Goal: Task Accomplishment & Management: Manage account settings

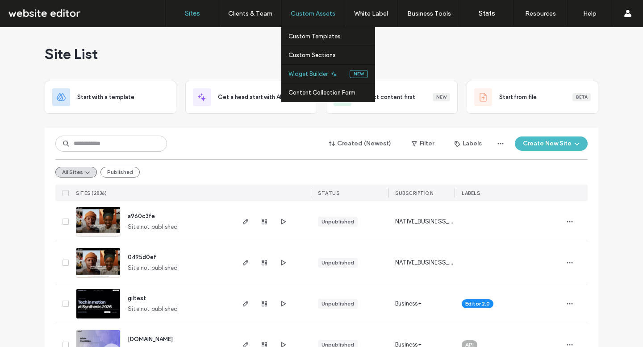
click at [319, 75] on label "Widget Builder" at bounding box center [307, 74] width 39 height 7
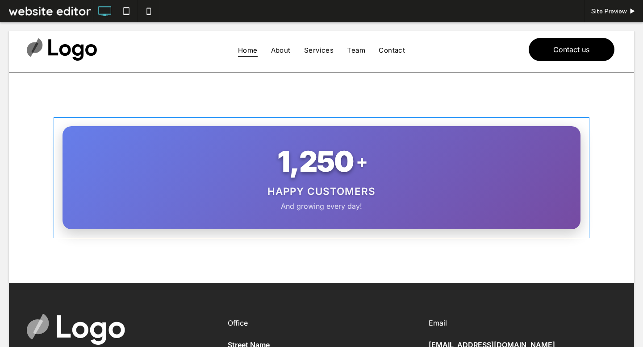
click at [374, 206] on span at bounding box center [322, 177] width 536 height 121
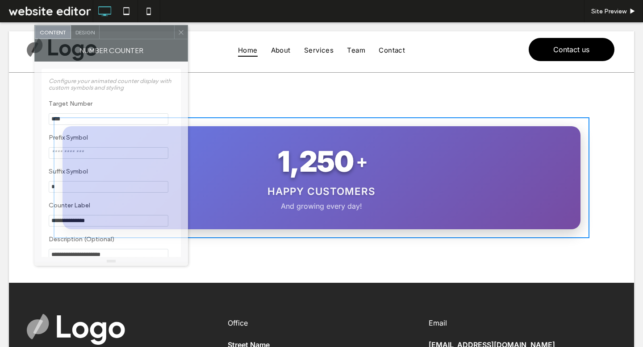
drag, startPoint x: 97, startPoint y: 61, endPoint x: 122, endPoint y: 33, distance: 37.9
click at [122, 33] on div at bounding box center [137, 31] width 75 height 13
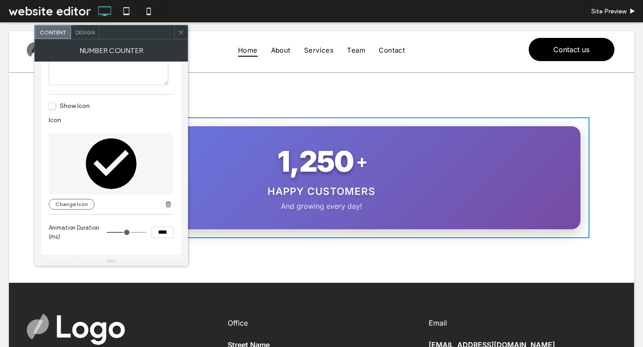
scroll to position [210, 0]
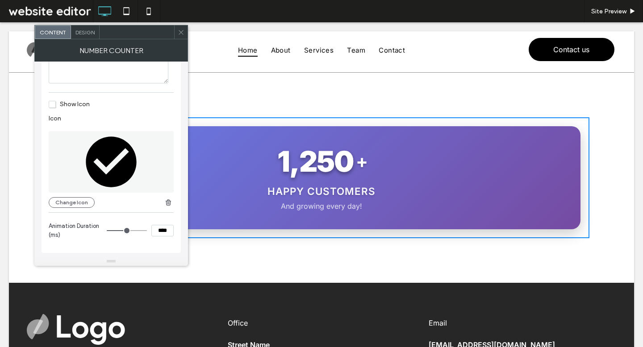
click at [57, 108] on span "Show Icon" at bounding box center [69, 104] width 41 height 8
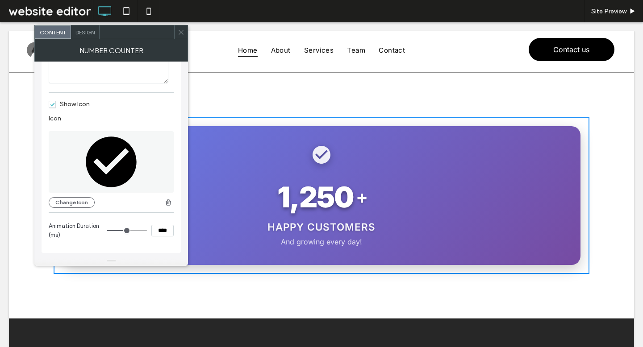
click at [57, 108] on span "Show Icon" at bounding box center [69, 104] width 41 height 8
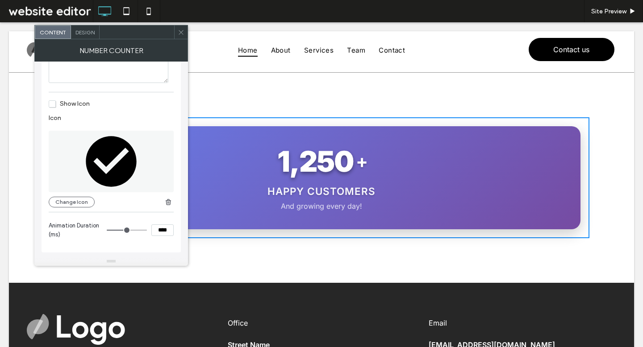
scroll to position [215, 0]
click at [85, 30] on span "Design" at bounding box center [84, 32] width 19 height 7
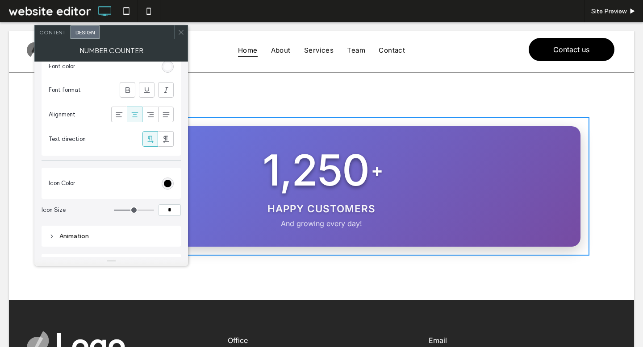
scroll to position [977, 0]
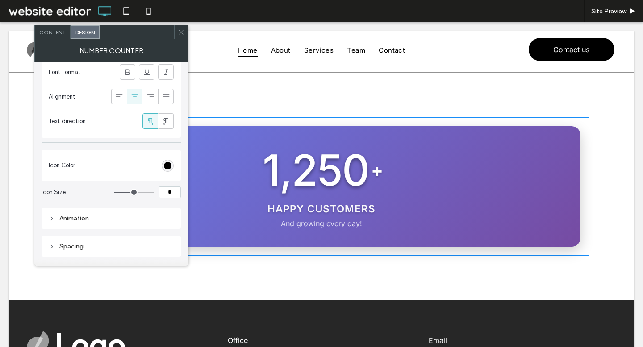
click at [138, 222] on div "Animation" at bounding box center [111, 219] width 125 height 8
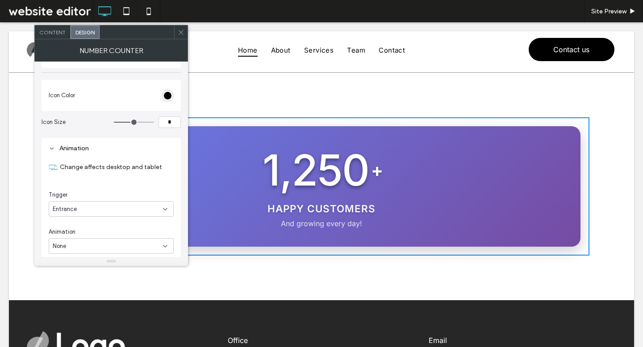
scroll to position [1084, 0]
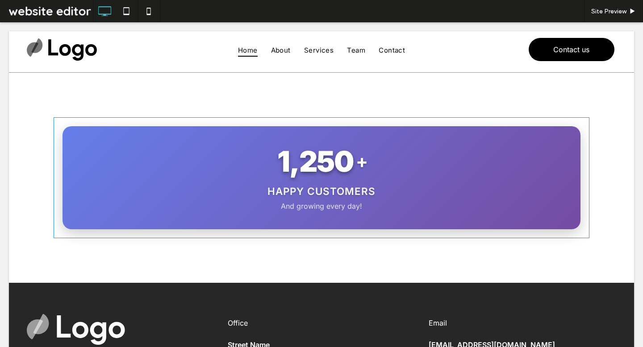
click at [54, 117] on span at bounding box center [54, 117] width 0 height 0
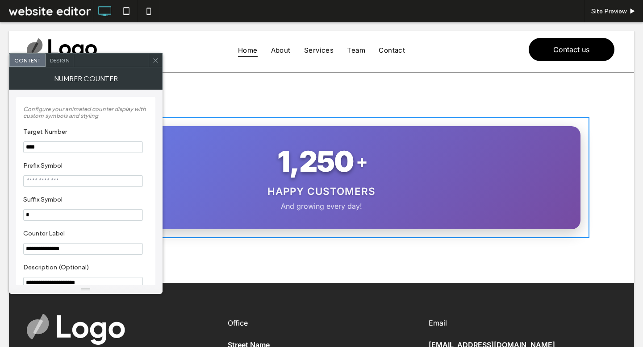
click at [65, 54] on div "Design" at bounding box center [60, 60] width 29 height 13
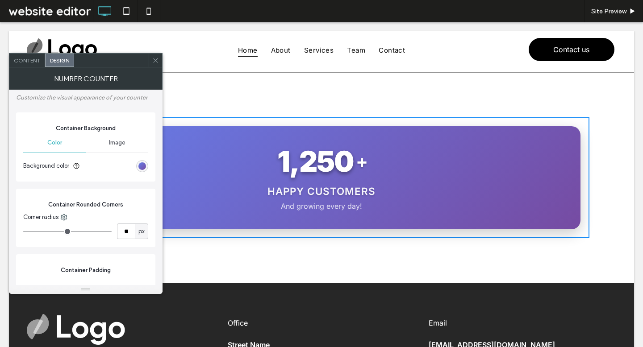
click at [121, 149] on div "Image" at bounding box center [117, 143] width 62 height 20
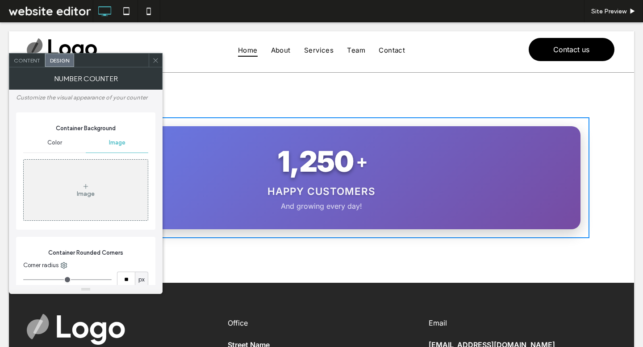
click at [55, 138] on div "Color" at bounding box center [54, 143] width 62 height 20
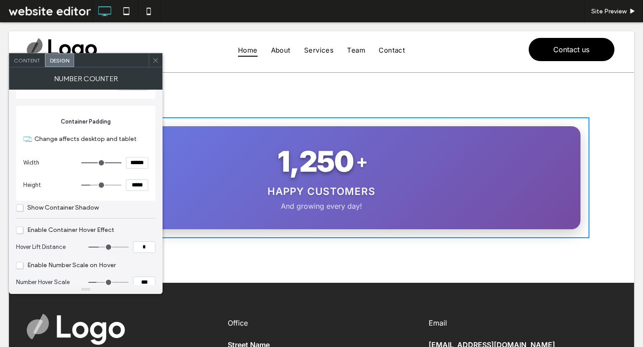
scroll to position [150, 0]
click at [73, 209] on span "Show Container Shadow" at bounding box center [57, 207] width 83 height 8
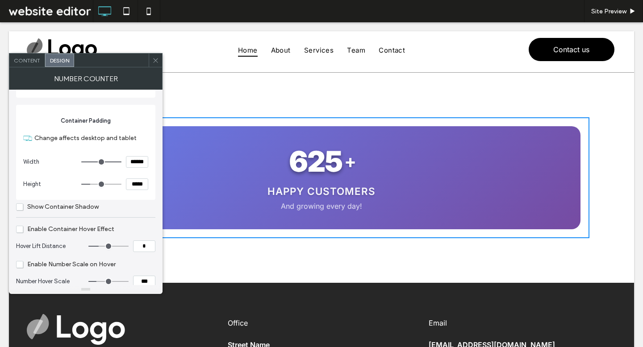
click at [73, 209] on span "Show Container Shadow" at bounding box center [57, 207] width 83 height 8
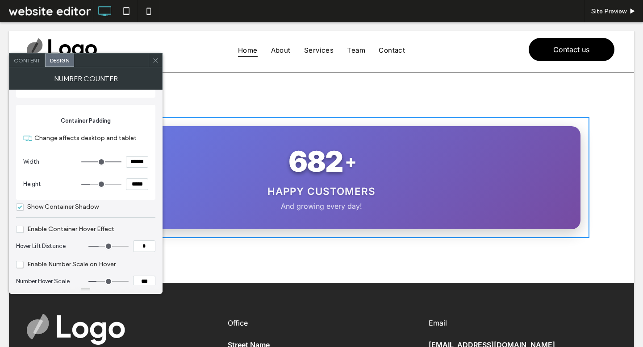
click at [73, 209] on span "Show Container Shadow" at bounding box center [57, 207] width 83 height 8
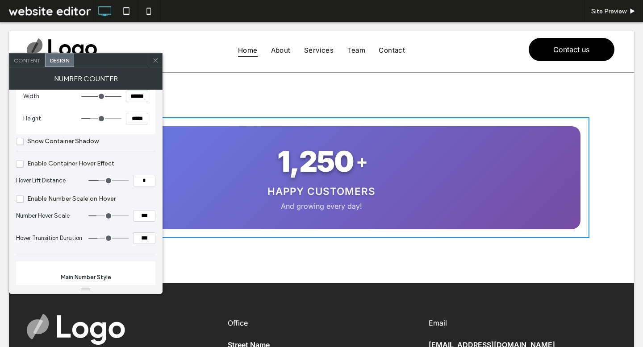
scroll to position [222, 0]
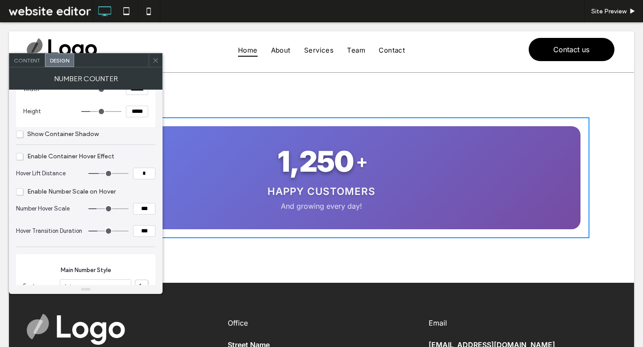
click at [89, 157] on span "Enable Container Hover Effect" at bounding box center [65, 157] width 98 height 8
click at [63, 157] on span "Enable Container Hover Effect" at bounding box center [65, 157] width 98 height 8
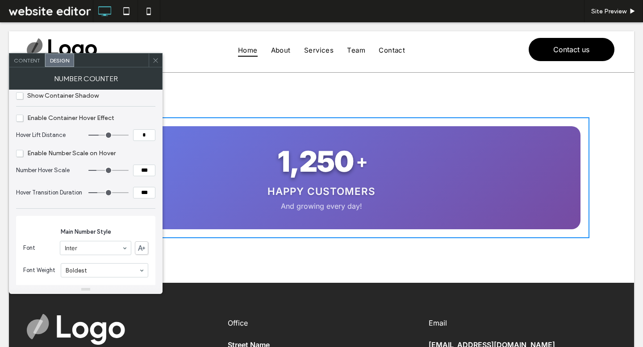
scroll to position [273, 0]
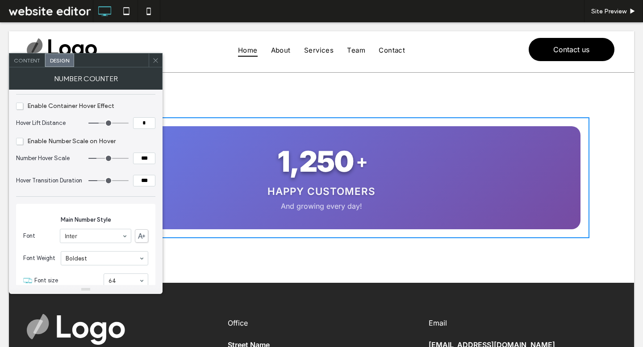
type input "*"
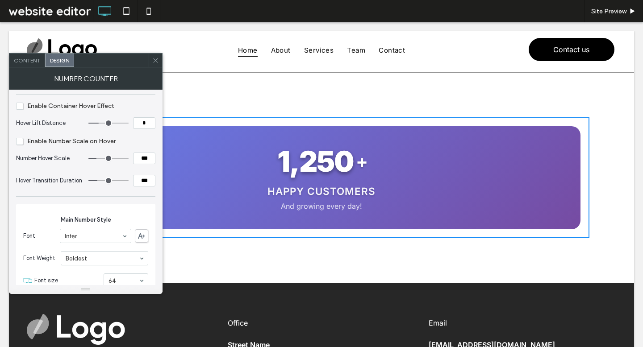
type input "*"
drag, startPoint x: 98, startPoint y: 125, endPoint x: 69, endPoint y: 125, distance: 29.5
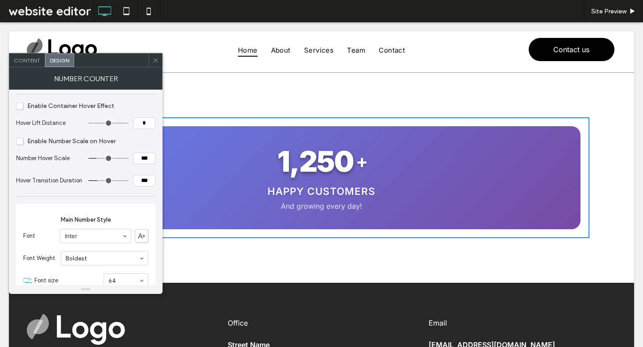
click at [69, 125] on section "Hover Lift Distance *" at bounding box center [85, 123] width 139 height 22
click at [91, 141] on span "Enable Number Scale on Hover" at bounding box center [66, 141] width 100 height 8
click at [36, 142] on span "Enable Number Scale on Hover" at bounding box center [66, 141] width 100 height 8
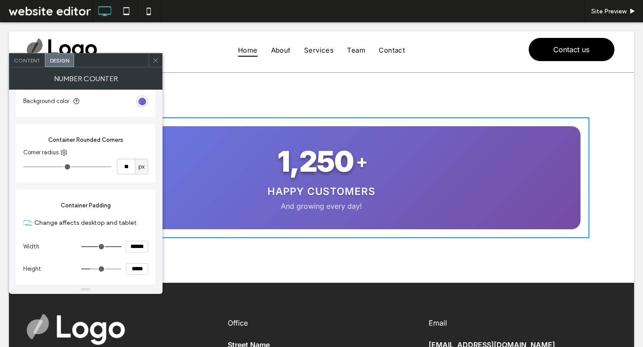
scroll to position [0, 0]
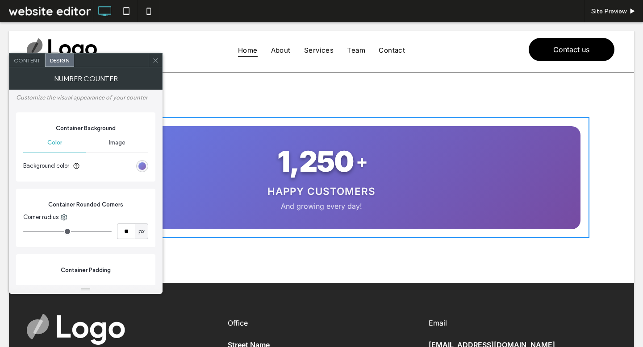
click at [142, 166] on div "linear-gradient(135deg, rgb(102, 126, 234) 0%, rgb(118, 75, 162) 100%)" at bounding box center [142, 166] width 8 height 8
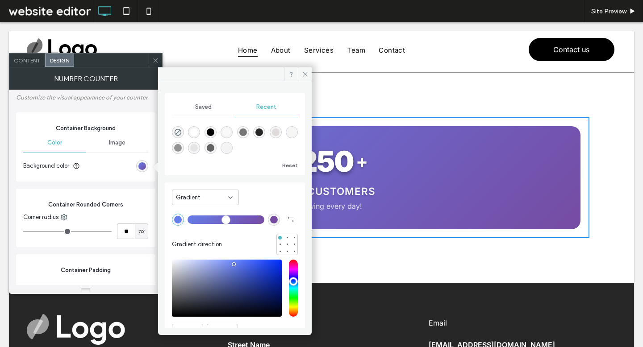
click at [217, 190] on div "Gradient" at bounding box center [205, 198] width 67 height 16
click at [197, 211] on div "Color" at bounding box center [205, 213] width 66 height 16
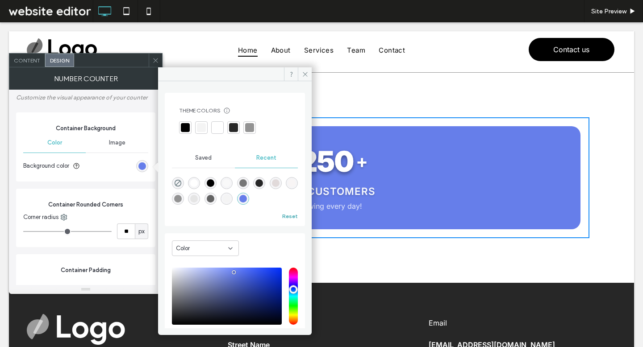
click at [287, 213] on button "Reset" at bounding box center [290, 216] width 16 height 11
click at [172, 183] on div "rgba(0, 0, 0, 0)" at bounding box center [178, 183] width 12 height 12
type input "*******"
type input "*"
type input "**"
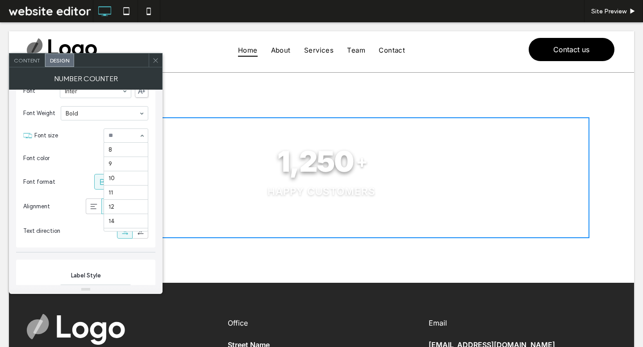
scroll to position [176, 0]
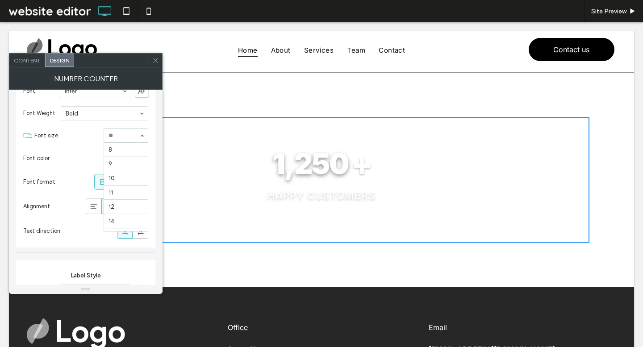
click at [142, 140] on div "8 9 10 11 12 14 16 18 22 24 30 32 36 40 48 60 64 72 96" at bounding box center [126, 136] width 45 height 14
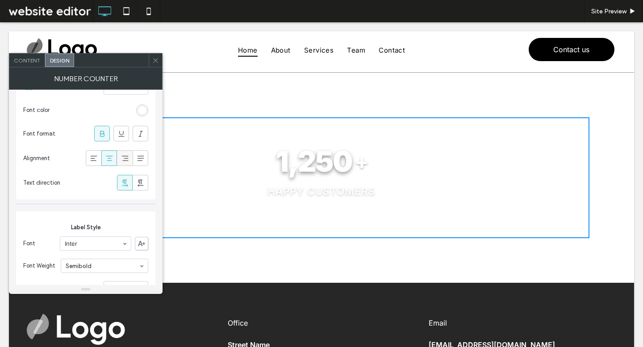
scroll to position [669, 0]
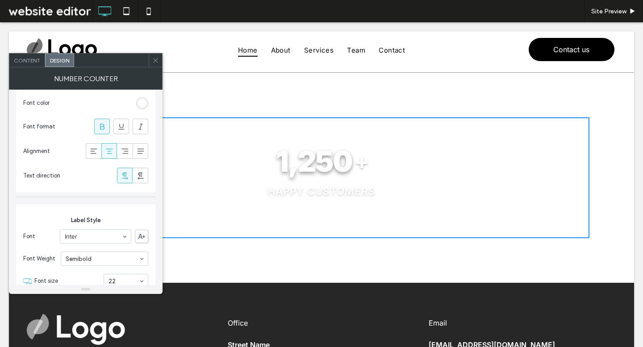
click at [138, 106] on div "rgb(255, 255, 255)" at bounding box center [142, 103] width 12 height 12
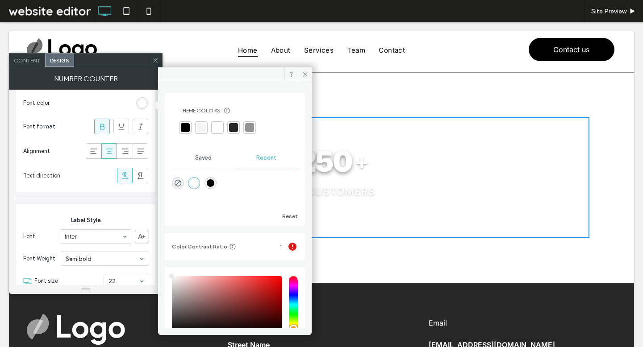
click at [231, 129] on div at bounding box center [233, 127] width 9 height 9
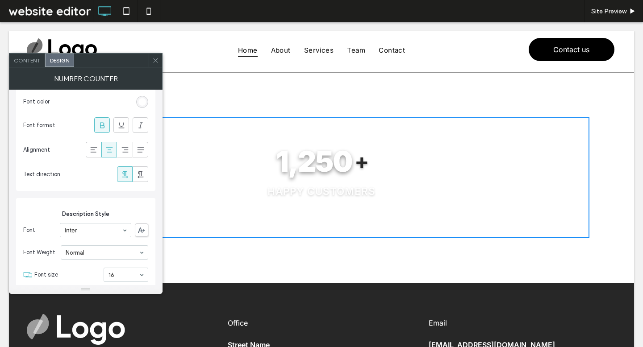
scroll to position [866, 0]
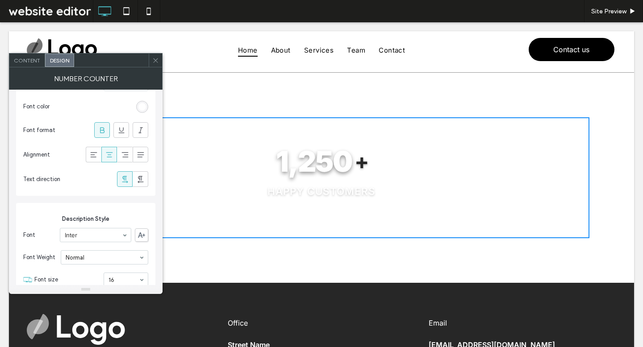
click at [141, 112] on div "rgba(255, 255, 255, 0.95)" at bounding box center [142, 107] width 12 height 12
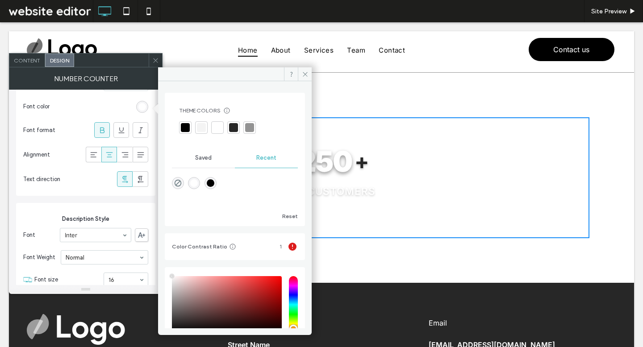
click at [188, 128] on div at bounding box center [185, 127] width 9 height 9
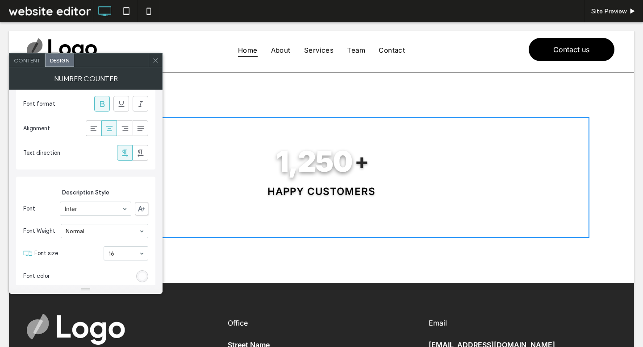
scroll to position [892, 0]
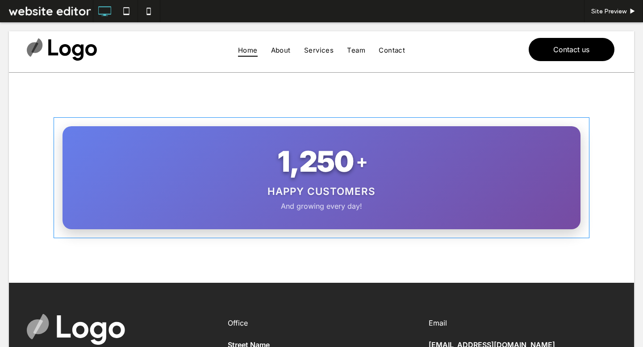
click at [352, 207] on span at bounding box center [322, 177] width 536 height 121
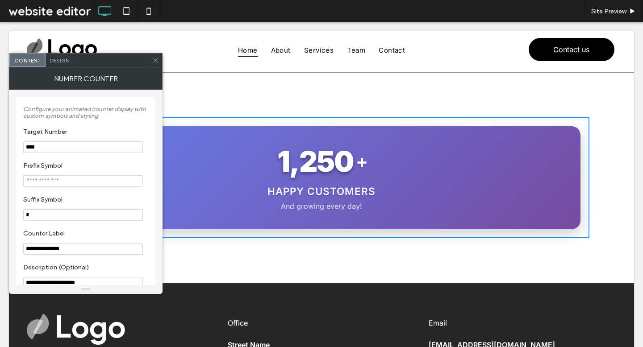
click at [152, 62] on icon at bounding box center [155, 60] width 7 height 7
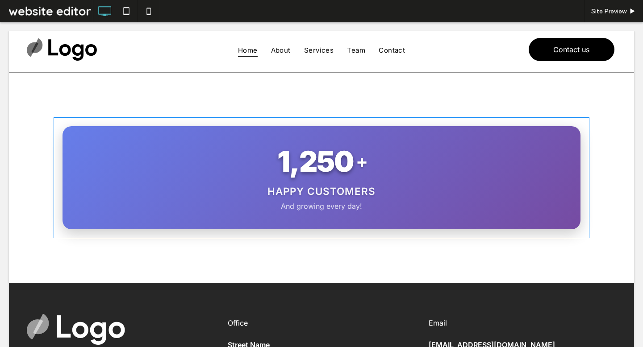
click at [376, 179] on span at bounding box center [322, 177] width 536 height 121
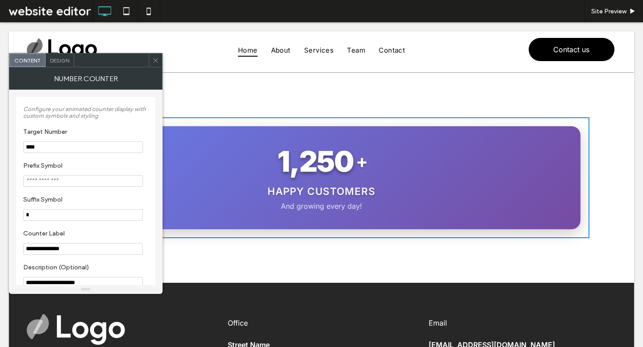
click at [68, 60] on span "Design" at bounding box center [59, 60] width 19 height 7
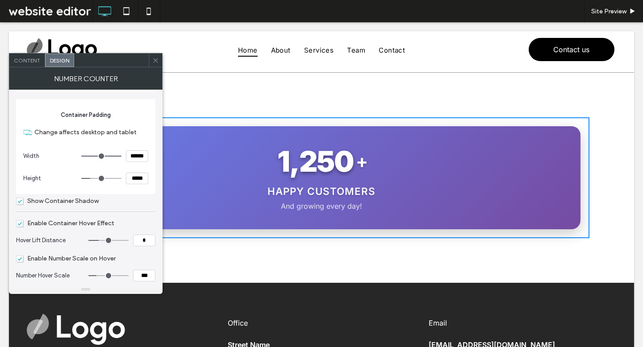
scroll to position [160, 0]
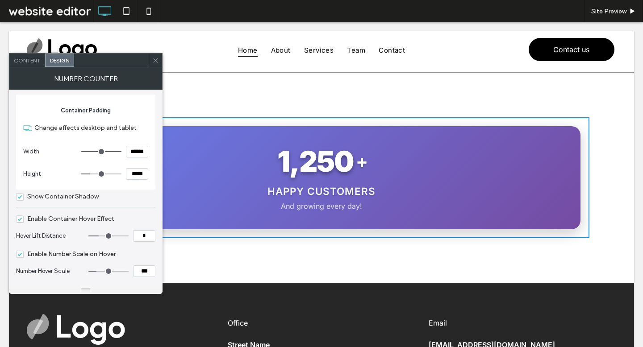
click at [73, 221] on span "Enable Container Hover Effect" at bounding box center [65, 219] width 98 height 8
click at [70, 258] on span "Enable Number Scale on Hover" at bounding box center [66, 254] width 100 height 8
click at [85, 196] on span "Show Container Shadow" at bounding box center [57, 197] width 83 height 8
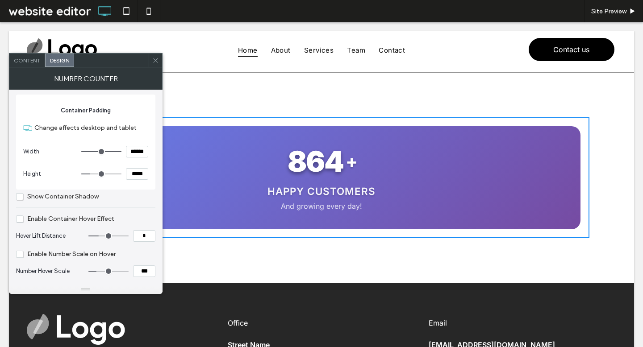
click at [158, 58] on icon at bounding box center [155, 60] width 7 height 7
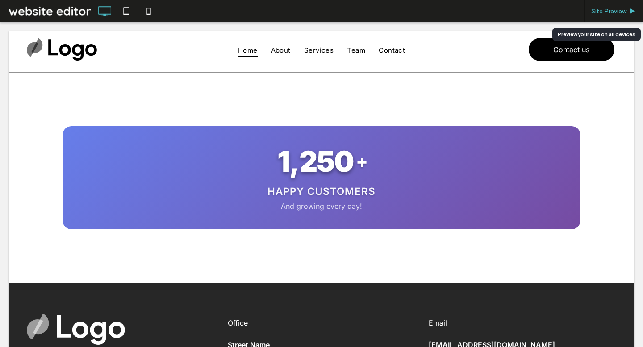
click at [597, 9] on span "Site Preview" at bounding box center [608, 12] width 35 height 8
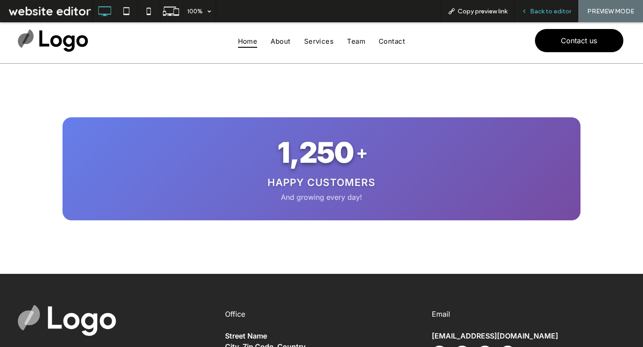
click at [557, 10] on span "Back to editor" at bounding box center [550, 12] width 41 height 8
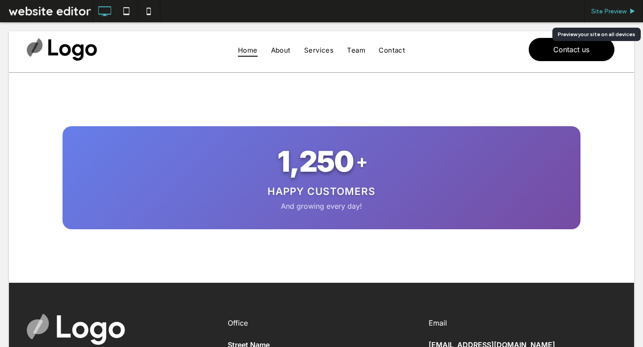
click at [598, 15] on span "Site Preview" at bounding box center [608, 12] width 35 height 8
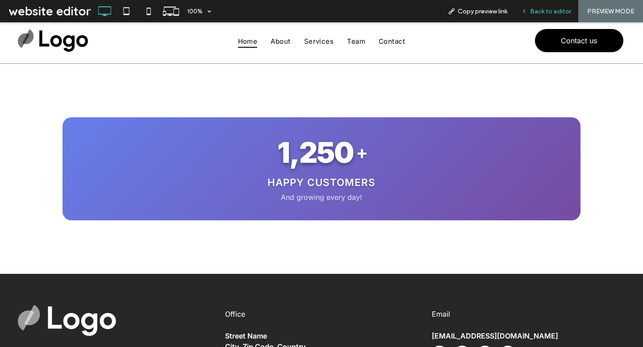
click at [554, 9] on span "Back to editor" at bounding box center [550, 12] width 41 height 8
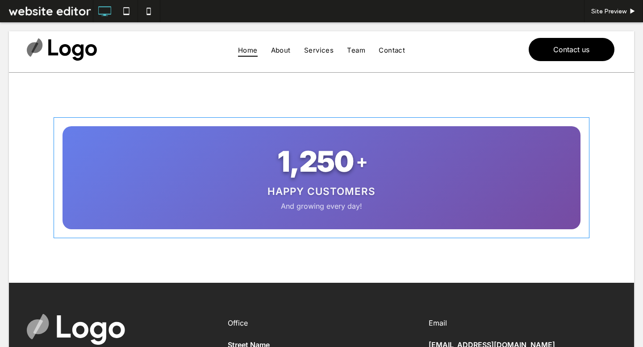
click at [141, 148] on span at bounding box center [322, 177] width 536 height 121
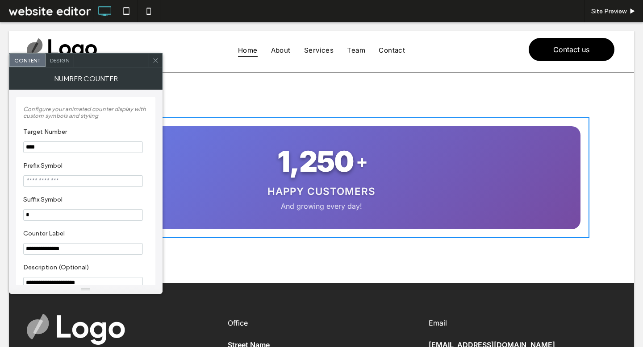
click at [71, 60] on div "Design" at bounding box center [60, 60] width 29 height 13
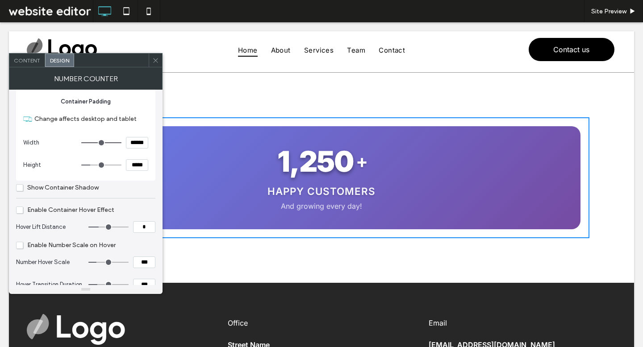
scroll to position [223, 0]
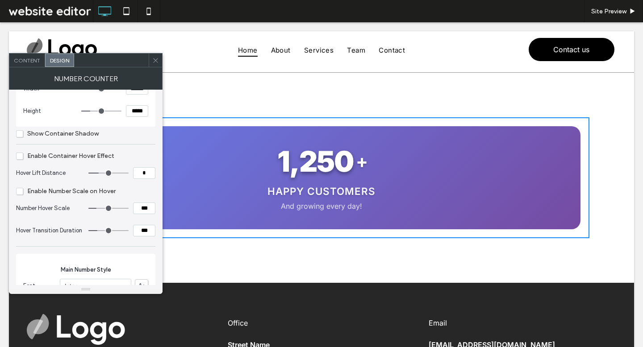
click at [38, 155] on span "Enable Container Hover Effect" at bounding box center [65, 156] width 98 height 8
click at [155, 62] on icon at bounding box center [155, 60] width 7 height 7
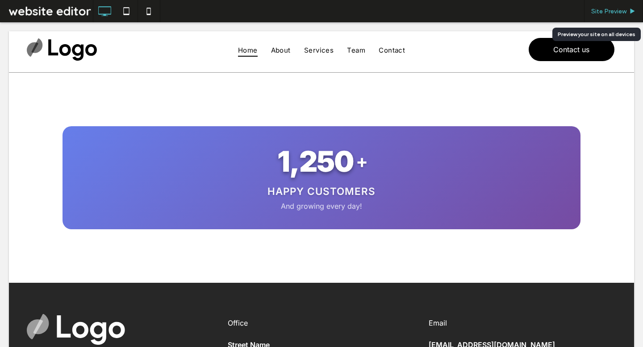
click at [620, 15] on div "Site Preview" at bounding box center [613, 11] width 59 height 22
click at [619, 9] on span "Site Preview" at bounding box center [608, 12] width 35 height 8
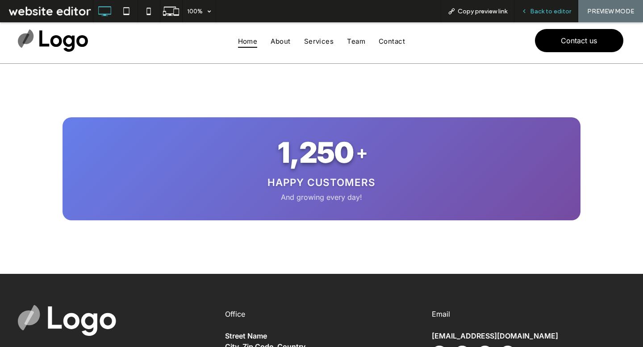
click at [544, 8] on span "Back to editor" at bounding box center [550, 12] width 41 height 8
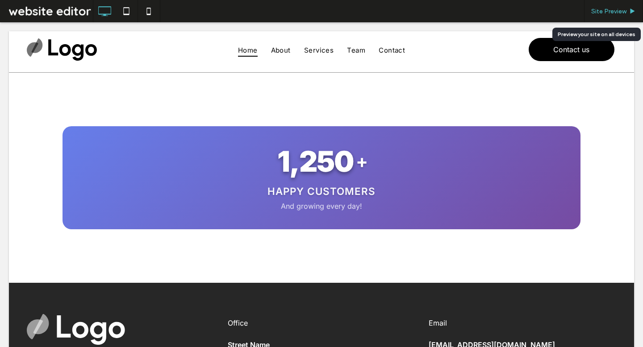
click at [603, 13] on span "Site Preview" at bounding box center [608, 12] width 35 height 8
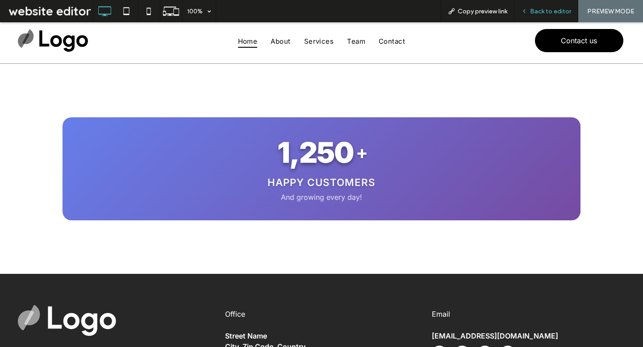
click at [547, 12] on span "Back to editor" at bounding box center [550, 12] width 41 height 8
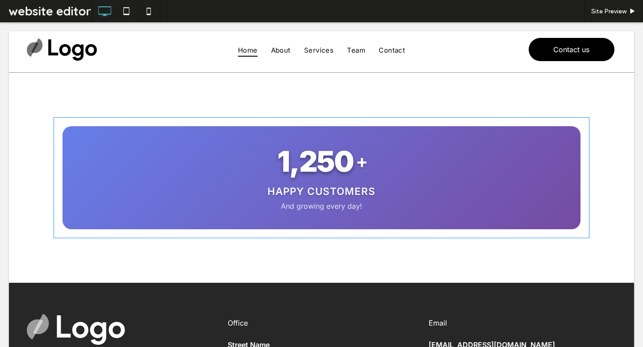
click at [406, 171] on span at bounding box center [322, 177] width 536 height 121
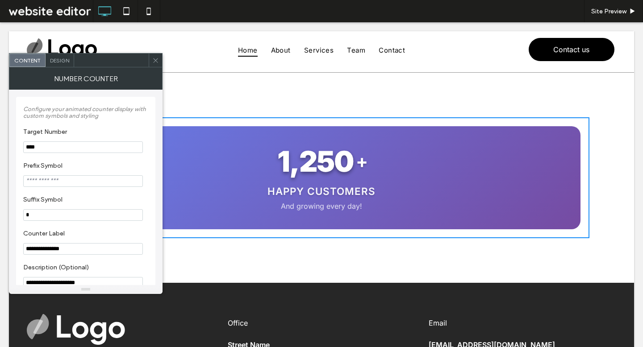
click at [158, 57] on icon at bounding box center [155, 60] width 7 height 7
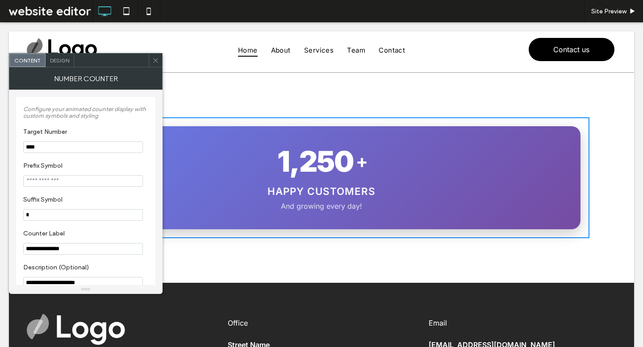
click at [70, 58] on div "Design" at bounding box center [60, 60] width 29 height 13
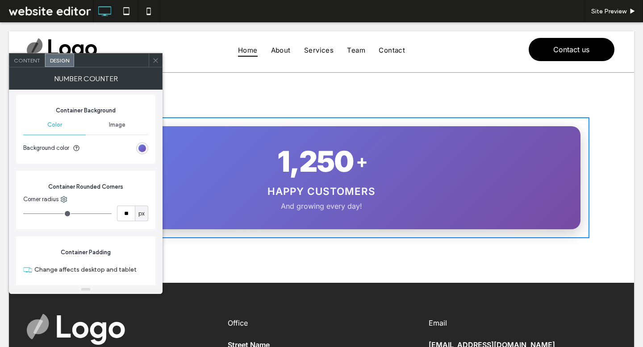
scroll to position [26, 0]
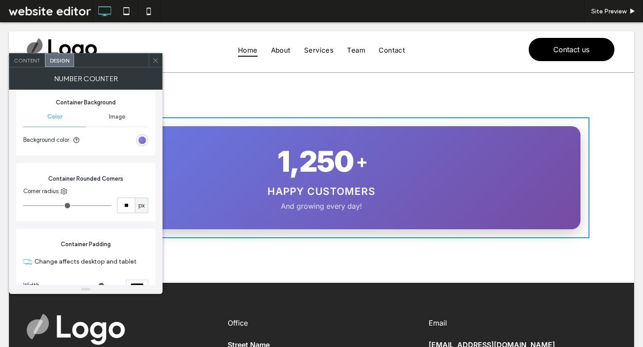
click at [143, 141] on div "linear-gradient(135deg, rgb(102, 126, 234) 0%, rgb(118, 75, 162) 100%)" at bounding box center [142, 141] width 8 height 8
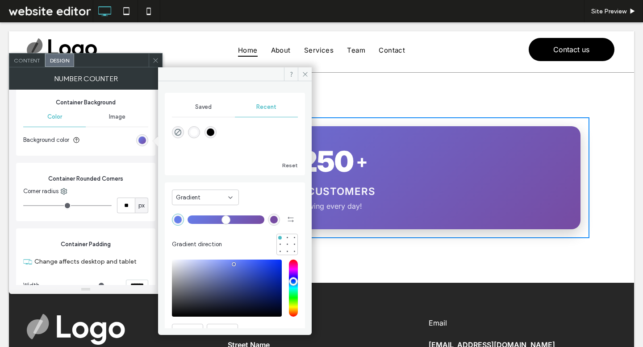
click at [216, 193] on div "Gradient" at bounding box center [202, 197] width 52 height 9
click at [198, 215] on div "Color" at bounding box center [205, 213] width 66 height 16
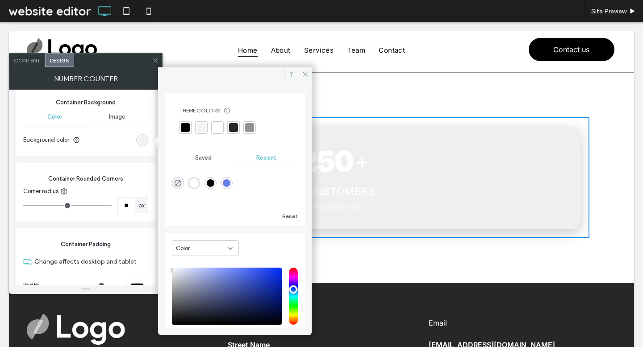
type input "*******"
drag, startPoint x: 192, startPoint y: 273, endPoint x: 164, endPoint y: 270, distance: 28.2
click at [164, 270] on div "Theme Colors Save time with Theme Colors Create a color palette to instantly ad…" at bounding box center [235, 204] width 154 height 247
click at [80, 152] on div "Container Background Color Image Background color" at bounding box center [85, 121] width 139 height 69
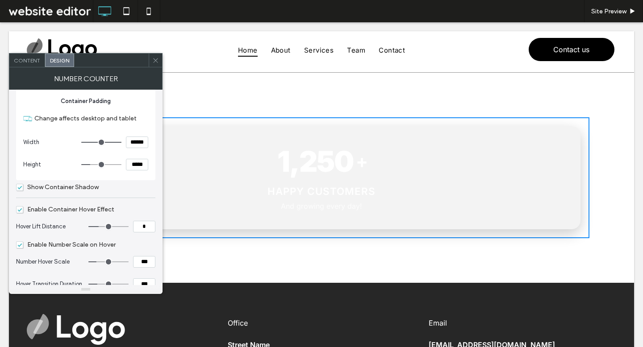
scroll to position [178, 0]
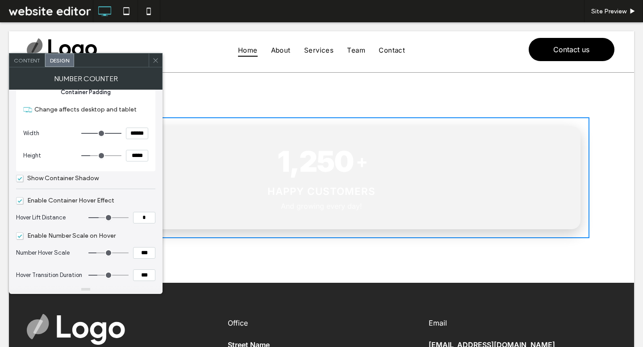
click at [78, 184] on div "Show Container Shadow" at bounding box center [85, 177] width 139 height 13
click at [67, 180] on span "Show Container Shadow" at bounding box center [57, 179] width 83 height 8
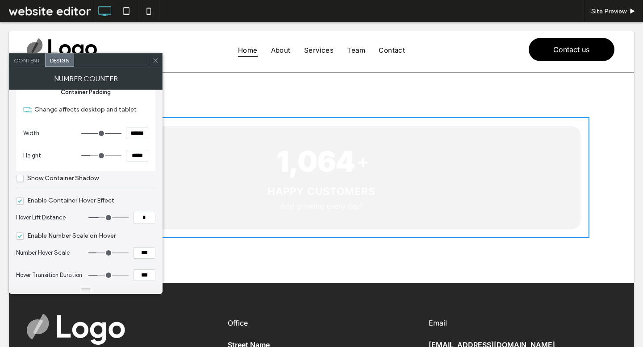
click at [64, 199] on span "Enable Container Hover Effect" at bounding box center [65, 201] width 98 height 8
click at [66, 237] on span "Enable Number Scale on Hover" at bounding box center [66, 236] width 100 height 8
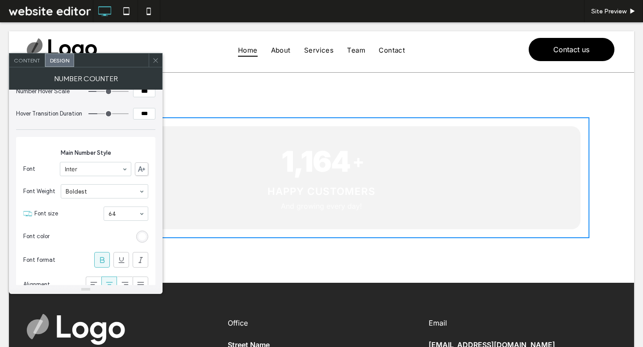
scroll to position [339, 0]
click at [143, 239] on div "rgb(255, 255, 255)" at bounding box center [142, 237] width 8 height 8
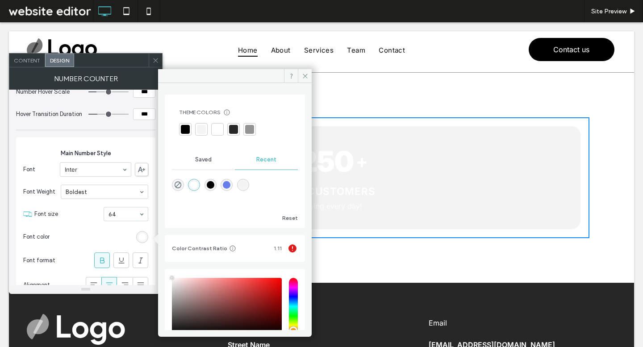
click at [187, 129] on div at bounding box center [185, 129] width 9 height 9
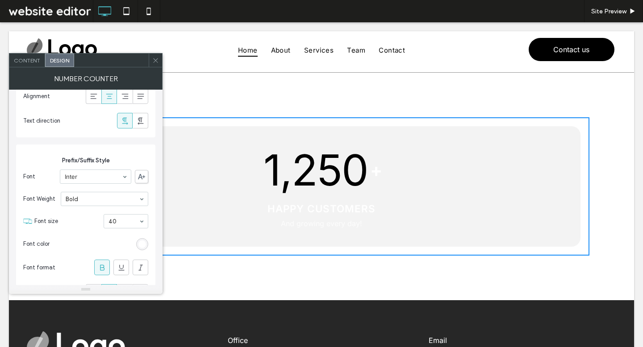
scroll to position [579, 0]
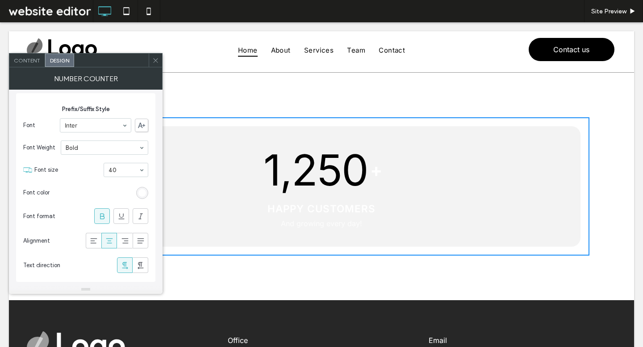
click at [144, 191] on div "rgb(255, 255, 255)" at bounding box center [142, 193] width 8 height 8
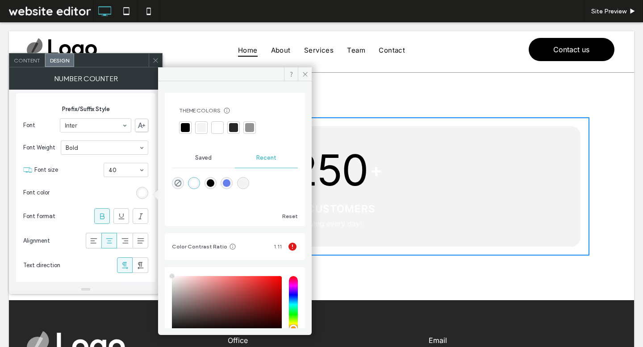
drag, startPoint x: 187, startPoint y: 124, endPoint x: 185, endPoint y: 129, distance: 5.8
click at [187, 124] on div at bounding box center [185, 127] width 9 height 9
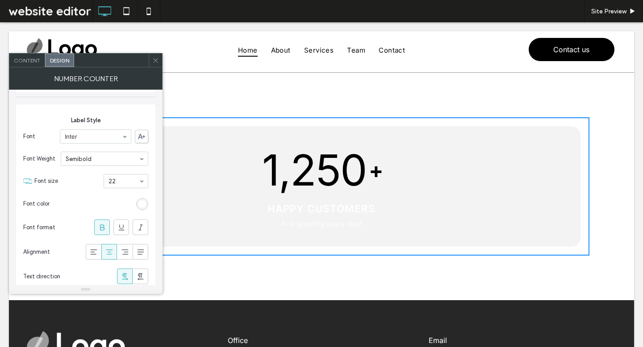
scroll to position [793, 0]
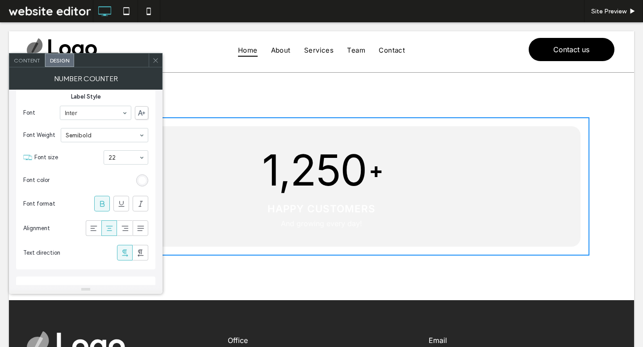
click at [142, 179] on div "rgba(255, 255, 255, 0.95)" at bounding box center [142, 181] width 8 height 8
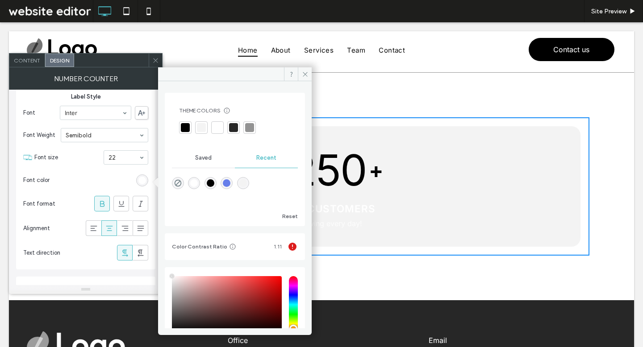
drag, startPoint x: 231, startPoint y: 179, endPoint x: 217, endPoint y: 181, distance: 13.9
click at [230, 179] on div "rgba(102, 126, 234, 1)" at bounding box center [227, 183] width 8 height 8
type input "*******"
type input "***"
type input "****"
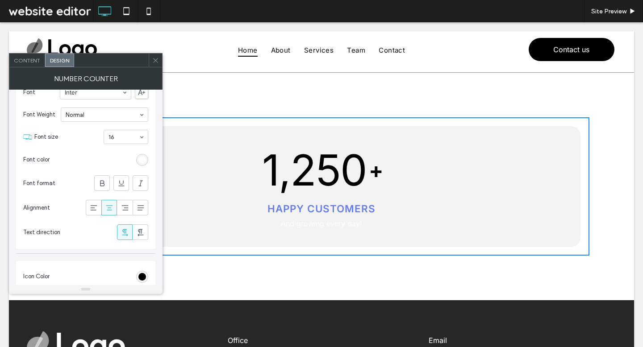
scroll to position [1028, 0]
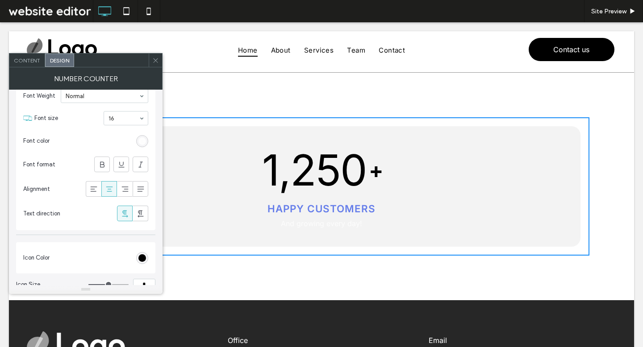
click at [143, 139] on div "rgba(255, 255, 255, 0.8)" at bounding box center [142, 141] width 8 height 8
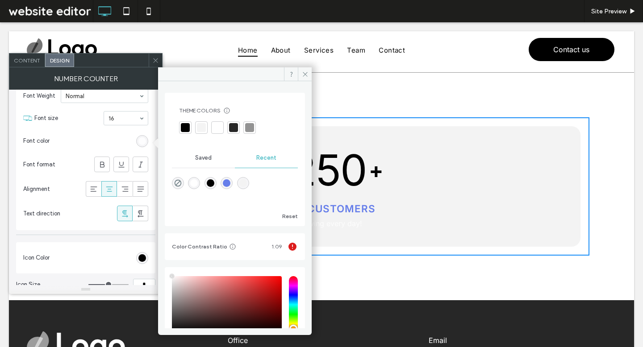
click at [248, 126] on div at bounding box center [249, 127] width 9 height 9
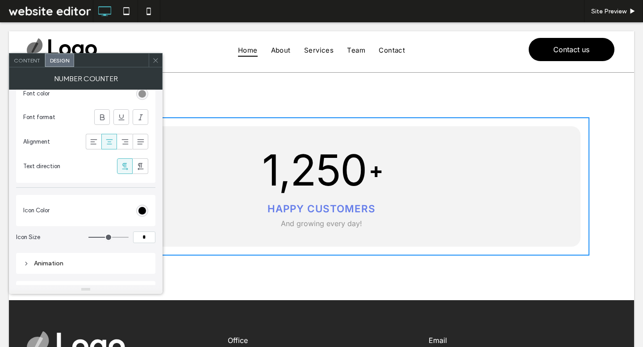
scroll to position [1093, 0]
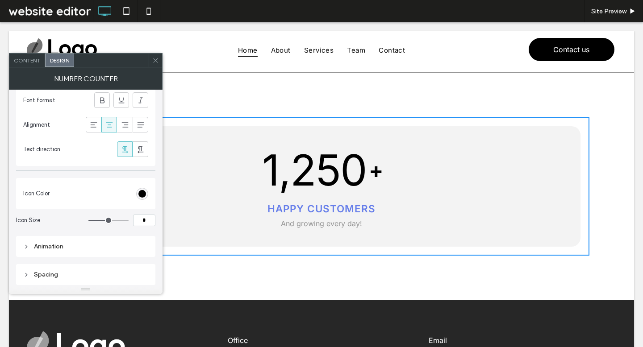
click at [156, 62] on icon at bounding box center [155, 60] width 7 height 7
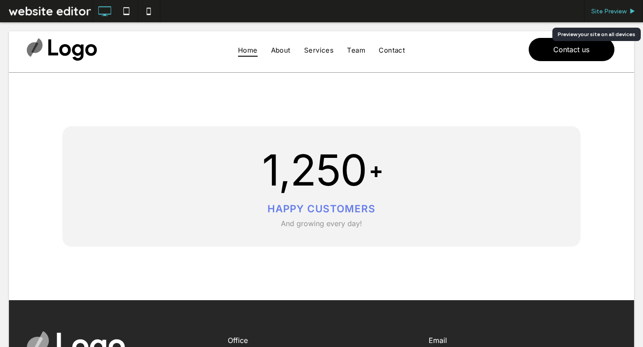
click at [612, 8] on span "Site Preview" at bounding box center [608, 12] width 35 height 8
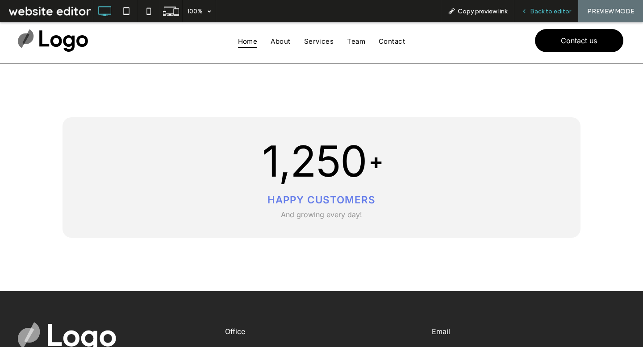
click at [549, 10] on span "Back to editor" at bounding box center [550, 12] width 41 height 8
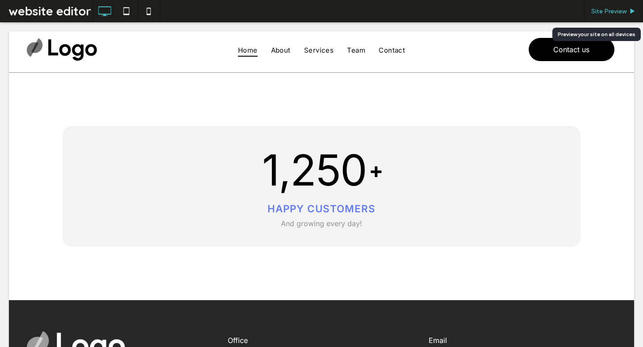
click at [608, 11] on span "Site Preview" at bounding box center [608, 12] width 35 height 8
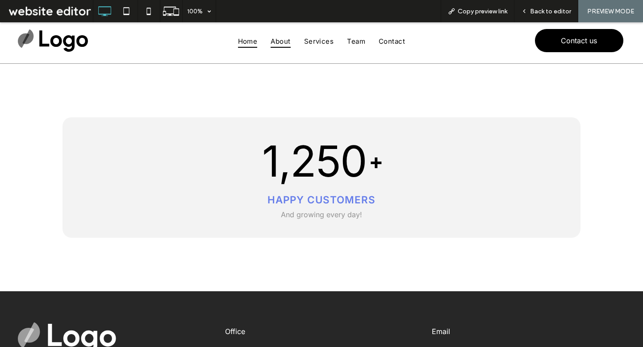
click at [285, 41] on span "About" at bounding box center [280, 41] width 20 height 13
click at [243, 42] on span "Home" at bounding box center [248, 41] width 20 height 13
click at [544, 14] on span "Back to editor" at bounding box center [550, 12] width 41 height 8
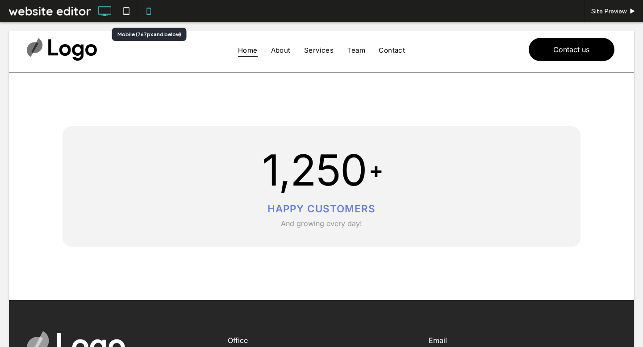
click at [154, 13] on icon at bounding box center [149, 11] width 18 height 18
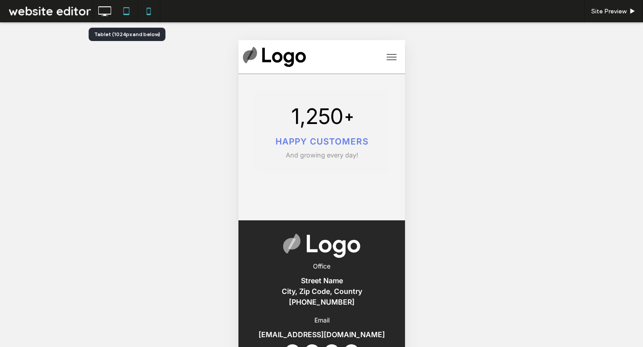
click at [133, 10] on icon at bounding box center [126, 11] width 18 height 18
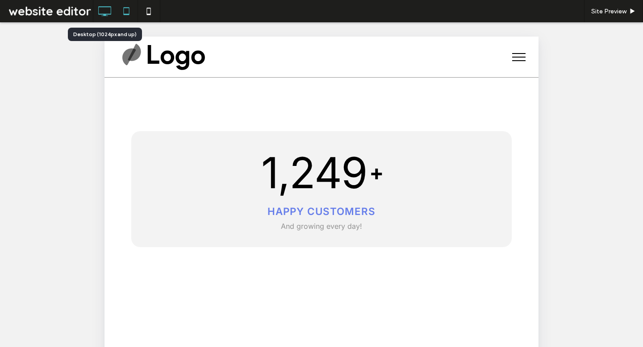
click at [108, 14] on use at bounding box center [104, 11] width 13 height 10
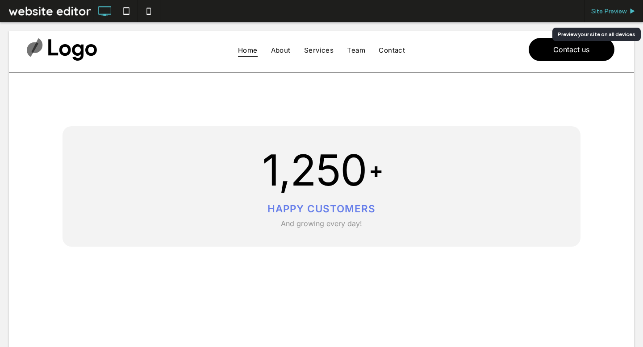
click at [599, 13] on span "Site Preview" at bounding box center [608, 12] width 35 height 8
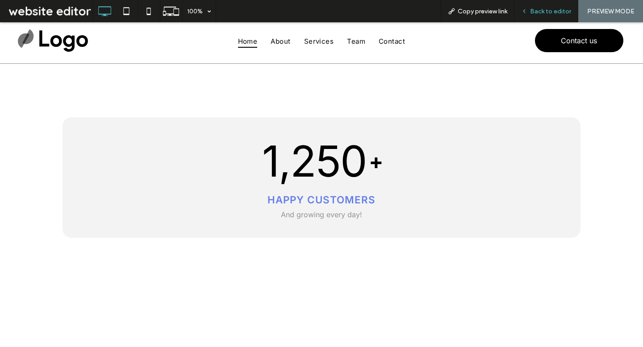
click at [557, 14] on span "Back to editor" at bounding box center [550, 12] width 41 height 8
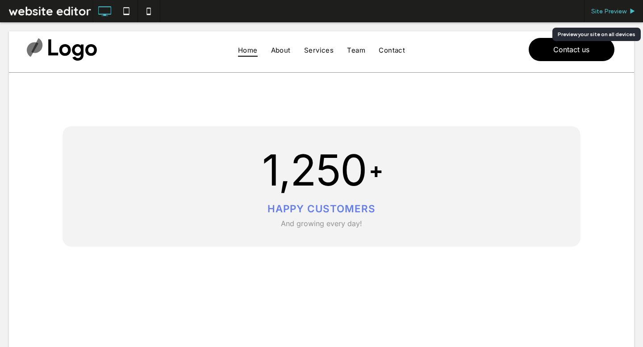
click at [619, 12] on span "Site Preview" at bounding box center [608, 12] width 35 height 8
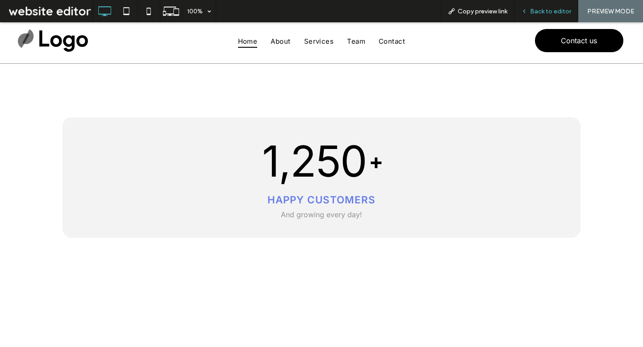
click at [551, 17] on div "Back to editor" at bounding box center [546, 11] width 64 height 22
click at [549, 8] on span "Back to editor" at bounding box center [550, 12] width 41 height 8
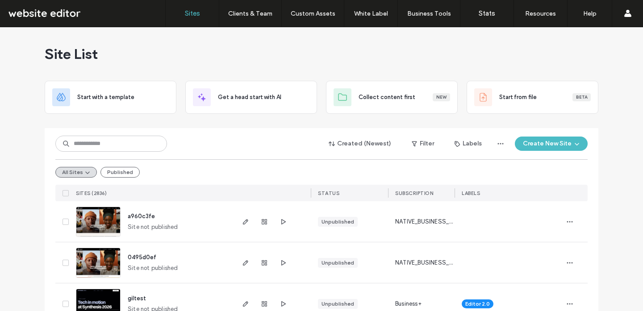
scroll to position [141, 0]
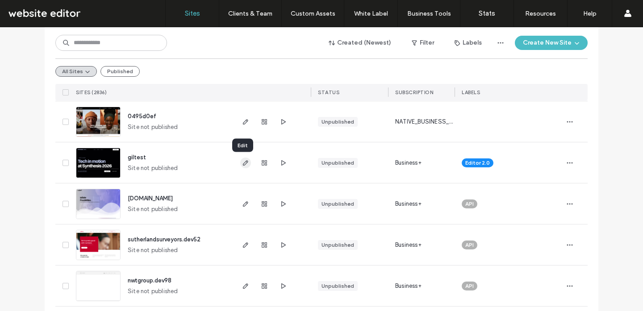
click at [245, 164] on icon "button" at bounding box center [245, 162] width 7 height 7
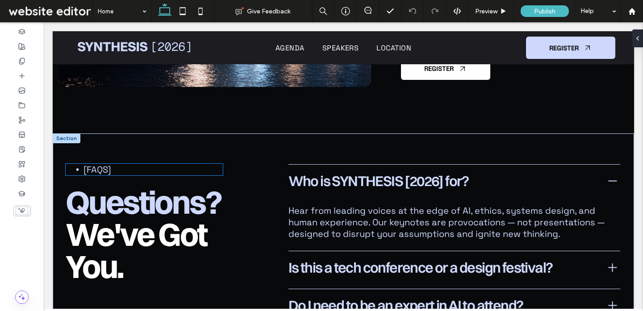
scroll to position [3983, 0]
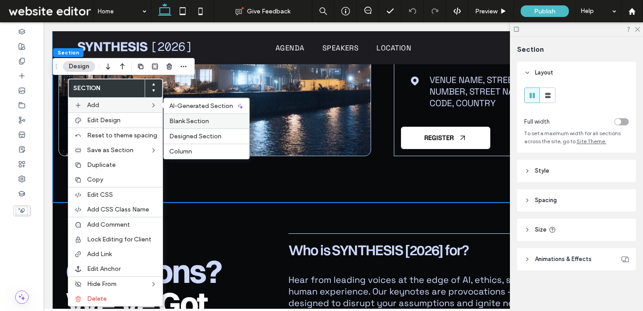
click at [176, 117] on span "Blank Section" at bounding box center [189, 121] width 40 height 8
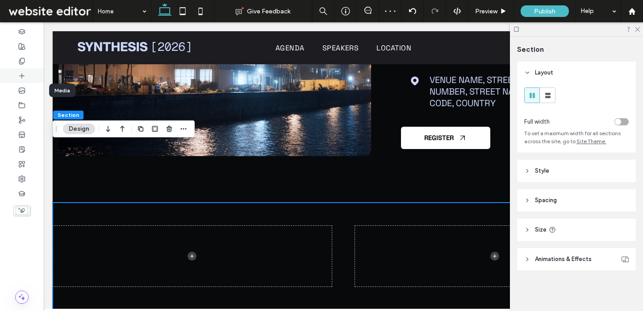
click at [21, 79] on icon at bounding box center [21, 75] width 7 height 7
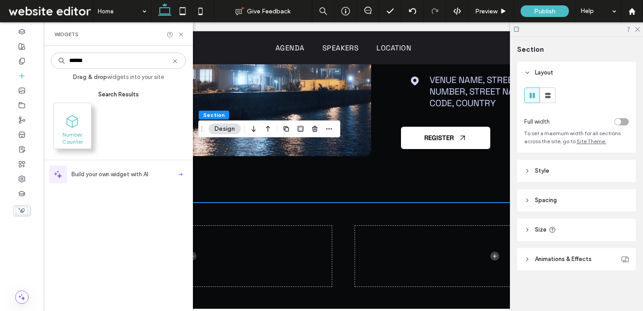
type input "******"
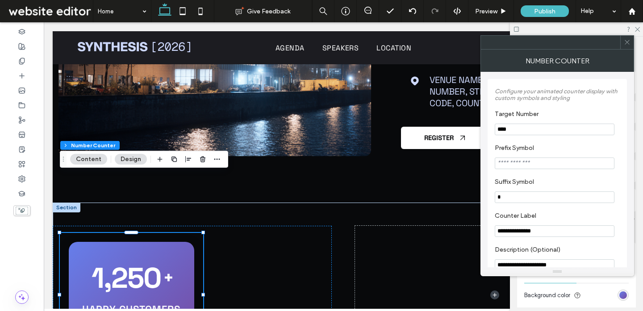
click at [627, 46] on span at bounding box center [626, 42] width 7 height 13
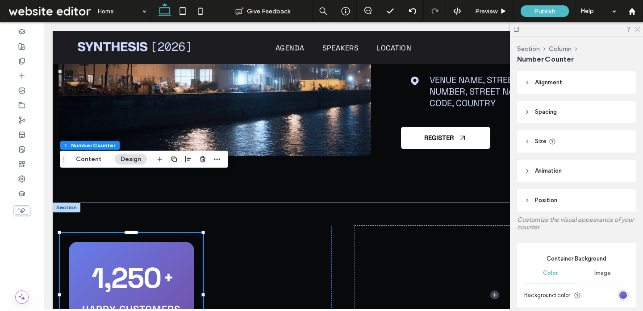
click at [638, 29] on use at bounding box center [637, 29] width 5 height 5
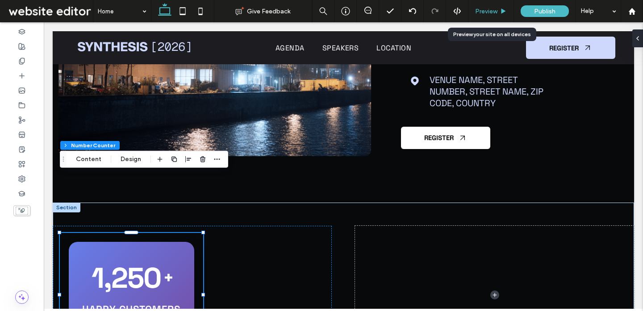
click at [492, 10] on span "Preview" at bounding box center [486, 12] width 22 height 8
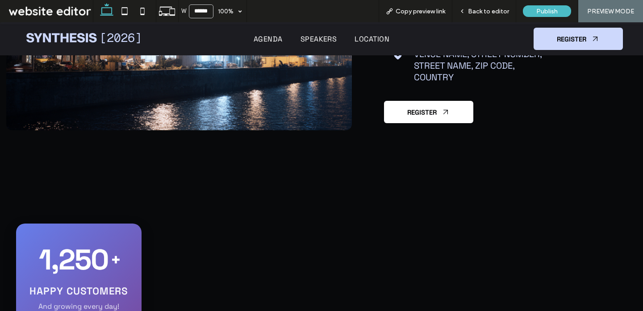
scroll to position [4025, 0]
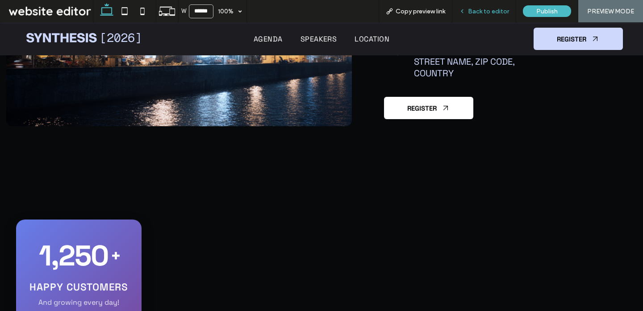
click at [498, 10] on span "Back to editor" at bounding box center [488, 12] width 41 height 8
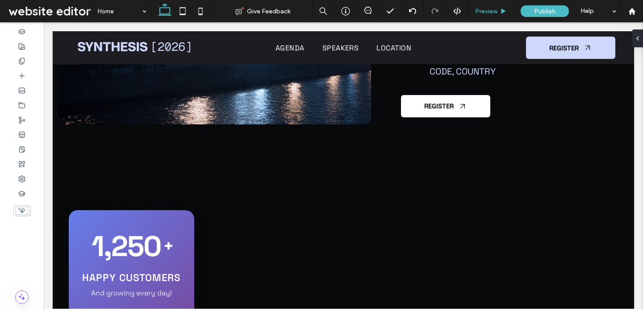
scroll to position [3983, 0]
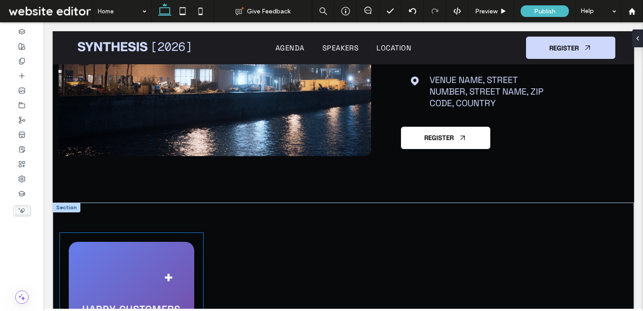
click at [157, 260] on div "1,250 +" at bounding box center [131, 278] width 99 height 37
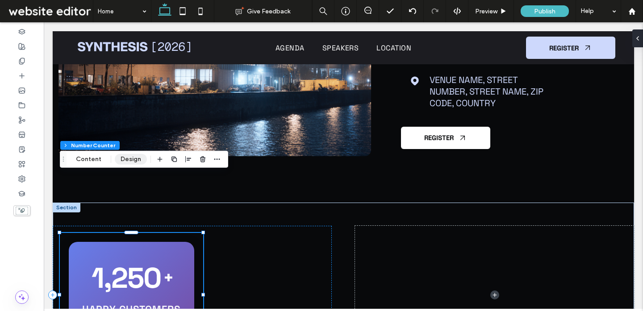
click at [125, 160] on button "Design" at bounding box center [131, 159] width 32 height 11
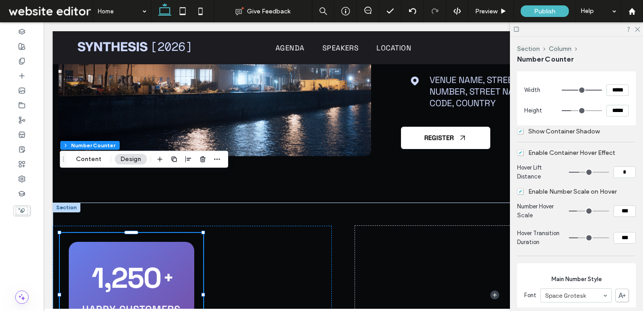
scroll to position [376, 0]
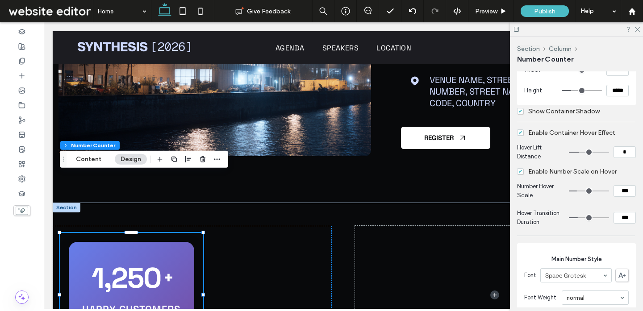
click at [594, 115] on span "Show Container Shadow" at bounding box center [558, 112] width 83 height 8
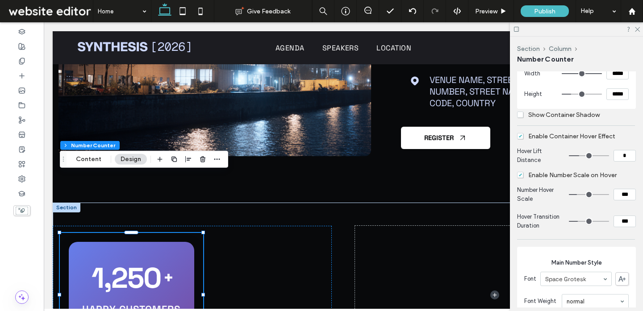
click at [620, 196] on input "***" at bounding box center [624, 195] width 22 height 12
type input "**"
type input "***"
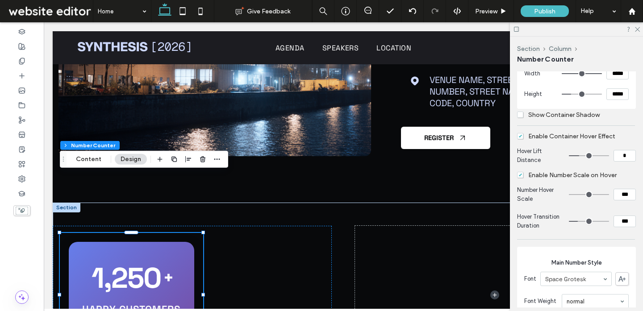
click at [523, 176] on span "Enable Number Scale on Hover" at bounding box center [567, 175] width 100 height 8
click at [638, 29] on use at bounding box center [637, 29] width 5 height 5
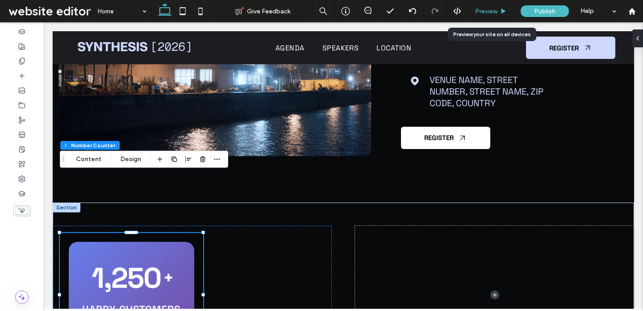
click at [497, 10] on span "Preview" at bounding box center [486, 12] width 22 height 8
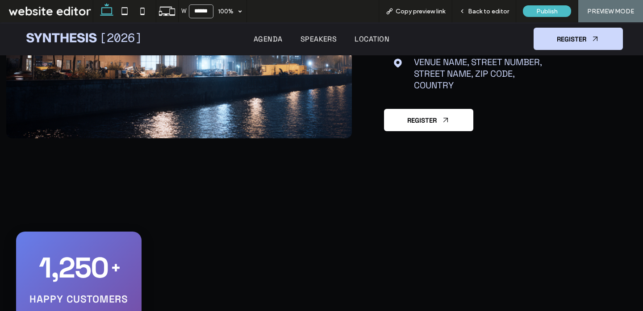
scroll to position [4025, 0]
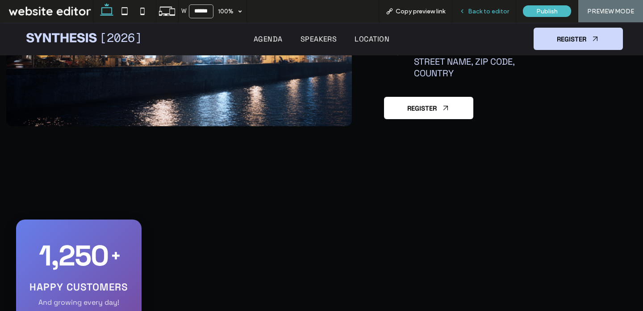
click at [484, 14] on span "Back to editor" at bounding box center [488, 12] width 41 height 8
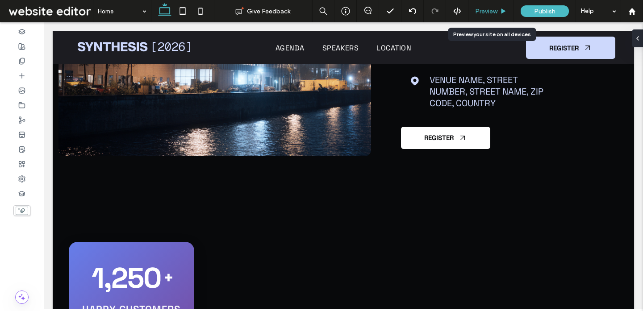
click at [495, 13] on span "Preview" at bounding box center [486, 12] width 22 height 8
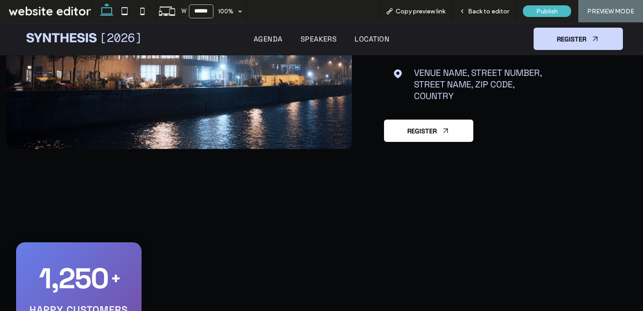
scroll to position [4025, 0]
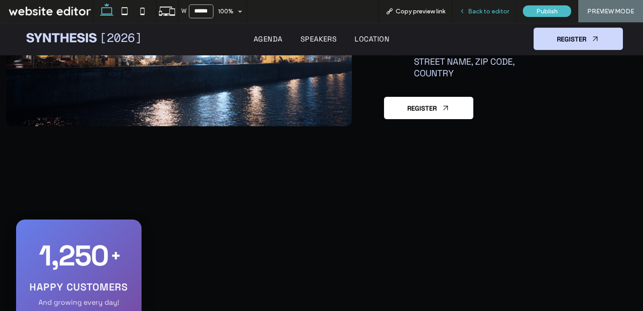
click at [493, 13] on span "Back to editor" at bounding box center [488, 12] width 41 height 8
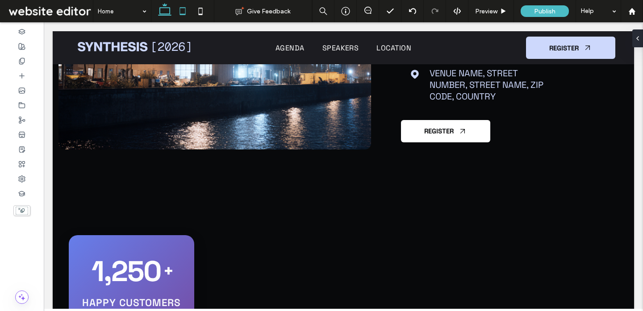
scroll to position [3983, 0]
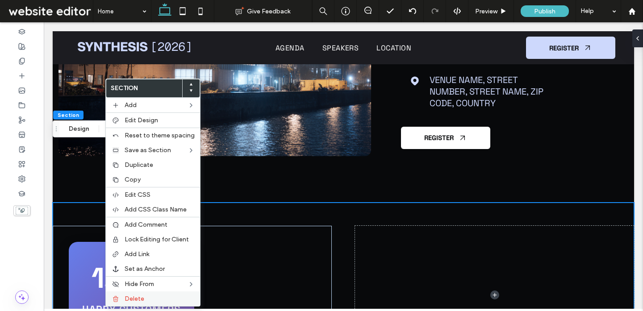
click at [133, 299] on span "Delete" at bounding box center [135, 299] width 20 height 8
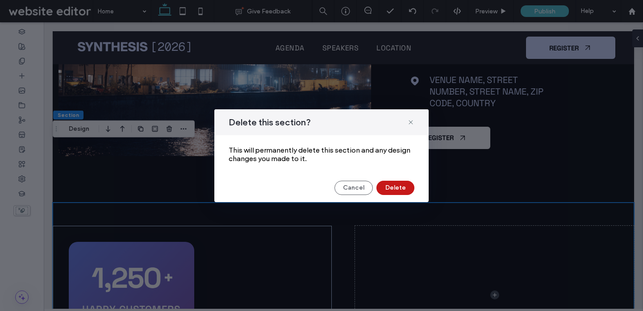
click at [391, 187] on button "Delete" at bounding box center [395, 188] width 38 height 14
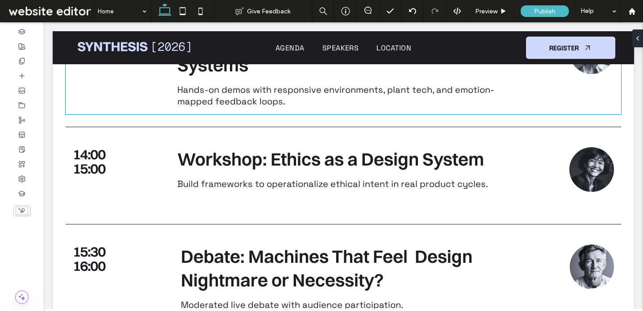
scroll to position [2055, 0]
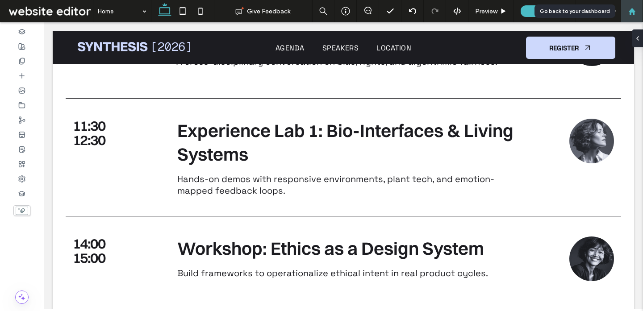
click at [632, 9] on use at bounding box center [631, 11] width 7 height 7
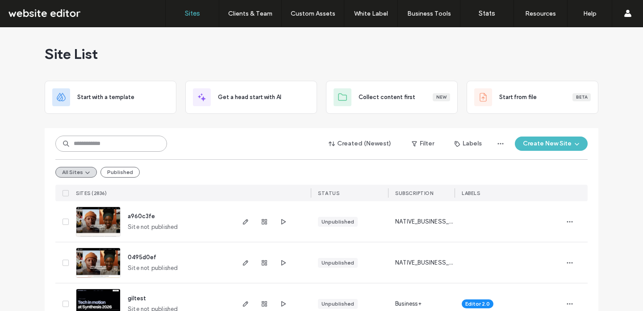
click at [100, 147] on input at bounding box center [111, 144] width 112 height 16
type input "*****"
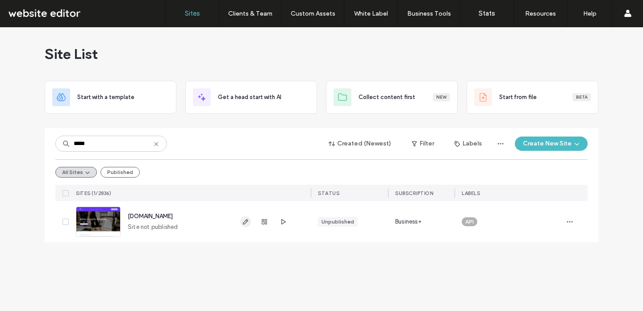
click at [244, 219] on icon "button" at bounding box center [245, 221] width 7 height 7
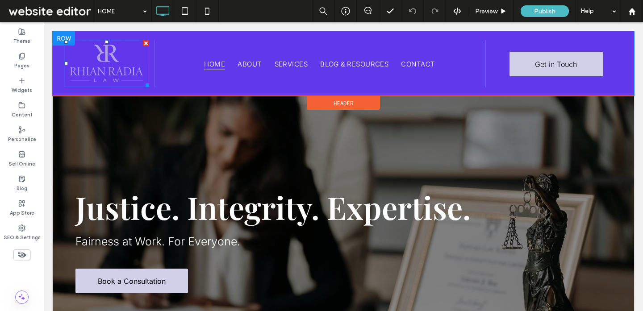
click at [115, 65] on img at bounding box center [106, 63] width 85 height 47
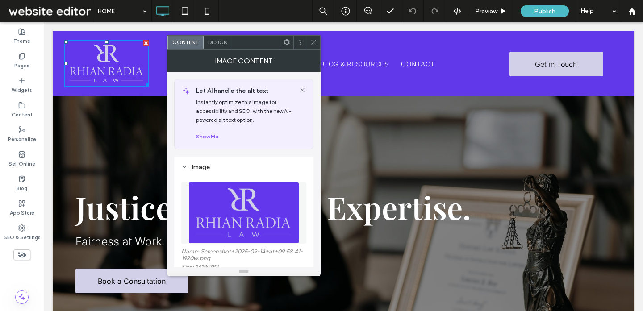
click at [311, 44] on icon at bounding box center [313, 42] width 7 height 7
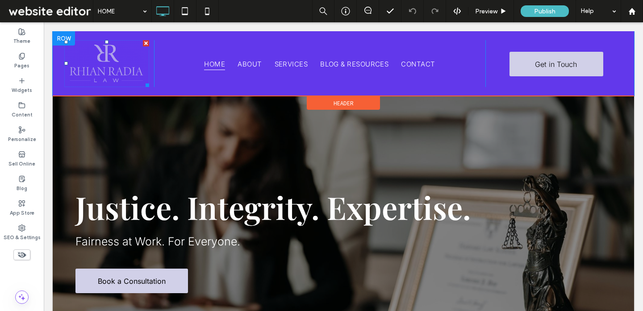
click at [104, 58] on img at bounding box center [106, 63] width 85 height 47
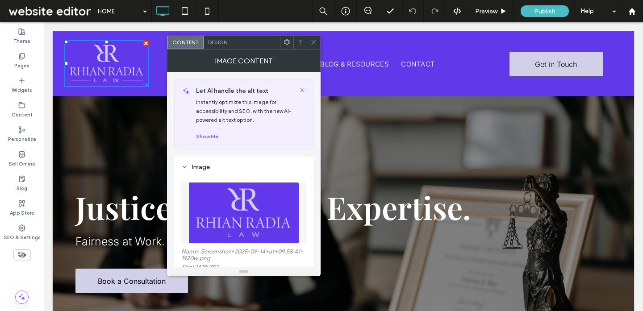
click at [230, 215] on img at bounding box center [243, 213] width 111 height 62
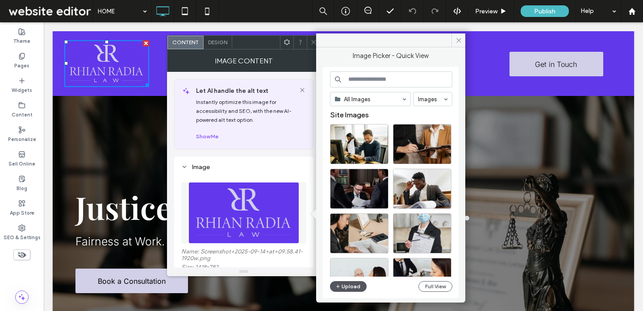
click at [356, 286] on button "Upload" at bounding box center [348, 286] width 37 height 11
click at [312, 40] on use at bounding box center [313, 42] width 4 height 4
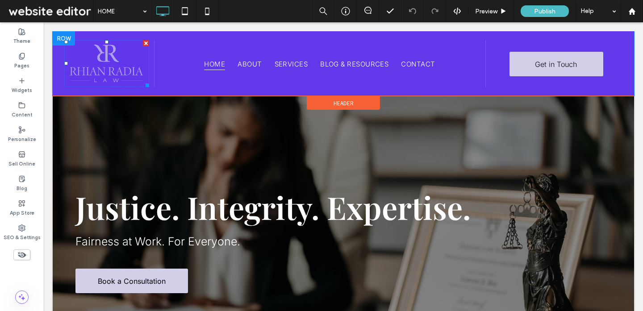
click at [112, 57] on img at bounding box center [106, 63] width 85 height 47
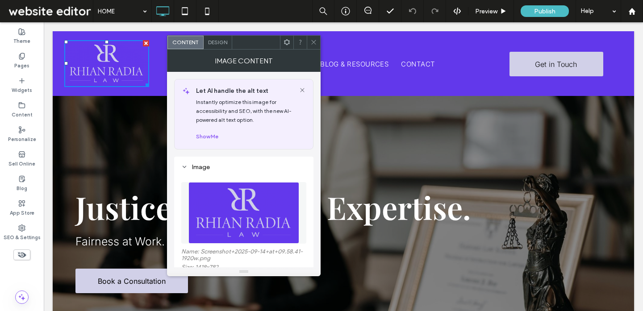
click at [243, 221] on img at bounding box center [243, 213] width 111 height 62
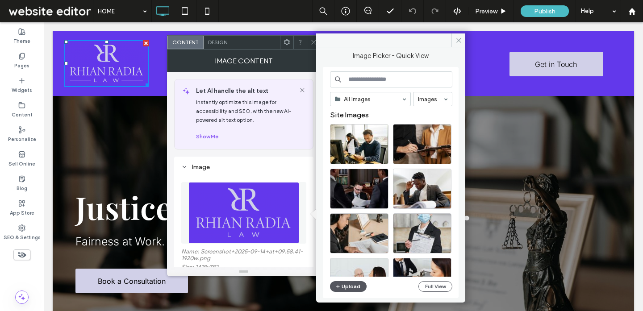
click at [360, 286] on button "Upload" at bounding box center [348, 286] width 37 height 11
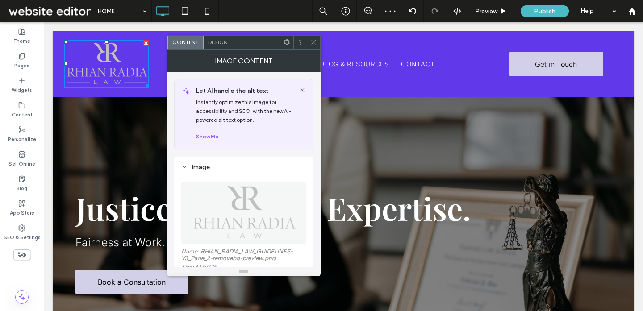
click at [316, 43] on icon at bounding box center [313, 42] width 7 height 7
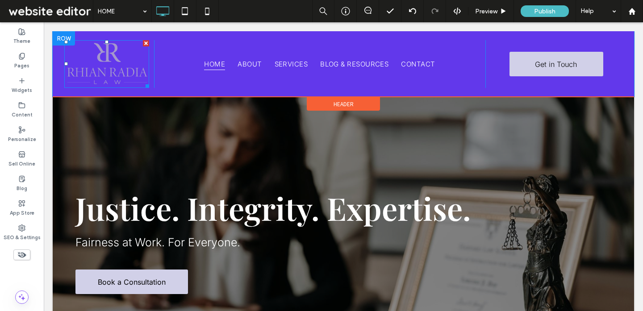
click at [118, 54] on img at bounding box center [106, 64] width 85 height 48
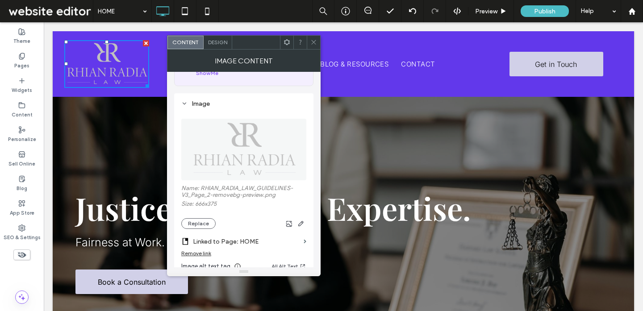
scroll to position [64, 0]
click at [315, 44] on icon at bounding box center [313, 42] width 7 height 7
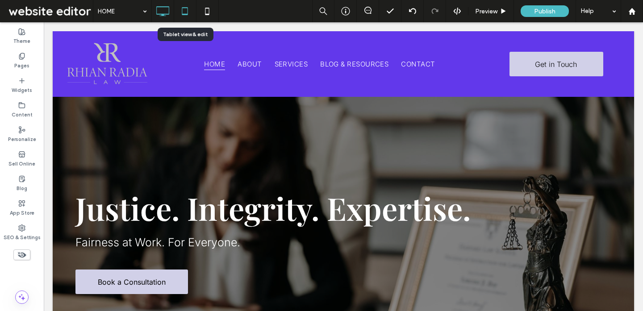
click at [189, 11] on icon at bounding box center [185, 11] width 18 height 18
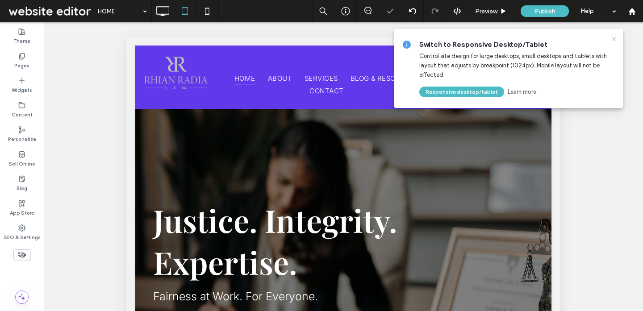
click at [615, 40] on icon at bounding box center [613, 39] width 7 height 7
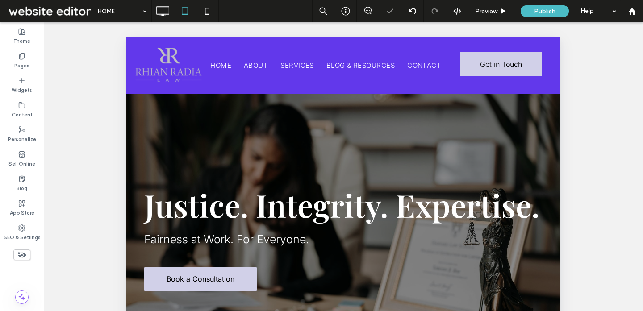
scroll to position [0, 0]
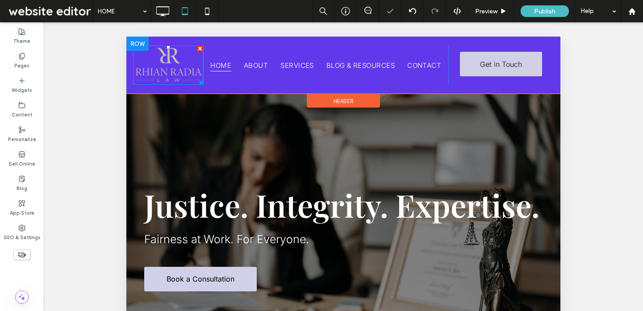
click at [172, 68] on img at bounding box center [168, 65] width 70 height 39
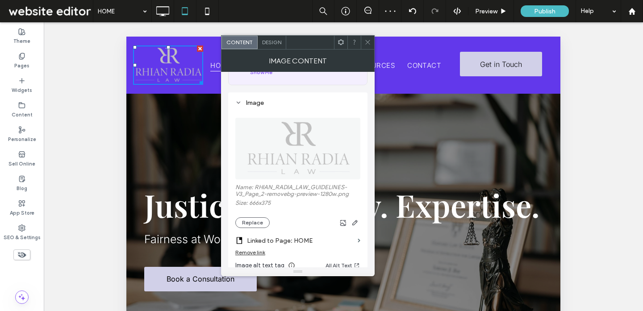
scroll to position [65, 0]
click at [367, 39] on icon at bounding box center [367, 42] width 7 height 7
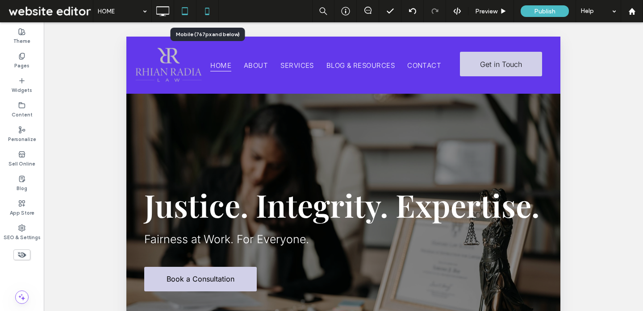
click at [212, 11] on icon at bounding box center [207, 11] width 18 height 18
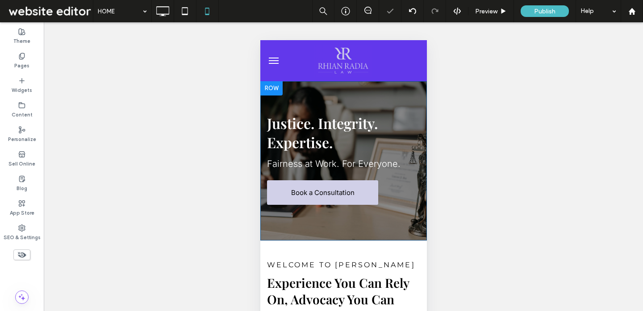
scroll to position [0, 0]
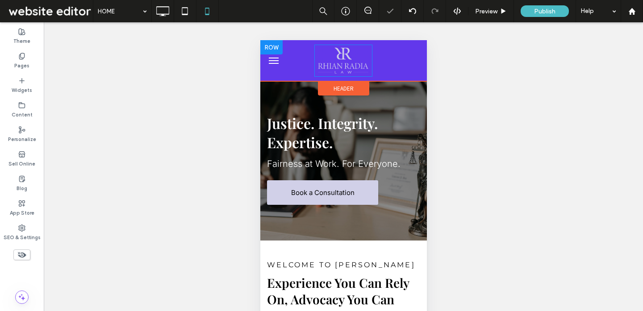
click at [344, 68] on img at bounding box center [343, 61] width 58 height 32
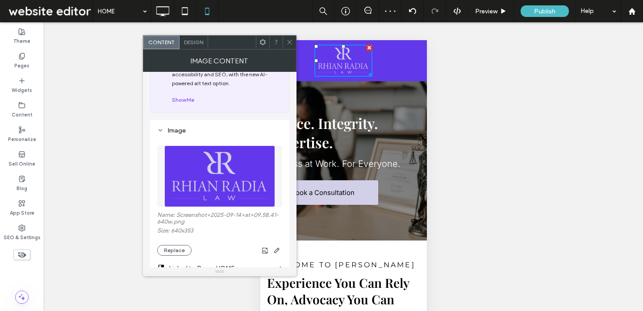
scroll to position [47, 0]
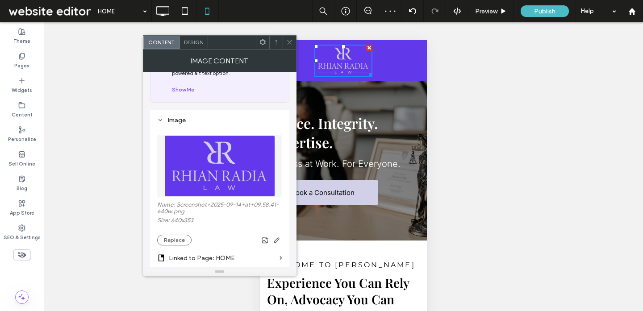
click at [245, 162] on img at bounding box center [219, 166] width 111 height 62
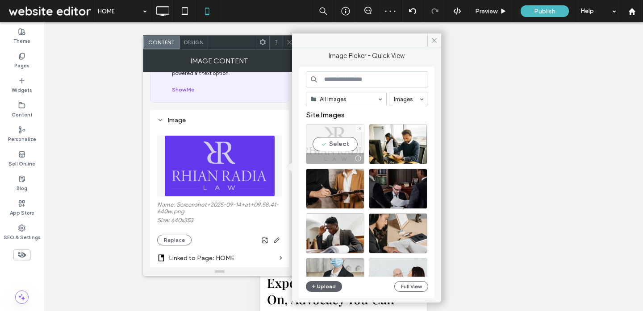
click at [334, 139] on div "Select" at bounding box center [335, 144] width 58 height 40
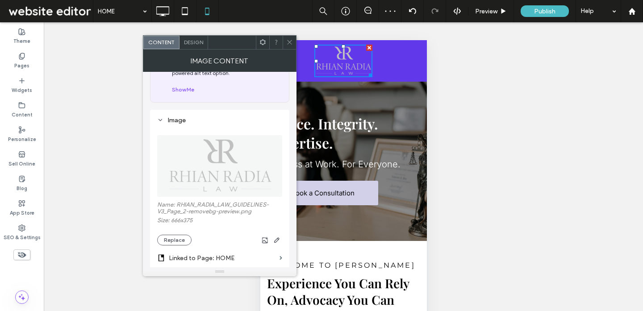
click at [290, 37] on span at bounding box center [289, 42] width 7 height 13
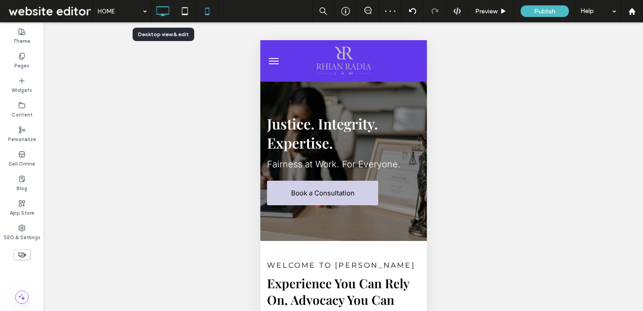
click at [164, 11] on icon at bounding box center [163, 11] width 18 height 18
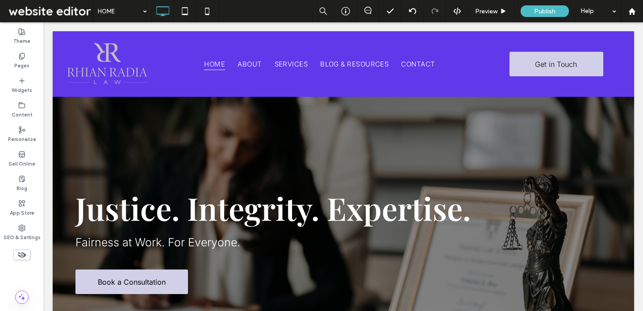
scroll to position [0, 0]
click at [31, 33] on div "Theme" at bounding box center [22, 36] width 44 height 25
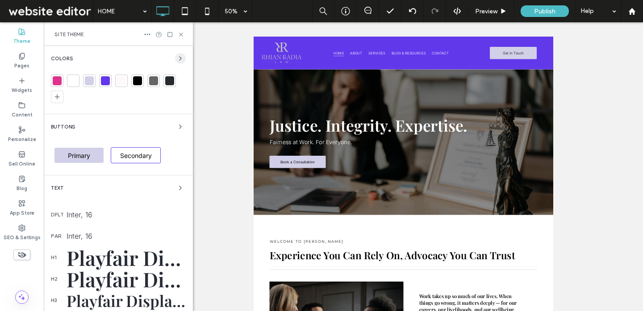
click at [177, 60] on icon "button" at bounding box center [180, 58] width 7 height 7
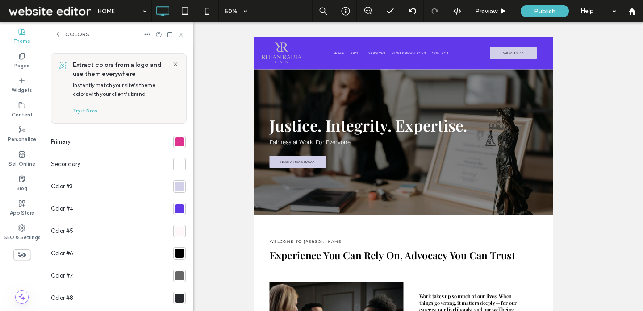
click at [175, 143] on div at bounding box center [179, 141] width 9 height 9
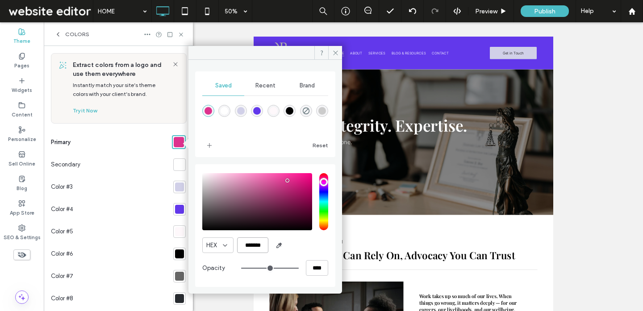
click at [248, 242] on input "*******" at bounding box center [252, 245] width 31 height 16
paste input "color picker textbox"
type input "*******"
click at [178, 191] on div at bounding box center [179, 187] width 9 height 9
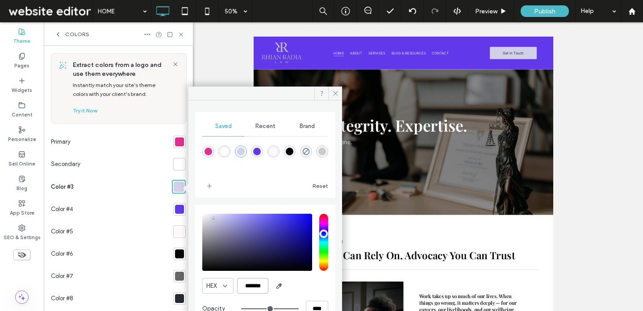
click at [260, 282] on input "*******" at bounding box center [252, 286] width 31 height 16
paste input "*****"
paste input "color picker textbox"
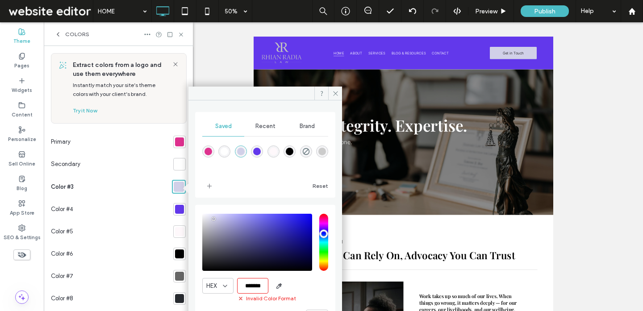
scroll to position [0, 0]
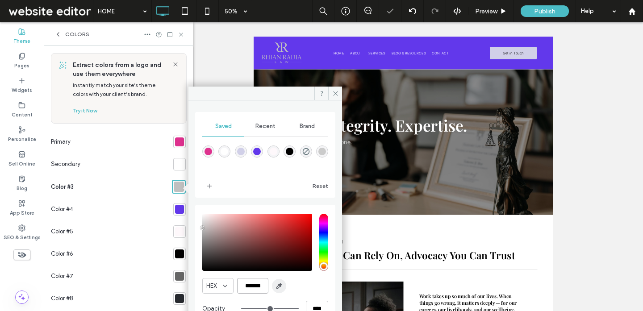
type input "*******"
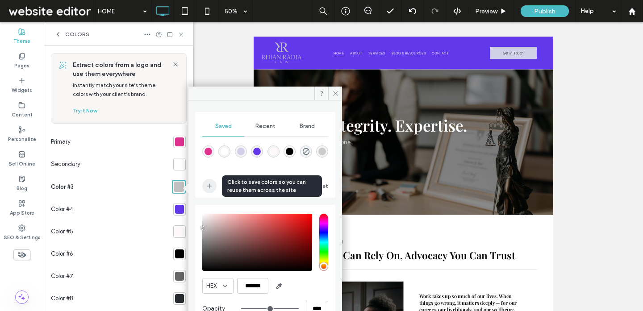
click at [212, 188] on icon "add color" at bounding box center [209, 186] width 7 height 7
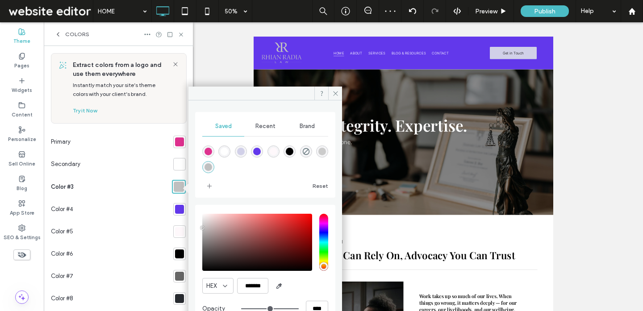
click at [176, 211] on div at bounding box center [179, 209] width 9 height 9
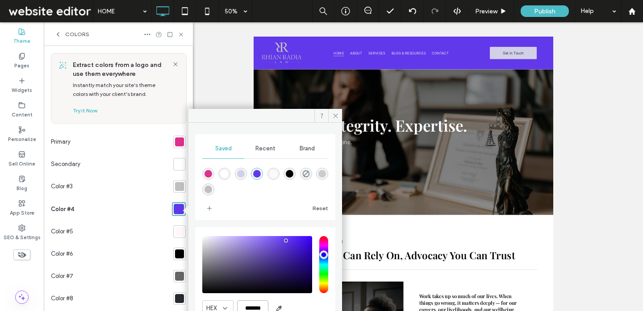
click at [257, 307] on input "*******" at bounding box center [252, 308] width 31 height 16
paste input "color picker textbox"
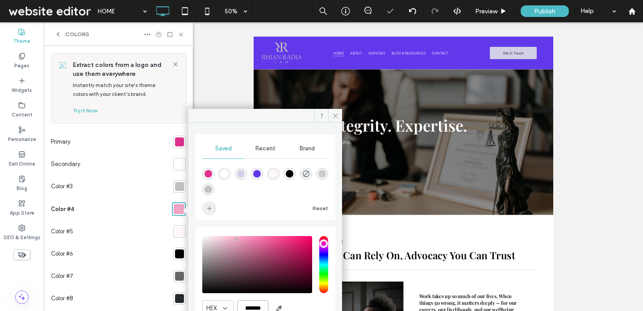
type input "*******"
click at [209, 206] on use "add color" at bounding box center [209, 208] width 4 height 4
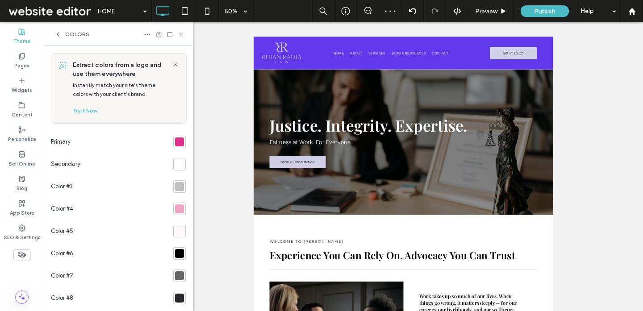
click at [59, 34] on icon at bounding box center [57, 34] width 7 height 7
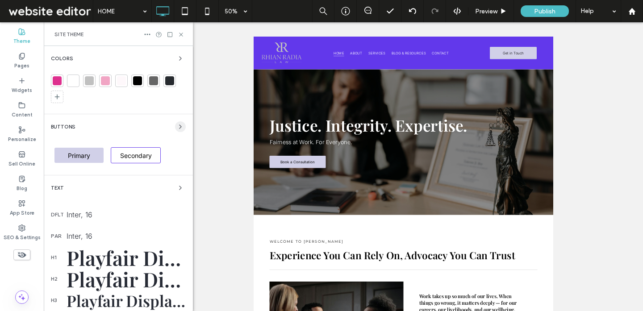
click at [178, 126] on icon "button" at bounding box center [180, 126] width 7 height 7
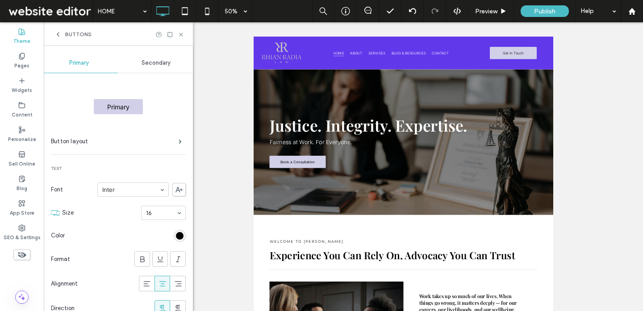
click at [150, 61] on span "Secondary" at bounding box center [155, 62] width 29 height 7
click at [86, 66] on span "Primary" at bounding box center [79, 62] width 20 height 7
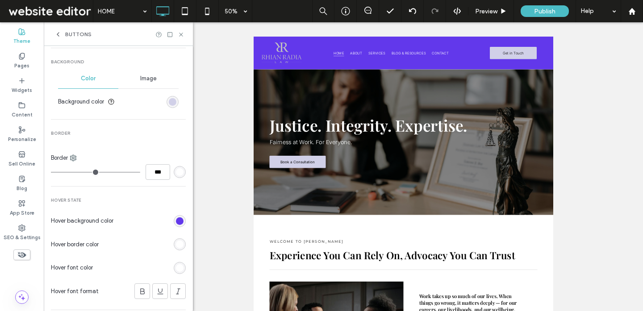
scroll to position [232, 0]
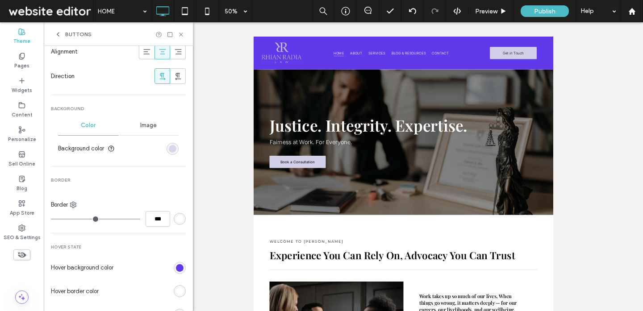
click at [169, 146] on div "rgb(209, 208, 232)" at bounding box center [173, 149] width 8 height 8
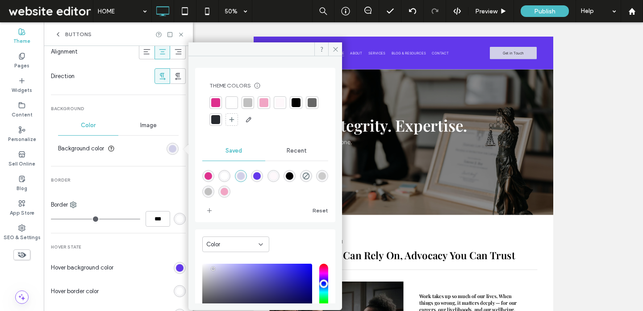
click at [213, 101] on div at bounding box center [215, 102] width 9 height 9
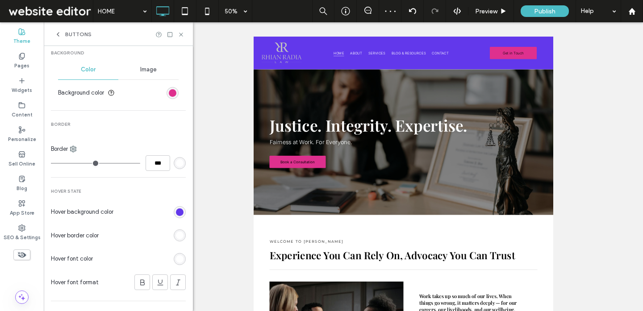
scroll to position [288, 0]
click at [178, 210] on div "rgb(98, 56, 235)" at bounding box center [180, 212] width 8 height 8
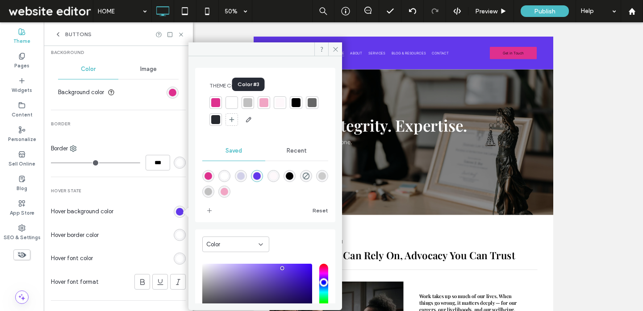
click at [245, 105] on div at bounding box center [247, 102] width 9 height 9
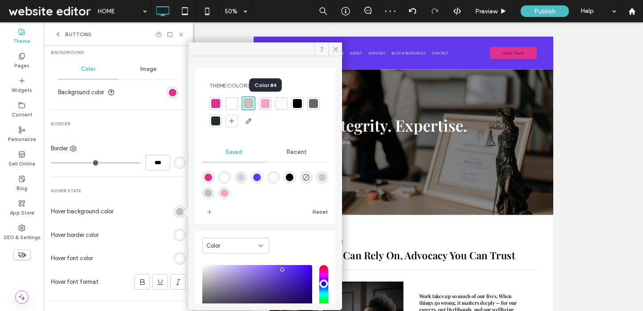
click at [267, 103] on div at bounding box center [265, 103] width 9 height 9
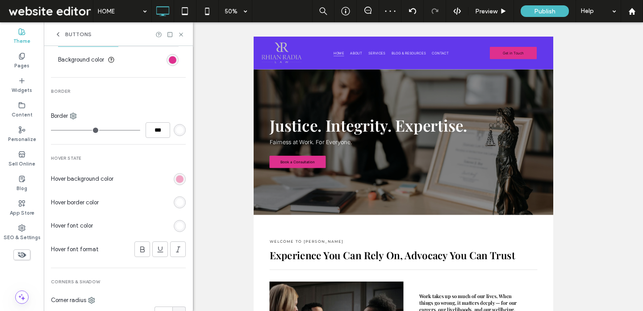
scroll to position [321, 0]
click at [176, 201] on div "rgb(255, 255, 255)" at bounding box center [180, 202] width 8 height 8
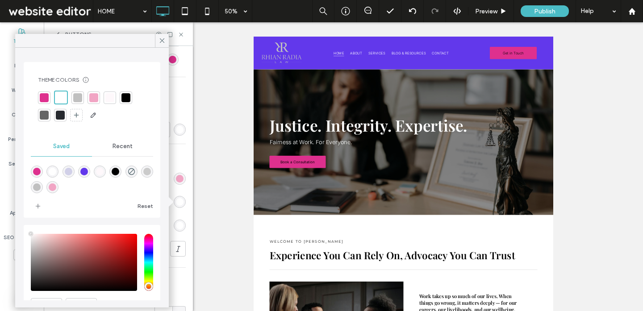
click at [179, 224] on div "rgb(255, 255, 255)" at bounding box center [180, 226] width 12 height 12
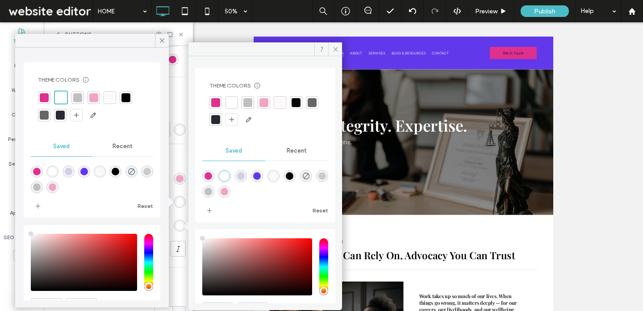
click at [220, 122] on div at bounding box center [215, 119] width 9 height 9
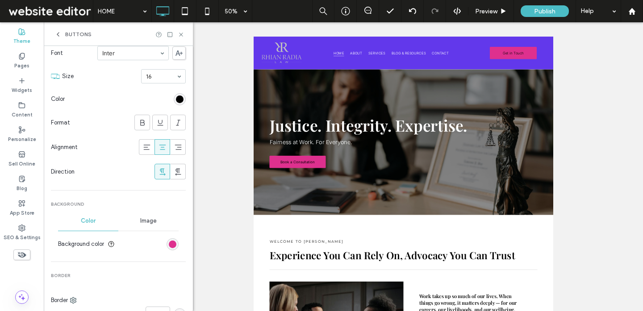
scroll to position [136, 0]
click at [176, 100] on div "rgb(0, 0, 0)" at bounding box center [180, 100] width 8 height 8
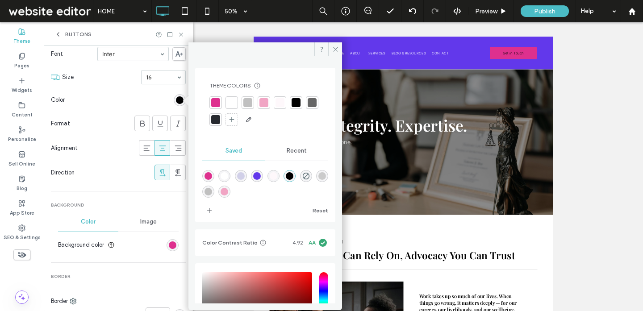
click at [237, 100] on div at bounding box center [231, 102] width 12 height 12
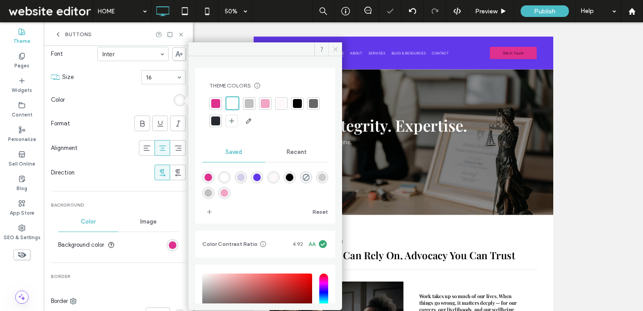
drag, startPoint x: 332, startPoint y: 48, endPoint x: 75, endPoint y: 68, distance: 258.7
click at [332, 48] on icon at bounding box center [335, 49] width 7 height 7
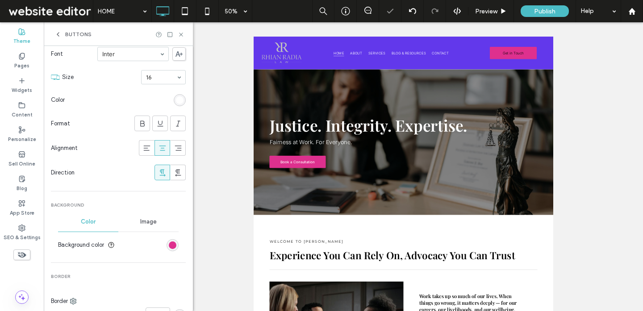
click at [174, 97] on div "rgb(255, 255, 255)" at bounding box center [180, 100] width 12 height 12
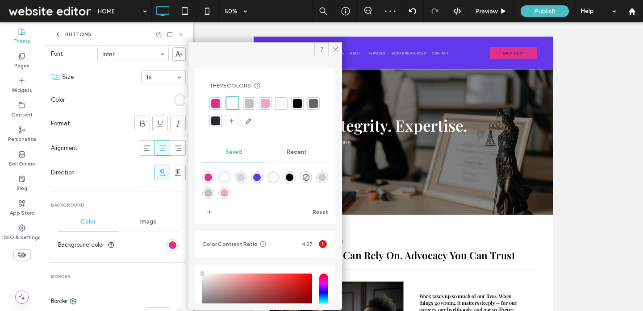
click at [298, 100] on div at bounding box center [297, 103] width 9 height 9
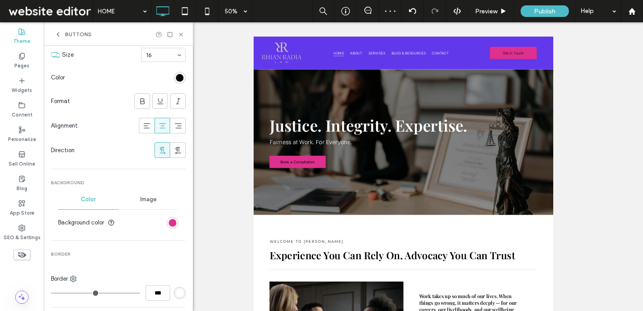
scroll to position [158, 0]
click at [172, 68] on section "Color" at bounding box center [118, 78] width 135 height 22
click at [176, 75] on div "rgb(0, 0, 0)" at bounding box center [180, 79] width 8 height 8
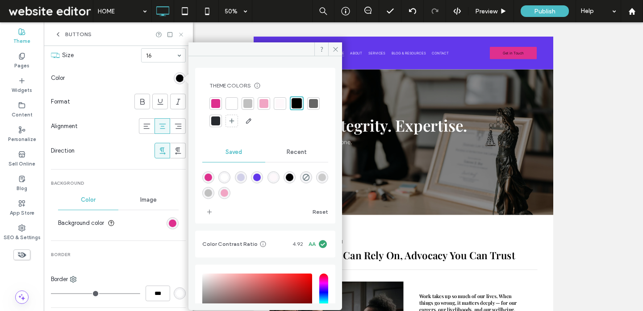
click at [181, 34] on use at bounding box center [181, 35] width 4 height 4
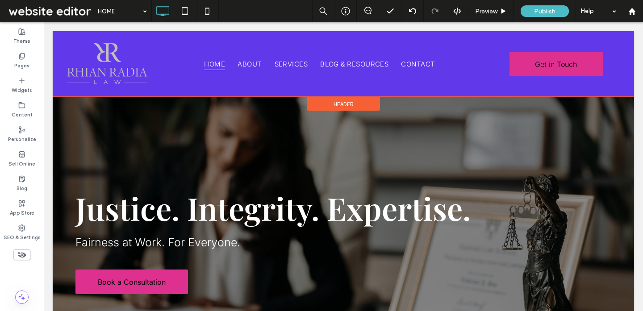
click at [339, 102] on span "Header" at bounding box center [343, 104] width 20 height 8
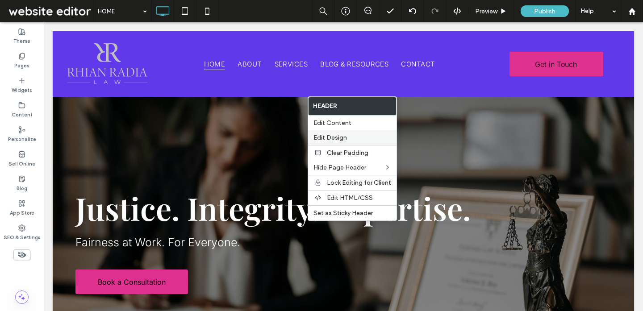
click at [325, 131] on div "Edit Design" at bounding box center [352, 137] width 88 height 15
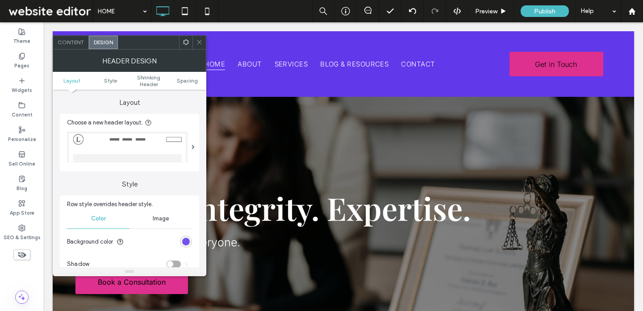
click at [187, 241] on div "rgb(98, 56, 235)" at bounding box center [186, 242] width 8 height 8
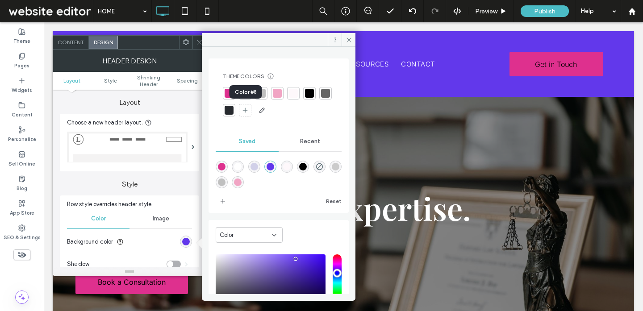
click at [233, 111] on div at bounding box center [228, 110] width 9 height 9
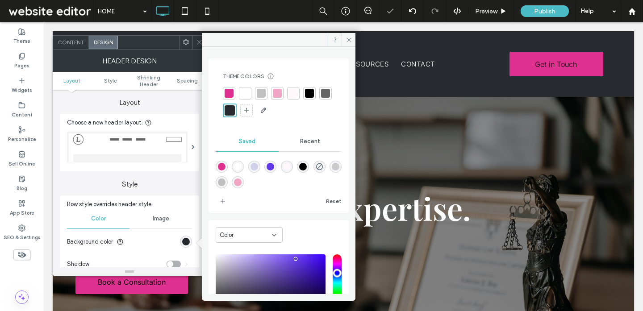
click at [309, 93] on div at bounding box center [309, 93] width 9 height 9
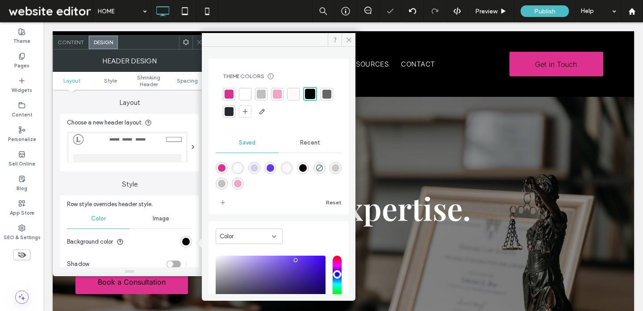
click at [199, 40] on icon at bounding box center [199, 42] width 7 height 7
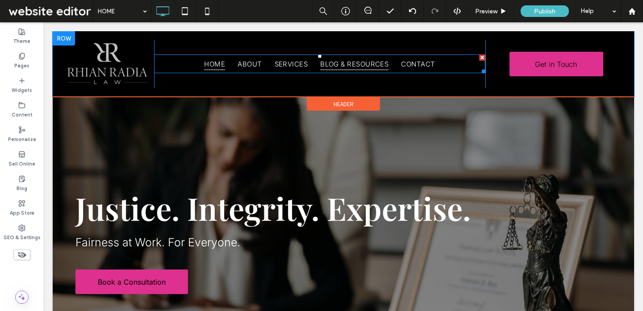
click at [349, 67] on span "BLOG & RESOURCES" at bounding box center [354, 64] width 68 height 12
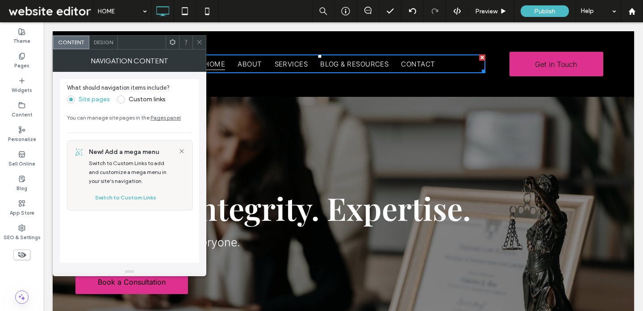
click at [102, 44] on span "Design" at bounding box center [103, 42] width 19 height 7
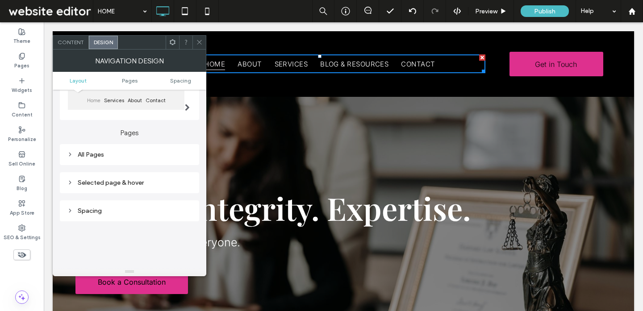
click at [123, 179] on div "Selected page & hover" at bounding box center [129, 183] width 125 height 12
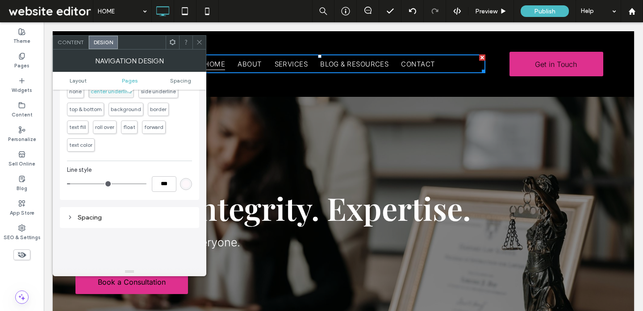
scroll to position [225, 0]
click at [187, 190] on div "rgb(254, 248, 251)" at bounding box center [186, 188] width 8 height 8
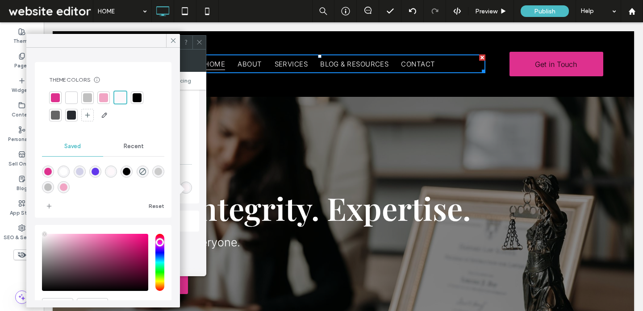
click at [55, 100] on div at bounding box center [55, 97] width 9 height 9
click at [197, 37] on span at bounding box center [199, 42] width 7 height 13
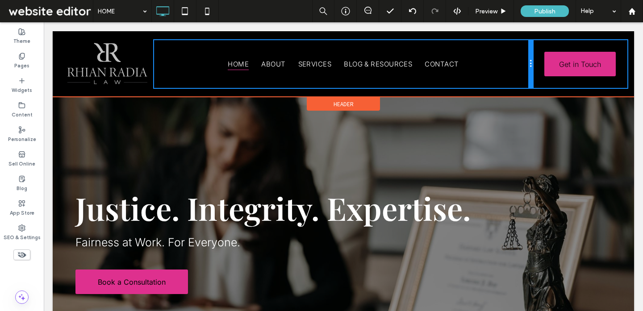
drag, startPoint x: 485, startPoint y: 69, endPoint x: 515, endPoint y: 69, distance: 29.9
click at [515, 69] on div "HOME ABOUT SERVICES BLOG & RESOURCES CONTACT Click To Paste" at bounding box center [343, 64] width 378 height 48
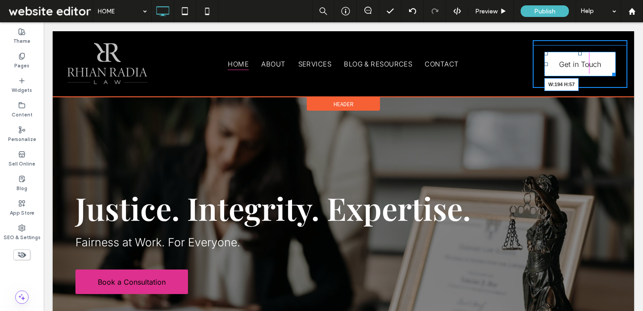
drag, startPoint x: 612, startPoint y: 72, endPoint x: 619, endPoint y: 73, distance: 7.6
click at [615, 73] on div at bounding box center [612, 73] width 7 height 7
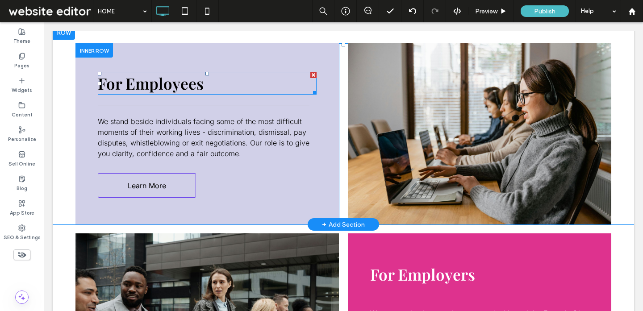
scroll to position [725, 0]
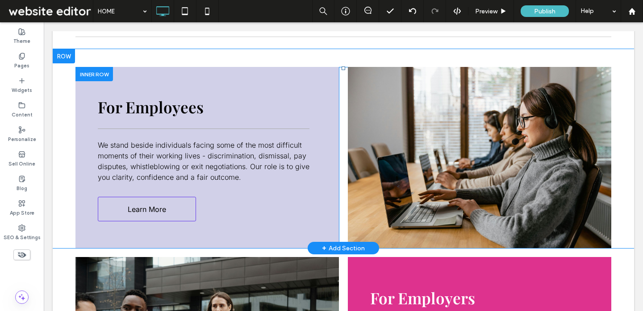
click at [285, 79] on div "For Employees We stand beside individuals facing some of the most difficult mom…" at bounding box center [206, 157] width 263 height 181
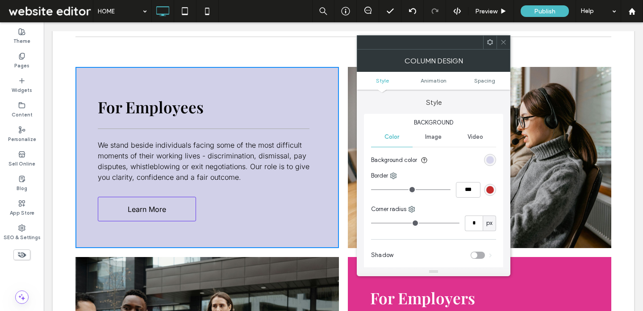
click at [490, 160] on div "rgb(209, 208, 232)" at bounding box center [490, 160] width 8 height 8
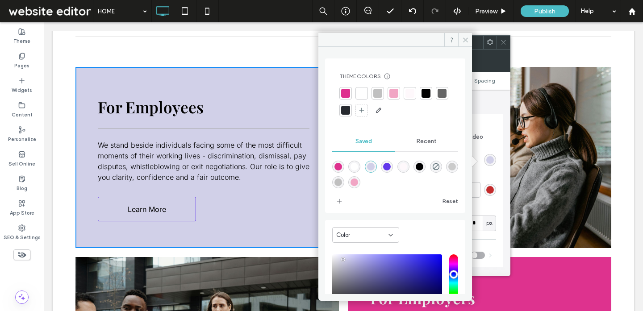
click at [377, 91] on div at bounding box center [377, 93] width 9 height 9
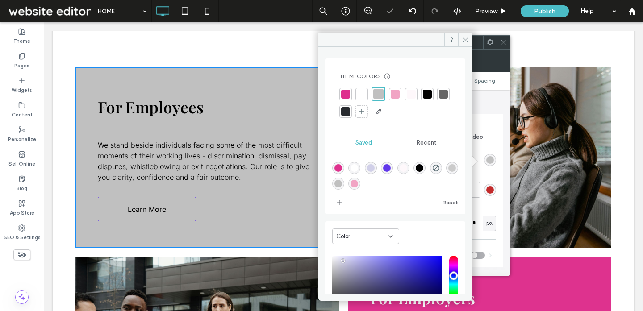
click at [503, 41] on icon at bounding box center [503, 42] width 7 height 7
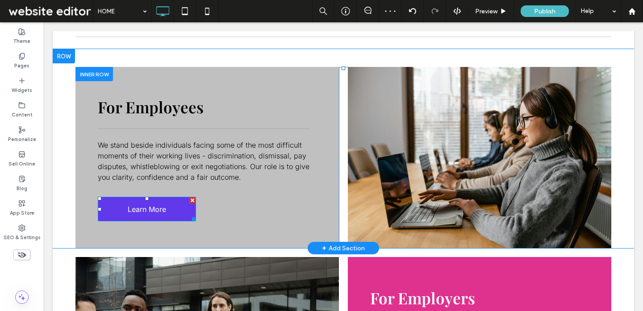
click at [161, 204] on span "Learn More" at bounding box center [147, 209] width 45 height 18
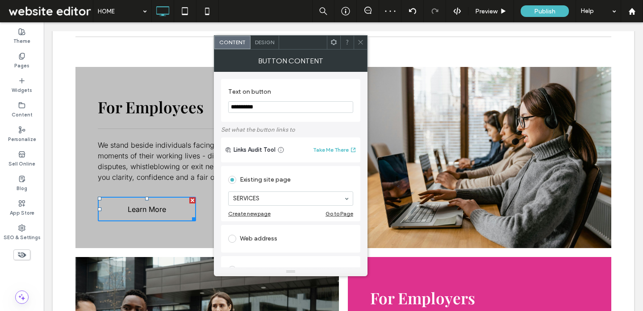
click at [264, 44] on span "Design" at bounding box center [264, 42] width 19 height 7
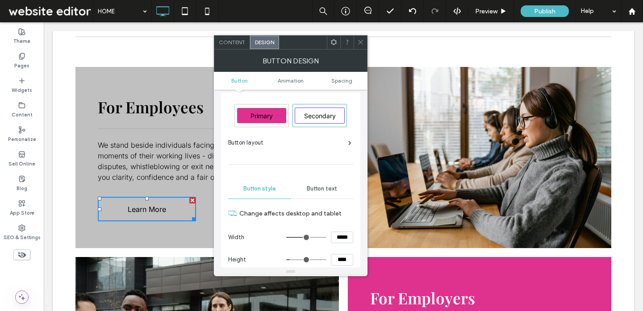
scroll to position [0, 0]
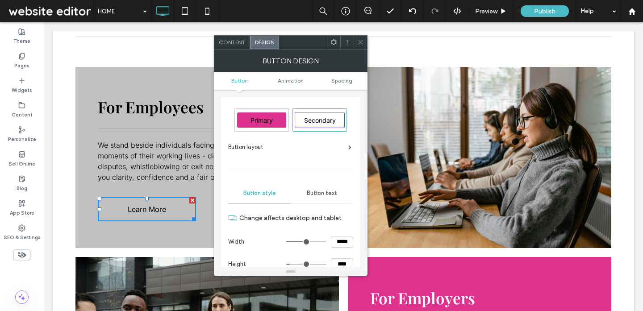
click at [357, 40] on icon at bounding box center [360, 42] width 7 height 7
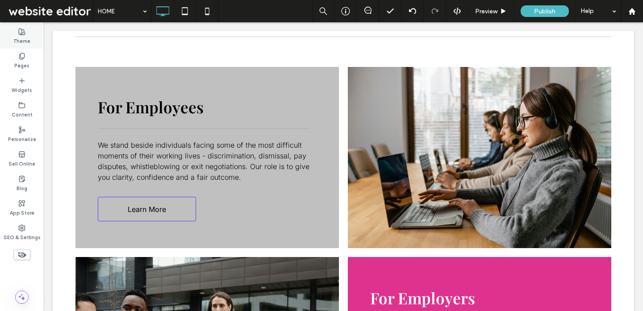
click at [27, 37] on label "Theme" at bounding box center [21, 40] width 17 height 10
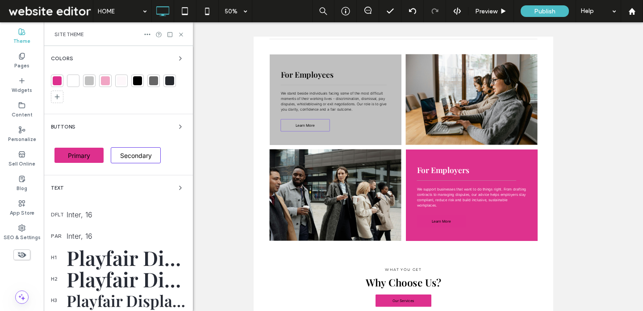
scroll to position [718, 0]
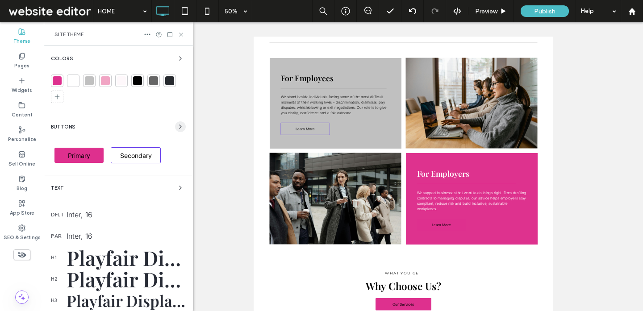
click at [177, 126] on icon "button" at bounding box center [180, 126] width 7 height 7
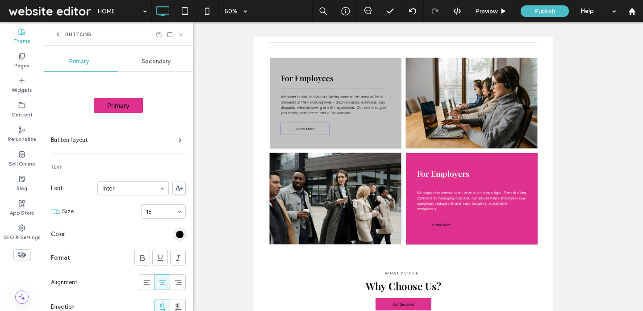
scroll to position [0, 0]
click at [146, 62] on span "Secondary" at bounding box center [155, 62] width 29 height 7
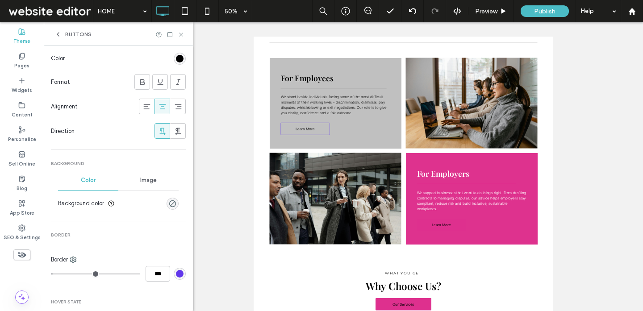
scroll to position [180, 0]
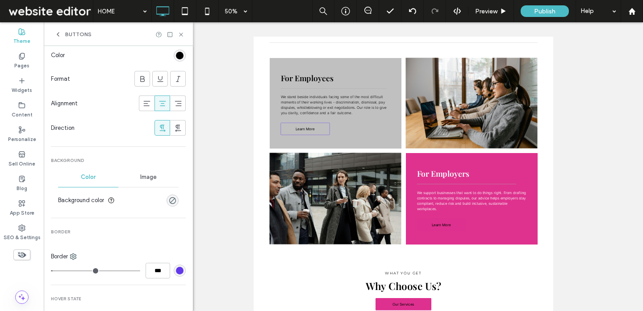
click at [176, 271] on div "rgb(98, 56, 235)" at bounding box center [180, 271] width 8 height 8
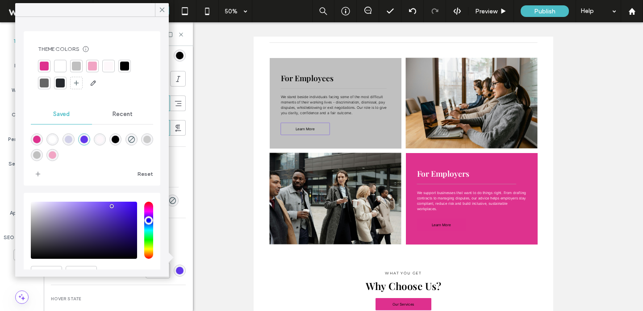
click at [64, 85] on div at bounding box center [60, 83] width 9 height 9
click at [129, 62] on div at bounding box center [124, 66] width 12 height 12
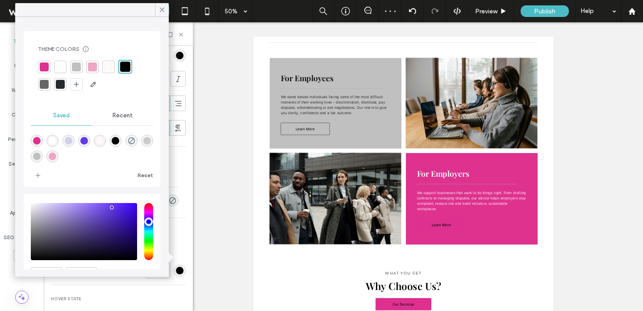
click at [125, 116] on span "Recent" at bounding box center [122, 115] width 20 height 7
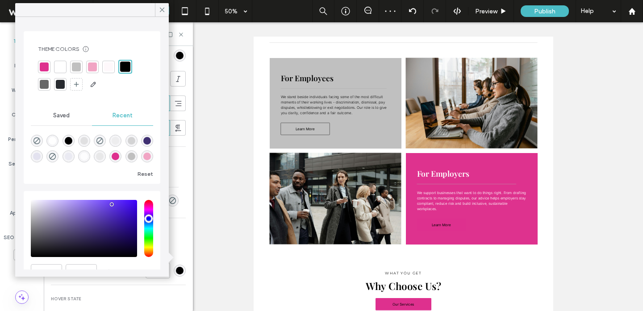
click at [67, 142] on div "rgba(0, 0, 0, 1)" at bounding box center [69, 141] width 8 height 8
type input "*******"
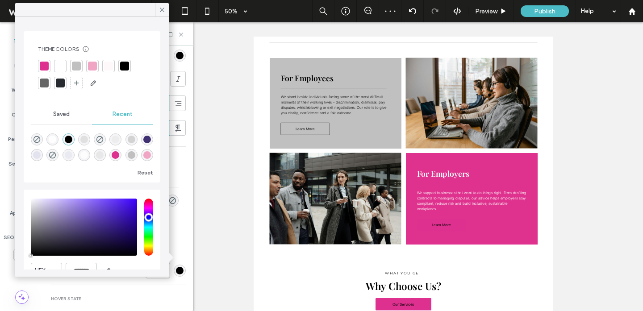
drag, startPoint x: 162, startPoint y: 8, endPoint x: 138, endPoint y: 69, distance: 65.1
click at [162, 8] on icon at bounding box center [162, 10] width 8 height 8
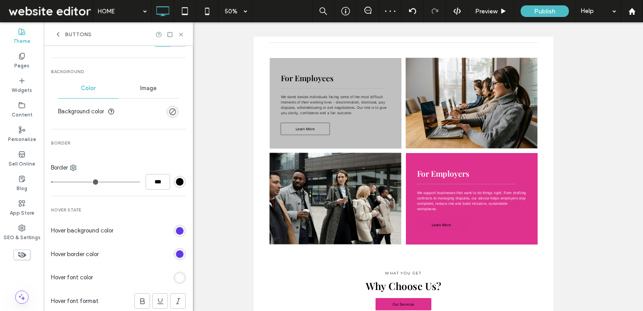
scroll to position [276, 0]
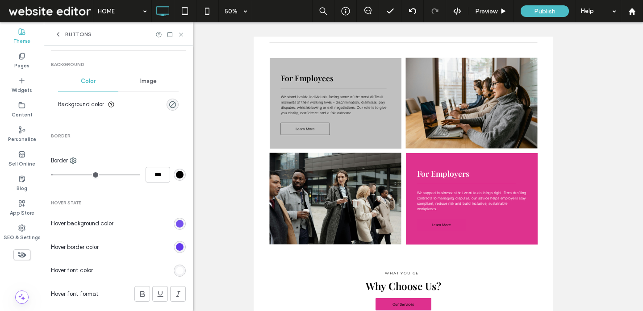
click at [176, 222] on div "rgb(98, 56, 235)" at bounding box center [180, 224] width 8 height 8
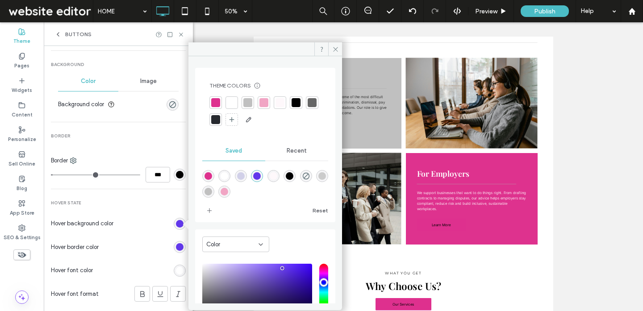
click at [212, 104] on div at bounding box center [215, 102] width 9 height 9
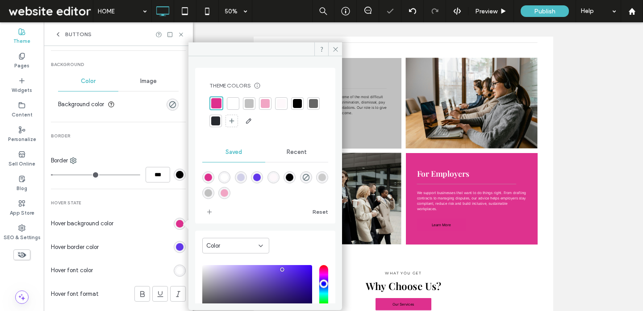
click at [176, 249] on div "rgb(98, 56, 235)" at bounding box center [180, 247] width 8 height 8
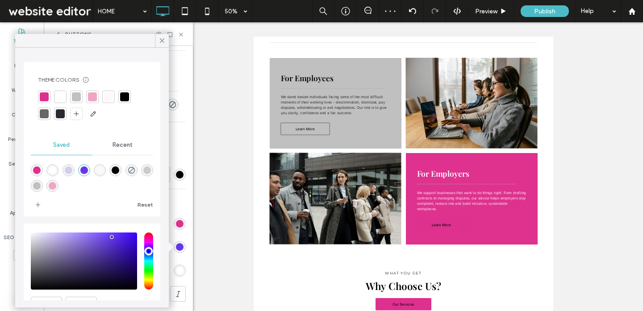
click at [44, 94] on div at bounding box center [44, 96] width 9 height 9
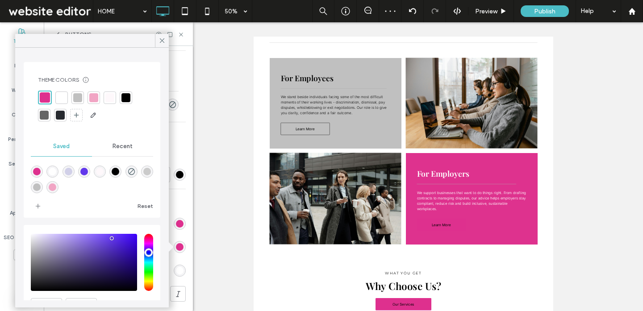
click at [175, 196] on div "Secondary Button layout Text Font Inter Size 16 Color Format Alignment Directio…" at bounding box center [118, 92] width 135 height 590
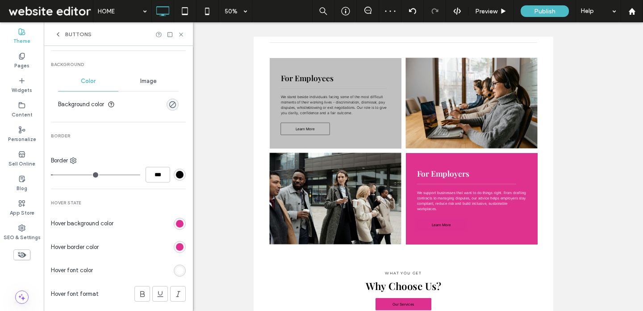
click at [176, 271] on div "rgb(255, 255, 255)" at bounding box center [180, 271] width 8 height 8
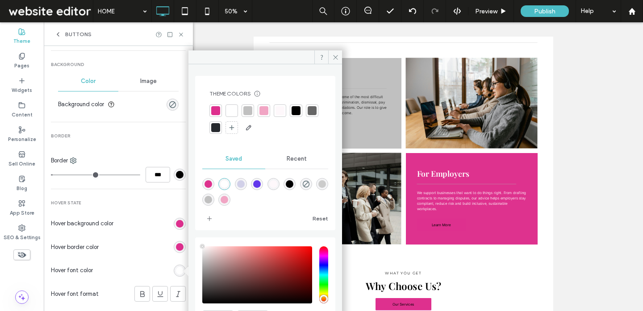
click at [295, 111] on div at bounding box center [295, 110] width 9 height 9
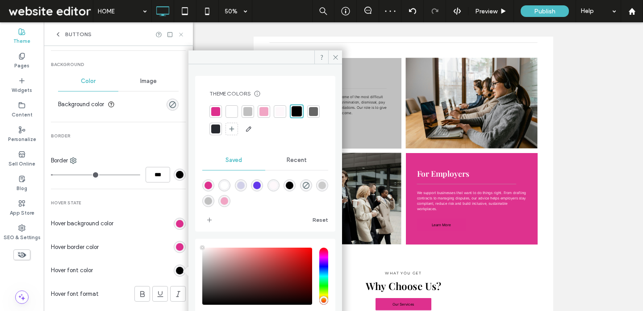
click at [182, 34] on icon at bounding box center [181, 34] width 7 height 7
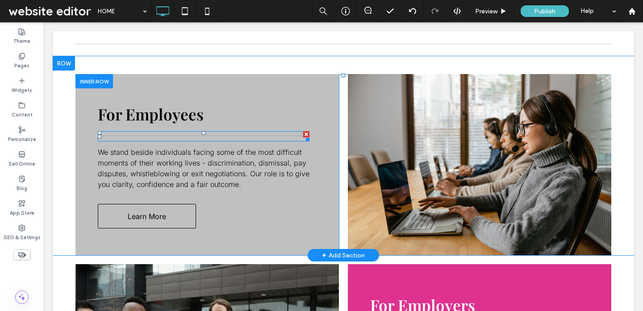
click at [186, 132] on div at bounding box center [204, 136] width 212 height 10
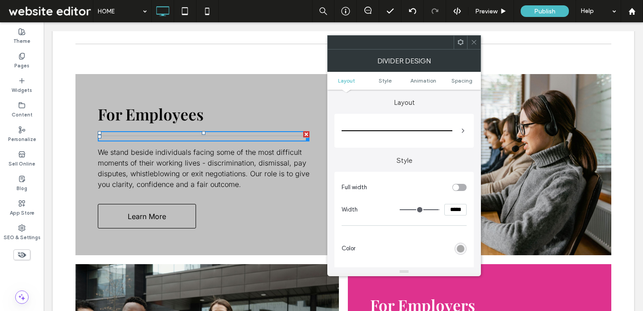
click at [474, 42] on icon at bounding box center [473, 42] width 7 height 7
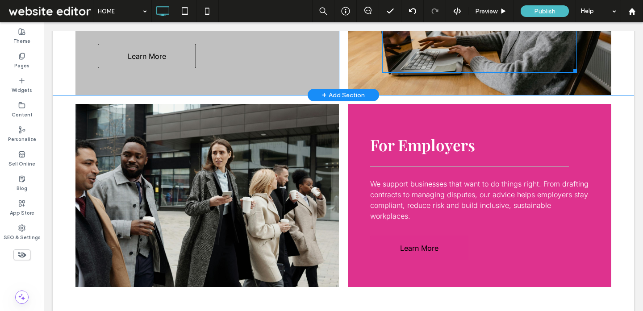
scroll to position [880, 0]
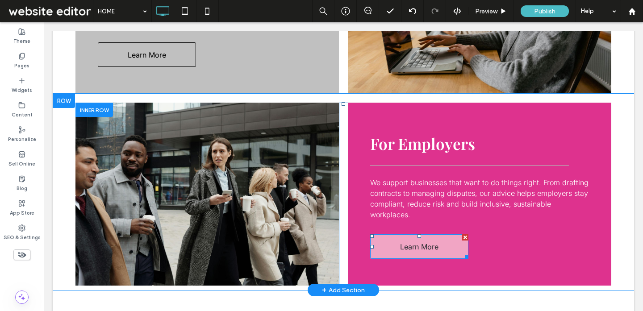
click at [411, 248] on span "Learn More" at bounding box center [419, 247] width 45 height 18
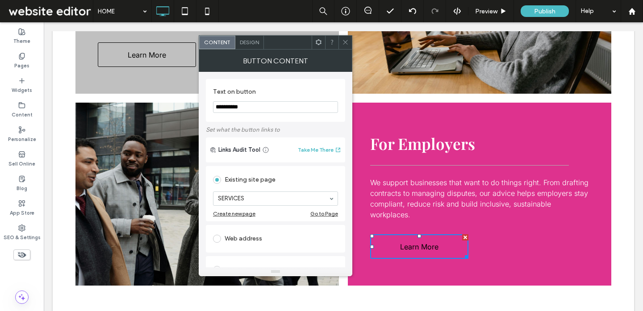
click at [246, 41] on span "Design" at bounding box center [249, 42] width 19 height 7
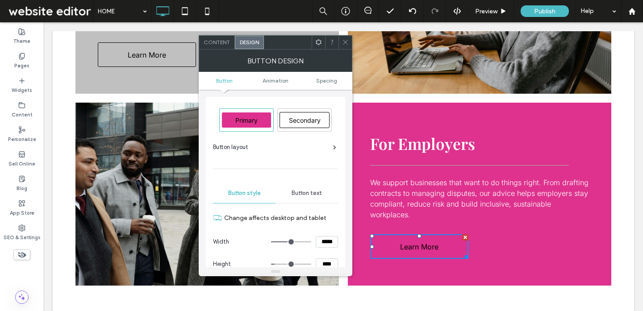
click at [302, 121] on span "Secondary" at bounding box center [305, 120] width 38 height 8
type input "*"
type input "***"
click at [343, 42] on icon at bounding box center [345, 42] width 7 height 7
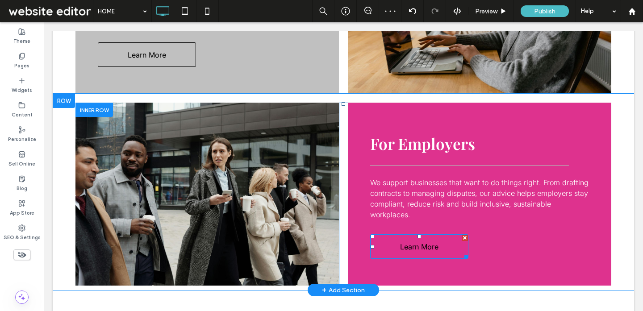
click at [416, 249] on span "Learn More" at bounding box center [419, 247] width 45 height 18
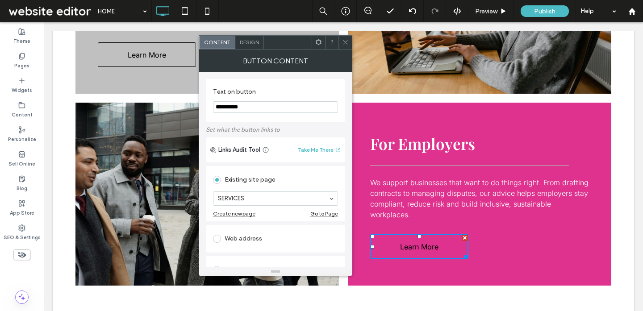
click at [249, 44] on span "Design" at bounding box center [249, 42] width 19 height 7
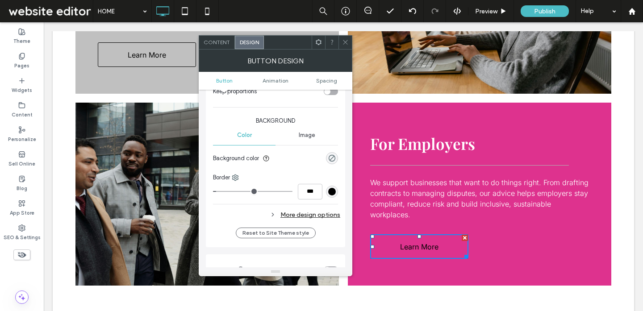
scroll to position [236, 0]
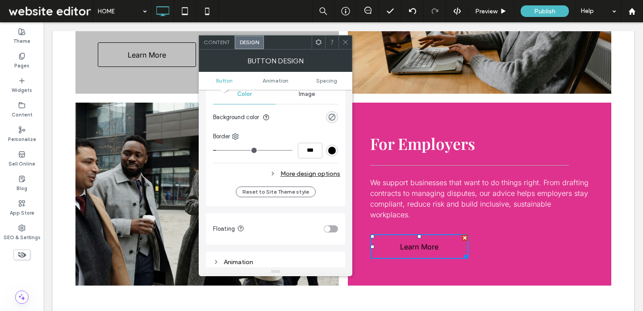
click at [316, 173] on div "More design options" at bounding box center [276, 174] width 127 height 12
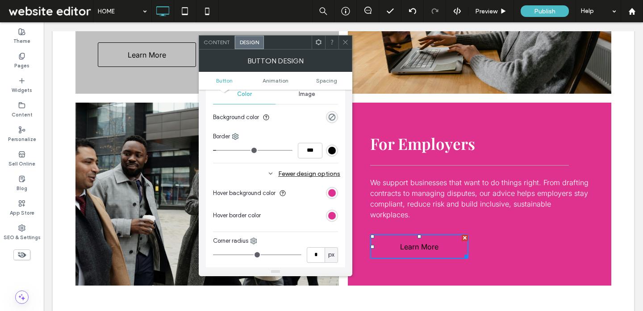
click at [334, 188] on div "rgb(222, 48, 142)" at bounding box center [332, 193] width 12 height 12
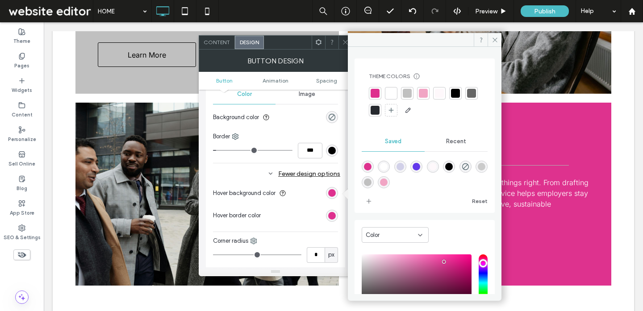
click at [392, 94] on div at bounding box center [390, 93] width 9 height 9
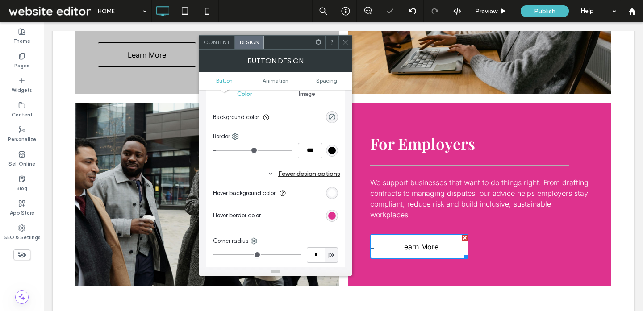
scroll to position [251, 0]
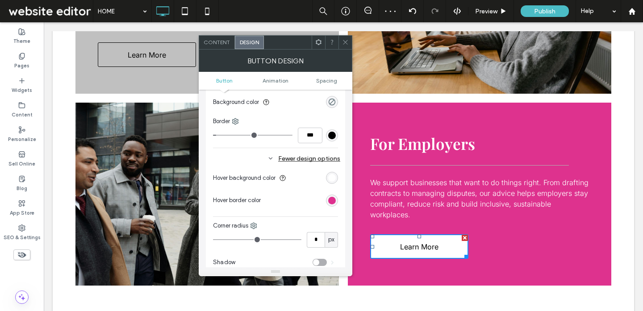
click at [335, 201] on div "rgb(222, 48, 142)" at bounding box center [332, 201] width 8 height 8
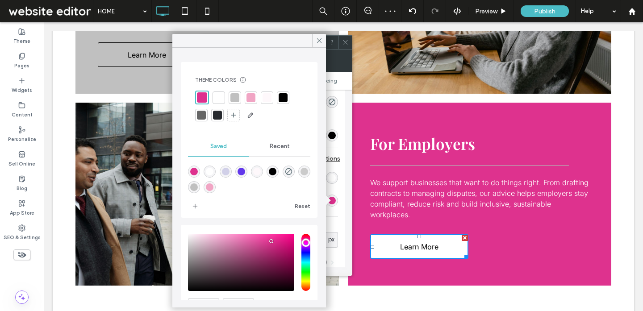
click at [220, 100] on div at bounding box center [218, 97] width 9 height 9
click at [320, 39] on icon at bounding box center [319, 41] width 8 height 8
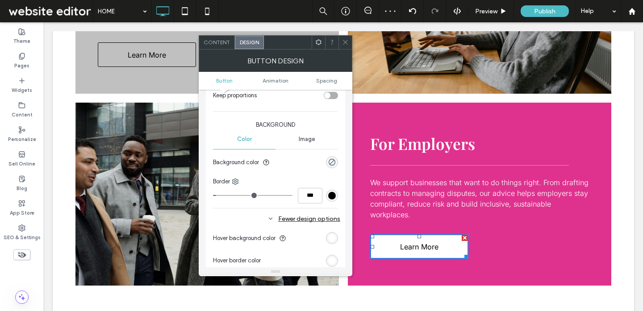
scroll to position [175, 0]
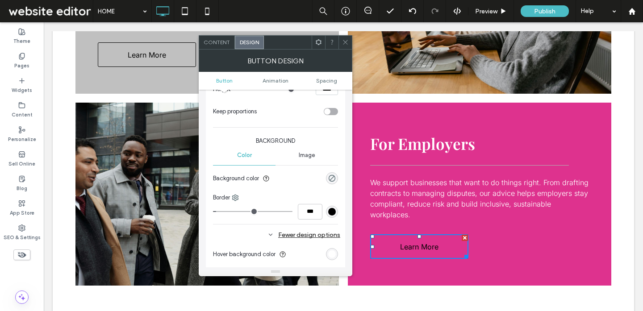
click at [345, 42] on use at bounding box center [345, 42] width 4 height 4
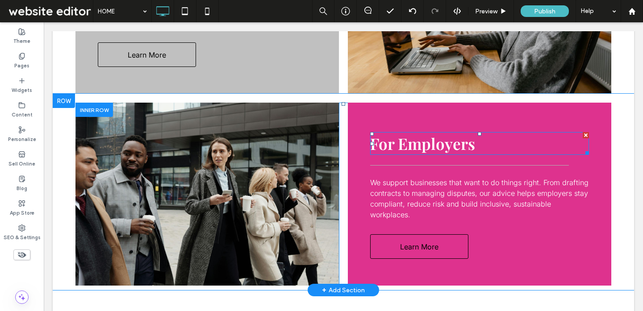
click at [396, 140] on span "For Employers" at bounding box center [422, 143] width 105 height 21
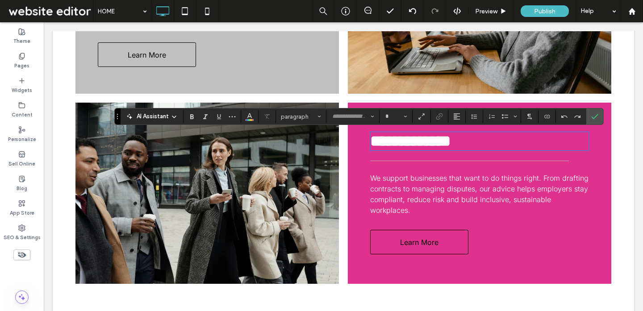
type input "**********"
type input "**"
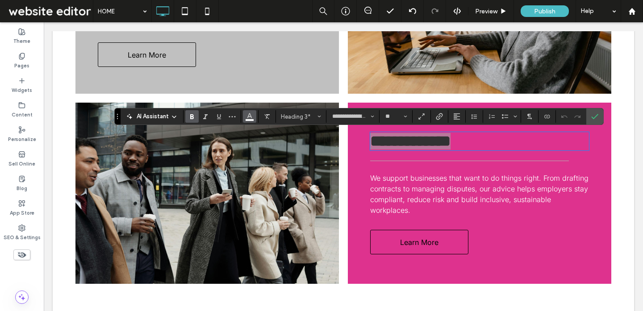
click at [249, 116] on use "Color" at bounding box center [249, 115] width 5 height 5
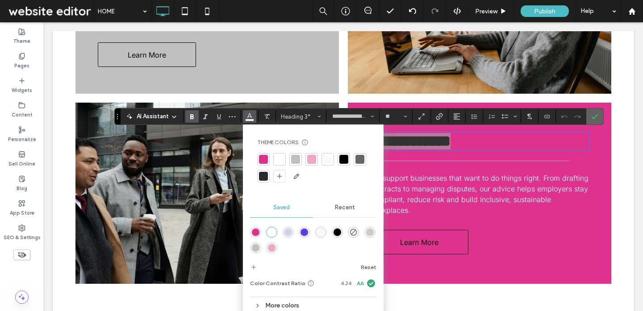
click at [598, 112] on span "Confirm" at bounding box center [594, 116] width 7 height 15
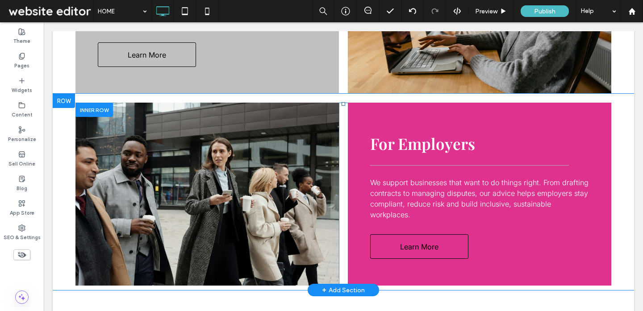
click at [467, 208] on p "We support businesses that want to do things right. From drafting contracts to …" at bounding box center [479, 198] width 219 height 43
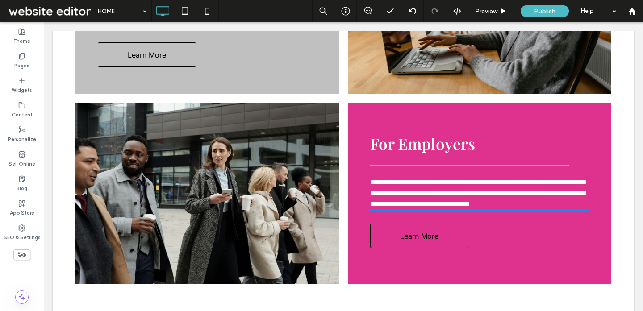
type input "*****"
type input "**"
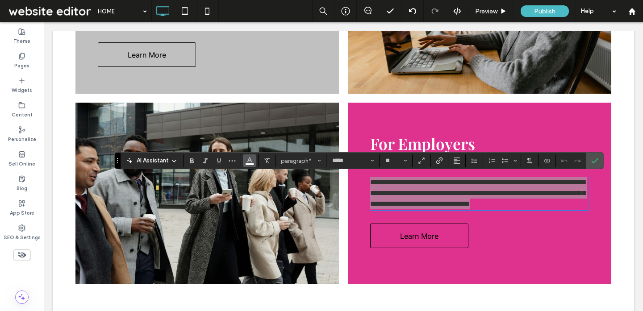
click at [250, 160] on use "Color" at bounding box center [249, 160] width 5 height 5
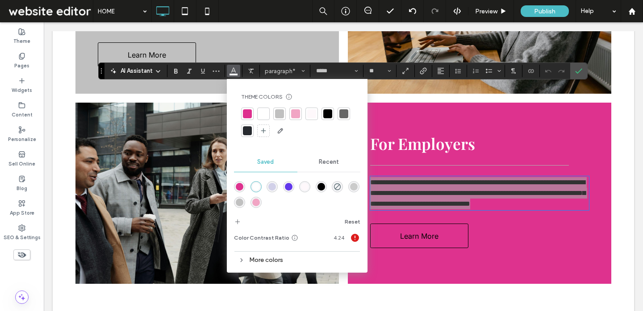
drag, startPoint x: 117, startPoint y: 158, endPoint x: 101, endPoint y: 68, distance: 91.1
click at [101, 68] on icon "Drag" at bounding box center [101, 70] width 2 height 5
drag, startPoint x: 583, startPoint y: 70, endPoint x: 316, endPoint y: 185, distance: 291.3
click at [583, 70] on label "Confirm" at bounding box center [578, 71] width 13 height 16
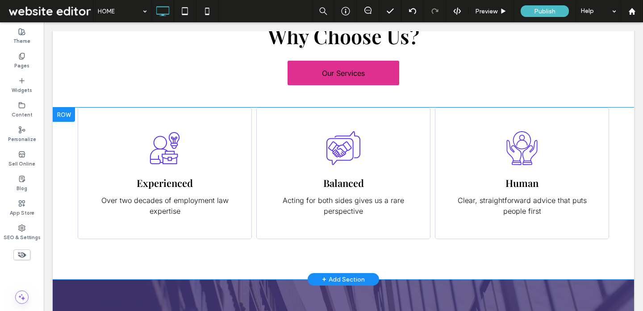
scroll to position [1211, 0]
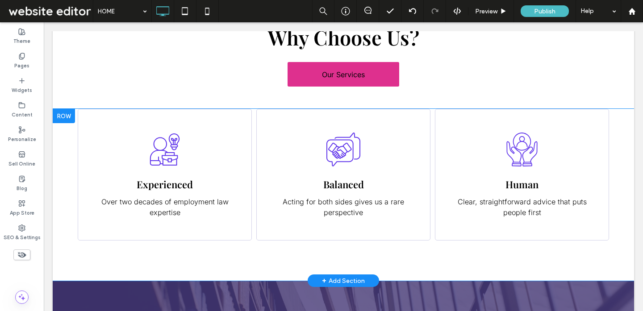
click at [232, 123] on div "Experienced Over two decades of employment law expertise Click To Paste" at bounding box center [165, 175] width 174 height 132
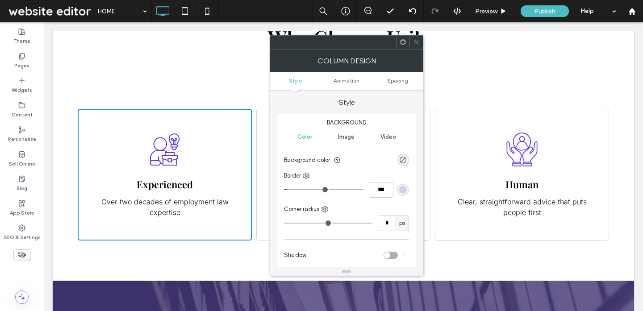
click at [403, 187] on div "rgb(209, 208, 232)" at bounding box center [403, 190] width 8 height 8
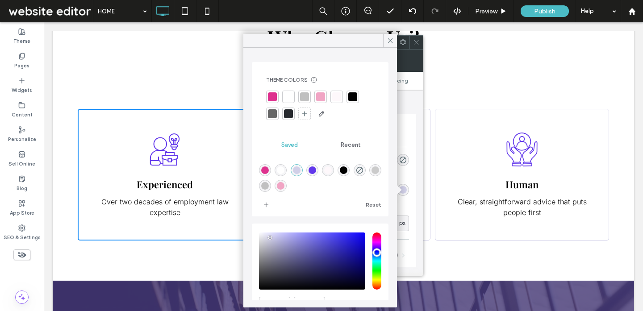
click at [308, 94] on div at bounding box center [304, 96] width 9 height 9
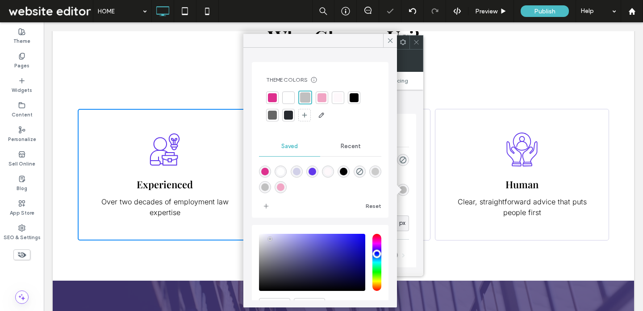
click at [415, 43] on use at bounding box center [416, 42] width 4 height 4
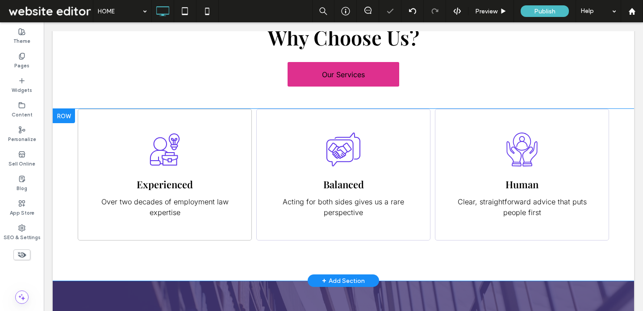
click at [391, 129] on div "Balanced Acting for both sides gives us a rare perspective Click To Paste" at bounding box center [343, 175] width 174 height 132
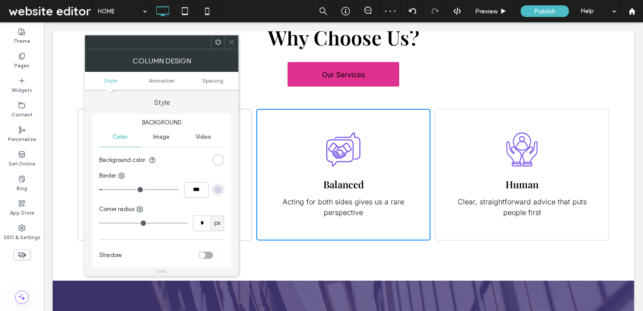
click at [223, 187] on div "rgb(209, 208, 232)" at bounding box center [218, 190] width 12 height 12
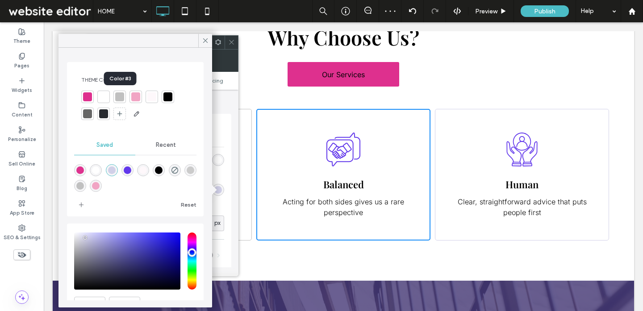
click at [121, 96] on div at bounding box center [119, 96] width 9 height 9
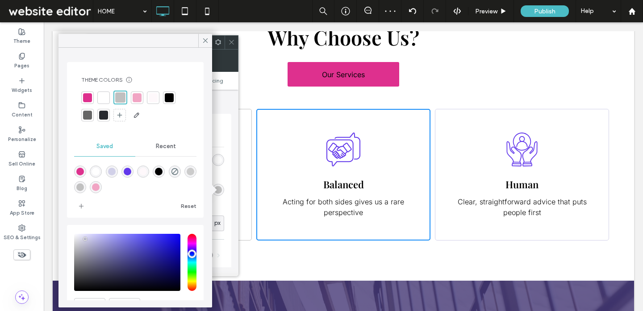
click at [229, 40] on icon at bounding box center [231, 42] width 7 height 7
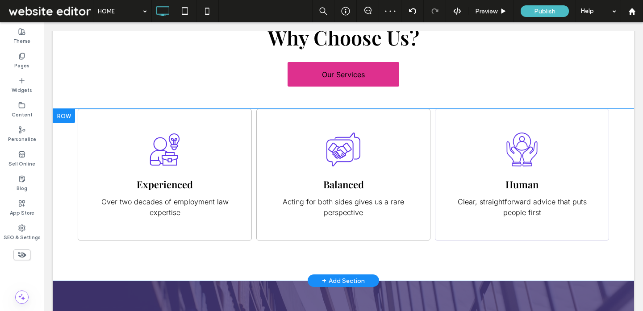
click at [465, 136] on div "Human Clear, straightforward advice that puts people first Click To Paste" at bounding box center [522, 175] width 174 height 132
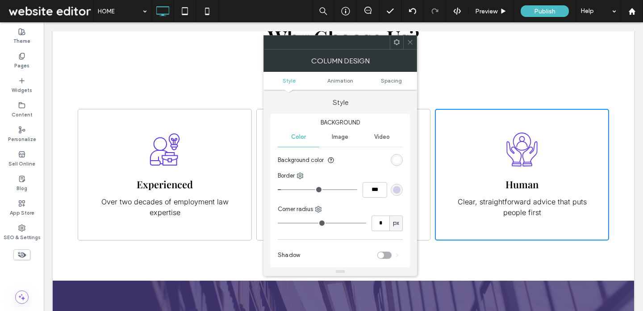
click at [399, 190] on div "rgb(209, 208, 232)" at bounding box center [397, 190] width 8 height 8
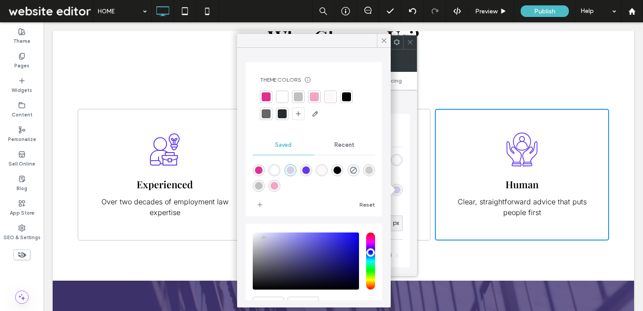
click at [298, 100] on div at bounding box center [298, 96] width 9 height 9
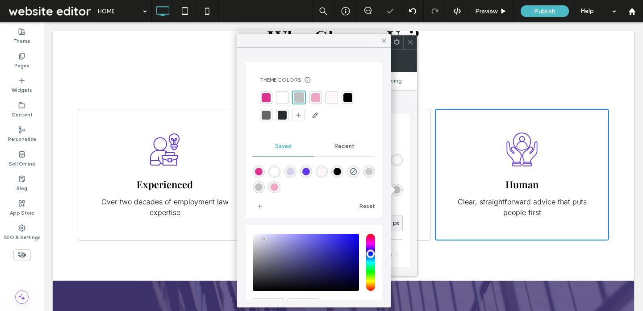
click at [411, 40] on icon at bounding box center [410, 42] width 7 height 7
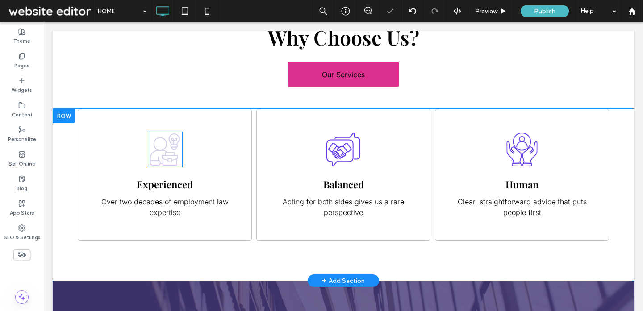
click at [154, 159] on icon at bounding box center [165, 150] width 36 height 36
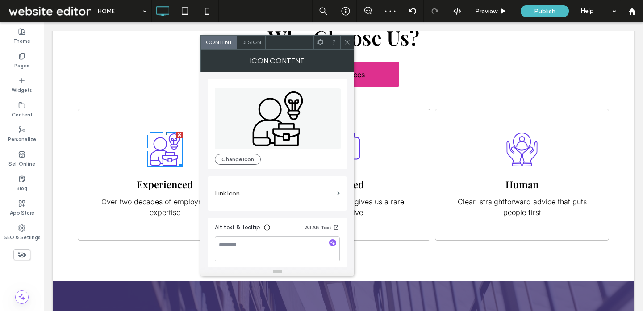
click at [253, 39] on span "Design" at bounding box center [250, 42] width 19 height 7
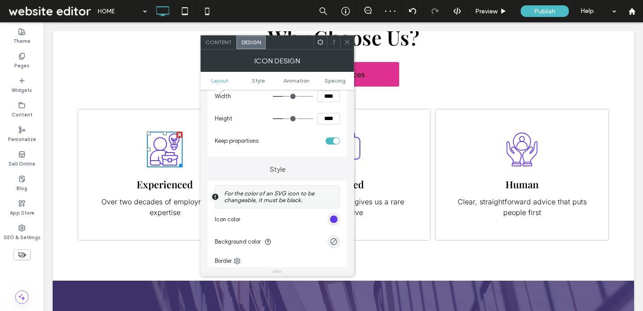
scroll to position [123, 0]
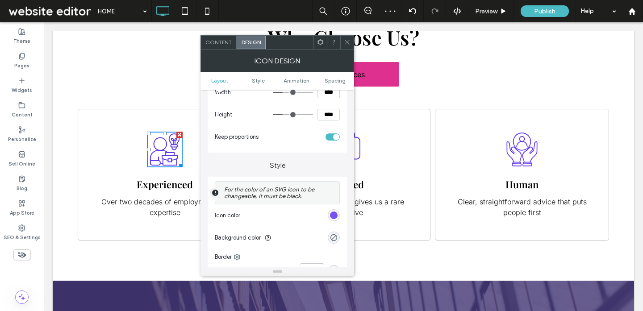
click at [336, 218] on div "rgb(98, 56, 235)" at bounding box center [334, 216] width 8 height 8
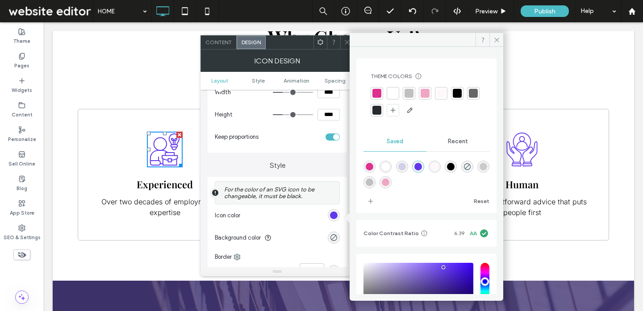
click at [376, 92] on div at bounding box center [376, 93] width 9 height 9
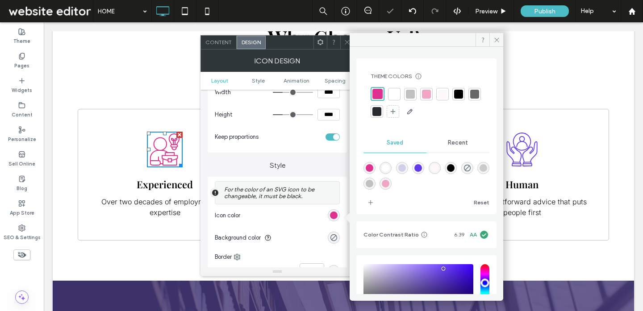
click at [345, 39] on icon at bounding box center [347, 42] width 7 height 7
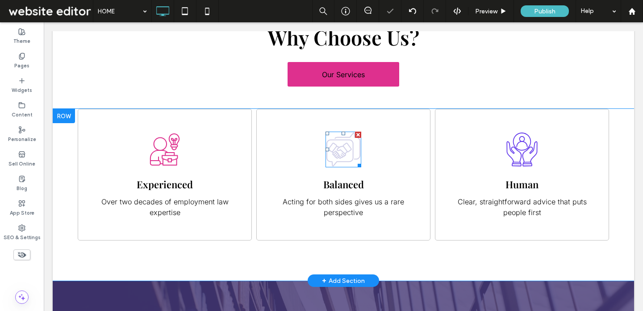
click at [351, 145] on icon at bounding box center [343, 150] width 36 height 36
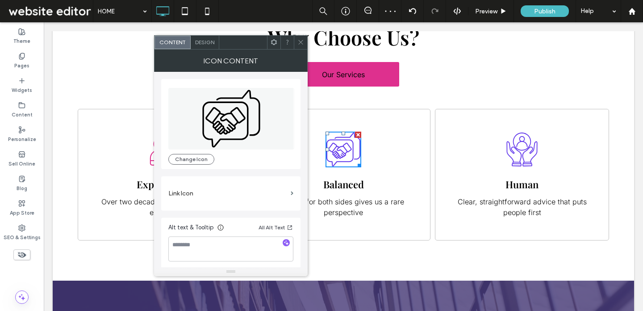
click at [205, 42] on span "Design" at bounding box center [204, 42] width 19 height 7
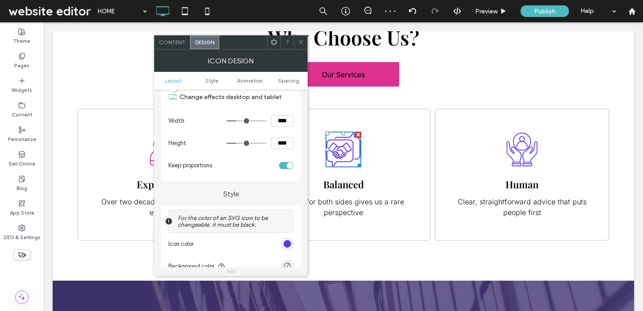
scroll to position [125, 0]
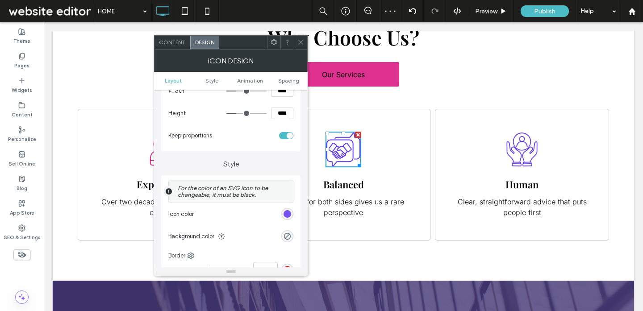
click at [289, 212] on div "rgb(98, 56, 235)" at bounding box center [287, 214] width 8 height 8
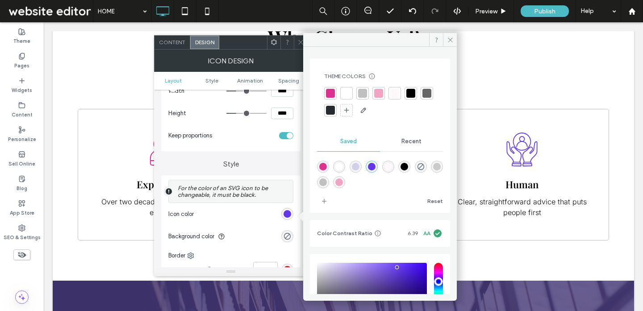
click at [329, 93] on div at bounding box center [330, 93] width 9 height 9
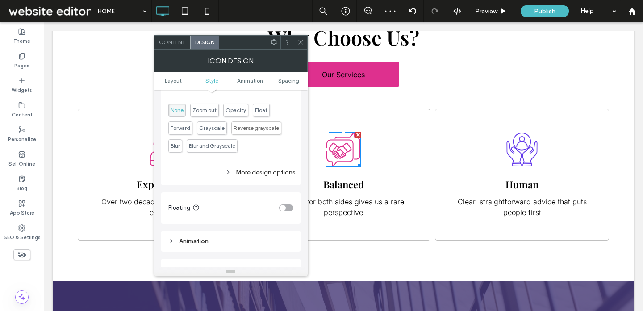
scroll to position [351, 0]
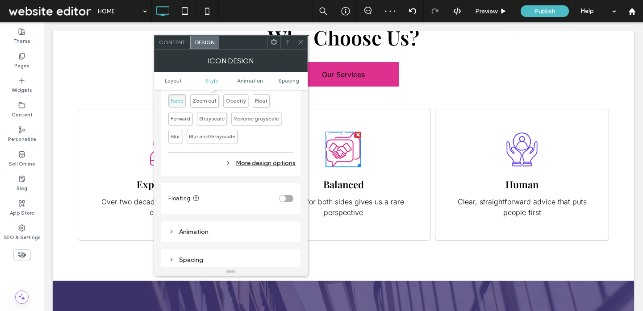
click at [271, 165] on div "More design options" at bounding box center [231, 163] width 127 height 12
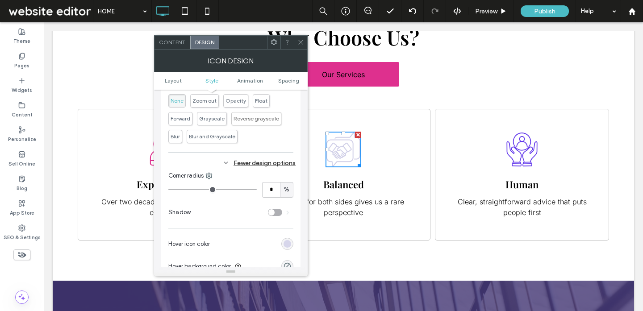
click at [287, 247] on div "rgb(209, 208, 232)" at bounding box center [287, 244] width 8 height 8
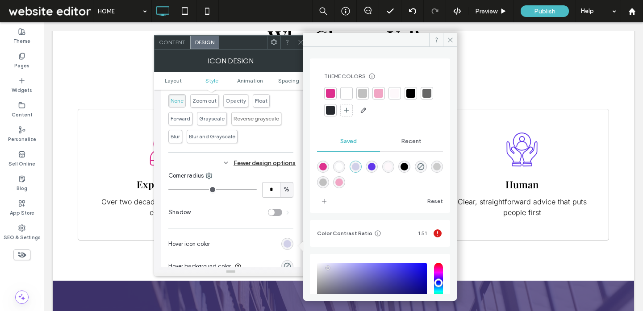
click at [367, 96] on div at bounding box center [362, 93] width 12 height 12
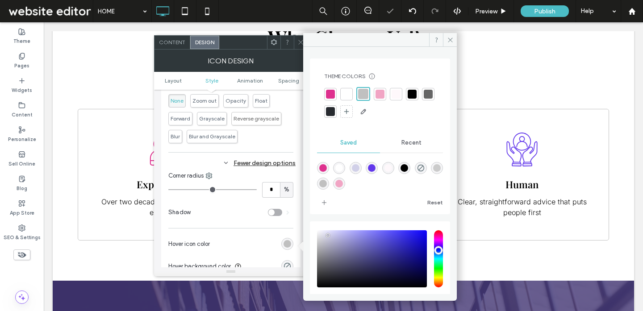
click at [296, 46] on div at bounding box center [300, 42] width 13 height 13
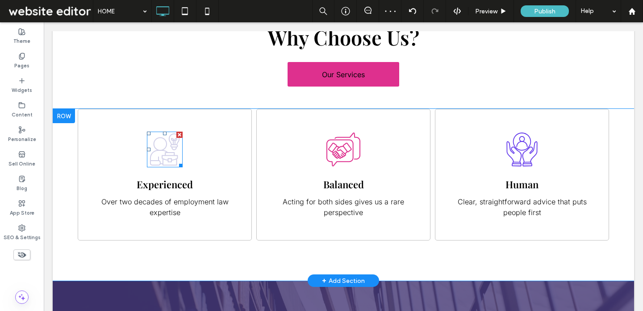
click at [169, 153] on icon at bounding box center [164, 149] width 29 height 32
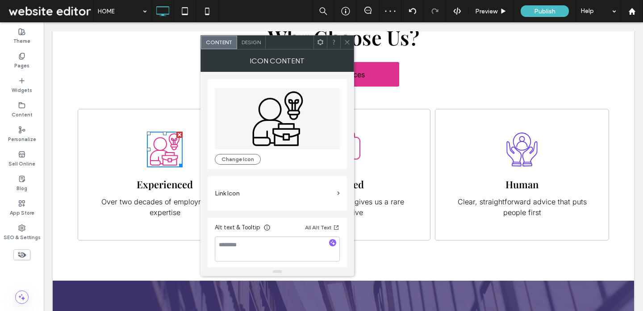
click at [250, 43] on span "Design" at bounding box center [250, 42] width 19 height 7
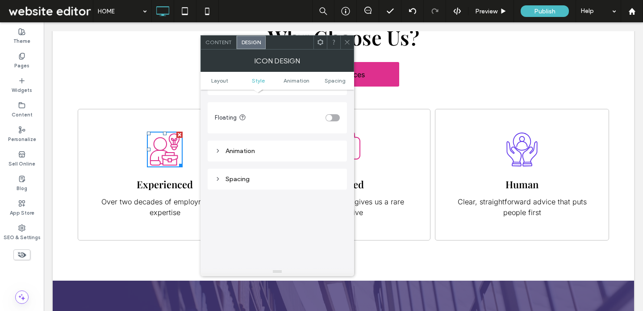
scroll to position [418, 0]
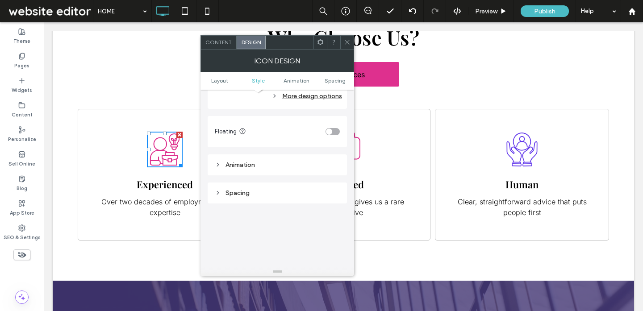
click at [281, 162] on div "Animation" at bounding box center [277, 165] width 125 height 12
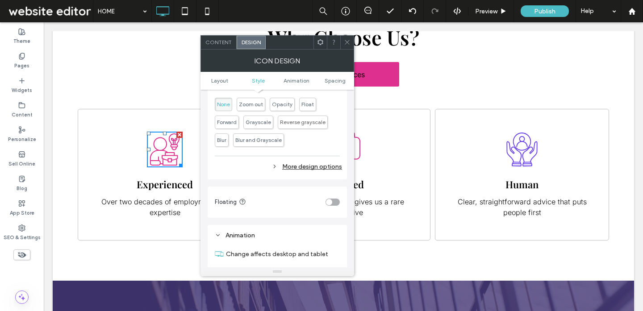
scroll to position [347, 0]
click at [295, 166] on div "More design options" at bounding box center [278, 167] width 127 height 12
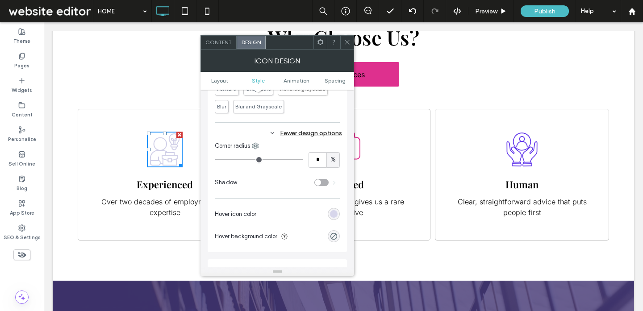
scroll to position [381, 0]
click at [332, 213] on div "rgb(209, 208, 232)" at bounding box center [334, 214] width 8 height 8
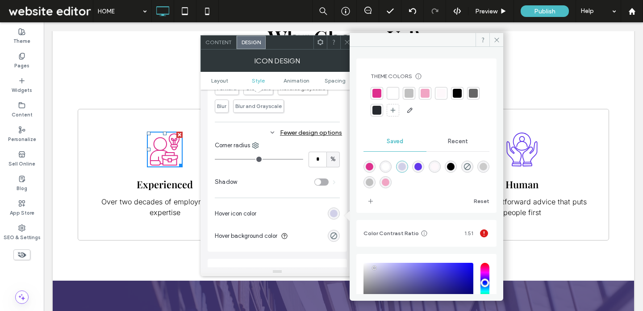
click at [409, 93] on div at bounding box center [408, 93] width 9 height 9
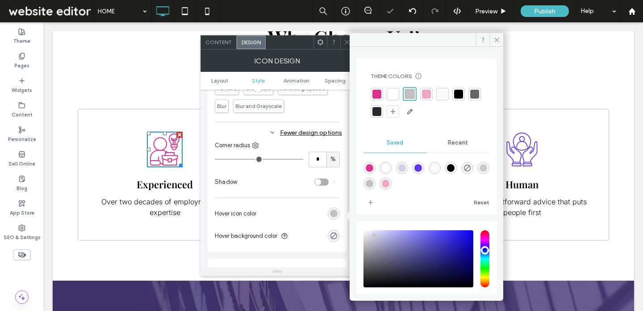
click at [344, 39] on icon at bounding box center [347, 42] width 7 height 7
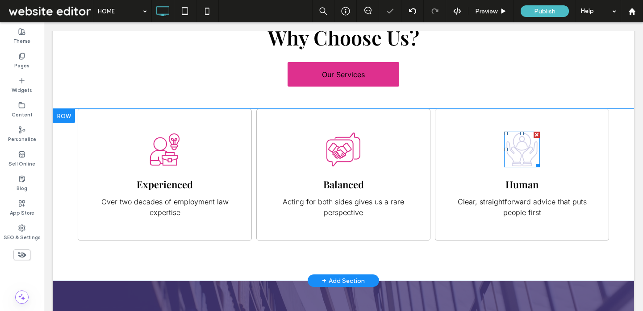
click at [512, 152] on icon at bounding box center [521, 150] width 31 height 34
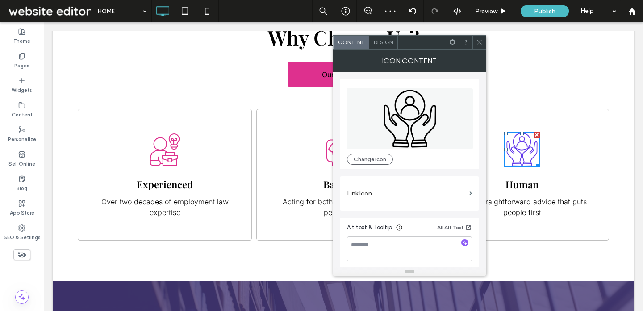
click at [379, 41] on span "Design" at bounding box center [383, 42] width 19 height 7
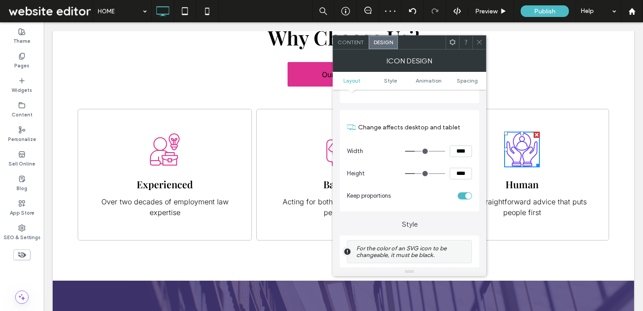
scroll to position [91, 0]
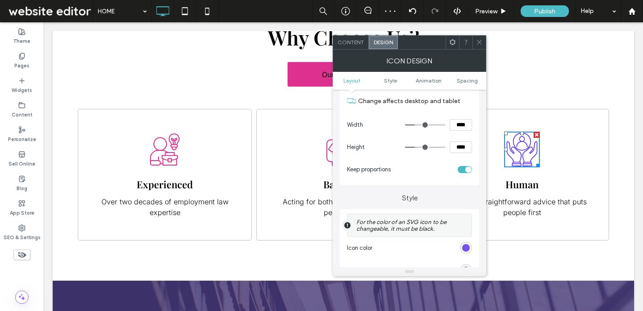
click at [466, 251] on div "rgb(98, 56, 235)" at bounding box center [466, 248] width 8 height 8
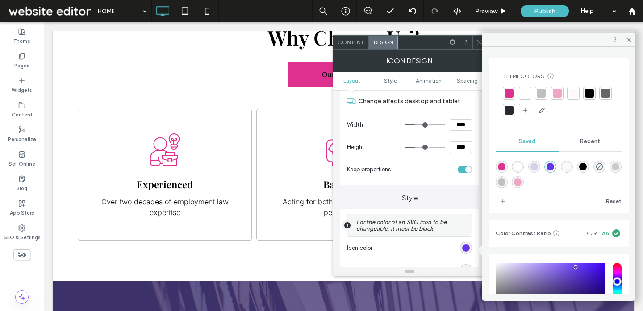
click at [507, 91] on div at bounding box center [508, 93] width 9 height 9
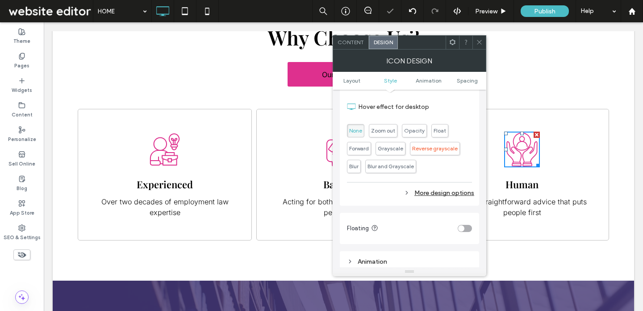
scroll to position [353, 0]
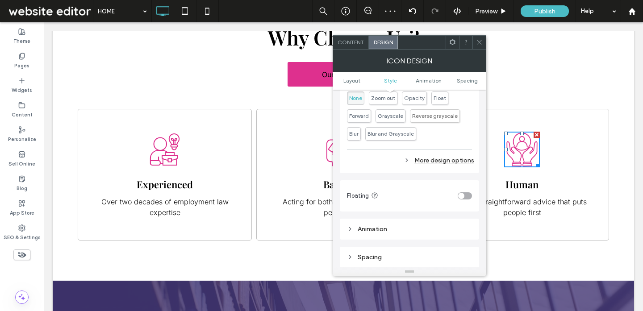
click at [442, 157] on div "More design options" at bounding box center [410, 160] width 127 height 12
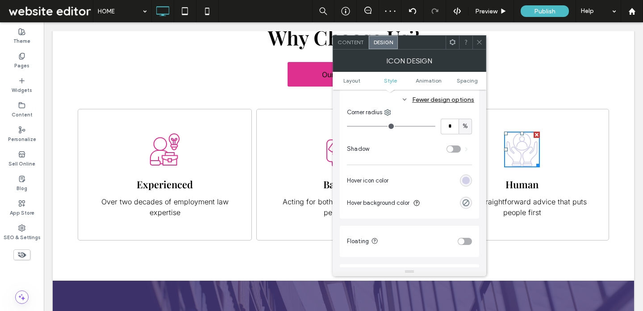
scroll to position [421, 0]
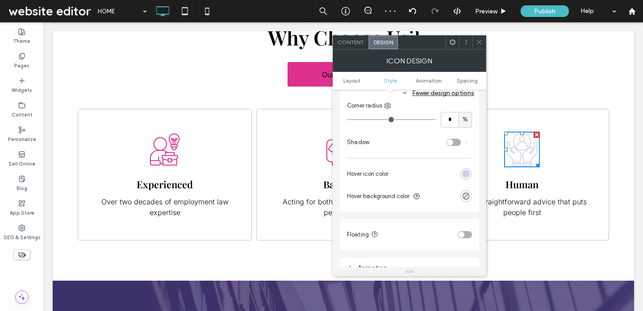
click at [461, 175] on div "rgb(209, 208, 232)" at bounding box center [466, 174] width 12 height 12
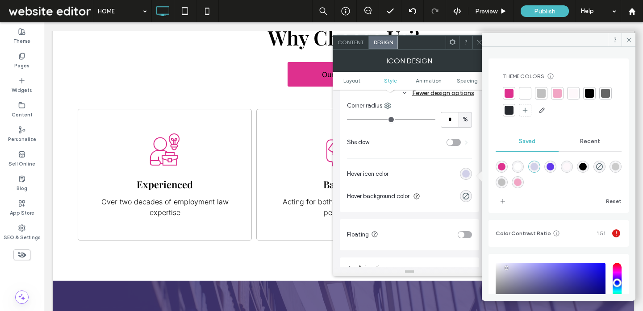
click at [545, 91] on div at bounding box center [541, 93] width 12 height 12
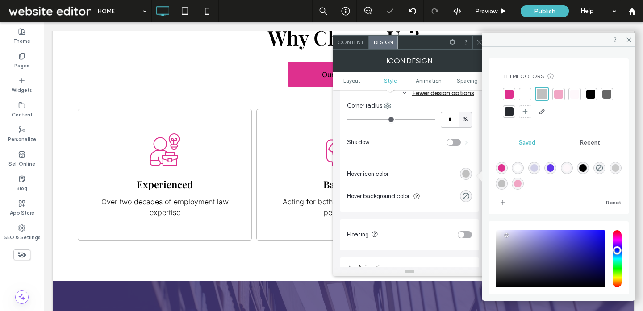
click at [474, 39] on div at bounding box center [478, 42] width 13 height 13
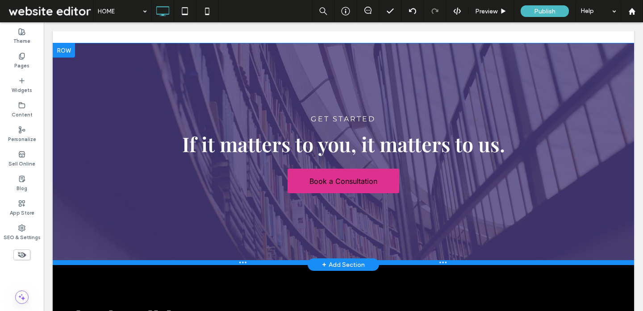
scroll to position [1455, 0]
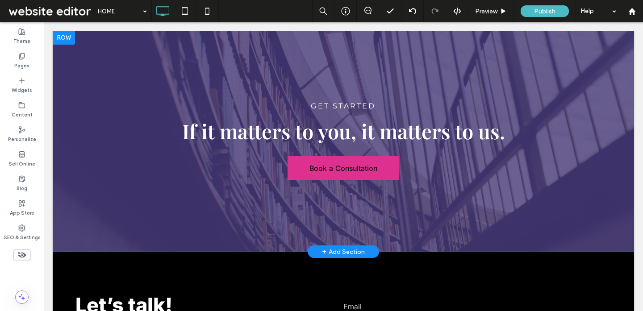
click at [170, 237] on div "GET STARTED If it matters to you, it matters to us. Book a Consultation Click T…" at bounding box center [343, 140] width 581 height 221
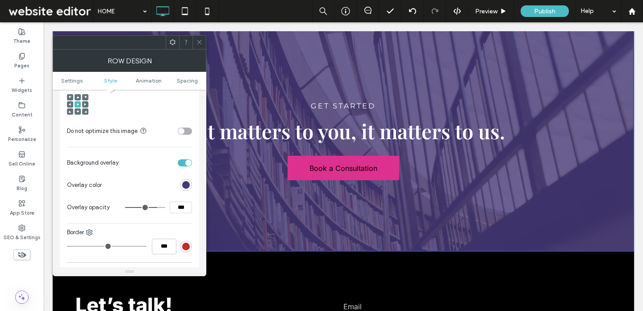
scroll to position [355, 0]
click at [186, 184] on div "rgb(69, 55, 118)" at bounding box center [186, 185] width 8 height 8
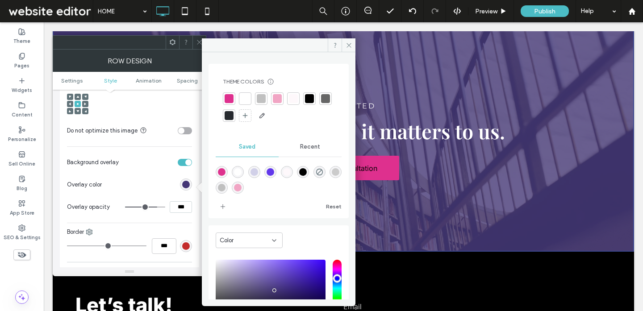
click at [233, 117] on div at bounding box center [228, 115] width 9 height 9
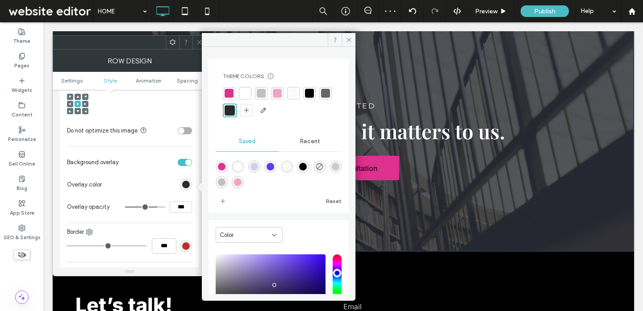
click at [196, 42] on icon at bounding box center [199, 42] width 7 height 7
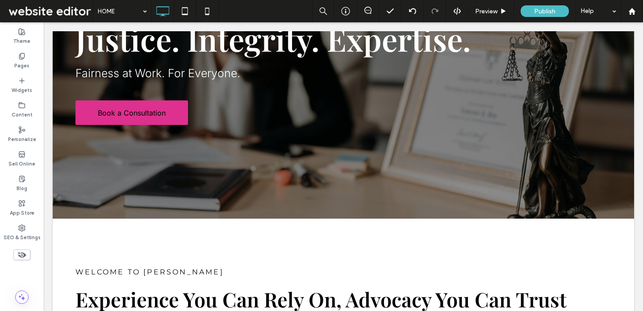
scroll to position [0, 0]
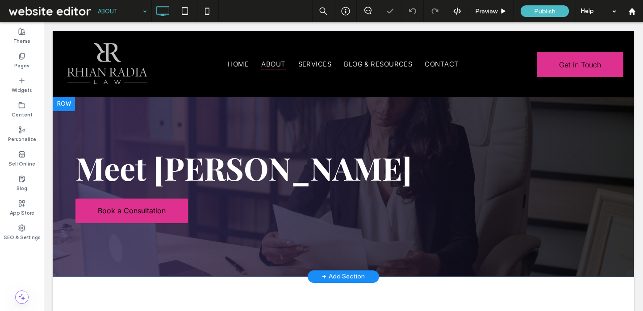
click at [206, 265] on section "Meet Rhian Radia Book a Consultation Click To Paste Row + Add Section" at bounding box center [343, 187] width 581 height 180
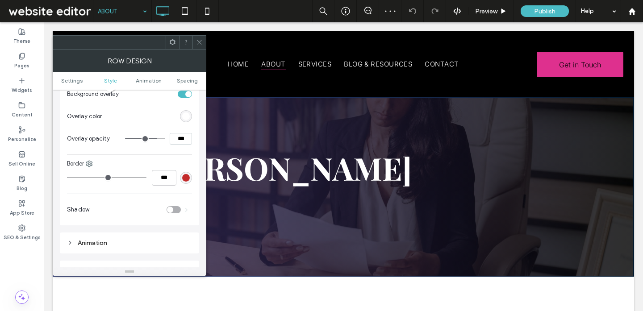
scroll to position [415, 0]
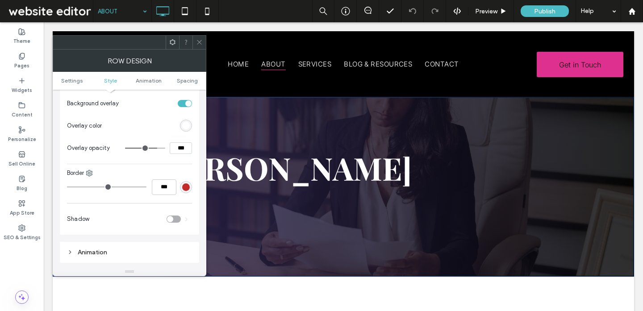
click at [182, 124] on div "rgb(255, 255, 255)" at bounding box center [186, 126] width 8 height 8
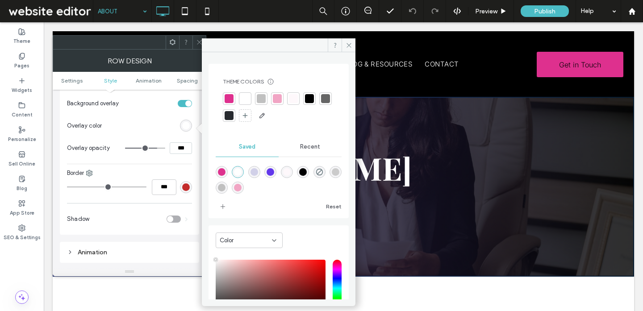
click at [258, 239] on div "Color" at bounding box center [246, 240] width 52 height 9
click at [257, 267] on div "Gradient" at bounding box center [249, 272] width 66 height 16
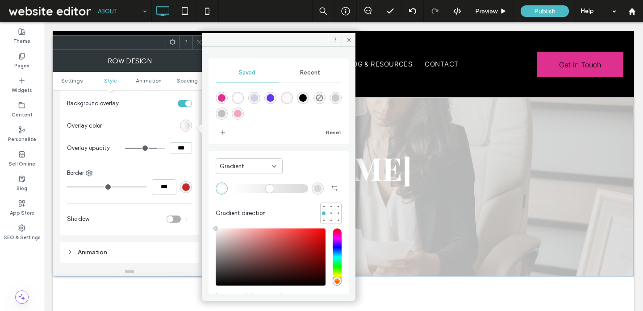
click at [224, 100] on div "rgba(222,50,142,1)" at bounding box center [222, 98] width 8 height 8
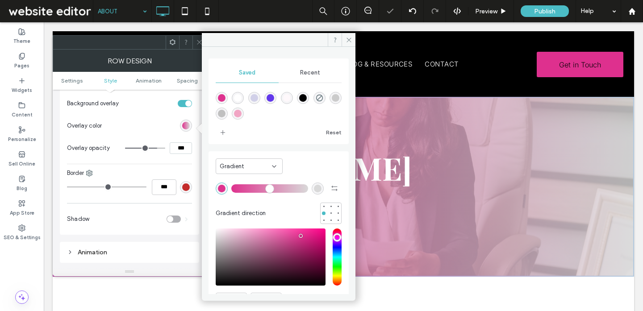
click at [315, 188] on div "rgba(217, 217, 217, 1)" at bounding box center [318, 189] width 8 height 8
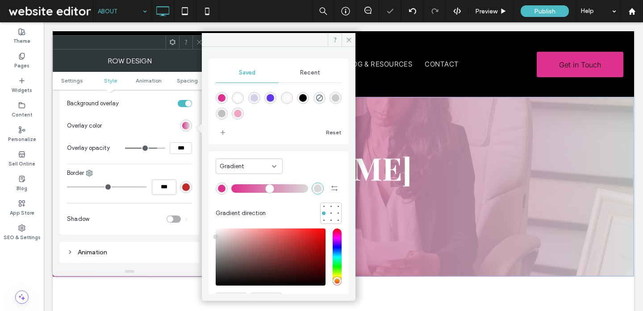
click at [307, 98] on div "rgba(0,0,0,1)" at bounding box center [303, 98] width 8 height 8
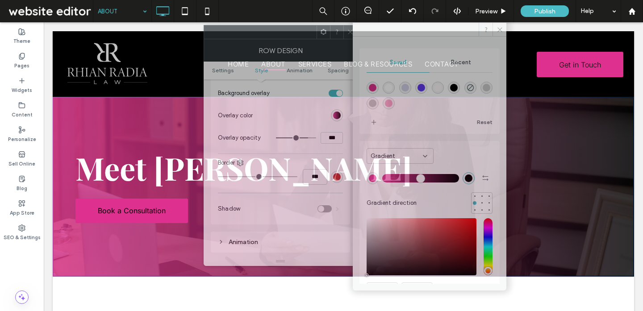
drag, startPoint x: 121, startPoint y: 48, endPoint x: 272, endPoint y: 37, distance: 151.2
click at [272, 37] on div at bounding box center [260, 31] width 112 height 13
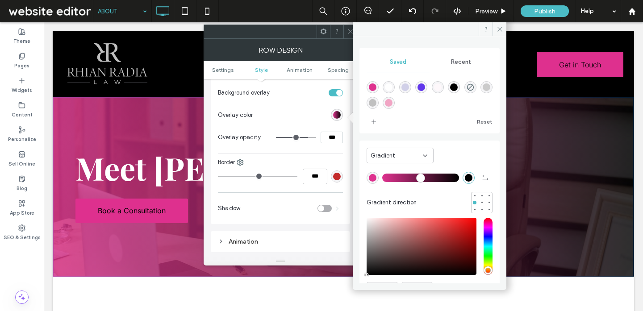
click at [370, 178] on div "rgba(222,50,142,1)" at bounding box center [373, 178] width 8 height 8
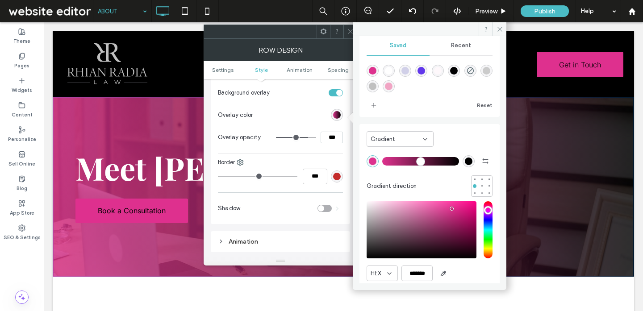
scroll to position [17, 0]
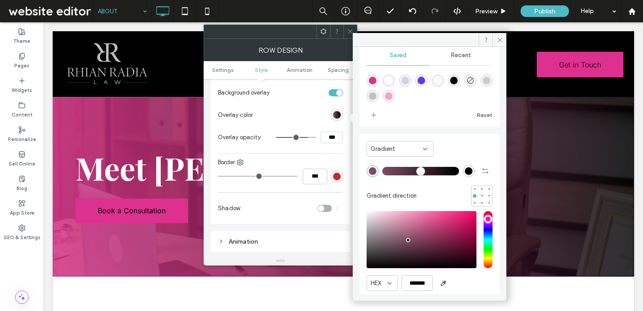
drag, startPoint x: 450, startPoint y: 208, endPoint x: 408, endPoint y: 229, distance: 47.1
click at [408, 229] on div "saturation and value" at bounding box center [421, 239] width 110 height 57
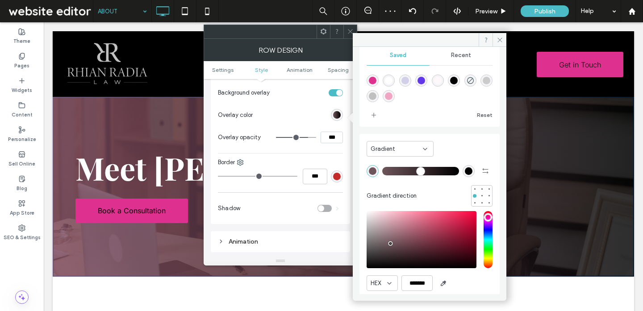
drag, startPoint x: 407, startPoint y: 240, endPoint x: 390, endPoint y: 244, distance: 18.2
click at [390, 244] on div "pointer" at bounding box center [390, 243] width 3 height 3
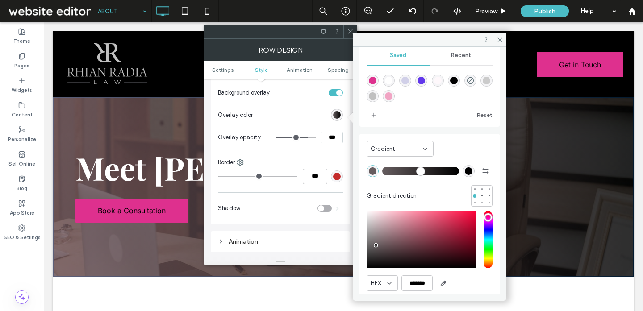
type input "*******"
drag, startPoint x: 390, startPoint y: 244, endPoint x: 374, endPoint y: 245, distance: 16.2
click at [374, 245] on div "pointer" at bounding box center [373, 245] width 3 height 3
click at [349, 29] on icon at bounding box center [350, 31] width 7 height 7
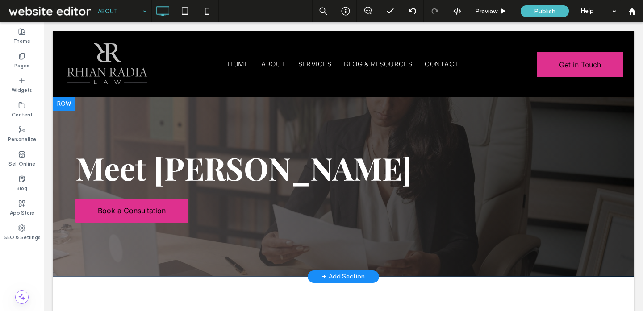
click at [175, 104] on section "Meet Rhian Radia Book a Consultation Click To Paste Row + Add Section" at bounding box center [343, 187] width 581 height 180
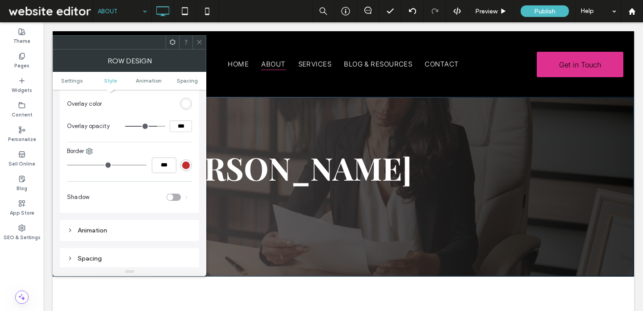
scroll to position [422, 0]
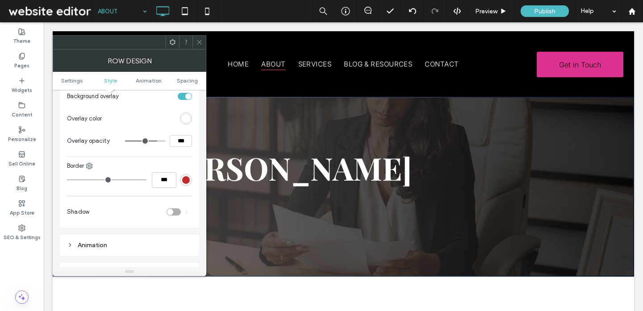
click at [188, 121] on div "rgb(255, 255, 255)" at bounding box center [186, 119] width 8 height 8
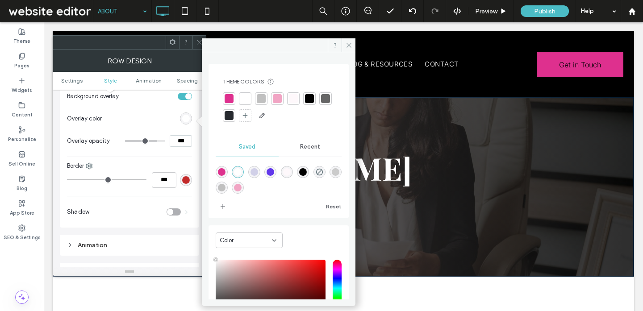
click at [305, 149] on span "Recent" at bounding box center [310, 146] width 20 height 7
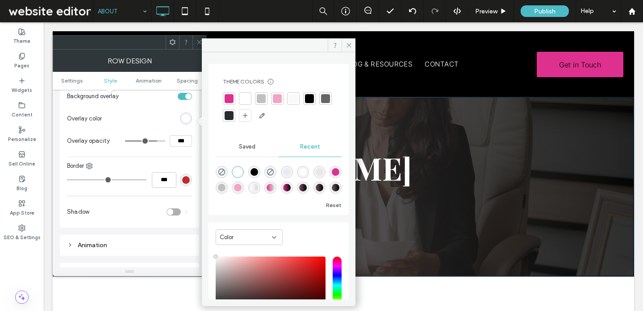
scroll to position [14, 0]
click at [332, 189] on div "linear-gradient(90deg, rgba(102, 95, 96, 1) 0%, rgba(0, 0, 0, 1) 100%)" at bounding box center [336, 188] width 8 height 8
type input "*******"
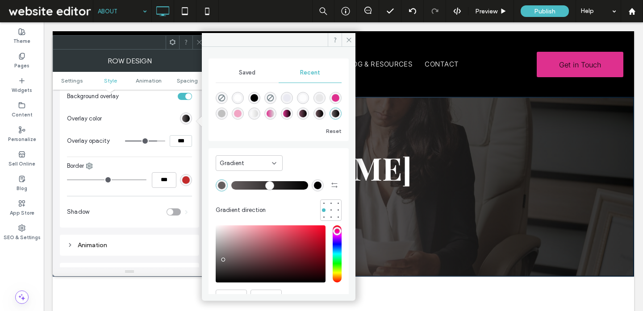
scroll to position [0, 0]
click at [239, 74] on span "Saved" at bounding box center [247, 72] width 17 height 7
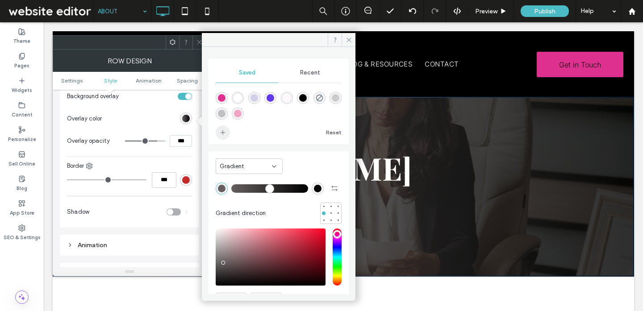
click at [226, 132] on span "add color" at bounding box center [223, 132] width 14 height 14
click at [195, 39] on div at bounding box center [198, 42] width 13 height 13
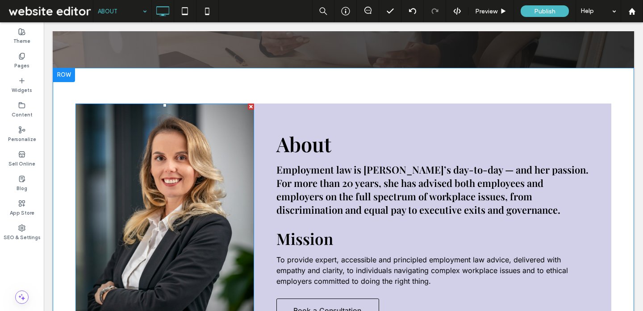
scroll to position [228, 0]
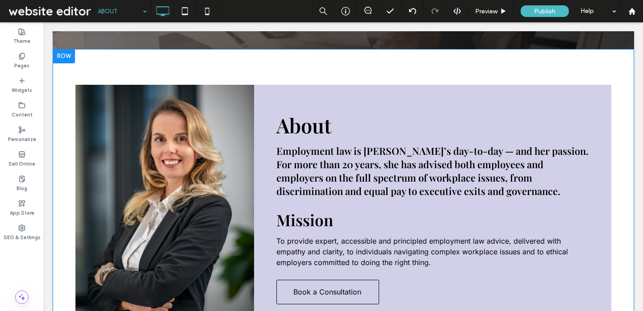
click at [262, 101] on div "About Employment law is Rhian’s day-to-day — and her passion. For more than 20 …" at bounding box center [432, 208] width 357 height 246
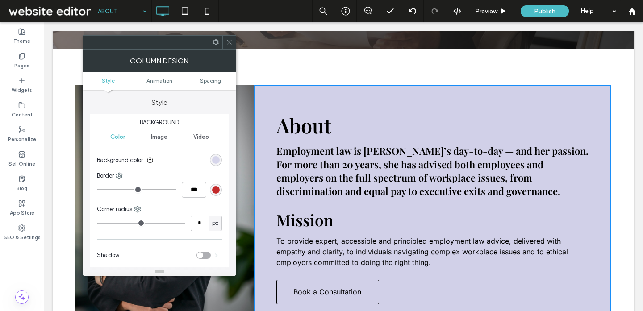
click at [212, 160] on div "rgb(209, 208, 232)" at bounding box center [216, 160] width 8 height 8
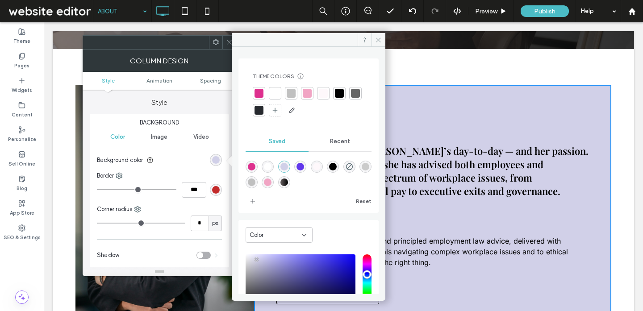
click at [290, 91] on div at bounding box center [291, 93] width 9 height 9
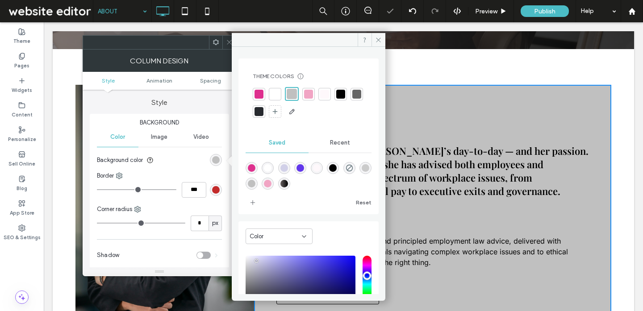
click at [228, 41] on icon at bounding box center [229, 42] width 7 height 7
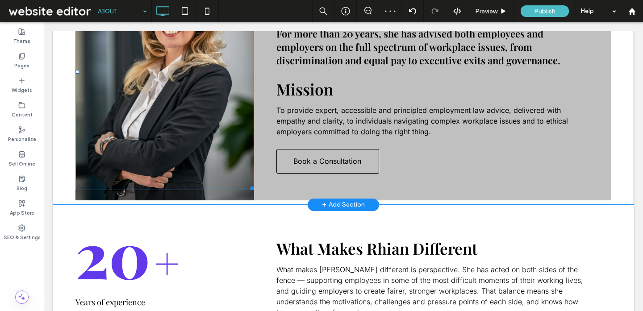
scroll to position [401, 0]
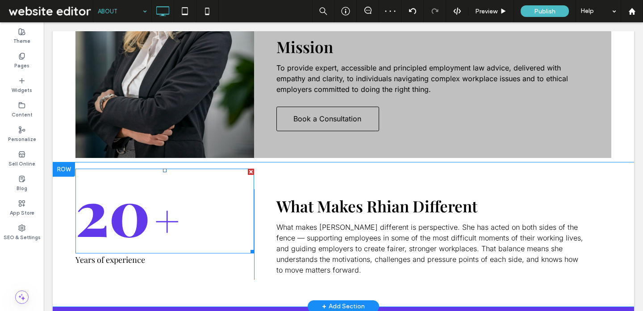
click at [154, 223] on span "+" at bounding box center [167, 217] width 34 height 65
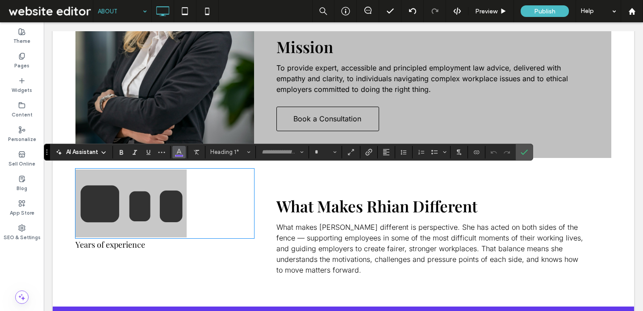
click at [180, 153] on icon "Color" at bounding box center [178, 151] width 7 height 7
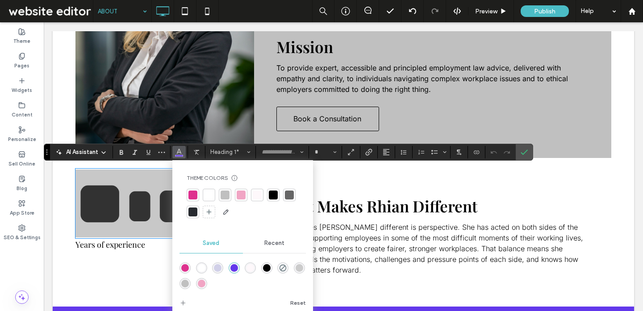
click at [192, 192] on div at bounding box center [192, 195] width 9 height 9
click at [522, 150] on icon "Confirm" at bounding box center [523, 152] width 7 height 7
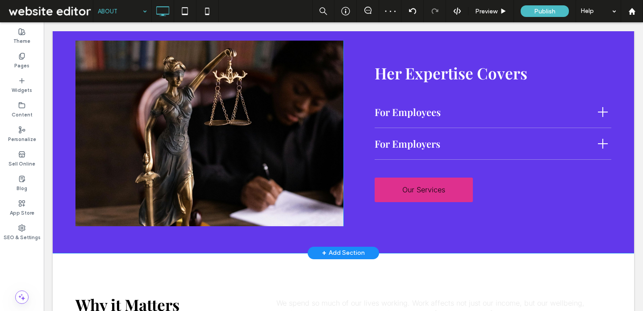
scroll to position [694, 0]
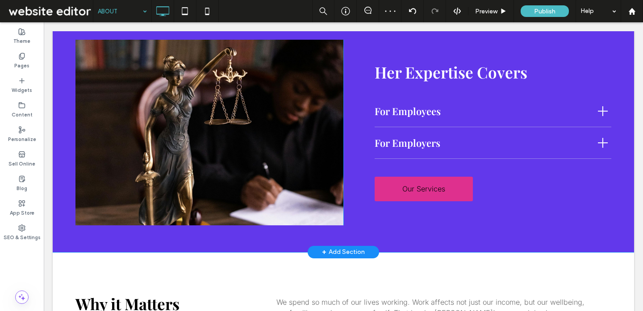
click at [162, 240] on div "Click To Paste Her Expertise Covers For Employees Discrimination in all its for…" at bounding box center [343, 132] width 581 height 239
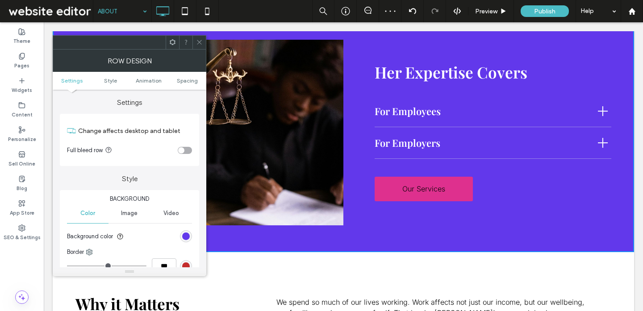
click at [181, 239] on div "rgb(98, 56, 235)" at bounding box center [186, 236] width 12 height 12
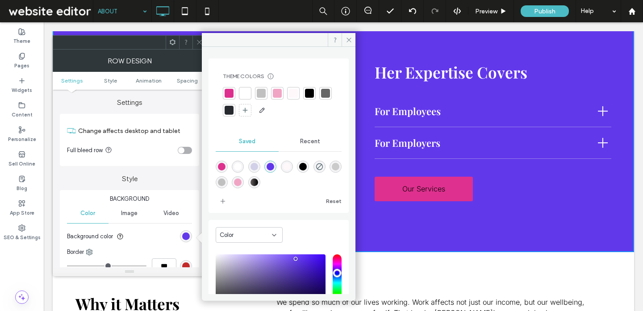
click at [262, 97] on div at bounding box center [261, 93] width 9 height 9
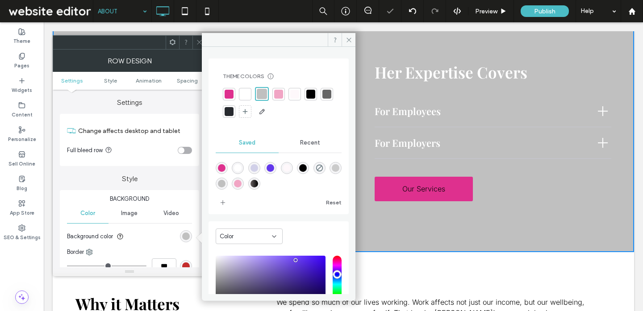
click at [227, 97] on div at bounding box center [228, 94] width 9 height 9
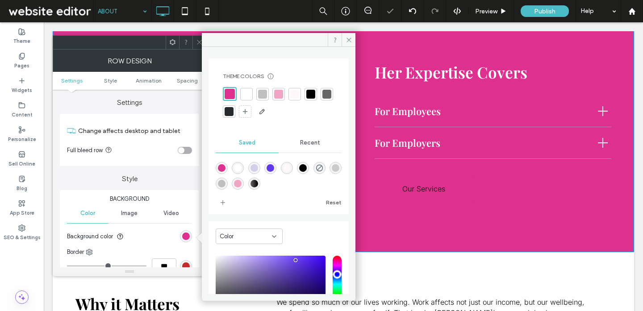
click at [199, 36] on span at bounding box center [199, 42] width 7 height 13
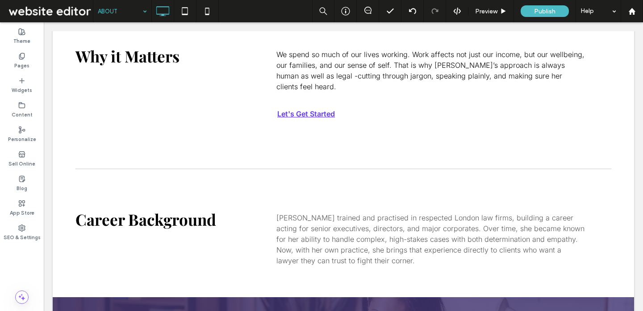
scroll to position [943, 0]
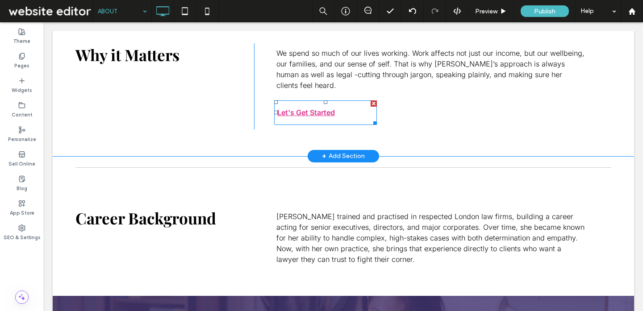
click at [307, 104] on span "Let's Get Started" at bounding box center [306, 113] width 64 height 18
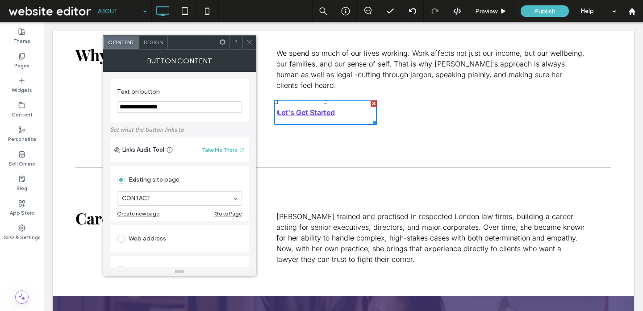
click at [158, 42] on span "Design" at bounding box center [153, 42] width 19 height 7
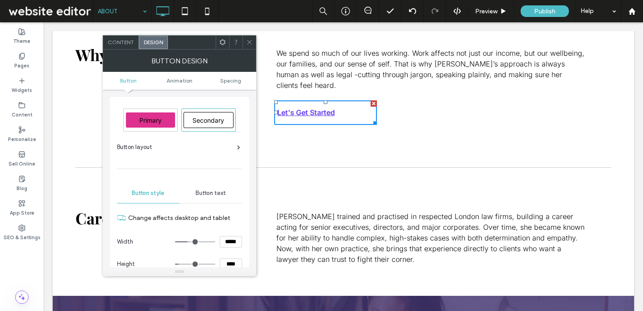
click at [212, 194] on span "Button text" at bounding box center [210, 193] width 30 height 7
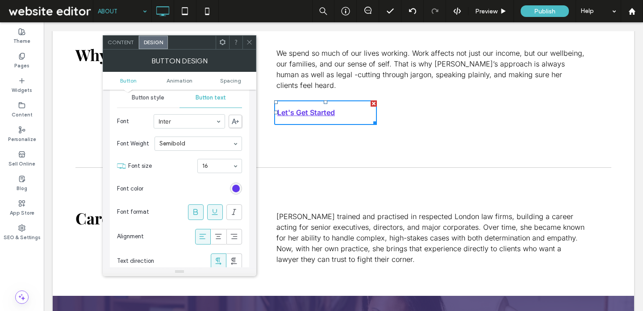
scroll to position [117, 0]
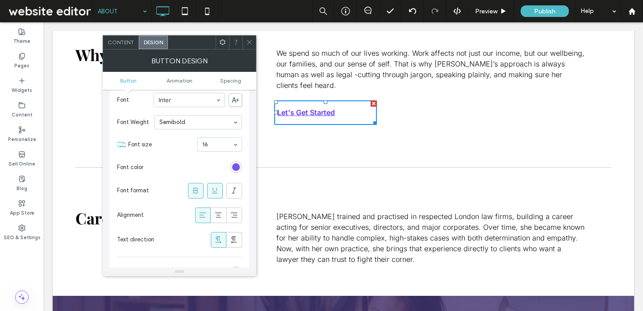
click at [233, 166] on div "rgb(98, 56, 235)" at bounding box center [236, 167] width 8 height 8
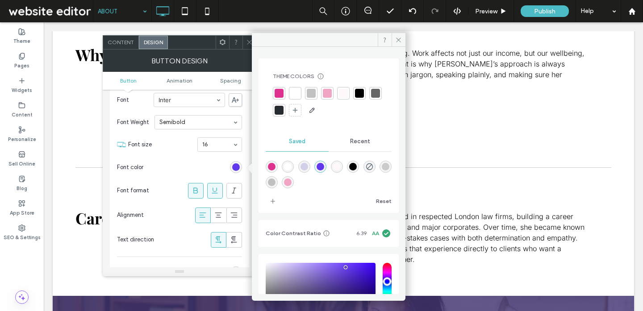
click at [371, 98] on div at bounding box center [375, 93] width 9 height 9
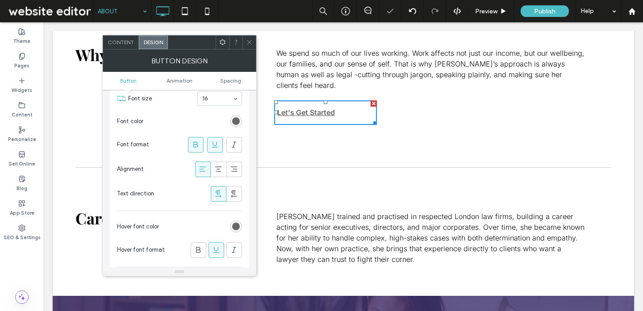
scroll to position [164, 0]
click at [236, 224] on div "rgb(102, 102, 102)" at bounding box center [236, 225] width 8 height 8
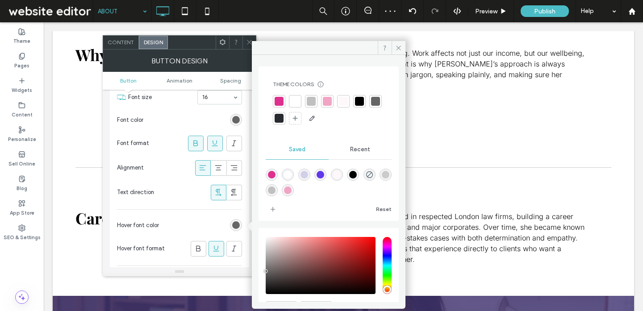
click at [277, 100] on div at bounding box center [278, 101] width 9 height 9
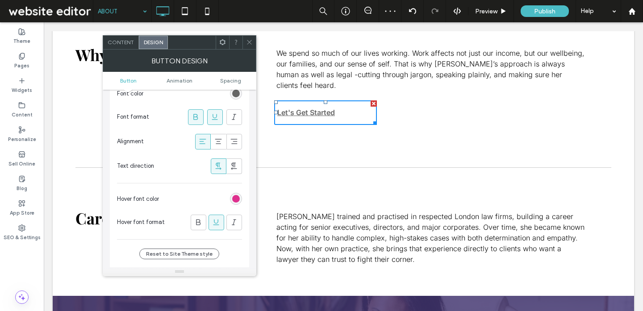
scroll to position [194, 0]
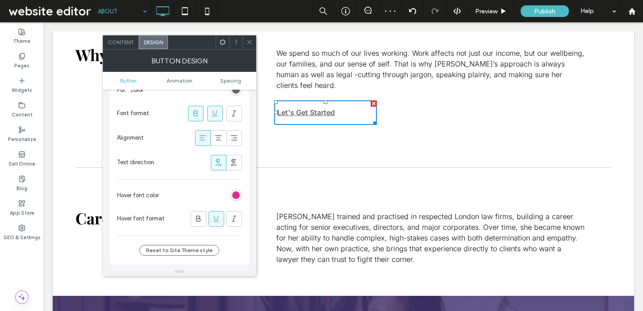
click at [252, 40] on icon at bounding box center [249, 42] width 7 height 7
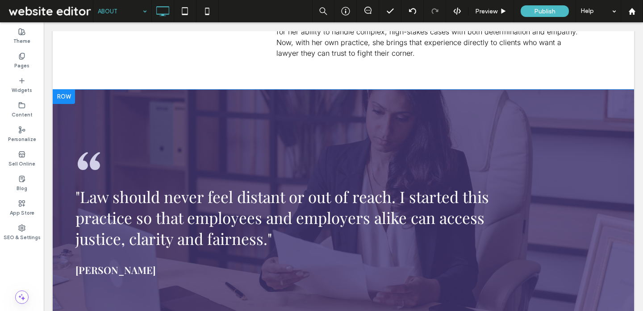
scroll to position [1155, 0]
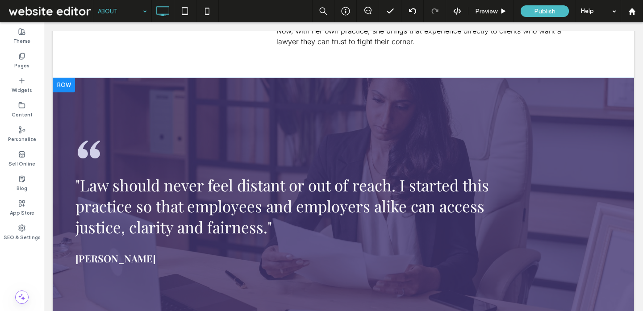
click at [177, 78] on div ""Law should never feel distant or out of reach. I started this practice so that…" at bounding box center [343, 200] width 581 height 245
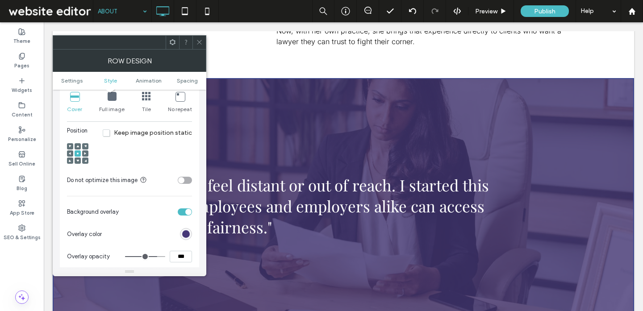
scroll to position [378, 0]
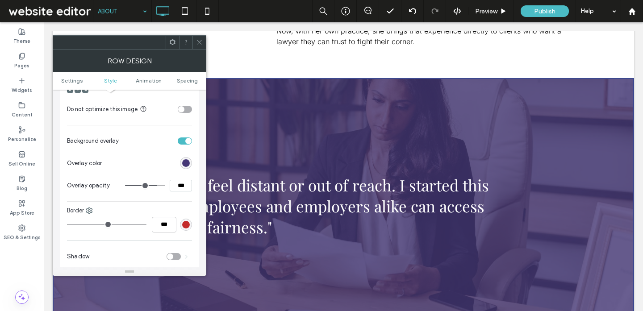
click at [185, 165] on div "rgb(69, 55, 118)" at bounding box center [186, 163] width 8 height 8
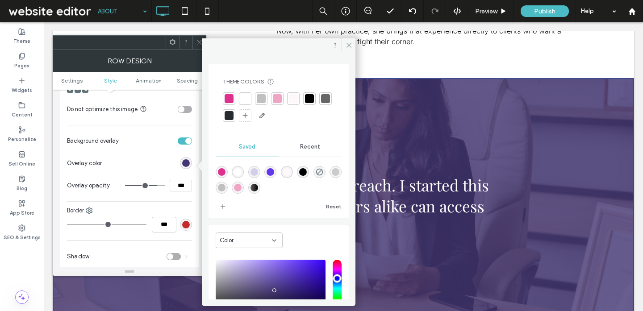
click at [258, 186] on div "linear-gradient(90deg,rgba(102,95,96,1) 0%,rgba(0,0,0,1) 100%)" at bounding box center [254, 188] width 8 height 8
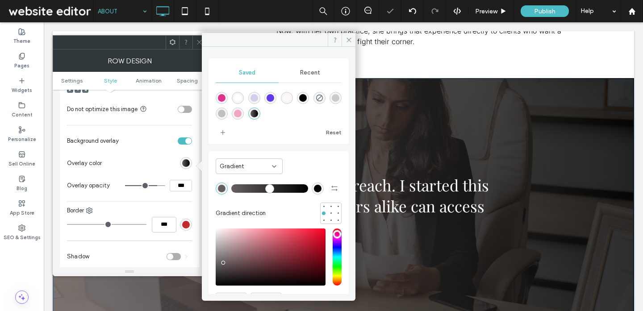
type input "*******"
click at [196, 43] on icon at bounding box center [199, 42] width 7 height 7
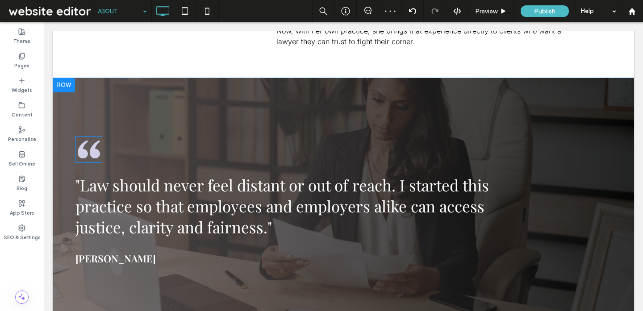
click at [93, 143] on icon at bounding box center [89, 150] width 22 height 18
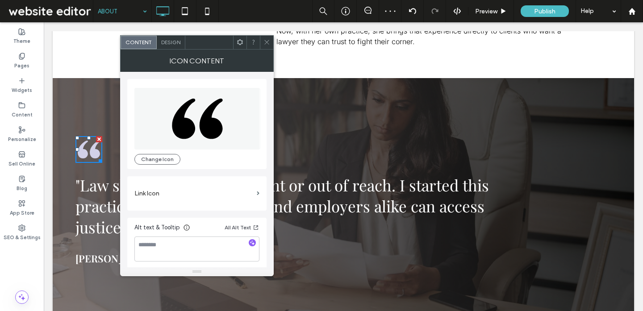
click at [166, 46] on div "Design" at bounding box center [171, 42] width 29 height 13
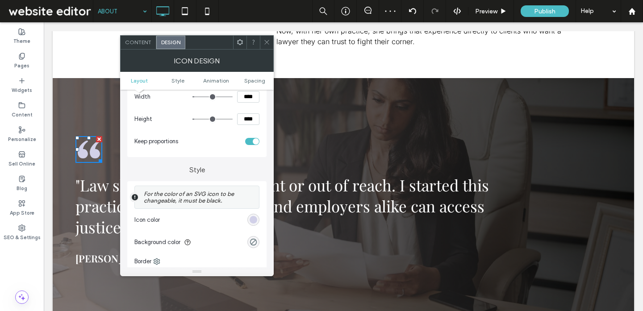
scroll to position [125, 0]
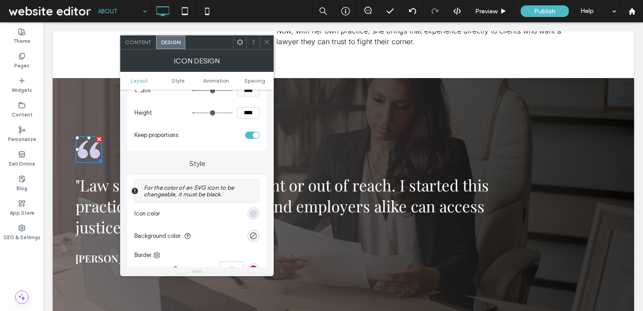
click at [250, 215] on div "rgb(209, 208, 232)" at bounding box center [253, 214] width 8 height 8
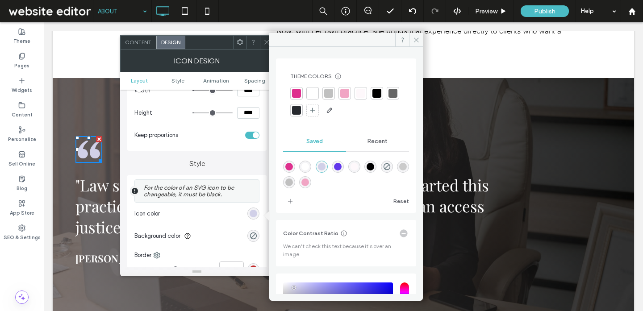
click at [347, 94] on div at bounding box center [344, 93] width 9 height 9
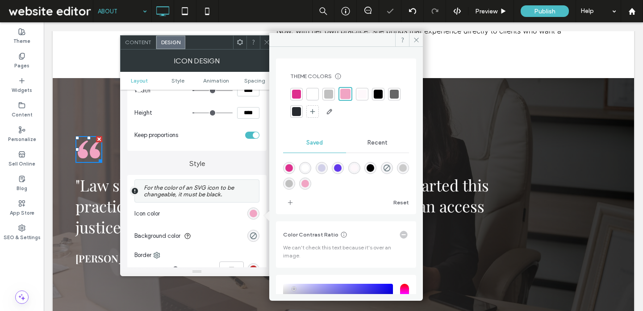
click at [265, 41] on icon at bounding box center [266, 42] width 7 height 7
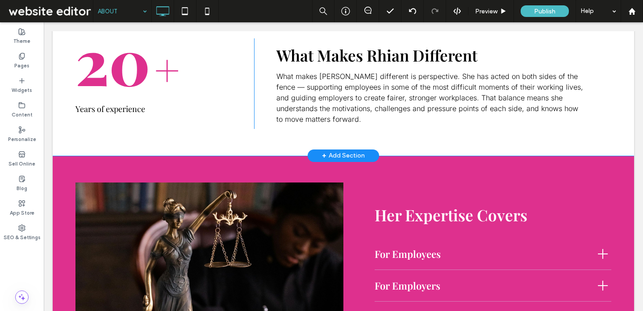
scroll to position [546, 0]
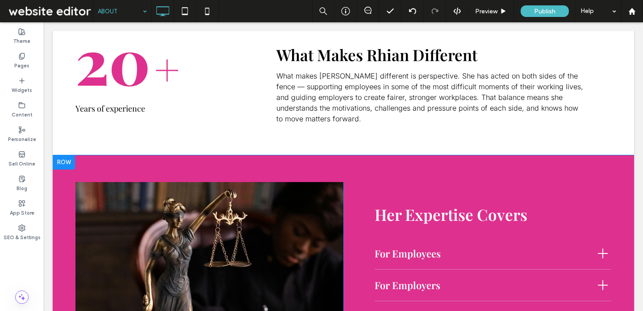
click div "Click To Paste Her Expertise Covers For Employees Discrimination in all its for…"
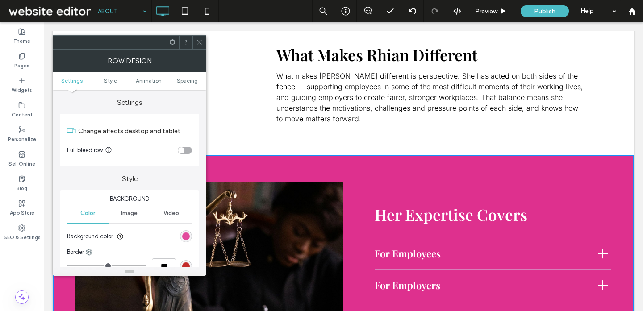
click div "rgb(222, 48, 142)"
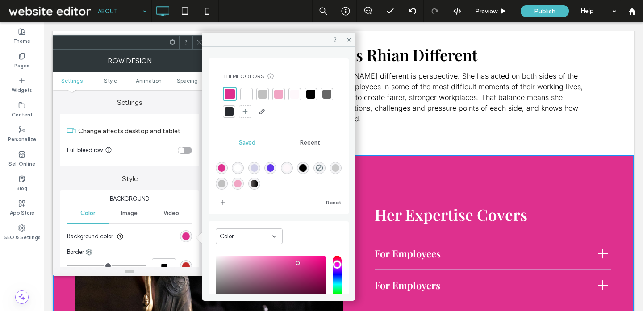
click div
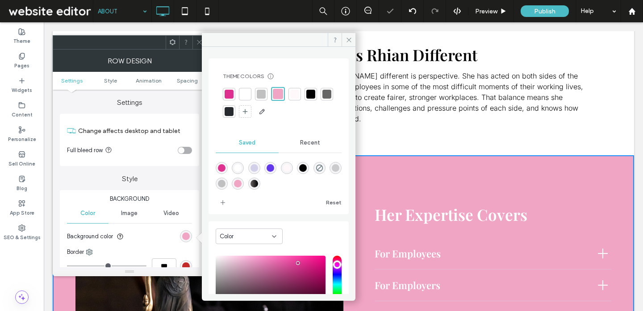
click icon
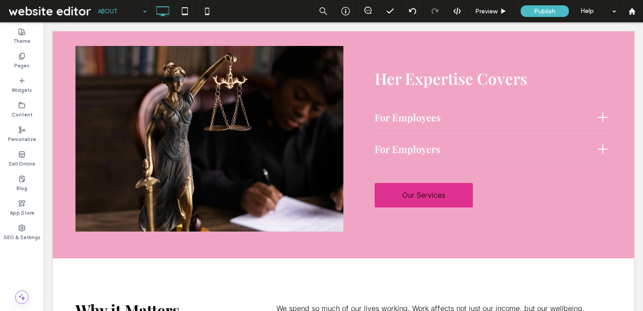
scroll to position [683, 0]
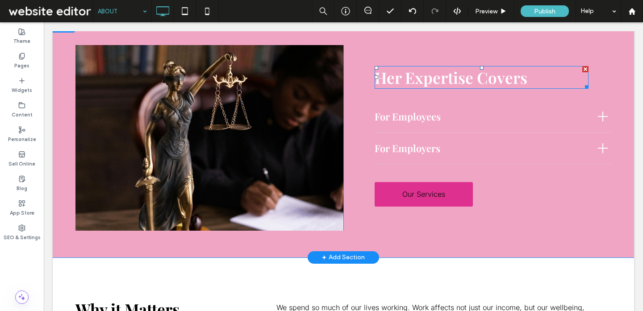
click span "Her Expertise Covers"
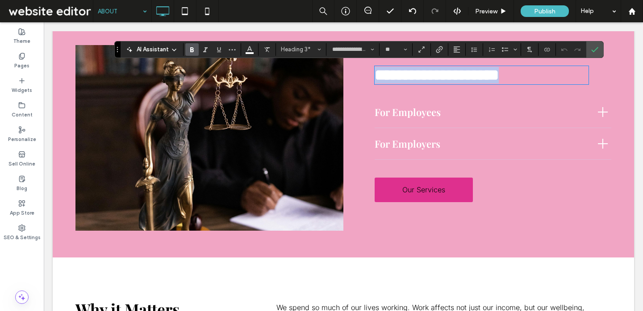
click span "**********"
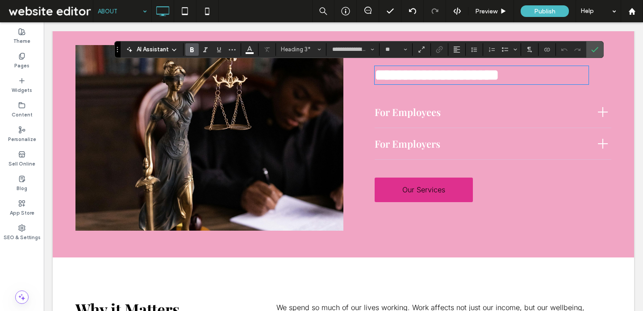
click span "**********"
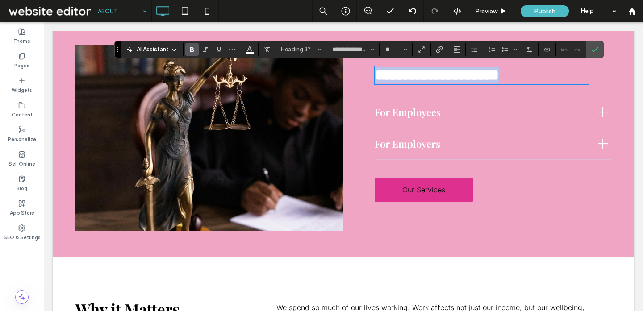
drag, startPoint x: 497, startPoint y: 56, endPoint x: 483, endPoint y: 11, distance: 47.2
click div "**********"
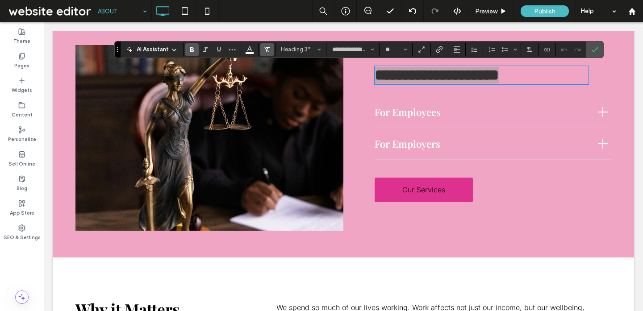
click use "Clear Format"
click span "For Employees"
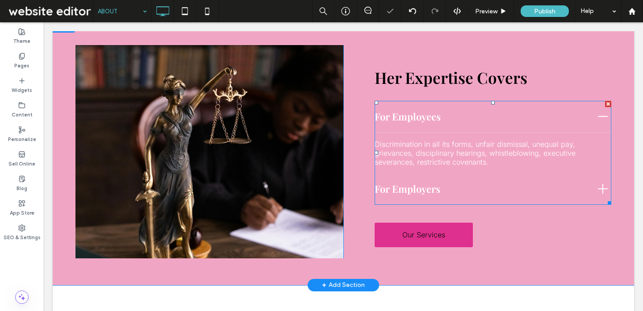
click span "For Employees"
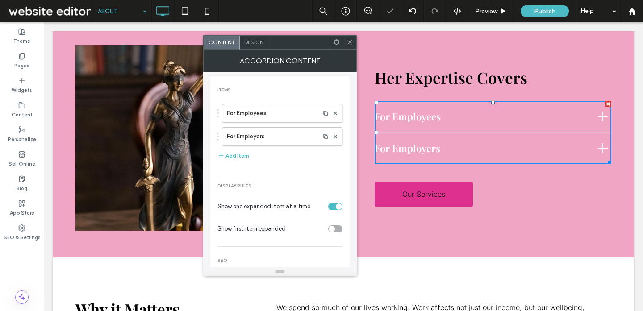
click span "Design"
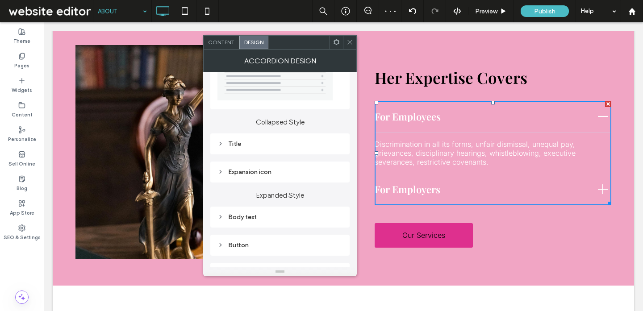
scroll to position [55, 0]
click div "Title"
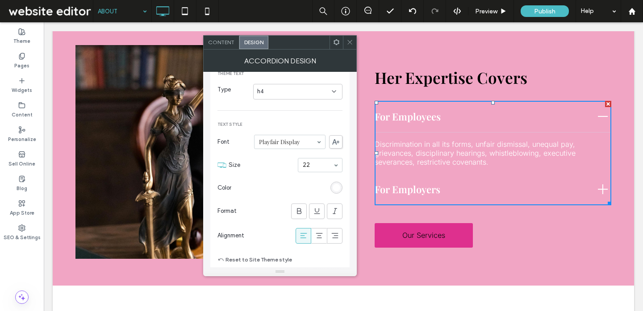
scroll to position [157, 0]
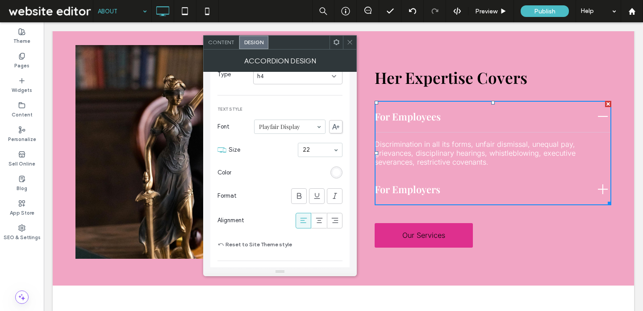
click div "rgb(255, 255, 255)"
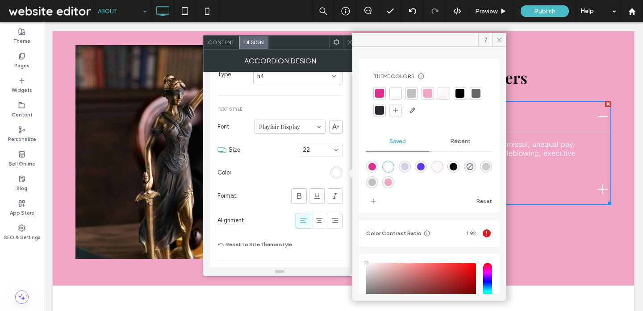
click div
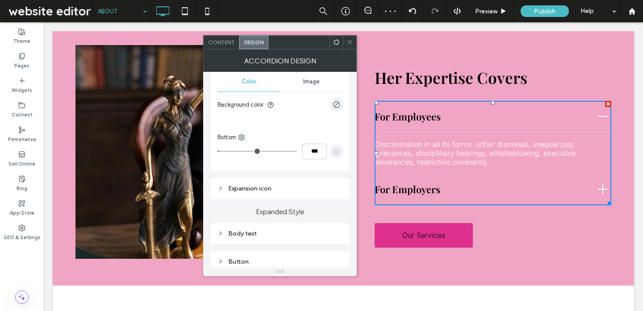
scroll to position [367, 0]
click div "rgba(209, 208, 232, 0.5)"
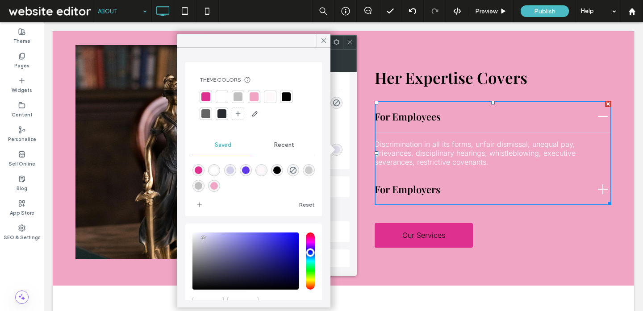
click div
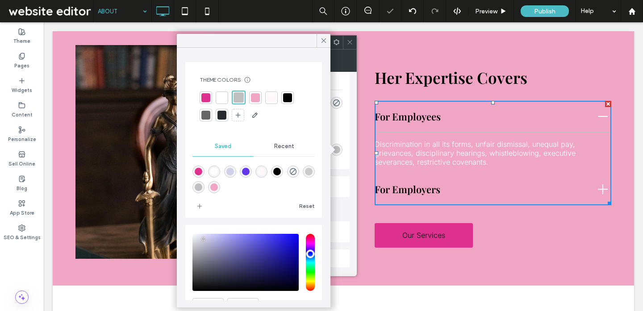
click div
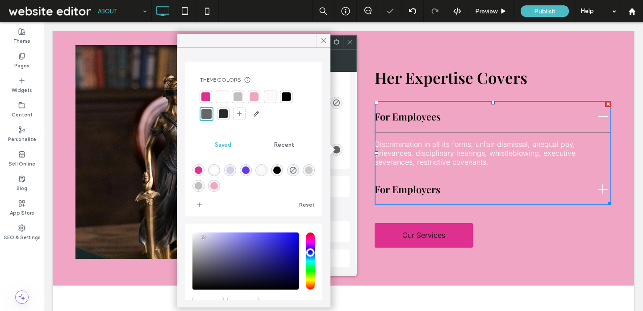
click icon
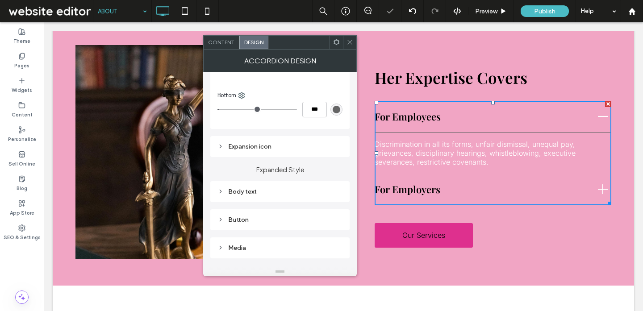
click div "Expansion icon"
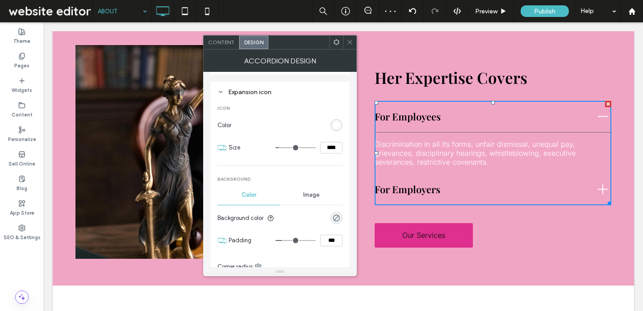
scroll to position [466, 0]
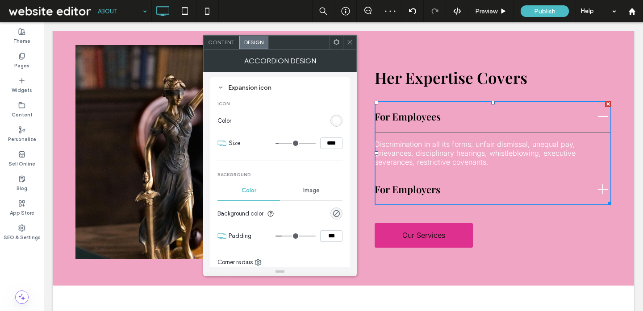
click div "rgb(255, 255, 255)"
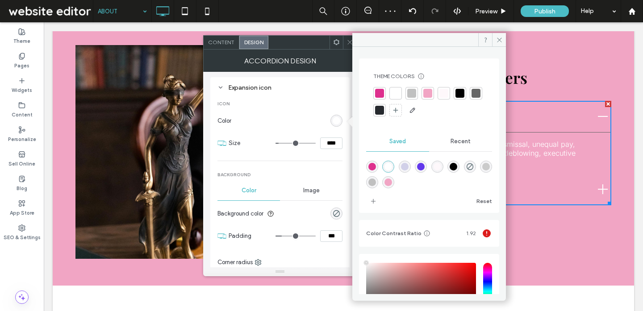
click div
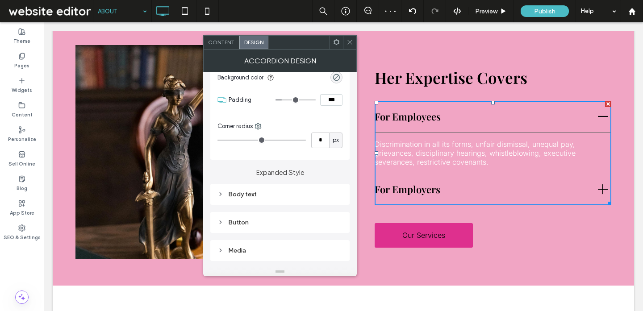
scroll to position [625, 0]
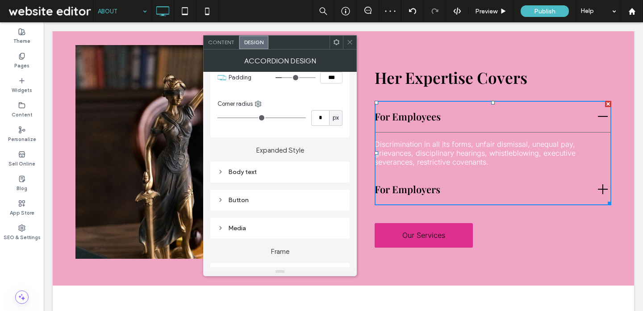
click div "Body text"
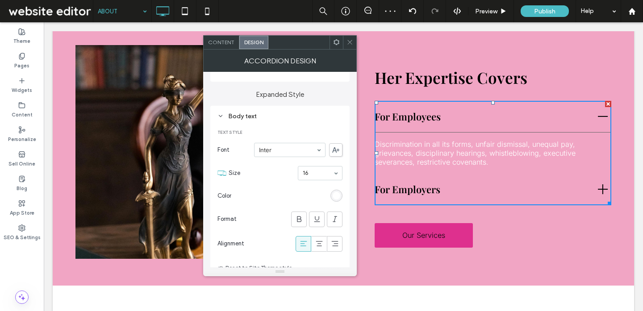
scroll to position [697, 0]
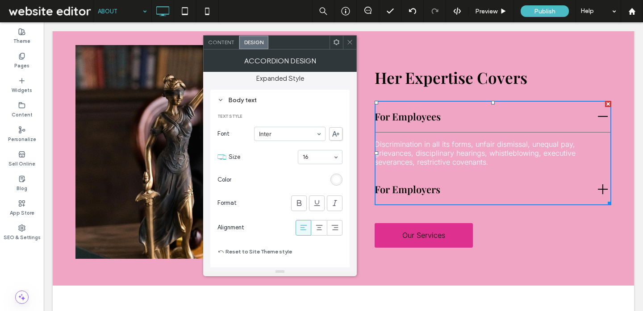
click div "rgb(255, 255, 255)"
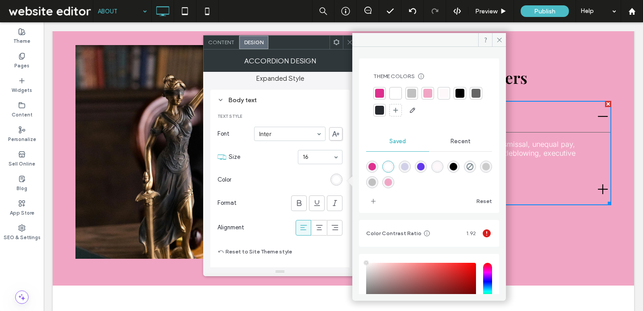
click div
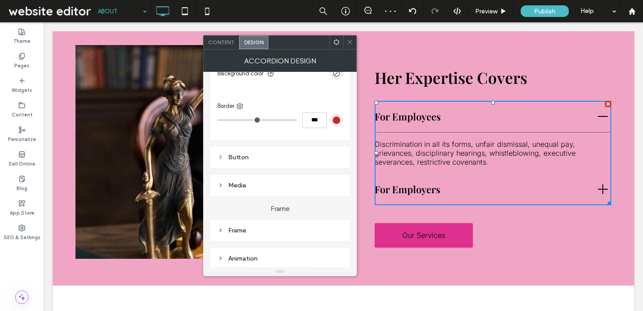
scroll to position [946, 0]
click span "For Employers"
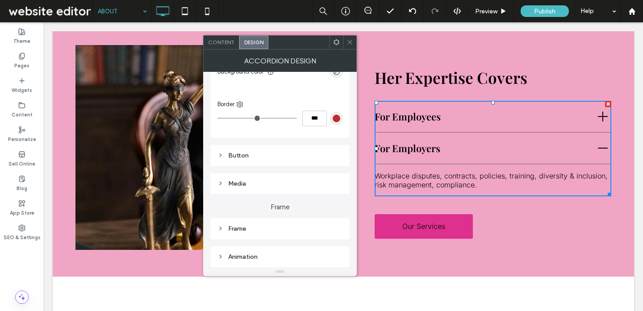
click icon
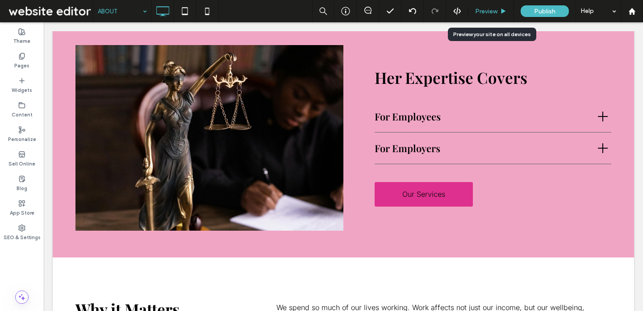
click span "Preview"
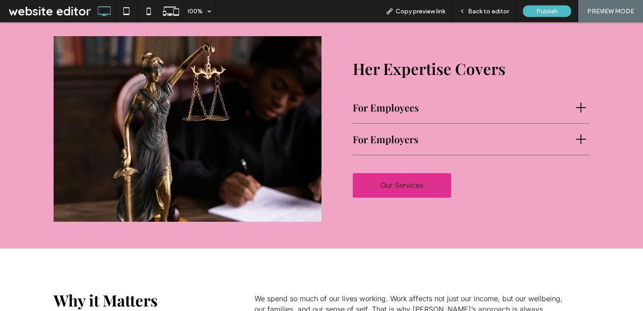
click span "For Employees"
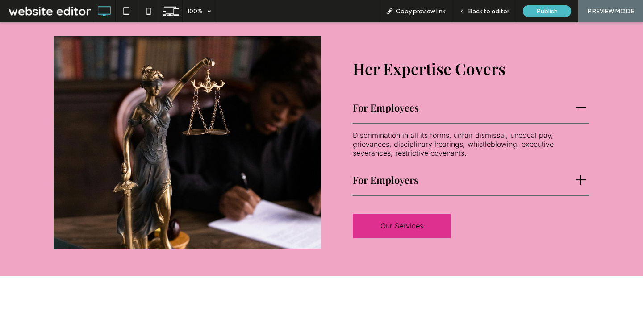
click span "For Employees"
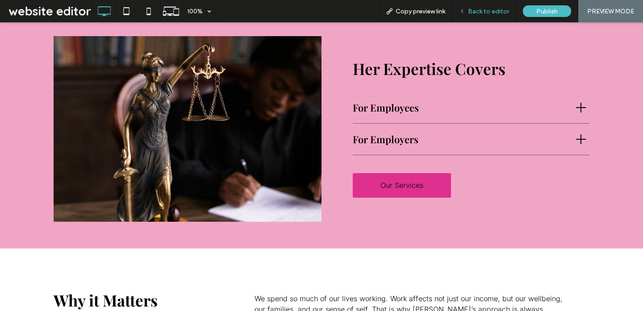
click div "Back to editor"
click span "Back to editor"
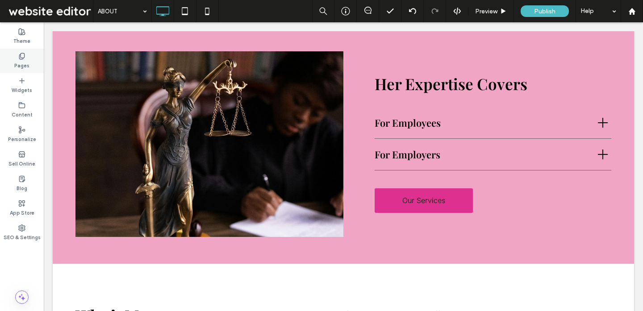
click div "Pages"
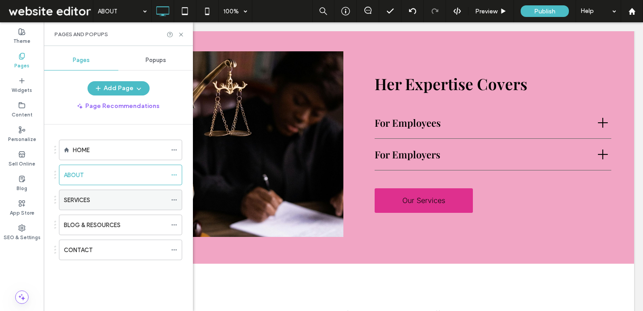
click label "SERVICES"
click use
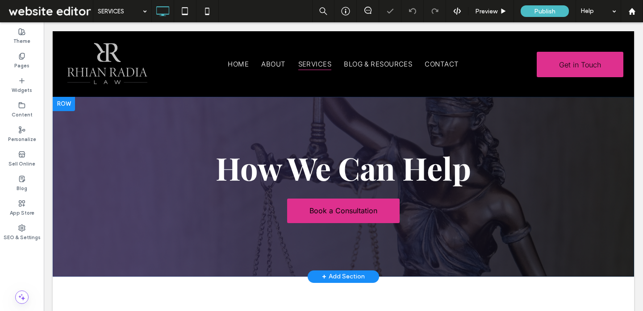
click section "How We Can Help Book a Consultation Click To Paste Row + Add Section"
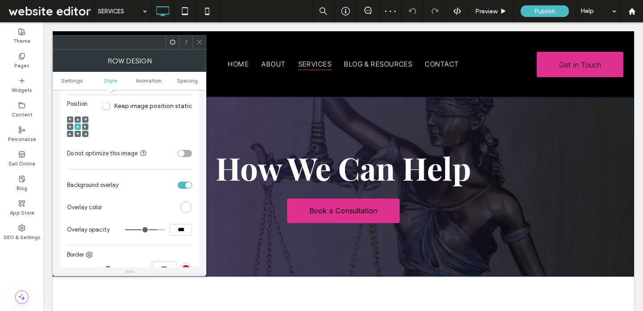
scroll to position [343, 0]
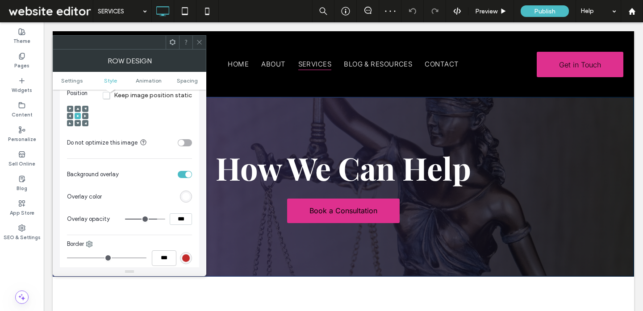
click div "rgb(255, 255, 255)"
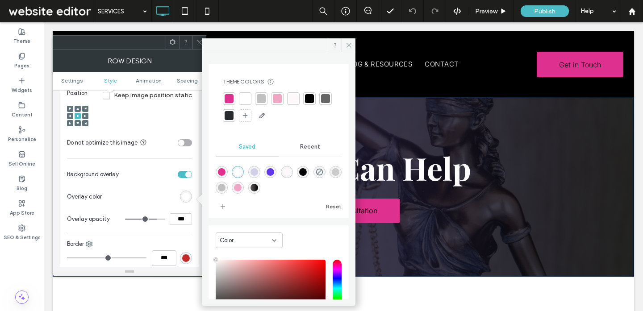
click div "linear-gradient(90deg,rgba(102,95,96,1) 0%,rgba(0,0,0,1) 100%)"
type input "*******"
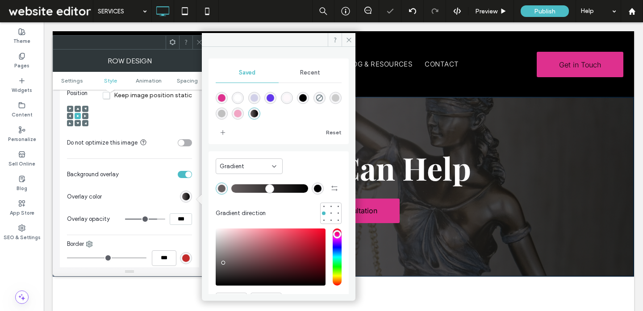
click icon
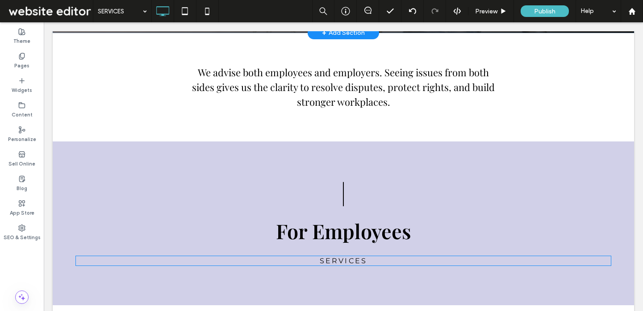
scroll to position [279, 0]
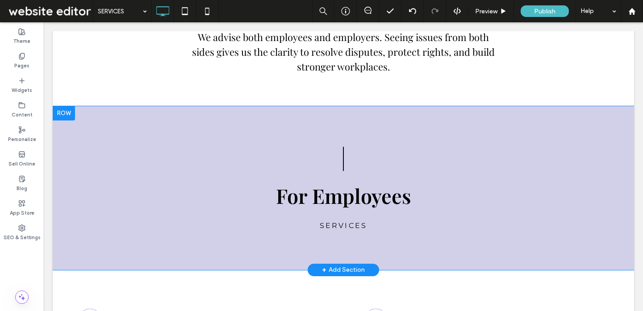
click div "For Employees SERVICES Click To Paste Row + Add Section"
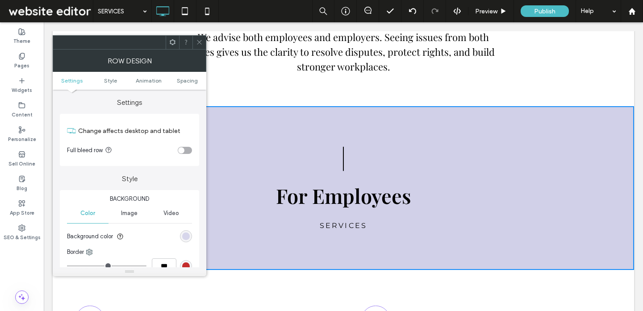
click div "rgb(209, 208, 232)"
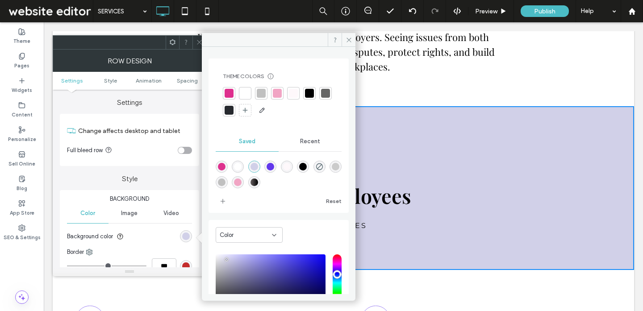
click div
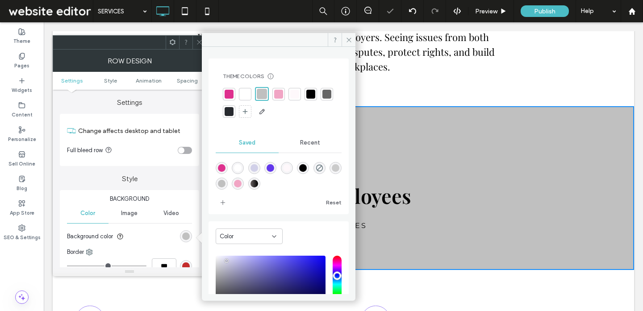
click icon
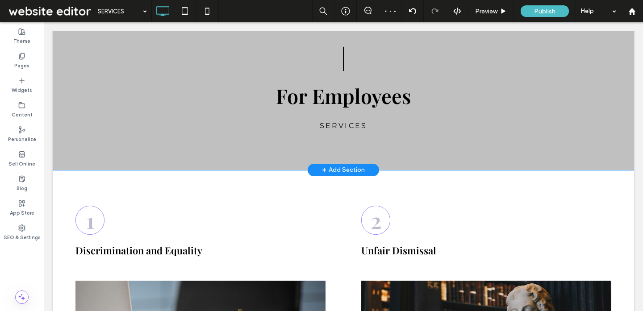
scroll to position [455, 0]
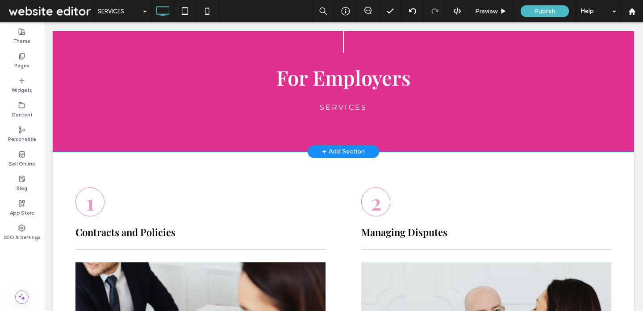
click div "For Employers SERVICES Click To Paste Row + Add Section"
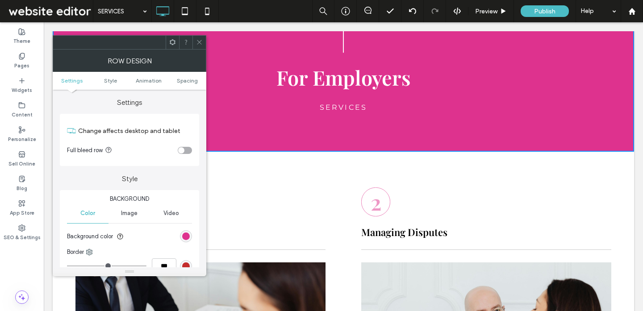
scroll to position [2007, 0]
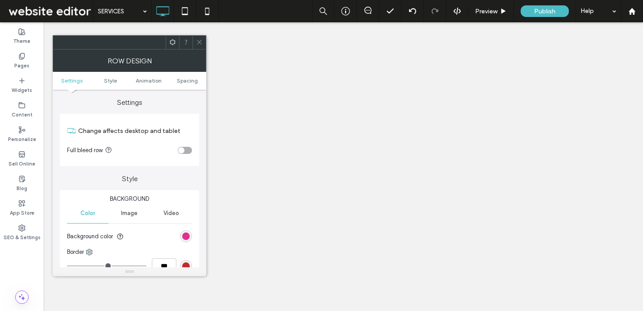
click at [183, 236] on div "rgb(222, 50, 142)" at bounding box center [186, 237] width 8 height 8
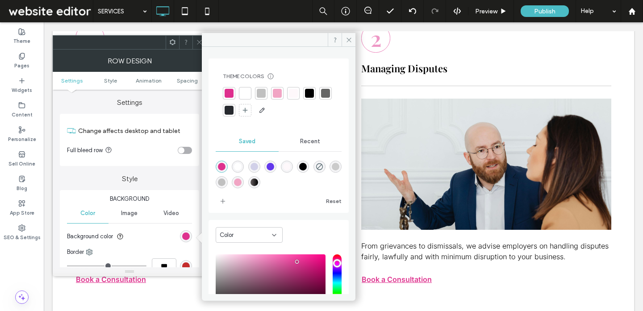
click at [275, 94] on div at bounding box center [277, 93] width 9 height 9
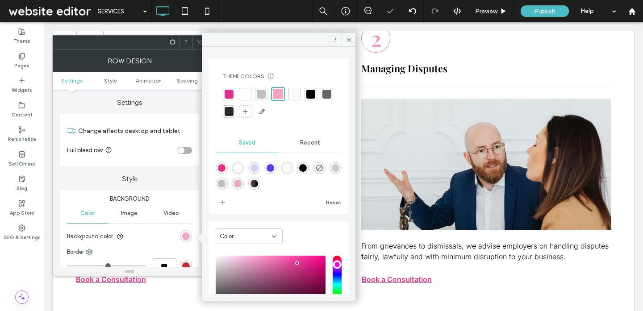
click at [199, 42] on use at bounding box center [199, 42] width 4 height 4
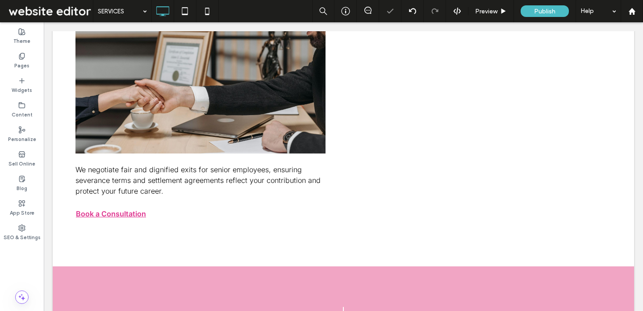
scroll to position [1821, 0]
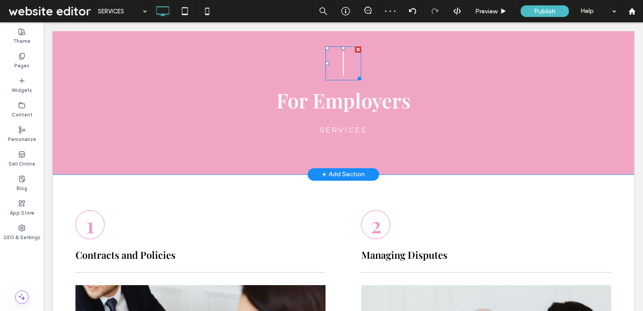
click at [347, 65] on icon at bounding box center [343, 63] width 36 height 34
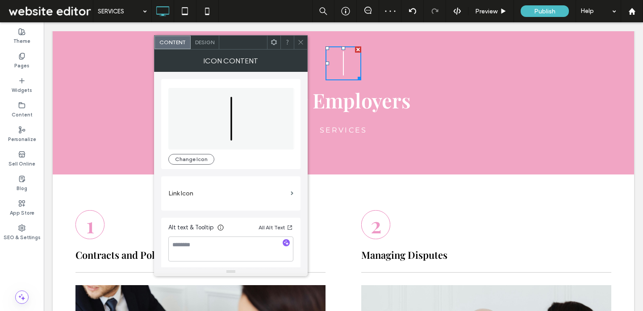
click at [208, 45] on span "Design" at bounding box center [204, 42] width 19 height 7
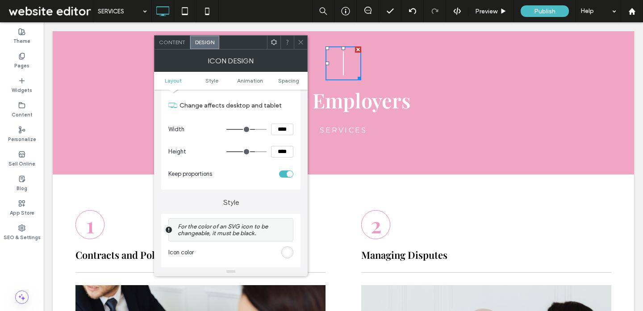
scroll to position [93, 0]
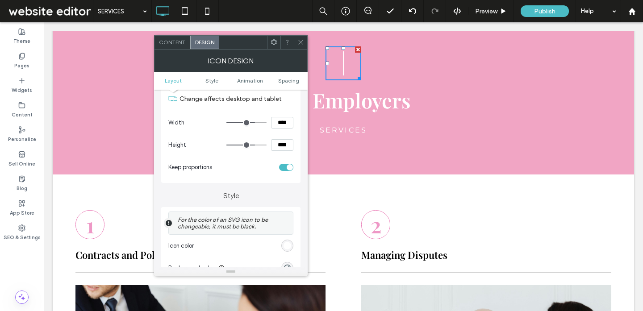
click at [287, 247] on div "rgb(255, 255, 255)" at bounding box center [287, 246] width 8 height 8
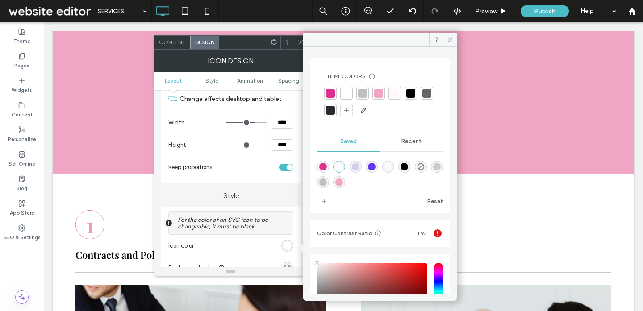
click at [406, 93] on div at bounding box center [410, 93] width 9 height 9
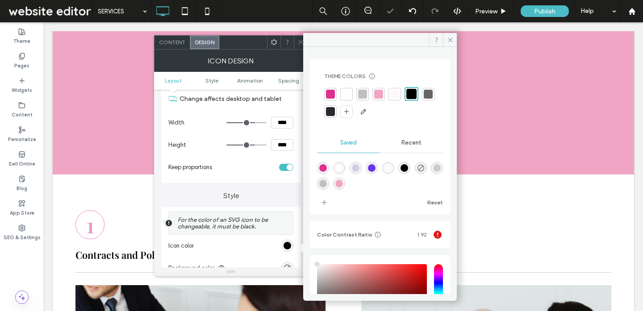
click at [299, 40] on icon at bounding box center [300, 42] width 7 height 7
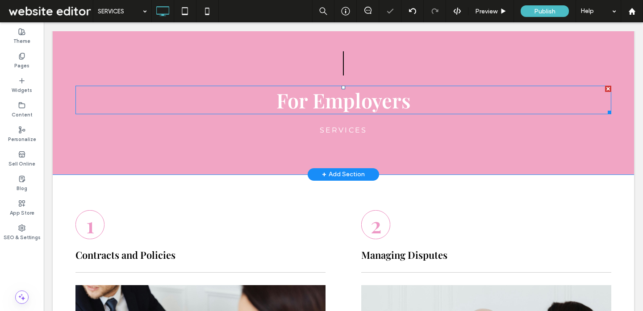
click at [345, 97] on span "For Employers" at bounding box center [343, 100] width 134 height 27
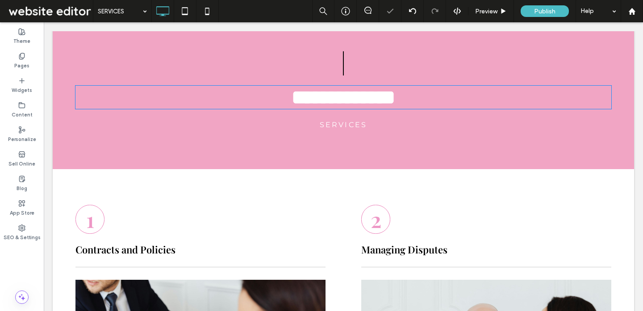
type input "**********"
type input "**"
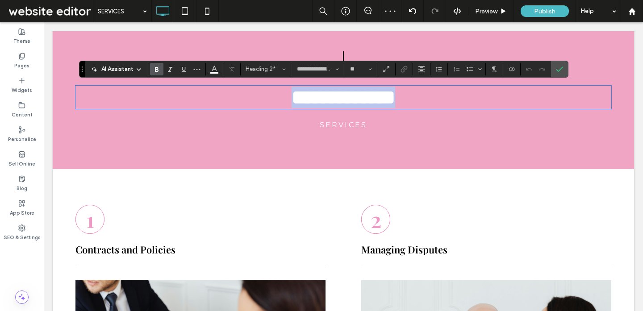
drag, startPoint x: 237, startPoint y: 86, endPoint x: 237, endPoint y: 175, distance: 89.3
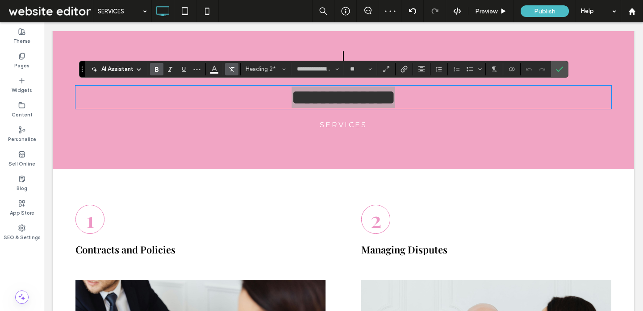
click at [231, 68] on use "Clear Format" at bounding box center [231, 69] width 5 height 5
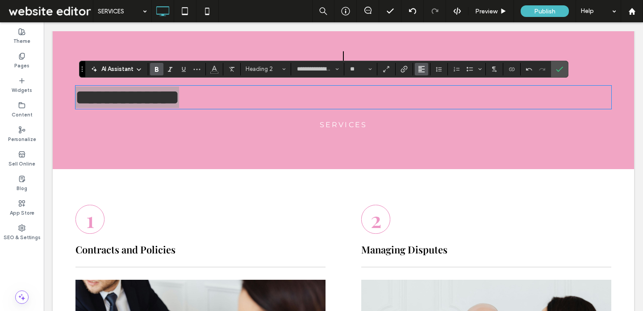
click at [422, 72] on span "Alignment" at bounding box center [421, 69] width 7 height 12
click at [429, 96] on icon "ui.textEditor.alignment.center" at bounding box center [427, 96] width 7 height 7
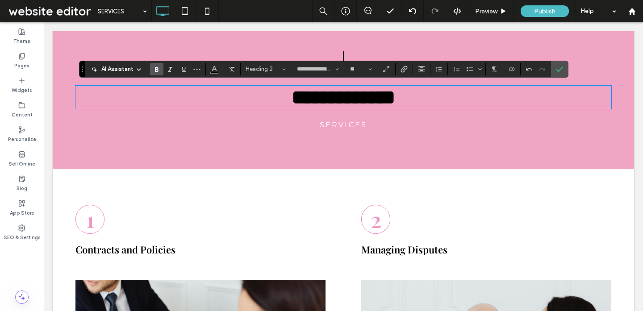
click at [378, 118] on div "**********" at bounding box center [343, 89] width 536 height 87
click at [565, 67] on label "Confirm" at bounding box center [559, 69] width 13 height 16
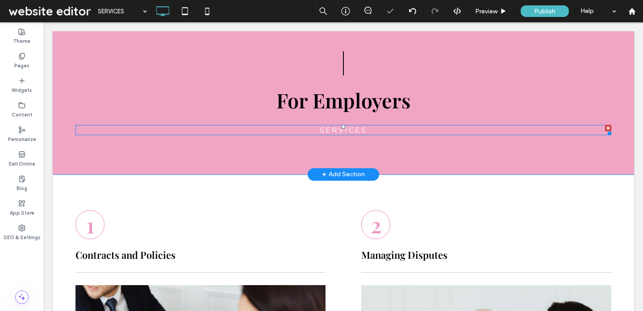
click at [311, 126] on h6 "SERVICES" at bounding box center [343, 130] width 536 height 8
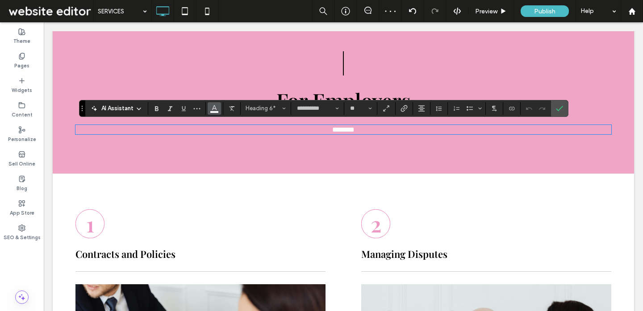
click at [215, 105] on icon "Color" at bounding box center [214, 107] width 7 height 7
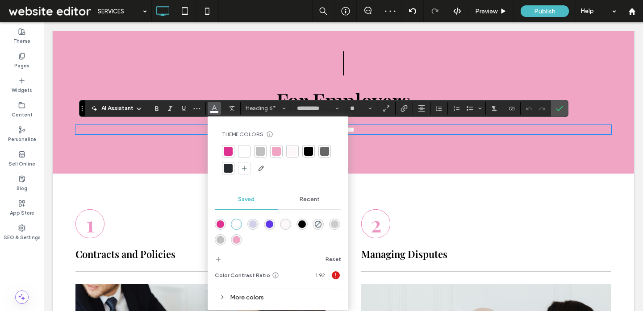
click at [230, 166] on div at bounding box center [228, 168] width 9 height 9
click at [302, 156] on div at bounding box center [308, 151] width 12 height 12
click at [556, 109] on use "Confirm" at bounding box center [559, 108] width 7 height 5
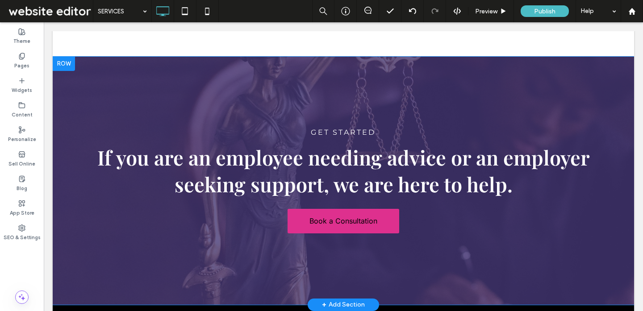
scroll to position [2891, 0]
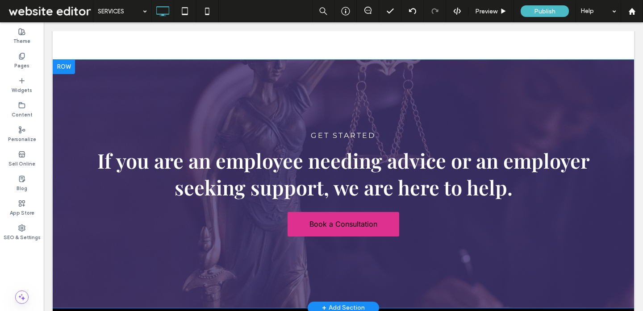
click at [212, 73] on div "GET STARTED If you are an employee needing advice or an employer seeking suppor…" at bounding box center [343, 184] width 581 height 248
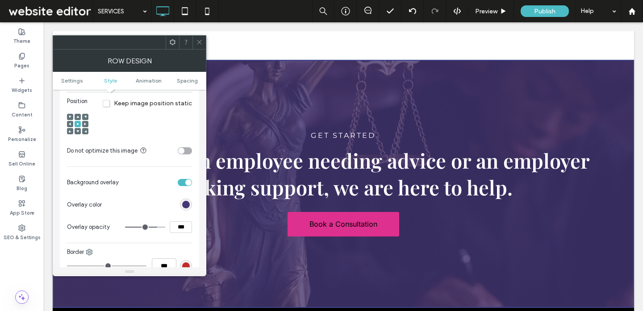
scroll to position [341, 0]
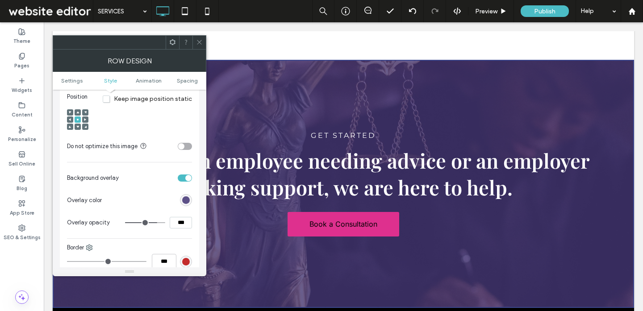
click at [183, 198] on div "rgb(69, 55, 118)" at bounding box center [186, 200] width 8 height 8
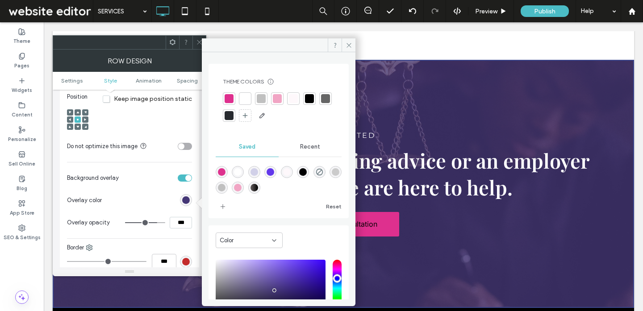
click at [258, 188] on div "linear-gradient(90deg,rgba(102,95,96,1) 0%,rgba(0,0,0,1) 100%)" at bounding box center [254, 188] width 8 height 8
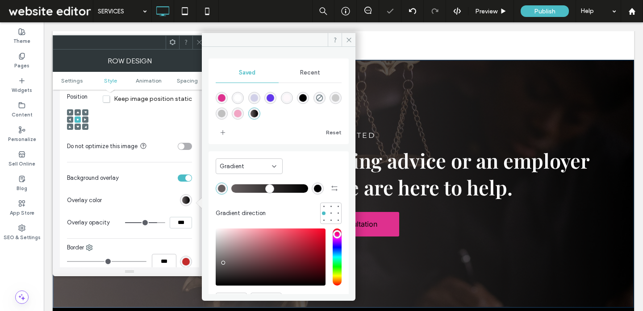
type input "*******"
click at [199, 38] on span at bounding box center [199, 42] width 7 height 13
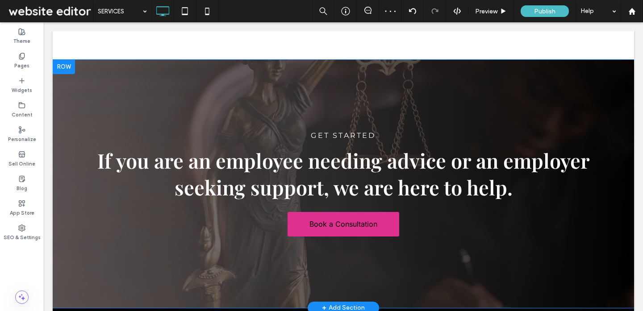
scroll to position [0, 0]
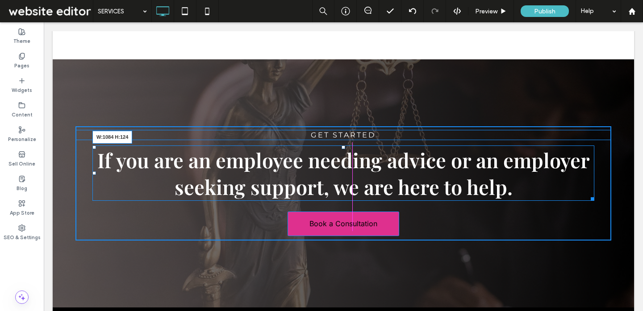
drag, startPoint x: 590, startPoint y: 198, endPoint x: 581, endPoint y: 198, distance: 8.9
click at [587, 198] on div at bounding box center [590, 197] width 7 height 7
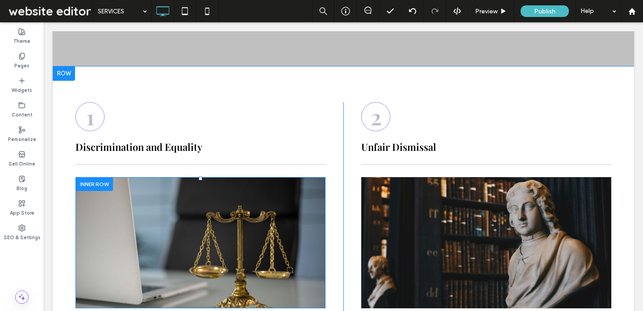
scroll to position [482, 0]
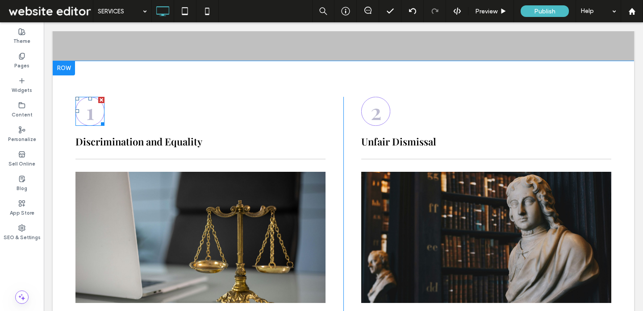
click at [97, 116] on div "1" at bounding box center [89, 111] width 29 height 29
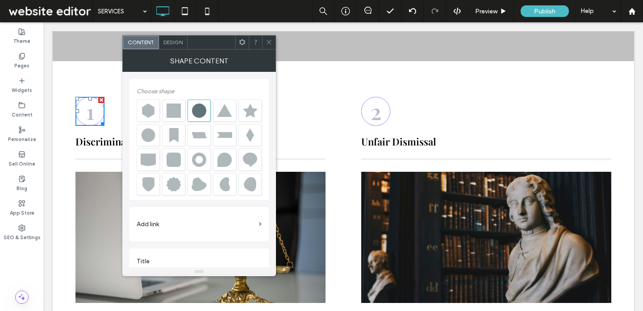
scroll to position [10, 0]
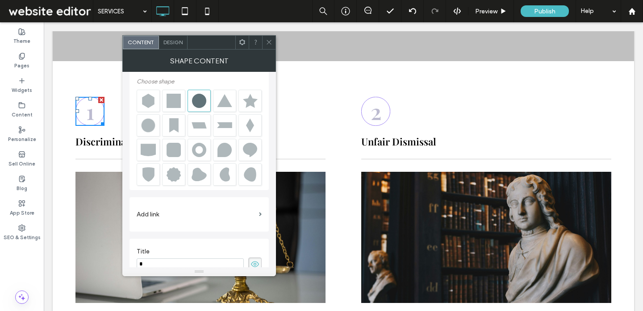
click at [174, 43] on span "Design" at bounding box center [172, 42] width 19 height 7
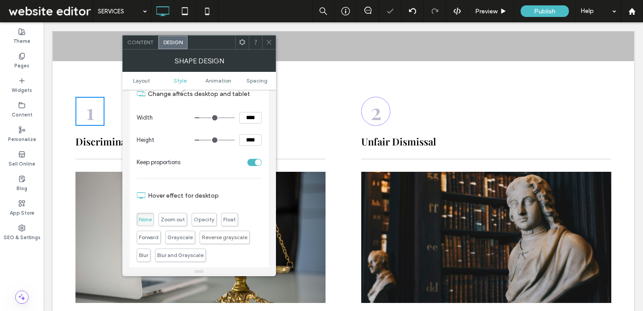
scroll to position [293, 0]
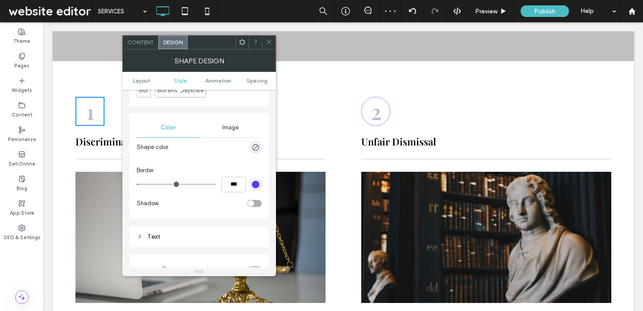
click at [256, 188] on div "rgba(98,56,235,1)" at bounding box center [255, 185] width 12 height 12
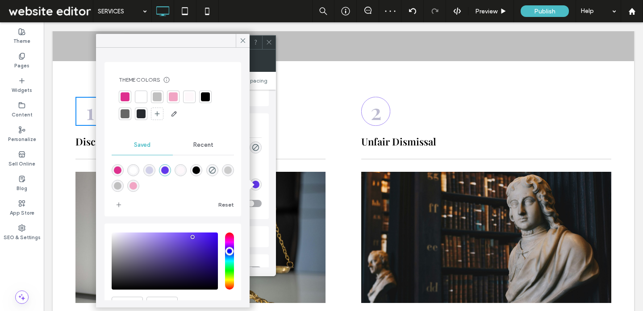
click at [158, 94] on div at bounding box center [157, 96] width 9 height 9
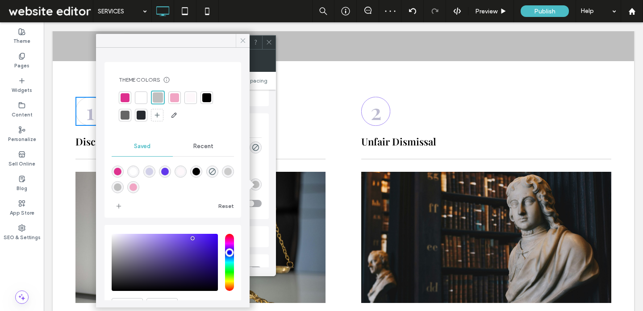
click at [239, 42] on icon at bounding box center [243, 41] width 8 height 8
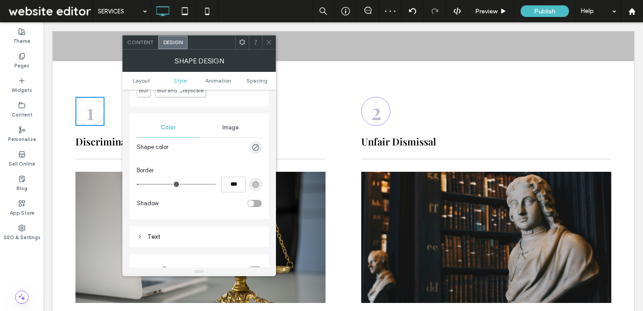
click at [269, 41] on icon at bounding box center [269, 42] width 7 height 7
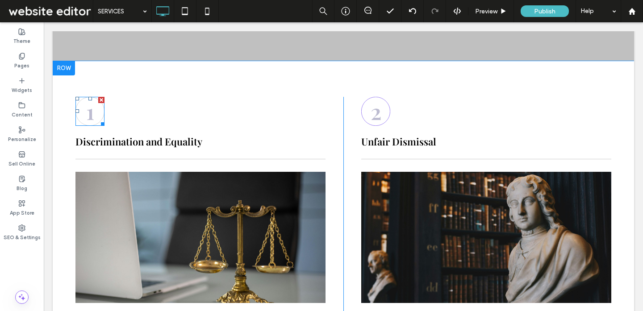
click at [99, 120] on div at bounding box center [101, 122] width 7 height 7
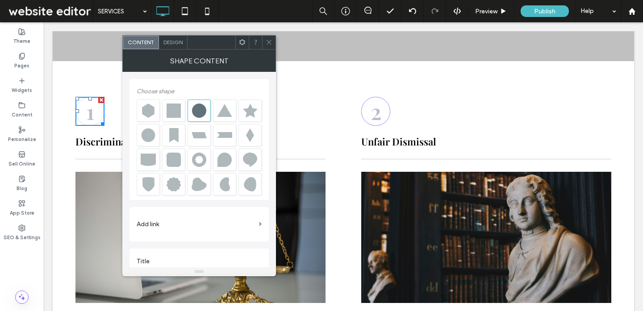
scroll to position [10, 0]
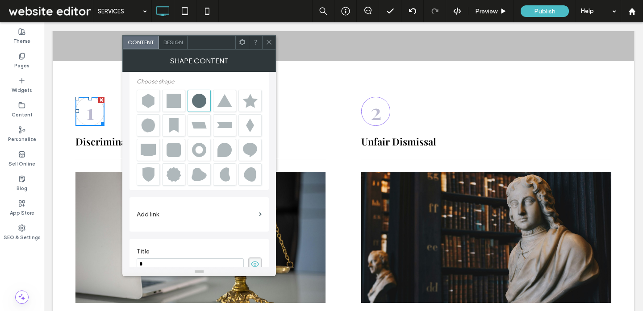
click at [180, 42] on span "Design" at bounding box center [172, 42] width 19 height 7
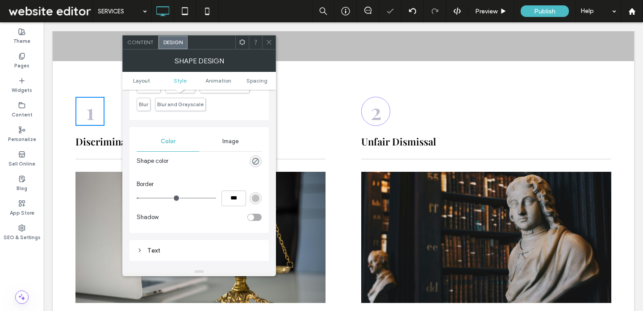
scroll to position [280, 0]
click at [240, 198] on input "***" at bounding box center [233, 197] width 25 height 16
type input "*"
type input "***"
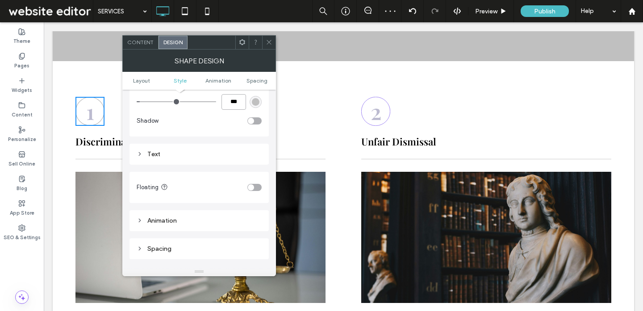
scroll to position [376, 0]
click at [239, 155] on div "Text" at bounding box center [199, 154] width 125 height 8
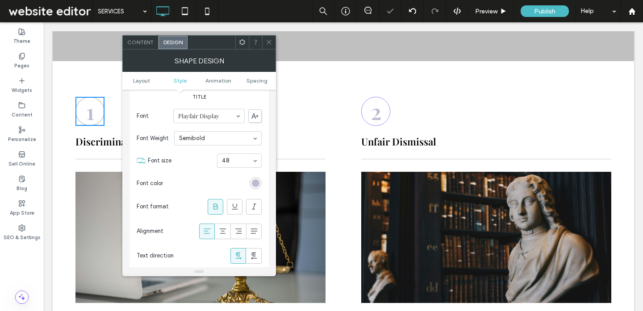
scroll to position [530, 0]
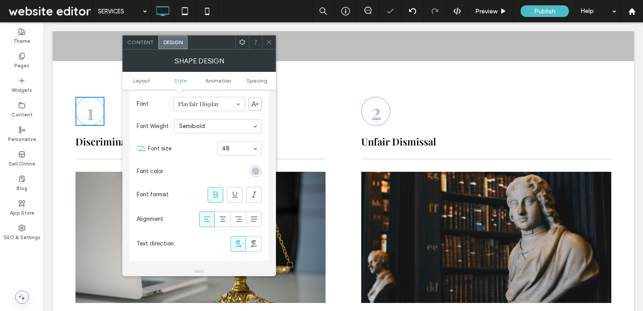
click at [253, 171] on div "rgb(188, 187, 208)" at bounding box center [256, 171] width 8 height 8
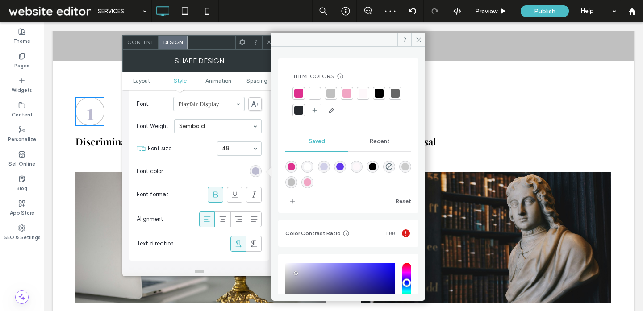
click at [332, 92] on div at bounding box center [330, 93] width 9 height 9
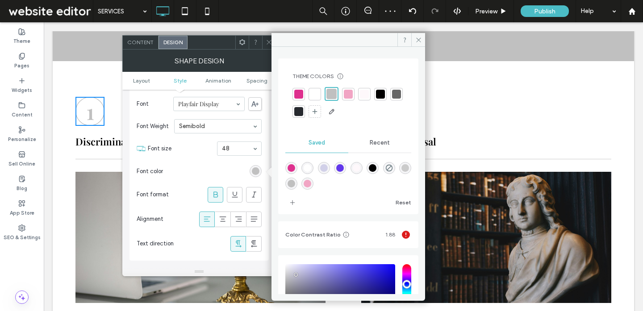
click at [268, 42] on icon at bounding box center [269, 42] width 7 height 7
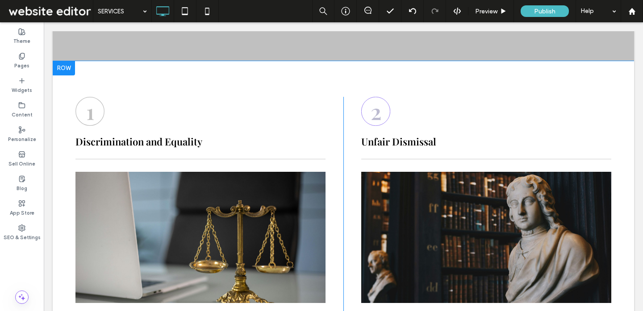
click at [376, 116] on h3 "2" at bounding box center [375, 111] width 11 height 29
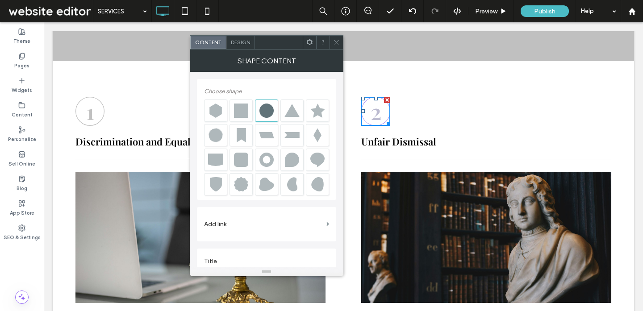
scroll to position [10, 0]
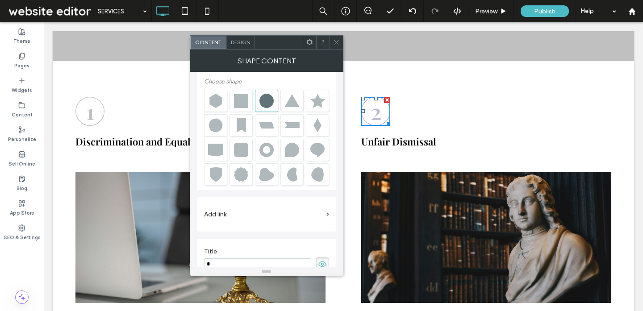
click at [241, 41] on span "Design" at bounding box center [240, 42] width 19 height 7
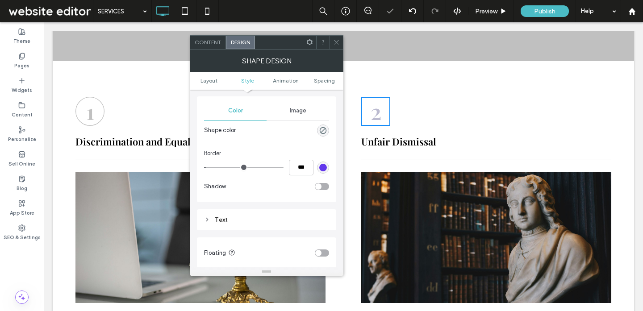
scroll to position [317, 0]
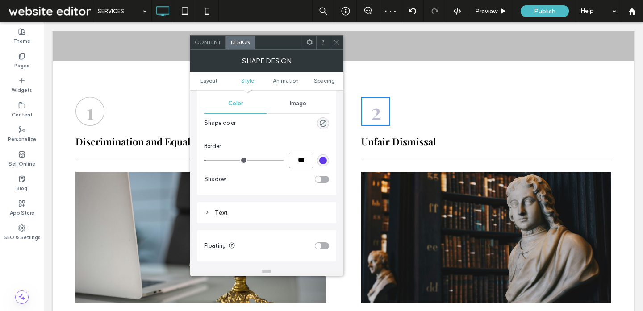
click at [300, 154] on input "***" at bounding box center [301, 161] width 25 height 16
type input "*"
type input "***"
click at [322, 163] on div "rgba(98,56,235,1)" at bounding box center [323, 161] width 8 height 8
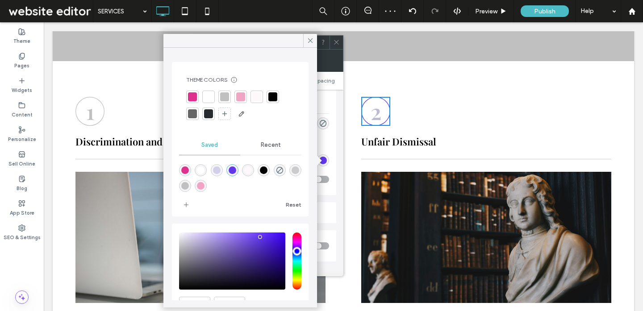
click at [222, 96] on div at bounding box center [224, 96] width 9 height 9
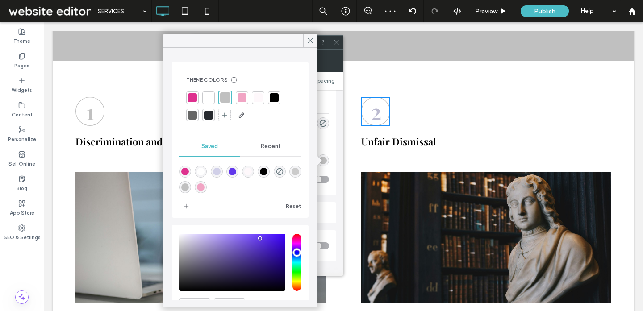
click at [320, 142] on div "Shape color Border *** Shadow" at bounding box center [266, 153] width 125 height 75
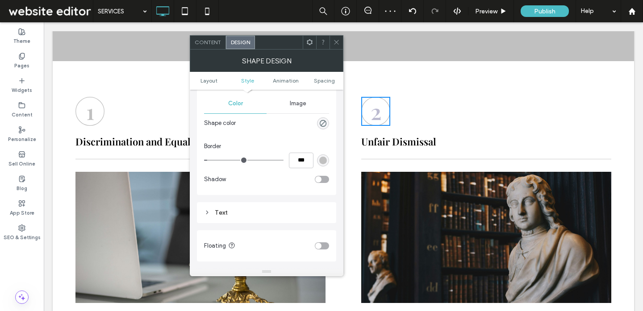
click at [295, 212] on div "Text" at bounding box center [266, 213] width 125 height 8
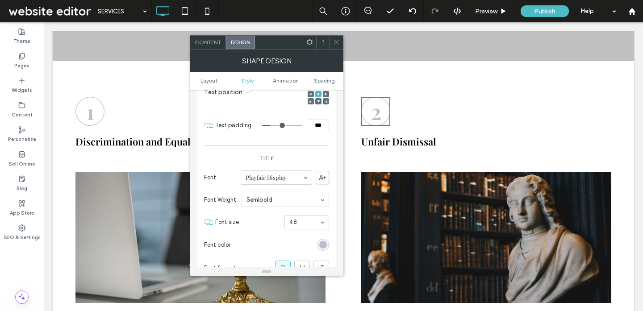
scroll to position [477, 0]
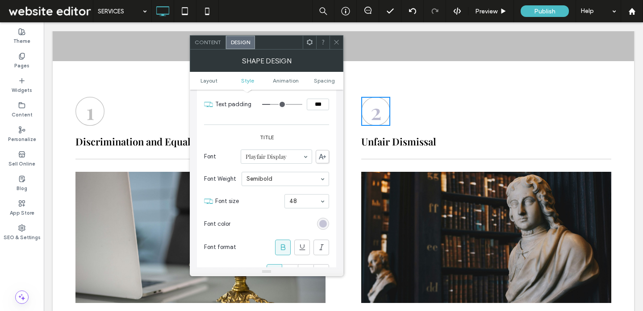
click at [326, 221] on div "rgb(188, 187, 208)" at bounding box center [323, 224] width 8 height 8
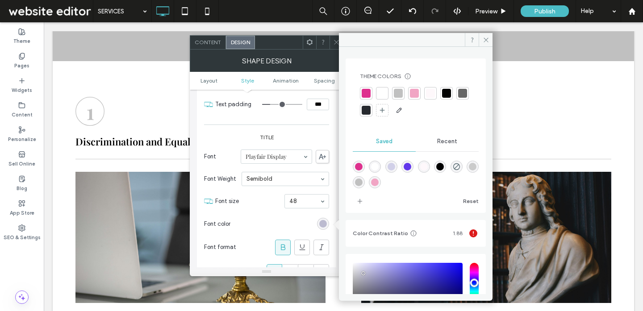
click at [399, 92] on div at bounding box center [398, 93] width 9 height 9
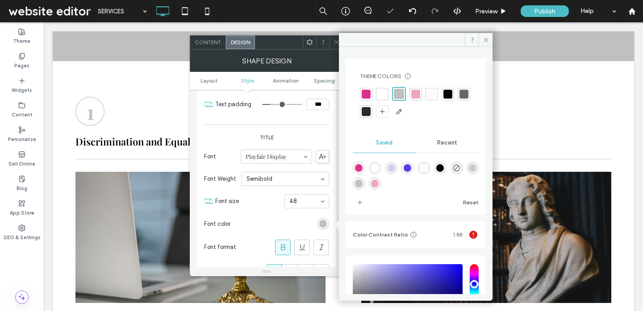
click at [334, 38] on span at bounding box center [336, 42] width 7 height 13
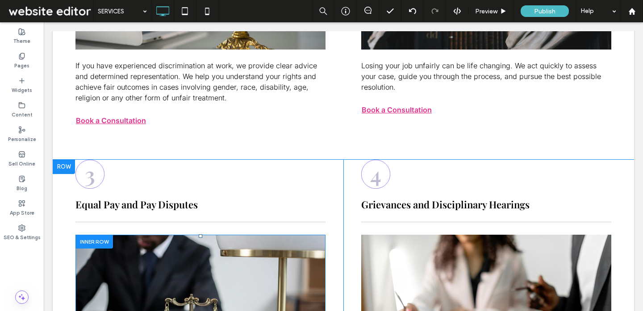
scroll to position [740, 0]
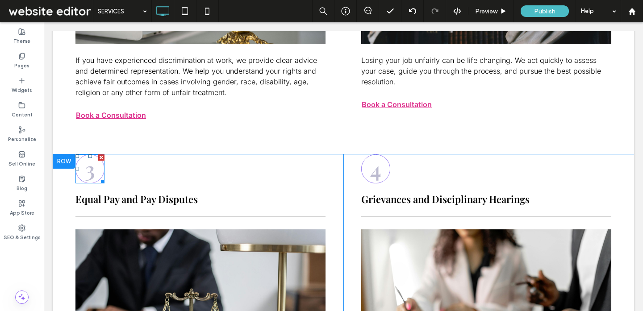
click at [98, 167] on div "3" at bounding box center [89, 168] width 29 height 29
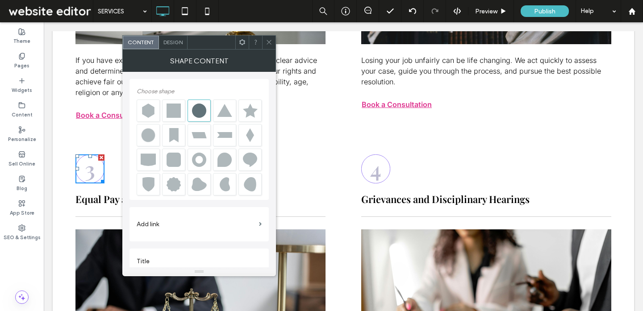
scroll to position [10, 0]
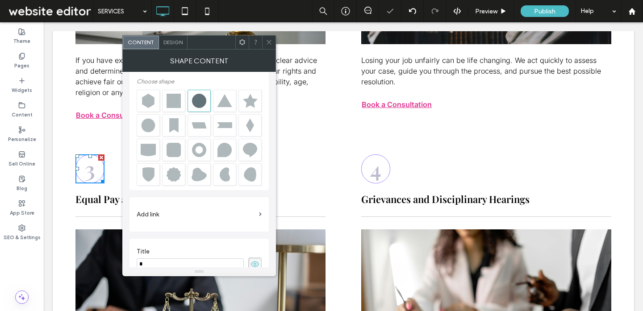
click at [174, 43] on span "Design" at bounding box center [172, 42] width 19 height 7
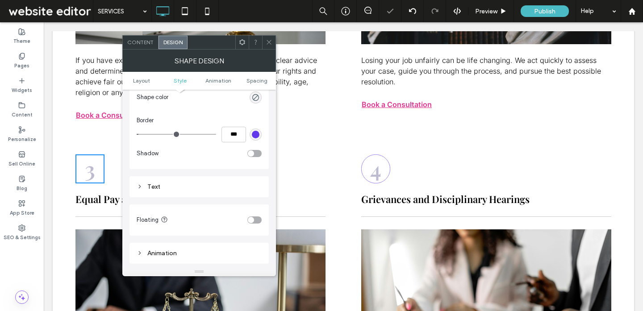
scroll to position [353, 0]
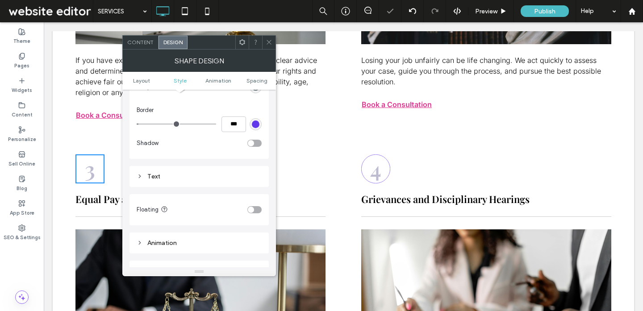
click at [249, 126] on div "rgba(98,56,235,1)" at bounding box center [255, 124] width 12 height 12
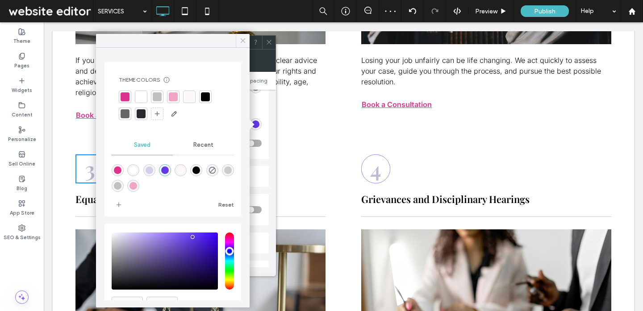
click at [244, 41] on icon at bounding box center [243, 41] width 8 height 8
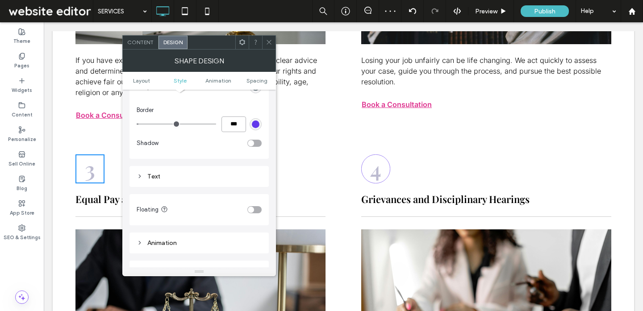
click at [236, 125] on input "***" at bounding box center [233, 124] width 25 height 16
type input "*"
type input "***"
click at [253, 124] on div "rgba(98,56,235,1)" at bounding box center [256, 125] width 8 height 8
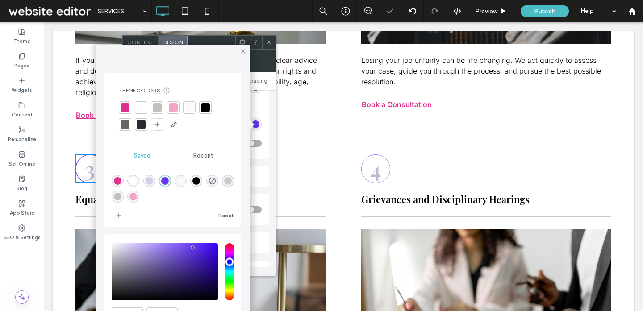
click at [154, 106] on div at bounding box center [157, 107] width 9 height 9
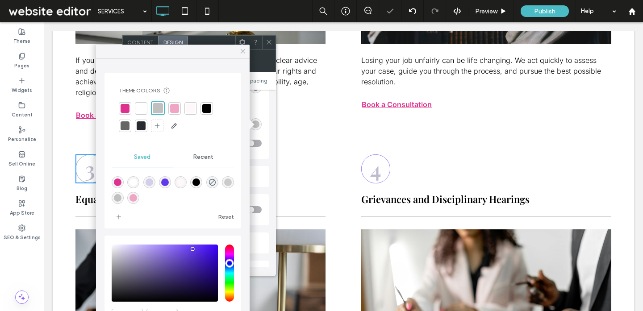
click at [241, 49] on use at bounding box center [243, 51] width 4 height 4
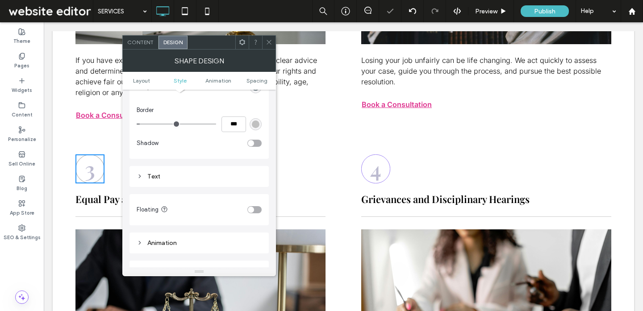
click at [204, 174] on div "Text" at bounding box center [199, 177] width 125 height 8
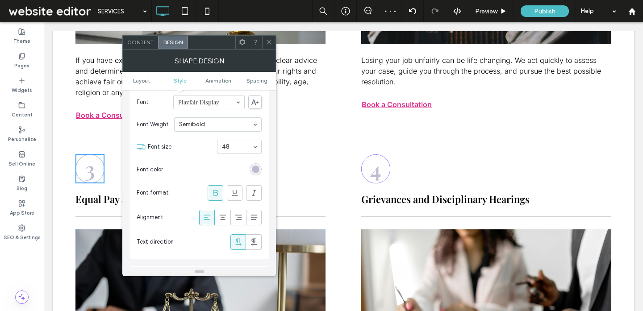
scroll to position [539, 0]
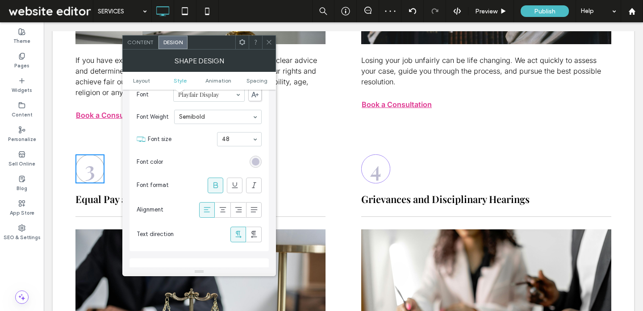
click at [256, 163] on div "rgb(188, 187, 208)" at bounding box center [256, 162] width 8 height 8
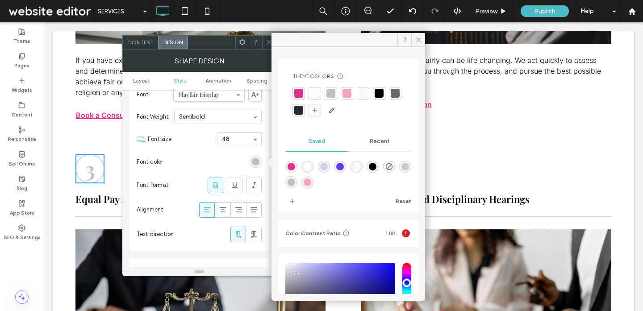
click at [328, 91] on div at bounding box center [330, 93] width 9 height 9
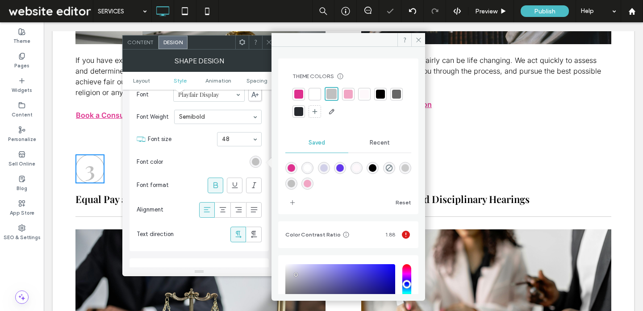
click at [267, 40] on icon at bounding box center [269, 42] width 7 height 7
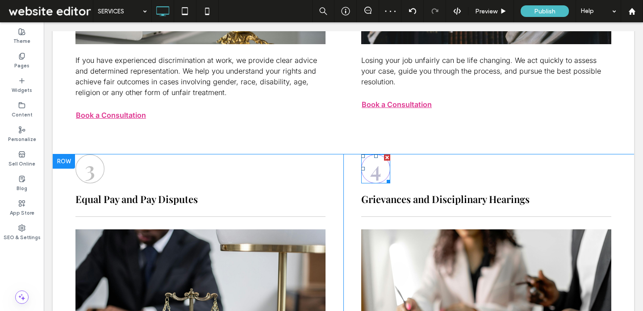
click at [380, 171] on h3 "4" at bounding box center [375, 168] width 11 height 29
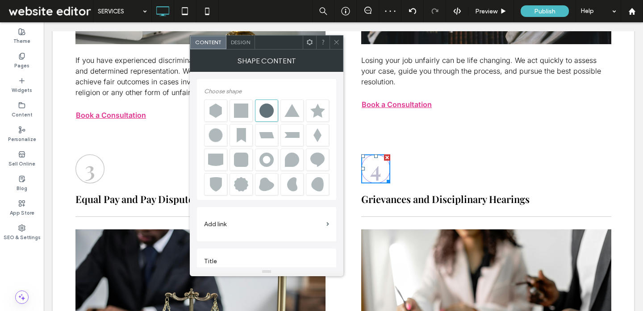
scroll to position [10, 0]
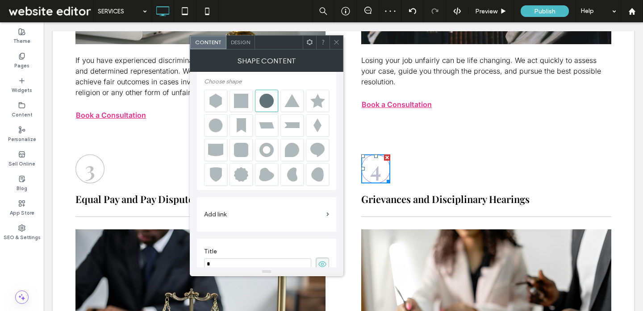
click at [238, 42] on span "Design" at bounding box center [240, 42] width 19 height 7
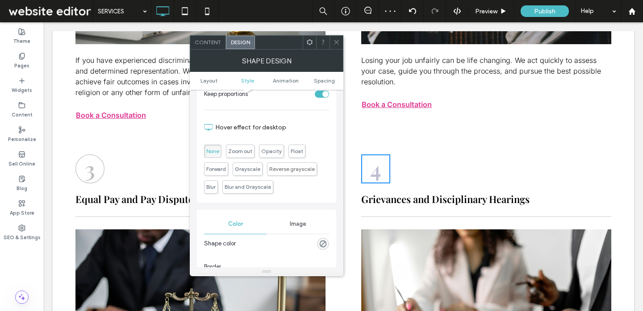
scroll to position [270, 0]
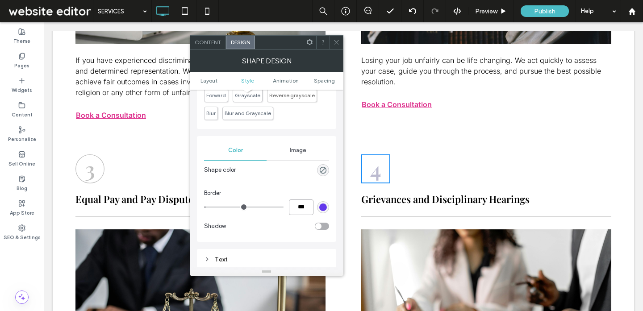
click at [303, 211] on input "***" at bounding box center [301, 207] width 25 height 16
type input "*"
type input "***"
click at [323, 207] on div "rgba(98,56,235,1)" at bounding box center [323, 208] width 8 height 8
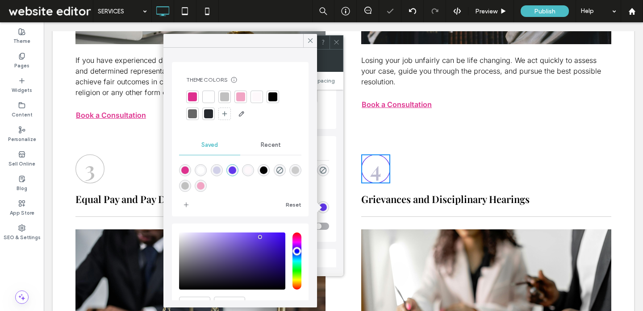
click at [224, 99] on div at bounding box center [224, 96] width 9 height 9
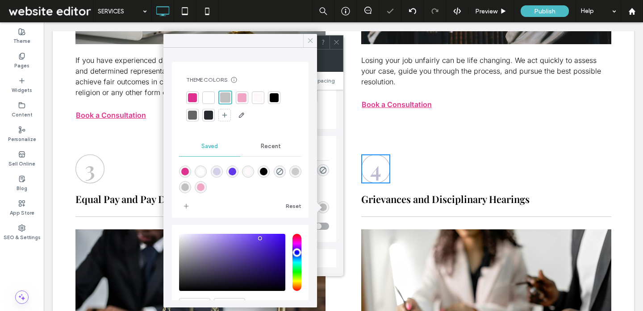
click at [313, 42] on icon at bounding box center [310, 41] width 8 height 8
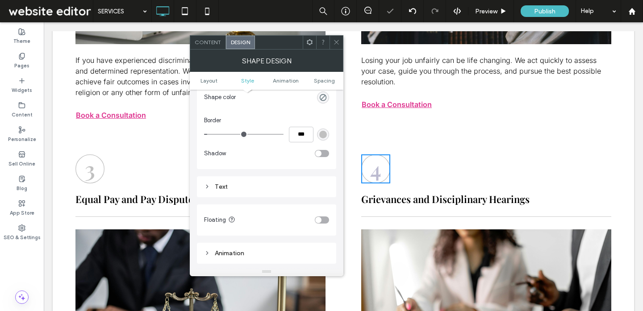
scroll to position [345, 0]
click at [297, 182] on div "Text" at bounding box center [266, 185] width 125 height 8
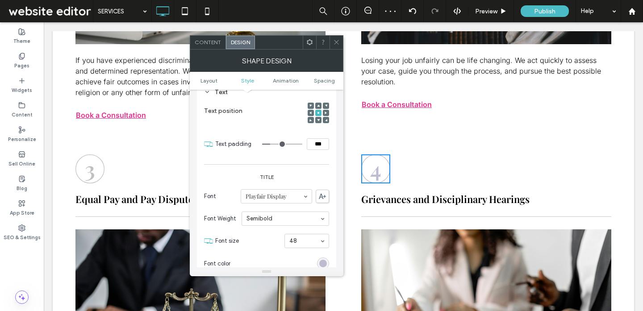
scroll to position [438, 0]
click at [322, 262] on div "rgb(188, 187, 208)" at bounding box center [323, 263] width 8 height 8
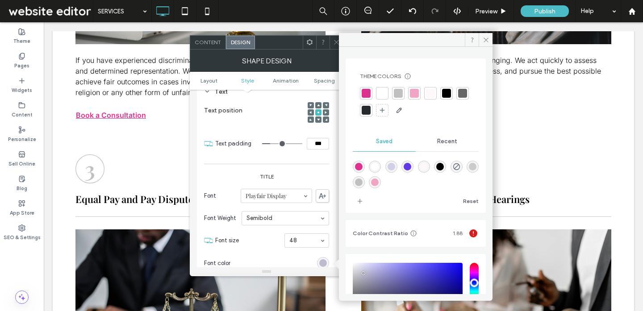
click at [398, 91] on div at bounding box center [398, 93] width 9 height 9
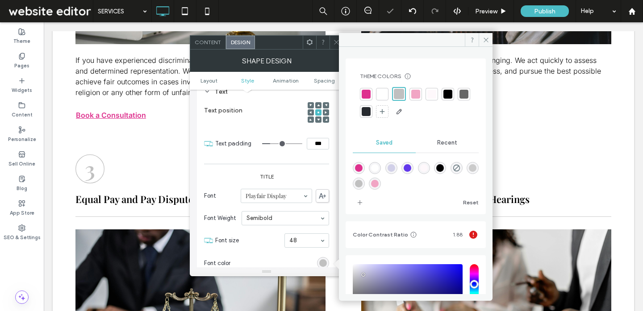
click at [336, 46] on span at bounding box center [336, 42] width 7 height 13
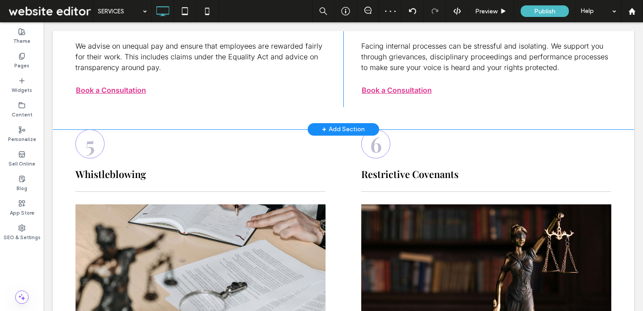
scroll to position [1072, 0]
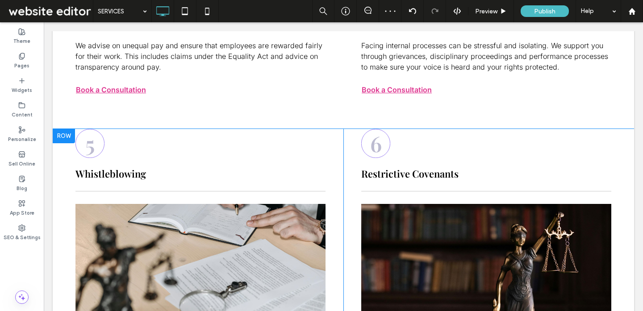
click at [96, 137] on div "5" at bounding box center [89, 143] width 29 height 29
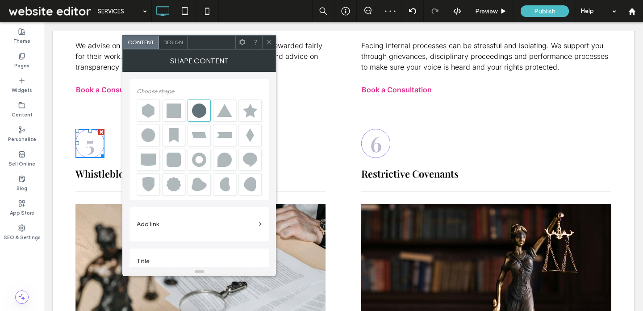
scroll to position [10, 0]
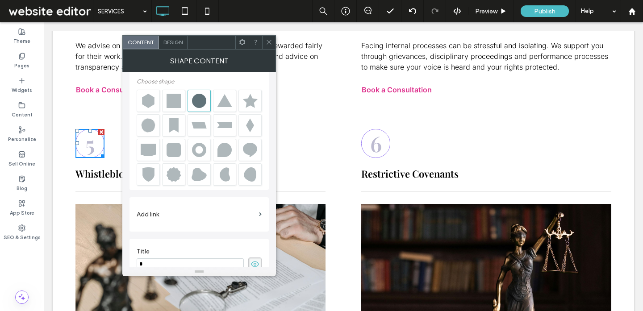
click at [177, 37] on div "Design" at bounding box center [173, 42] width 29 height 13
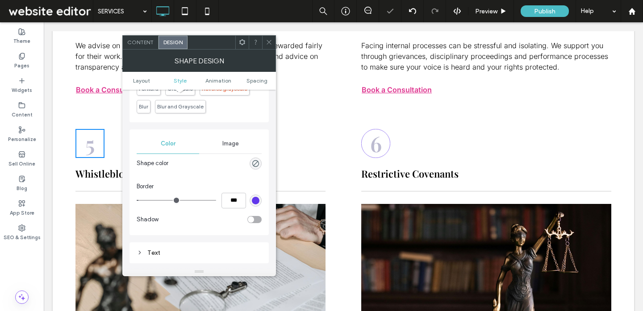
scroll to position [278, 0]
click at [239, 199] on input "***" at bounding box center [233, 200] width 25 height 16
type input "*"
type input "***"
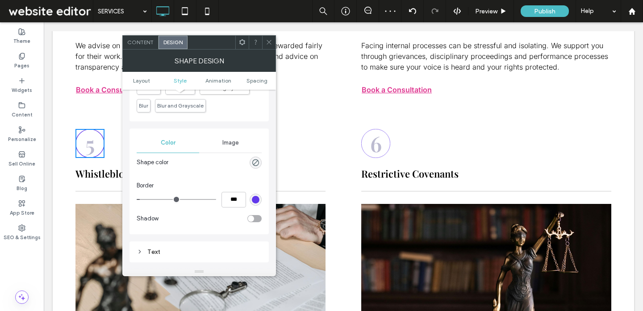
click at [253, 201] on div "rgba(98,56,235,1)" at bounding box center [256, 200] width 8 height 8
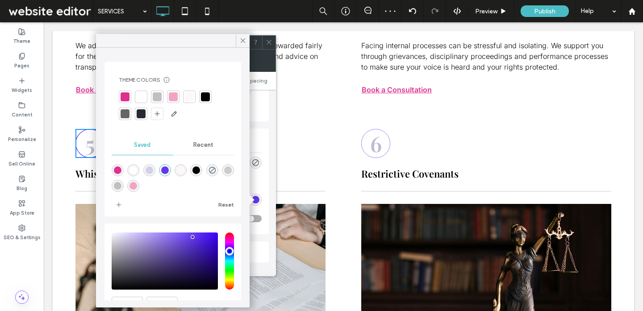
click at [157, 99] on div at bounding box center [157, 96] width 9 height 9
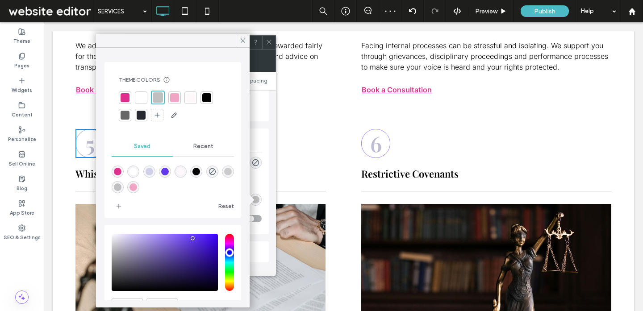
drag, startPoint x: 245, startPoint y: 46, endPoint x: 233, endPoint y: 147, distance: 101.6
click at [245, 46] on span at bounding box center [243, 40] width 8 height 13
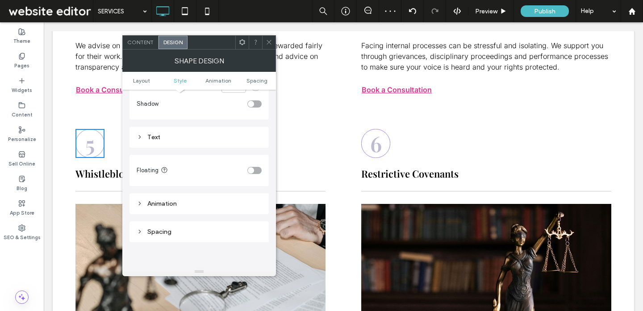
scroll to position [394, 0]
click at [229, 129] on div "Text" at bounding box center [198, 135] width 139 height 21
click at [221, 131] on div "Text" at bounding box center [199, 136] width 125 height 12
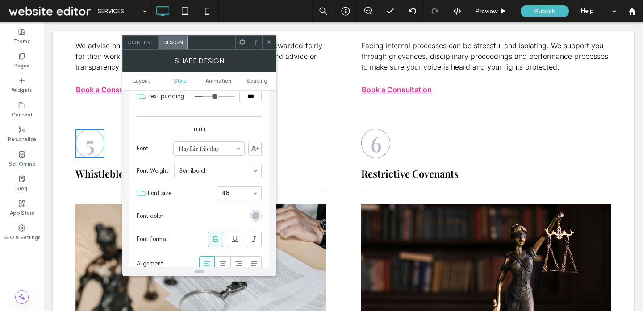
scroll to position [500, 0]
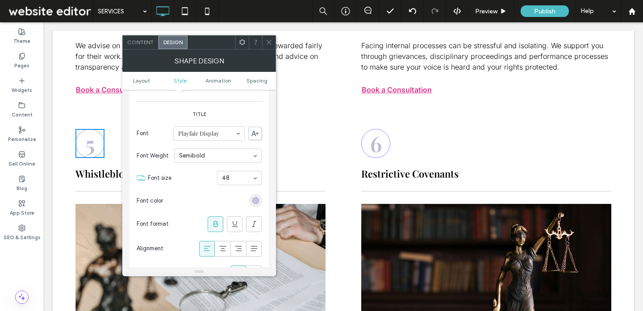
click at [256, 198] on div "rgb(188, 187, 208)" at bounding box center [256, 201] width 8 height 8
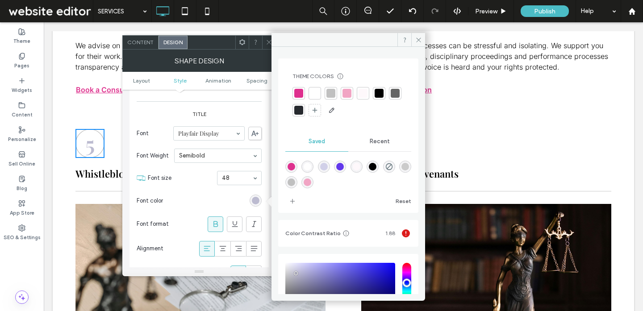
click at [332, 94] on div at bounding box center [330, 93] width 9 height 9
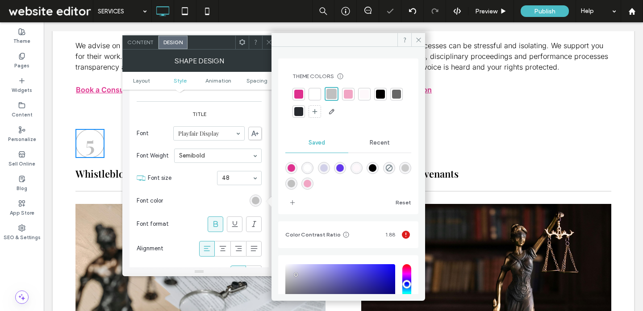
click at [266, 38] on span at bounding box center [269, 42] width 7 height 13
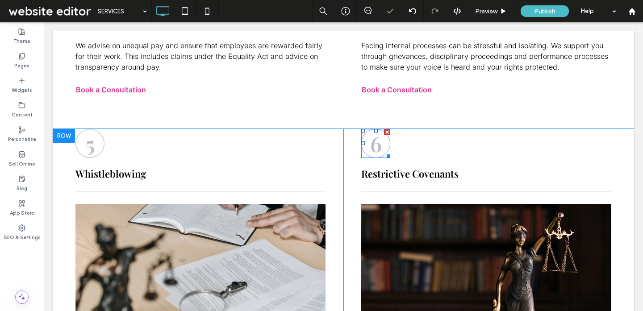
click at [386, 146] on div "6" at bounding box center [375, 143] width 29 height 29
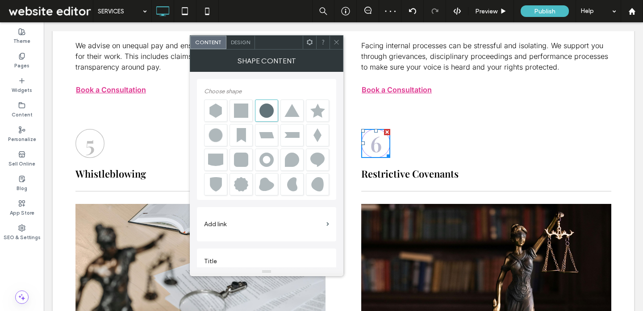
scroll to position [10, 0]
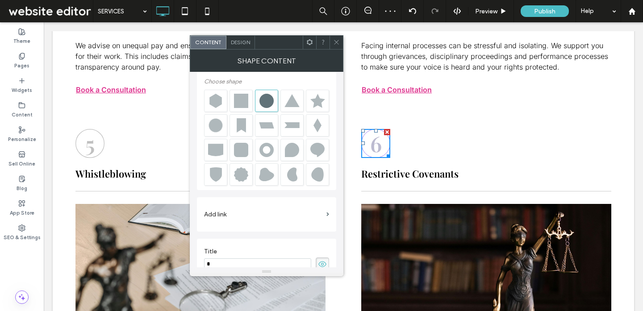
click at [250, 40] on div "Design" at bounding box center [240, 42] width 29 height 13
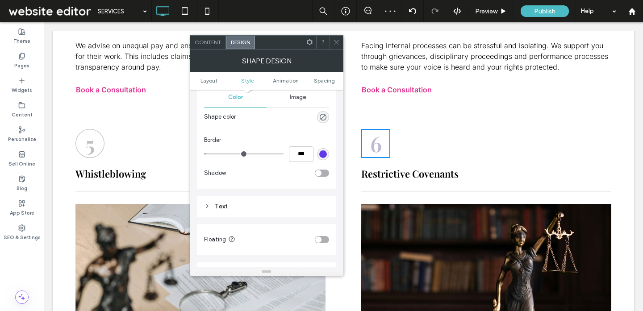
scroll to position [324, 0]
click at [299, 162] on section "Shadow" at bounding box center [266, 173] width 125 height 22
click at [300, 151] on input "***" at bounding box center [301, 154] width 25 height 16
type input "*"
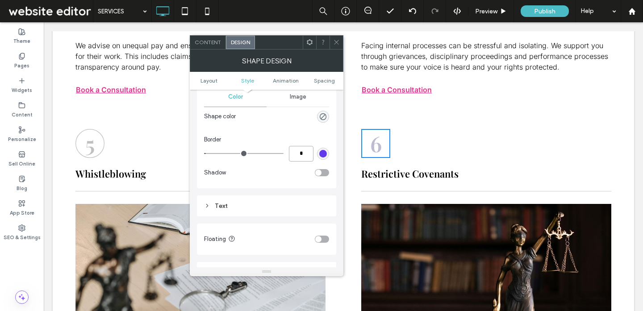
type input "***"
click at [319, 151] on div "rgba(98,56,235,1)" at bounding box center [323, 154] width 8 height 8
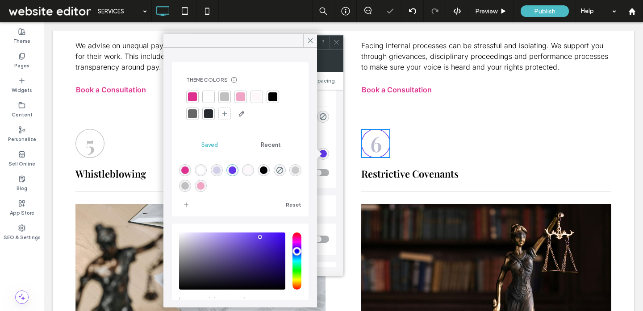
click at [220, 98] on div at bounding box center [224, 96] width 9 height 9
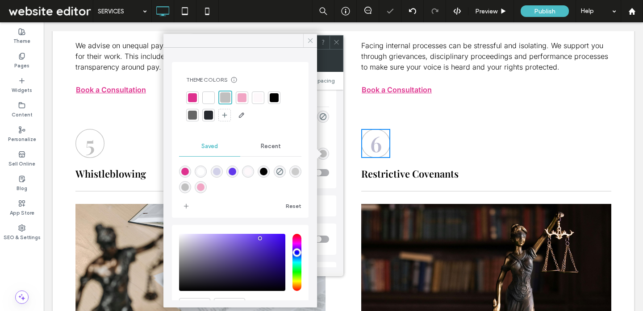
click at [306, 38] on div at bounding box center [310, 40] width 14 height 13
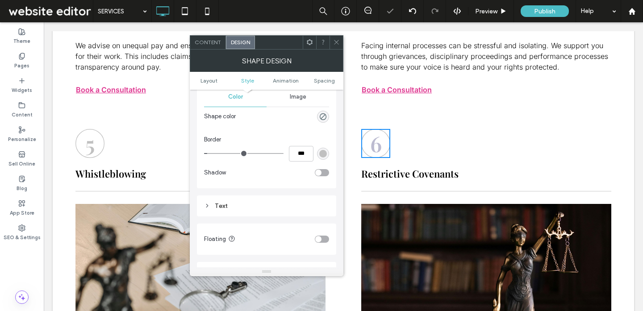
click at [285, 207] on div "Text" at bounding box center [266, 206] width 125 height 8
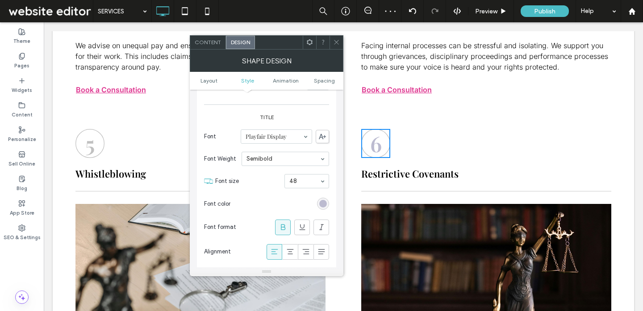
scroll to position [505, 0]
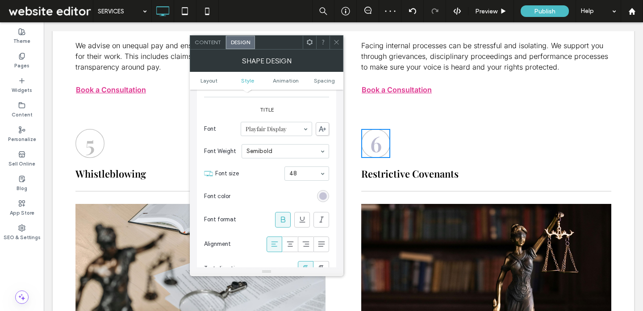
click at [323, 198] on div "rgb(188, 187, 208)" at bounding box center [323, 196] width 8 height 8
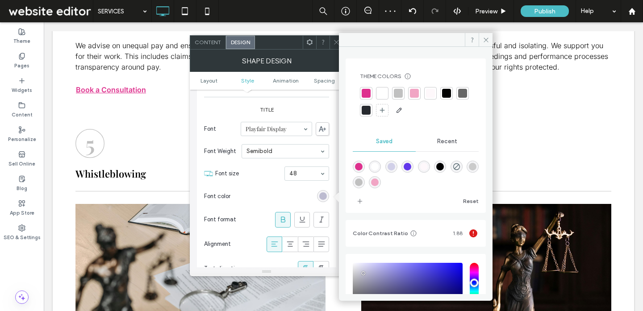
click at [398, 90] on div at bounding box center [398, 93] width 9 height 9
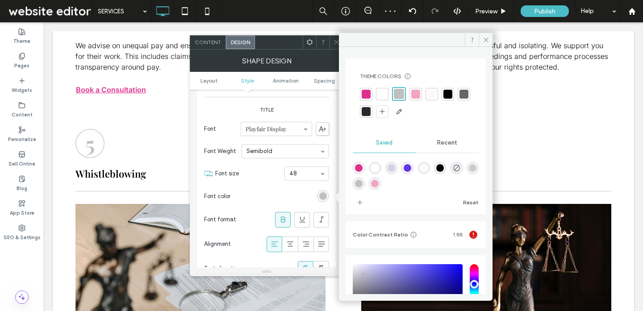
click at [337, 37] on span at bounding box center [336, 42] width 7 height 13
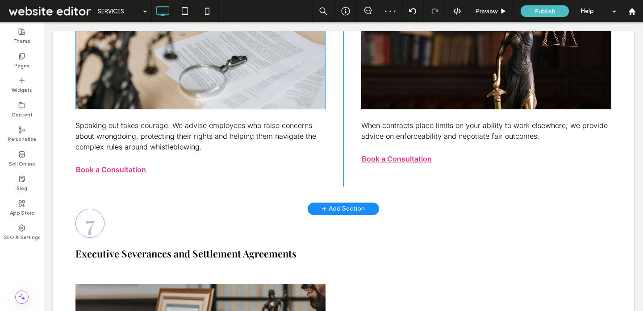
scroll to position [1445, 0]
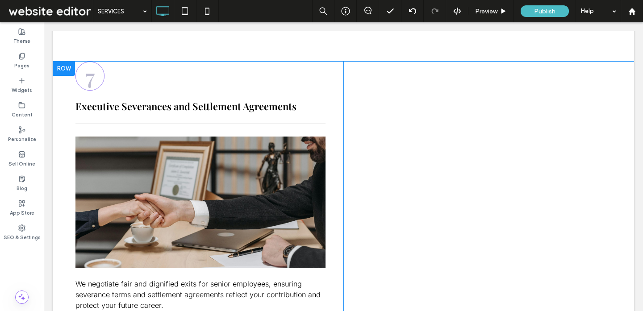
click at [91, 90] on div "7 Executive Severances and Settlement Agreements Click To Paste We negotiate fa…" at bounding box center [209, 203] width 268 height 283
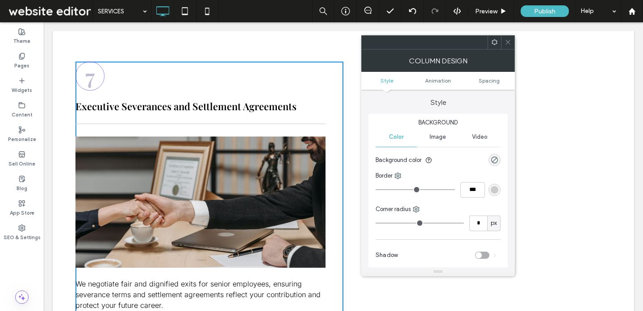
click at [508, 39] on icon at bounding box center [507, 42] width 7 height 7
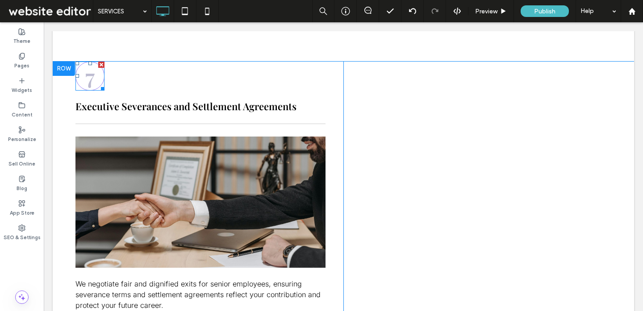
click at [89, 66] on h3 "7" at bounding box center [89, 76] width 9 height 29
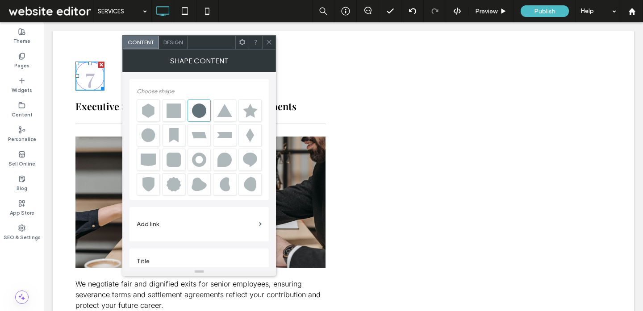
scroll to position [10, 0]
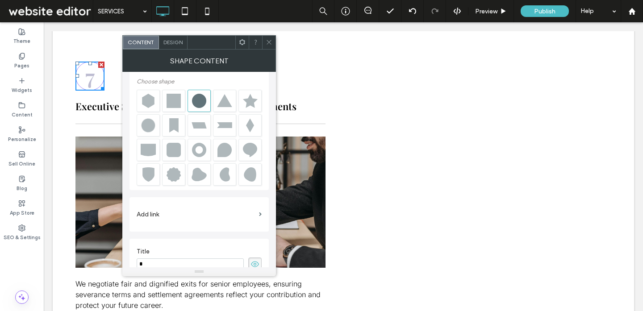
click at [175, 39] on span "Design" at bounding box center [172, 42] width 19 height 7
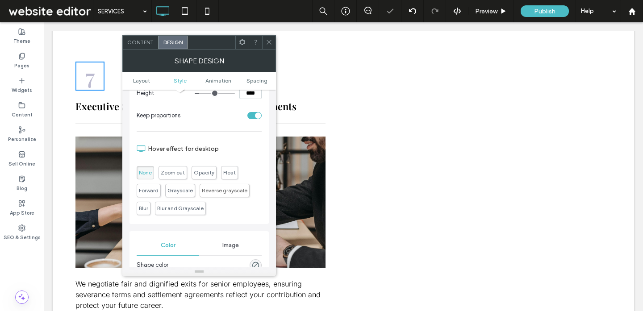
scroll to position [262, 0]
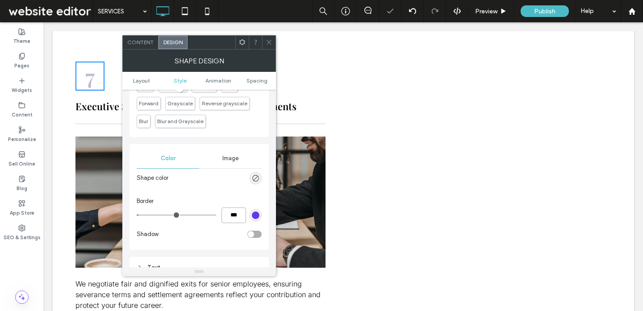
click at [236, 216] on input "***" at bounding box center [233, 216] width 25 height 16
type input "*"
type input "***"
click at [253, 217] on div "rgba(98,56,235,1)" at bounding box center [256, 216] width 8 height 8
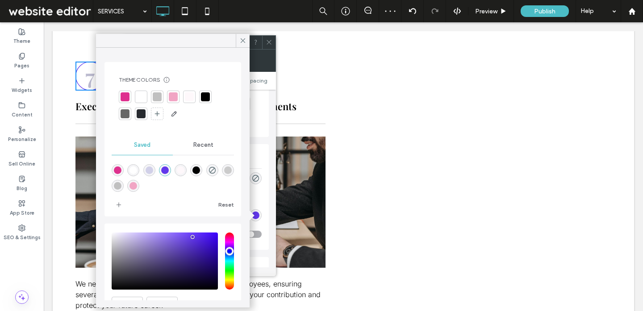
click at [162, 96] on div at bounding box center [157, 97] width 12 height 12
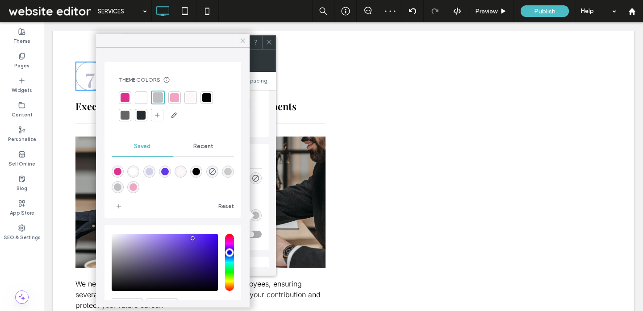
click at [244, 35] on span at bounding box center [243, 40] width 8 height 13
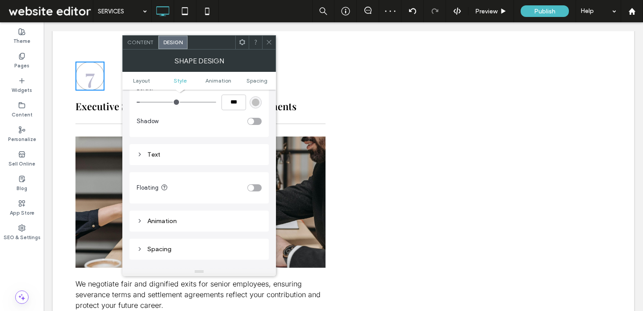
scroll to position [376, 0]
click at [229, 156] on div "Text" at bounding box center [199, 154] width 125 height 8
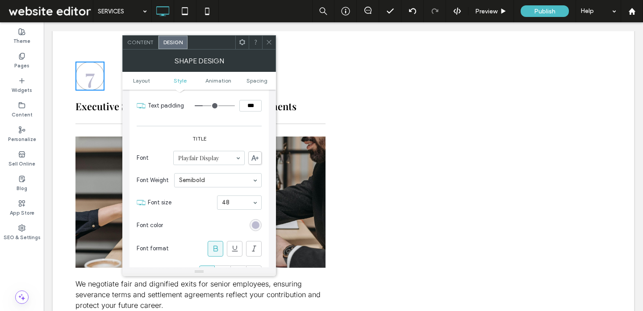
scroll to position [481, 0]
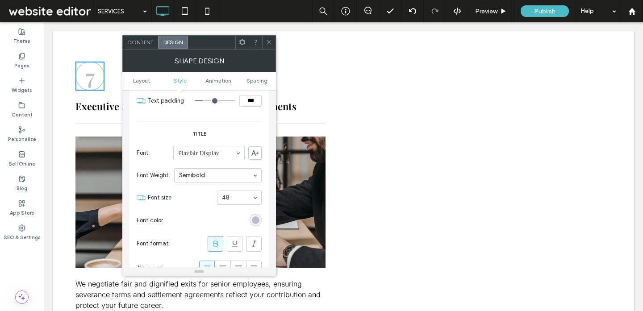
click at [254, 216] on div "rgb(188, 187, 208)" at bounding box center [255, 220] width 12 height 12
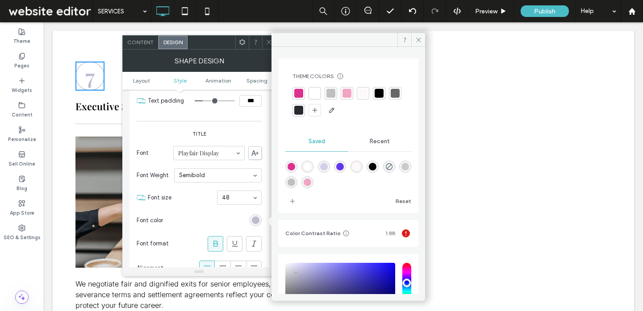
click at [329, 97] on div at bounding box center [330, 93] width 9 height 9
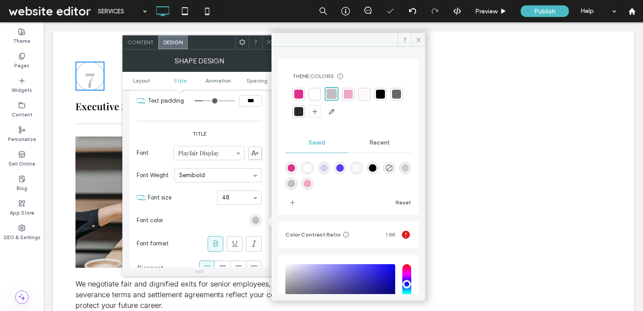
click at [268, 44] on icon at bounding box center [269, 42] width 7 height 7
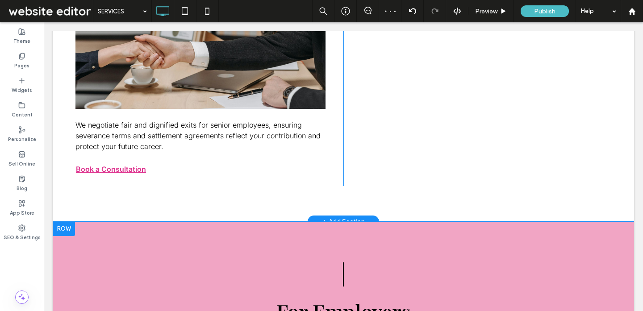
scroll to position [1616, 0]
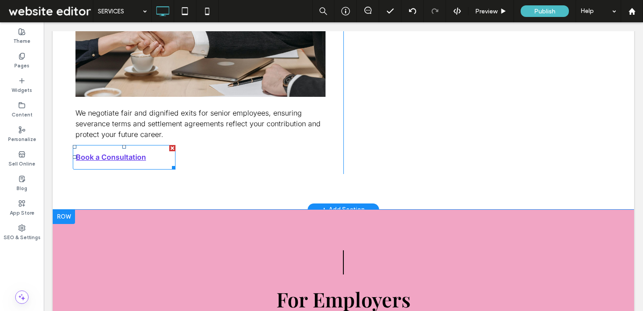
click at [98, 162] on span "Book a Consultation" at bounding box center [111, 157] width 76 height 18
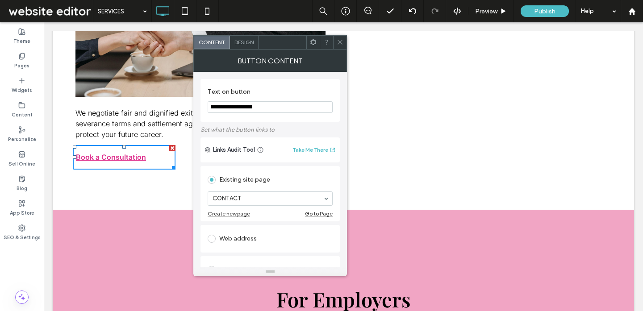
click at [249, 39] on span "Design" at bounding box center [243, 42] width 19 height 7
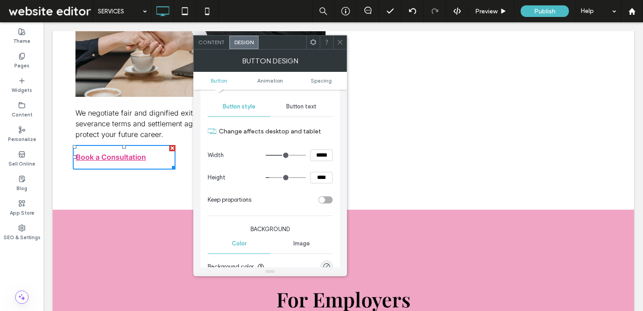
click at [304, 101] on div "Button text" at bounding box center [301, 107] width 62 height 20
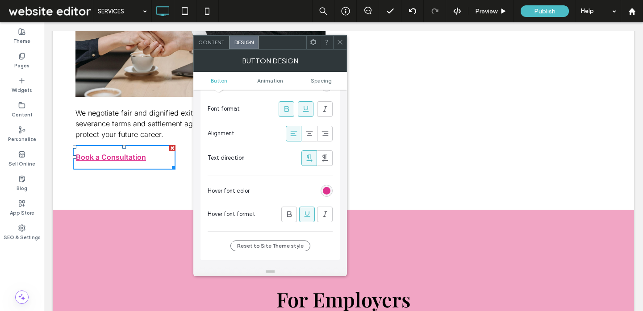
scroll to position [199, 0]
click at [323, 193] on div "rgb(222, 50, 142)" at bounding box center [327, 191] width 8 height 8
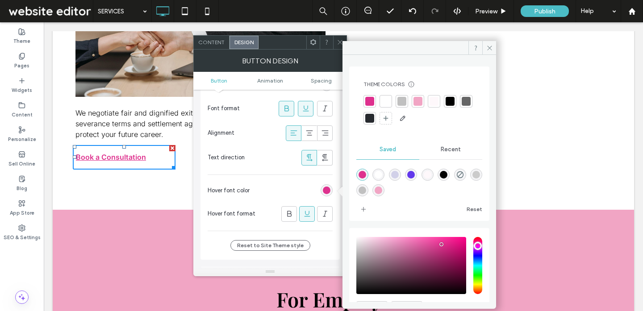
click at [460, 108] on div at bounding box center [466, 101] width 12 height 12
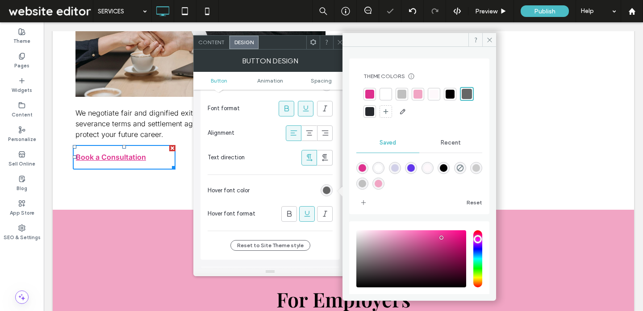
click at [340, 39] on icon at bounding box center [340, 42] width 7 height 7
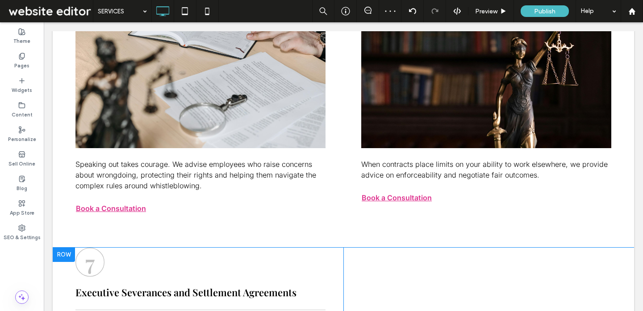
scroll to position [1265, 0]
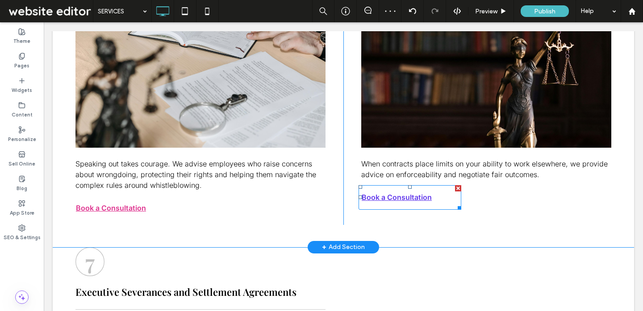
click at [371, 204] on span "Book a Consultation" at bounding box center [396, 197] width 76 height 18
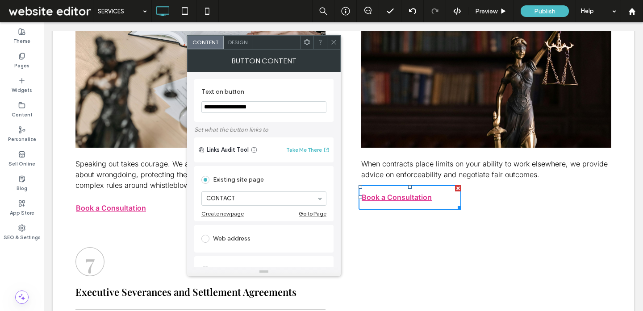
click at [245, 40] on span "Design" at bounding box center [237, 42] width 19 height 7
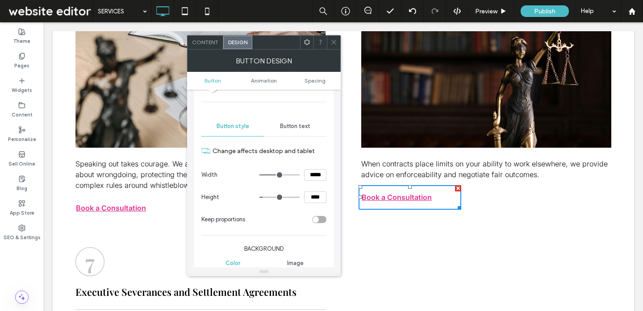
click at [291, 132] on div "Button text" at bounding box center [295, 126] width 62 height 20
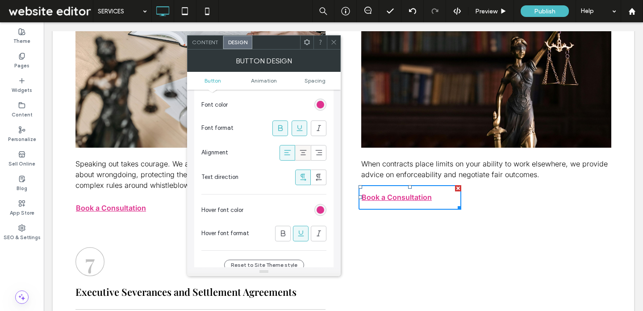
scroll to position [191, 0]
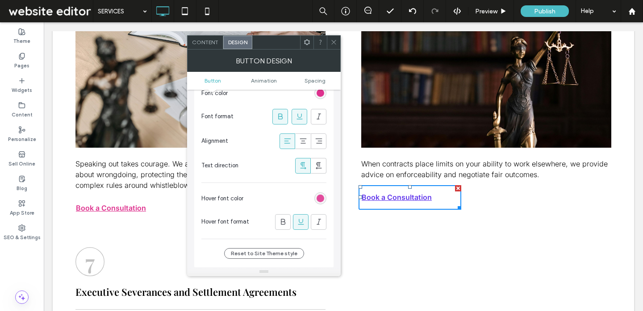
click at [319, 202] on div "rgb(222, 50, 142)" at bounding box center [320, 199] width 8 height 8
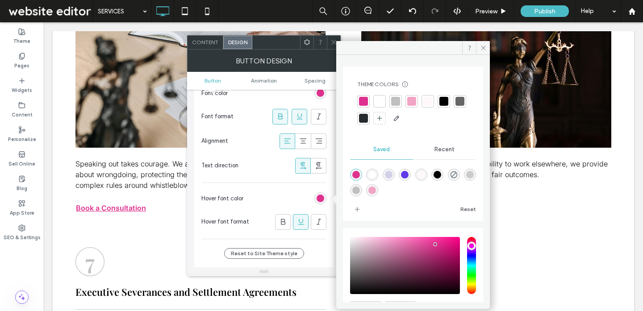
click at [455, 106] on div at bounding box center [459, 101] width 9 height 9
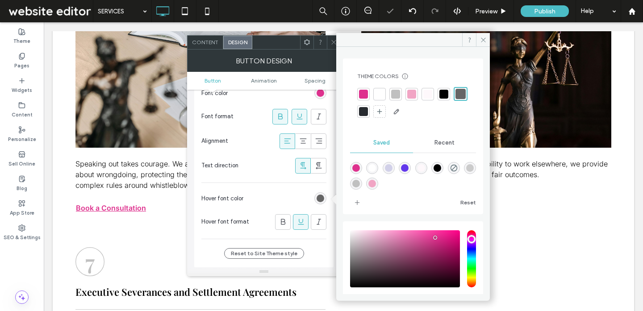
click at [331, 40] on icon at bounding box center [333, 42] width 7 height 7
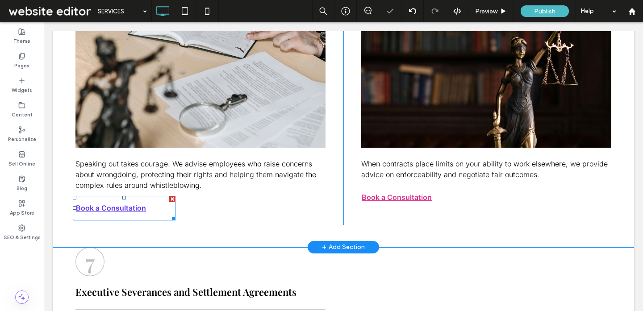
click at [101, 208] on span "Book a Consultation" at bounding box center [111, 208] width 76 height 18
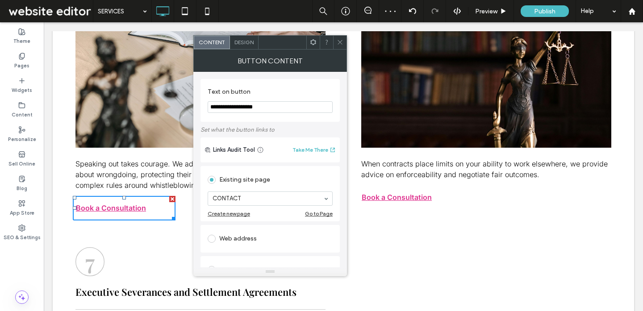
click at [240, 41] on span "Design" at bounding box center [243, 42] width 19 height 7
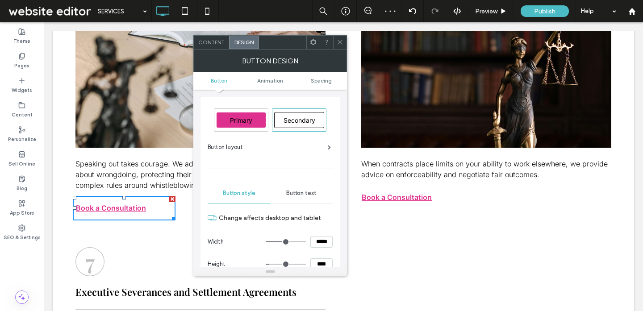
click at [300, 192] on span "Button text" at bounding box center [301, 193] width 30 height 7
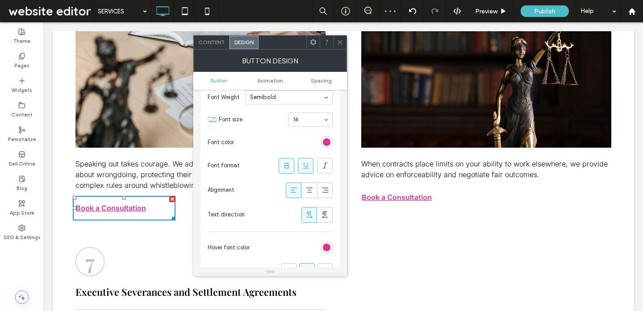
scroll to position [145, 0]
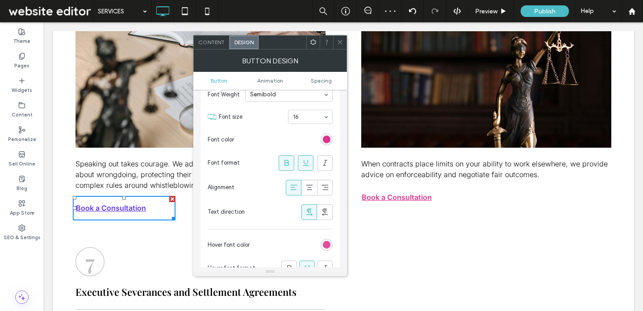
click at [326, 243] on div "rgb(222, 50, 142)" at bounding box center [327, 245] width 8 height 8
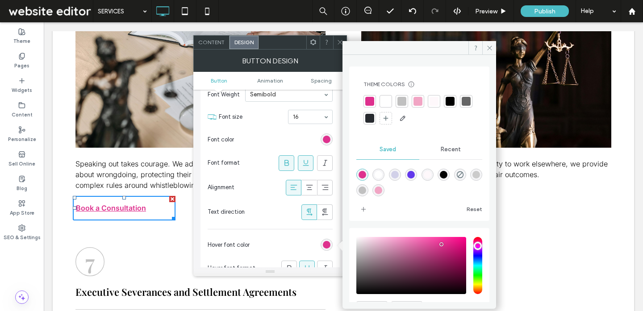
click at [461, 106] on div at bounding box center [465, 101] width 9 height 9
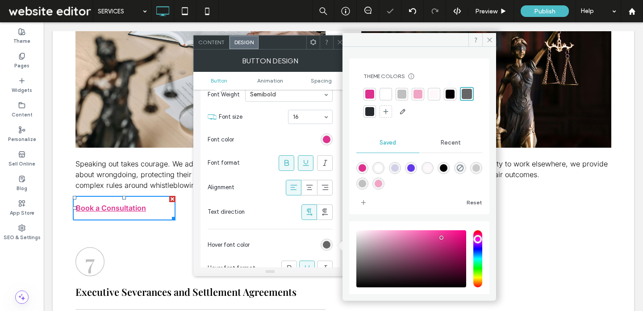
click at [338, 39] on icon at bounding box center [340, 42] width 7 height 7
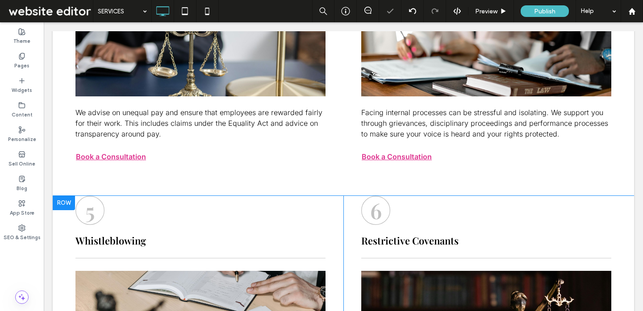
scroll to position [992, 0]
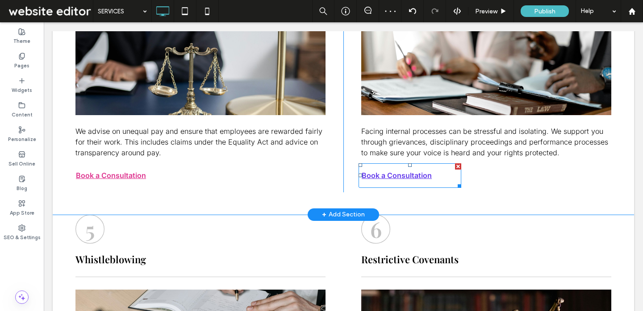
click at [381, 175] on span "Book a Consultation" at bounding box center [396, 175] width 76 height 18
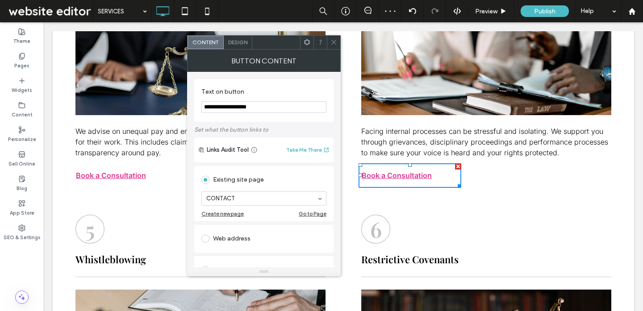
click at [241, 42] on span "Design" at bounding box center [237, 42] width 19 height 7
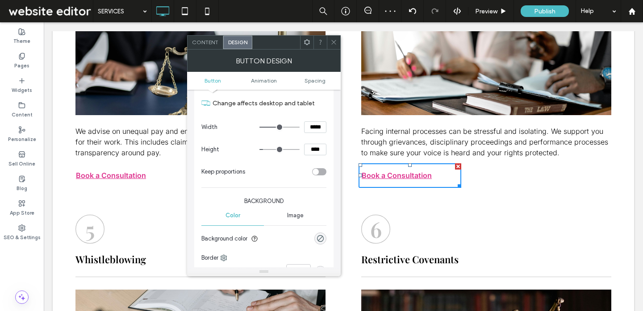
scroll to position [116, 0]
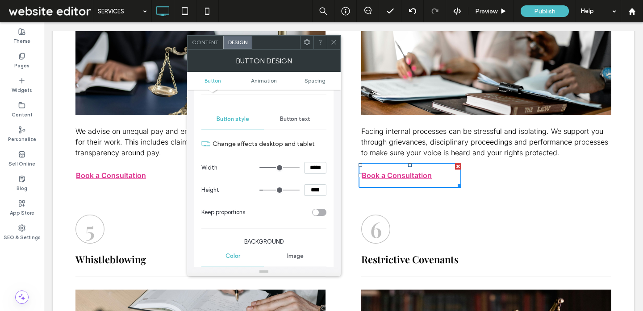
click at [298, 123] on div "Button text" at bounding box center [295, 119] width 62 height 20
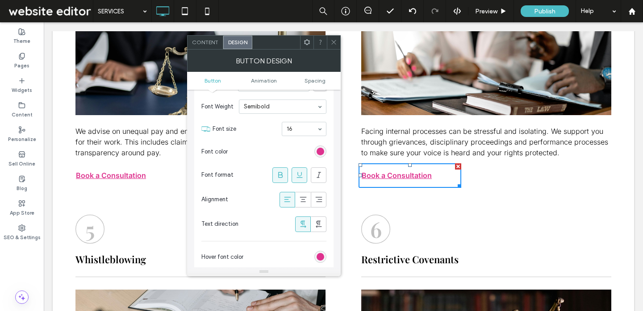
scroll to position [153, 0]
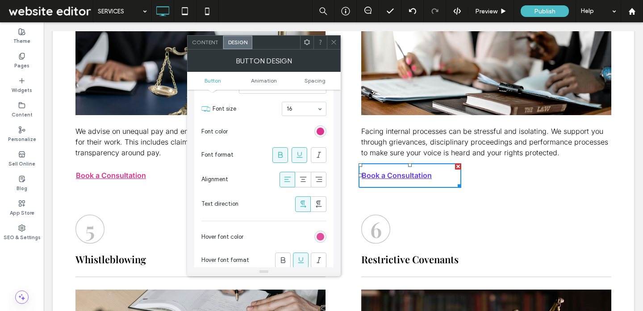
click at [317, 237] on div "rgb(222, 50, 142)" at bounding box center [320, 237] width 8 height 8
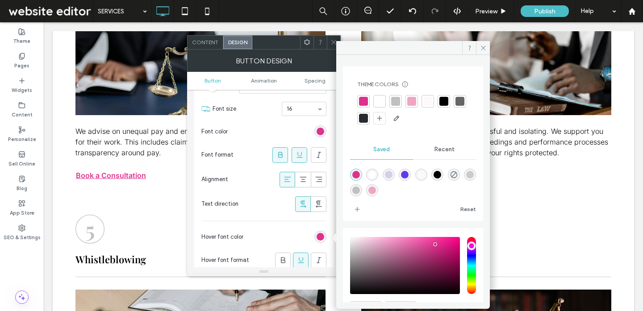
click at [455, 106] on div at bounding box center [459, 101] width 9 height 9
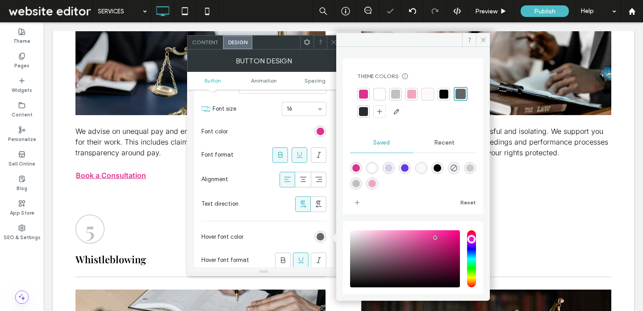
click at [333, 42] on icon at bounding box center [333, 42] width 7 height 7
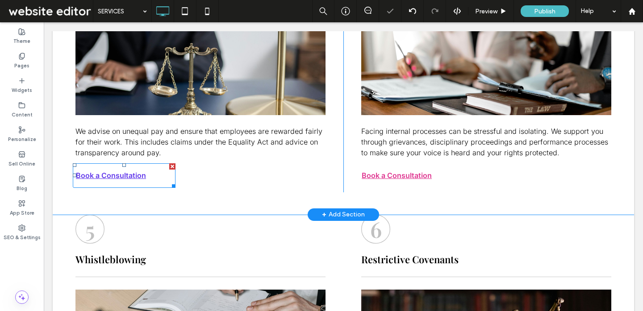
click at [112, 175] on span "Book a Consultation" at bounding box center [111, 175] width 76 height 18
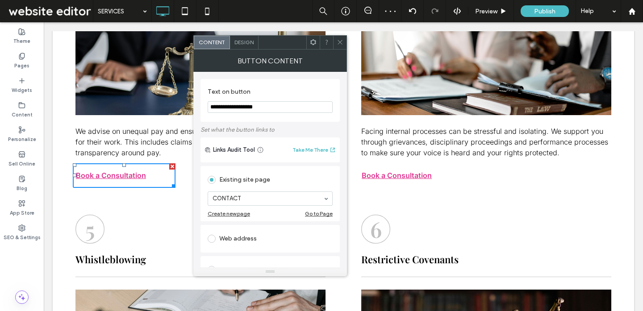
click at [249, 43] on span "Design" at bounding box center [243, 42] width 19 height 7
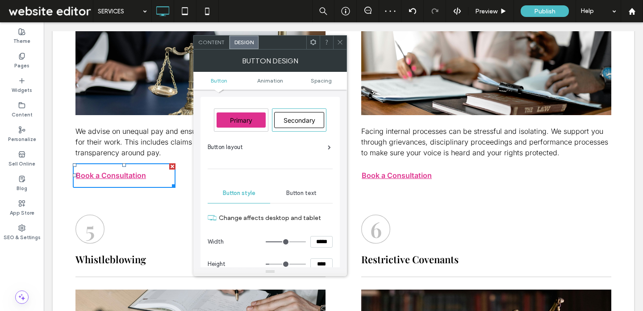
click at [295, 186] on div "Button text" at bounding box center [301, 193] width 62 height 20
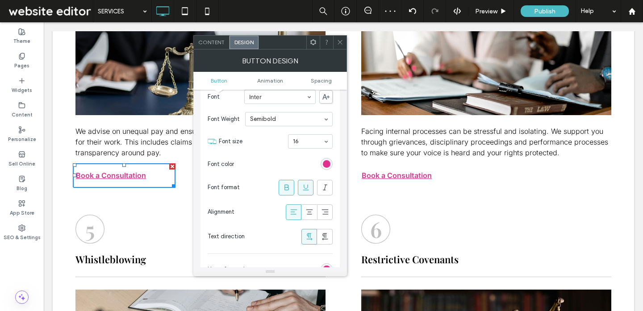
scroll to position [128, 0]
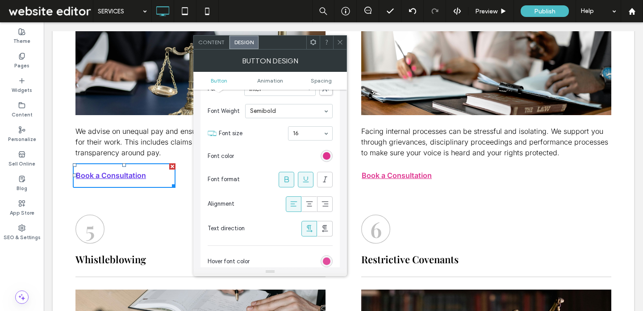
click at [325, 264] on div "rgb(222, 50, 142)" at bounding box center [327, 262] width 8 height 8
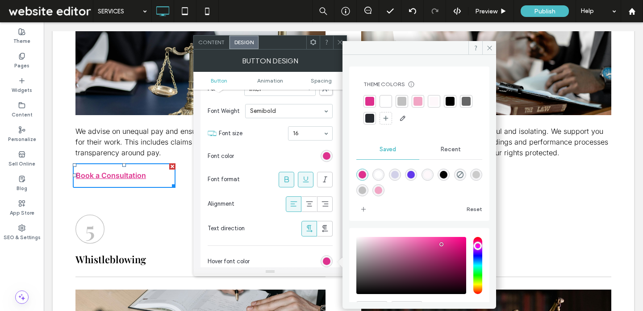
click at [461, 106] on div at bounding box center [465, 101] width 9 height 9
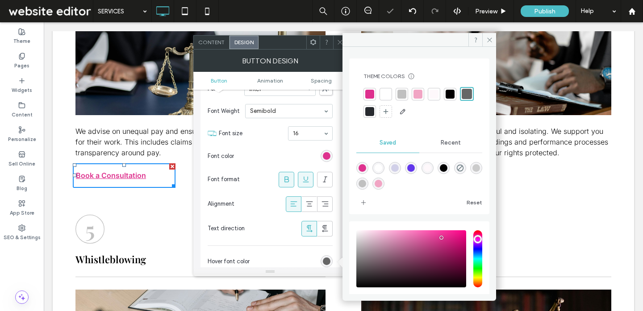
click at [338, 43] on use at bounding box center [339, 42] width 4 height 4
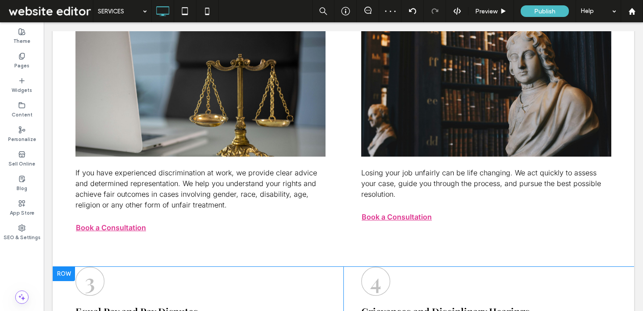
scroll to position [597, 0]
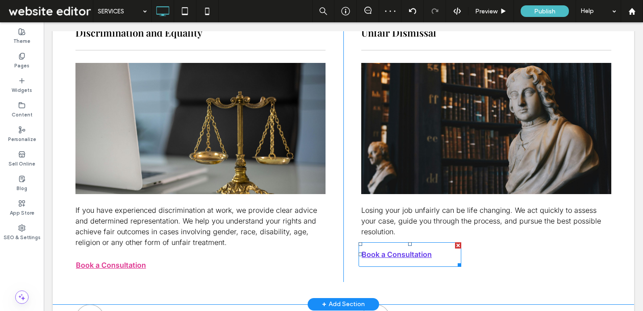
click at [382, 253] on span "Book a Consultation" at bounding box center [396, 254] width 76 height 18
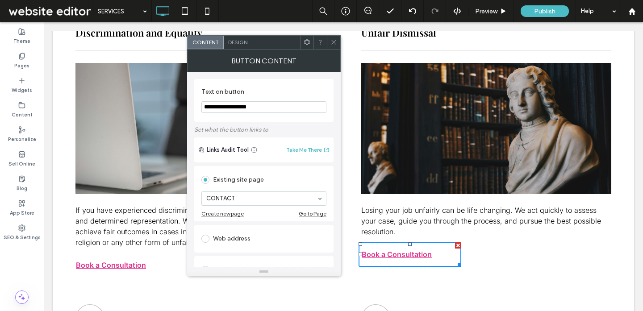
click at [232, 37] on div "Design" at bounding box center [238, 42] width 29 height 13
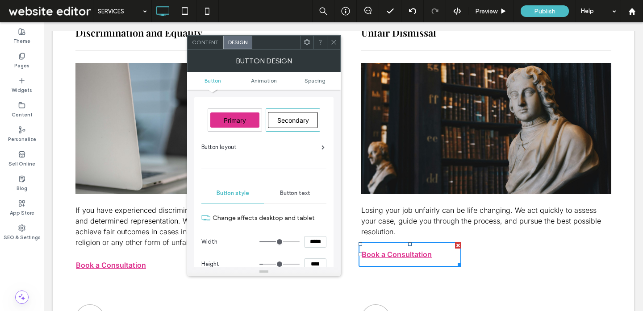
click at [294, 190] on span "Button text" at bounding box center [295, 193] width 30 height 7
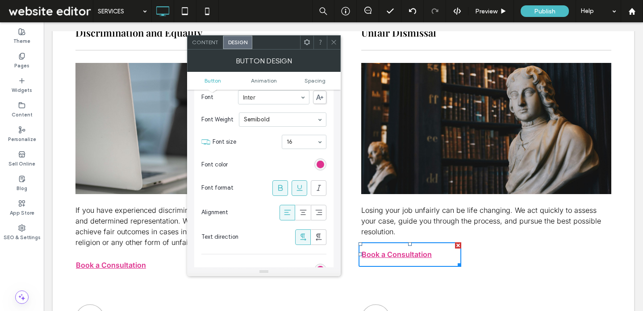
scroll to position [133, 0]
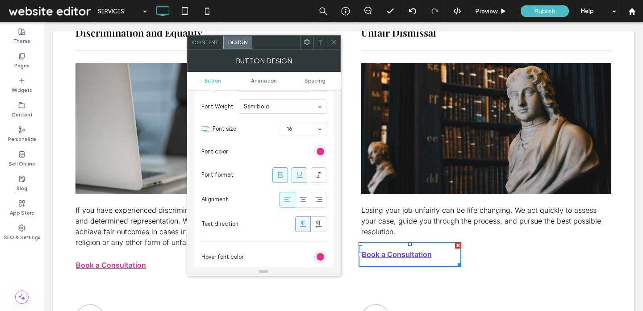
click at [320, 261] on div "rgb(222, 50, 142)" at bounding box center [320, 257] width 12 height 12
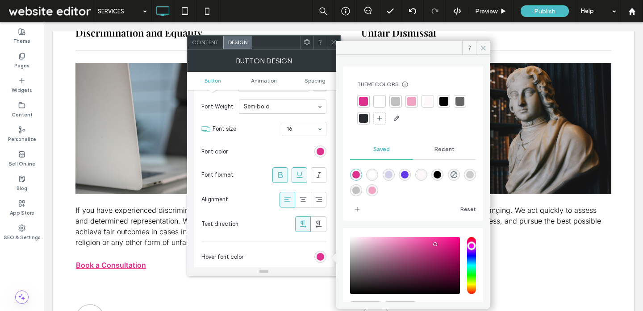
click at [455, 106] on div at bounding box center [459, 101] width 9 height 9
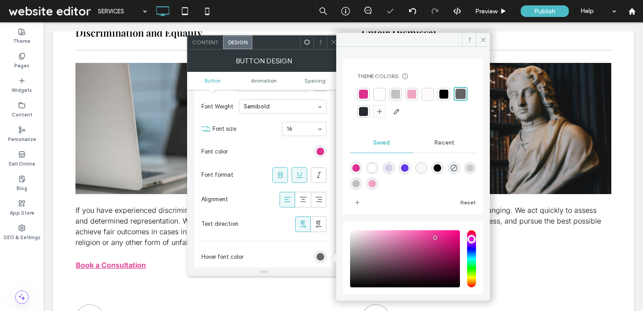
click at [328, 38] on div at bounding box center [333, 42] width 13 height 13
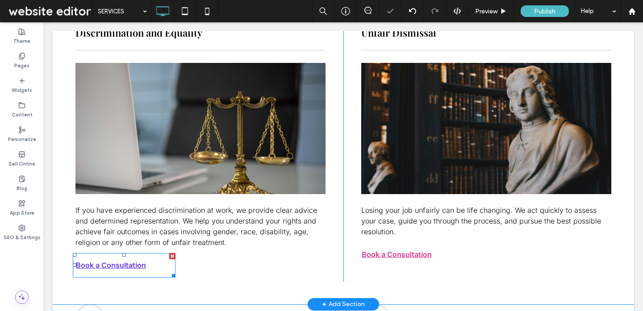
click at [96, 262] on span "Book a Consultation" at bounding box center [111, 265] width 76 height 18
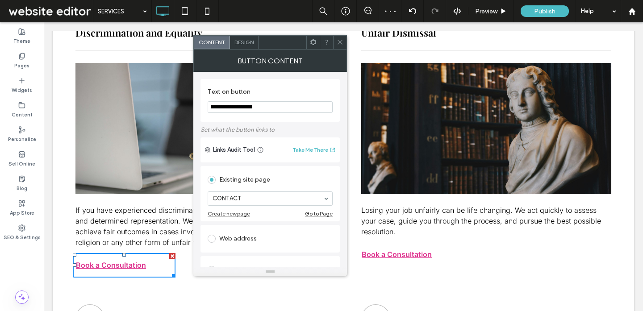
click at [240, 42] on span "Design" at bounding box center [243, 42] width 19 height 7
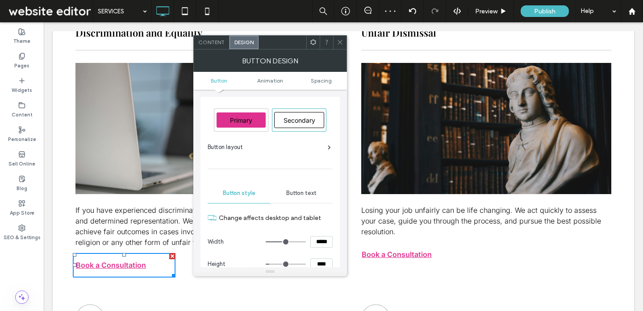
click at [297, 199] on div "Button text" at bounding box center [301, 193] width 62 height 20
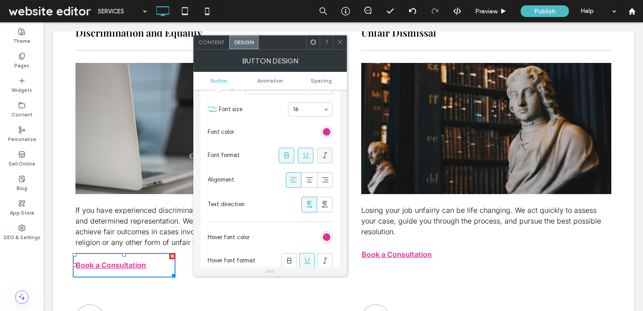
scroll to position [188, 0]
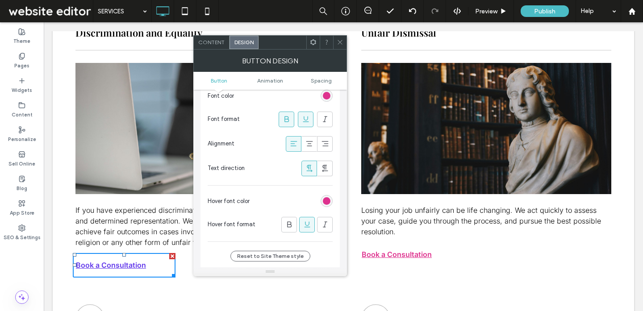
click at [328, 197] on div "rgb(222, 50, 142)" at bounding box center [327, 201] width 8 height 8
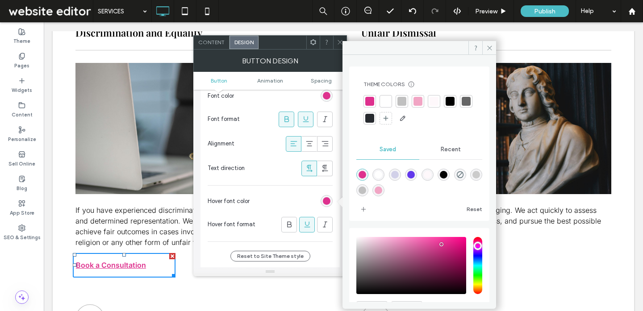
click at [461, 106] on div at bounding box center [465, 101] width 9 height 9
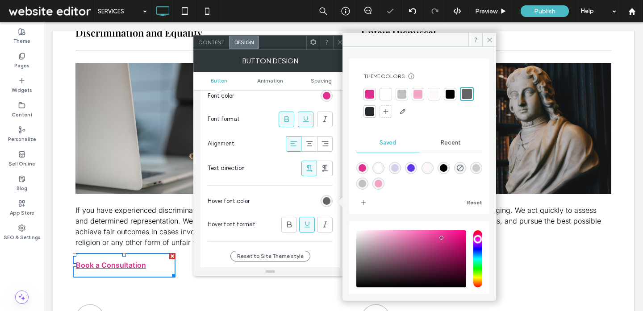
click at [338, 40] on icon at bounding box center [340, 42] width 7 height 7
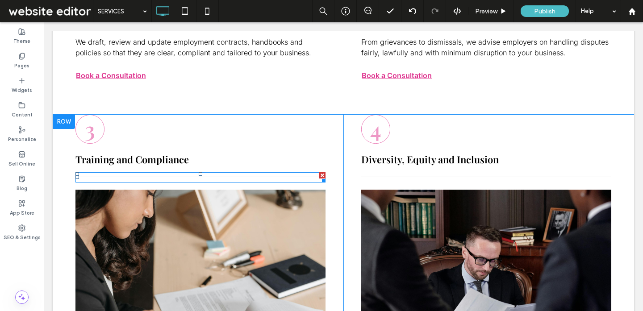
scroll to position [2200, 0]
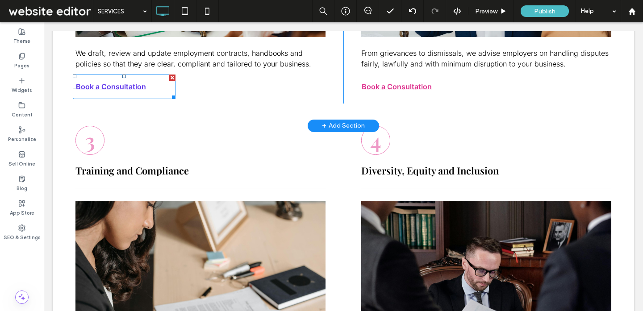
click at [131, 84] on span "Book a Consultation" at bounding box center [111, 87] width 76 height 18
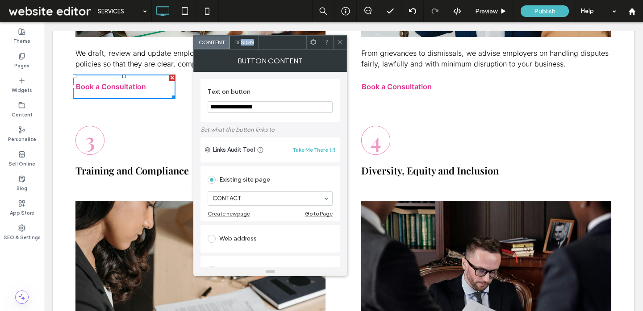
click at [241, 45] on div "Design" at bounding box center [244, 42] width 29 height 13
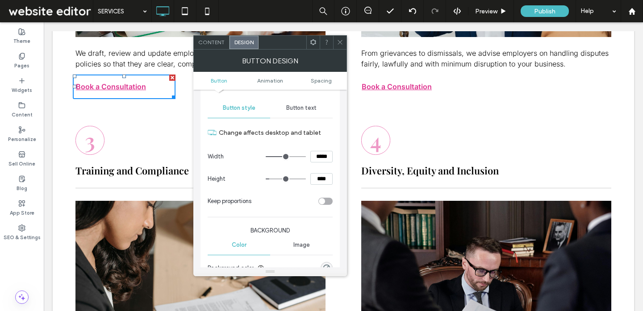
scroll to position [79, 0]
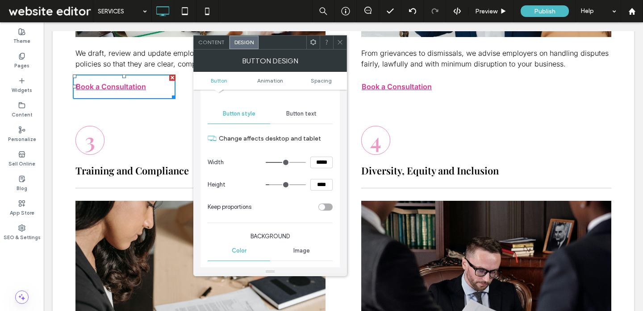
click at [297, 122] on div "Button text" at bounding box center [301, 114] width 62 height 20
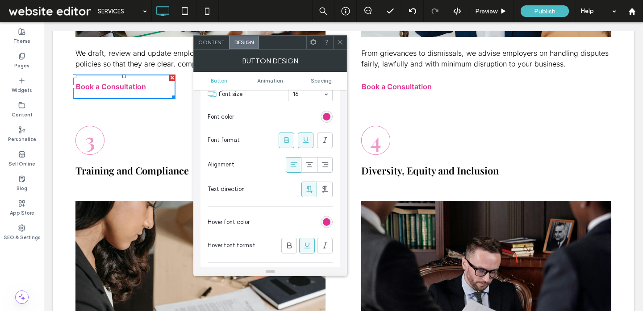
scroll to position [178, 0]
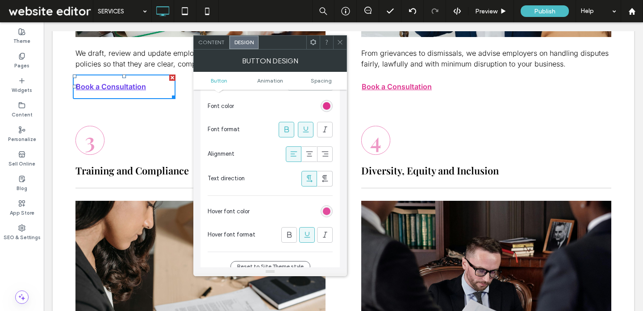
click at [324, 208] on div "rgb(222, 50, 142)" at bounding box center [327, 212] width 8 height 8
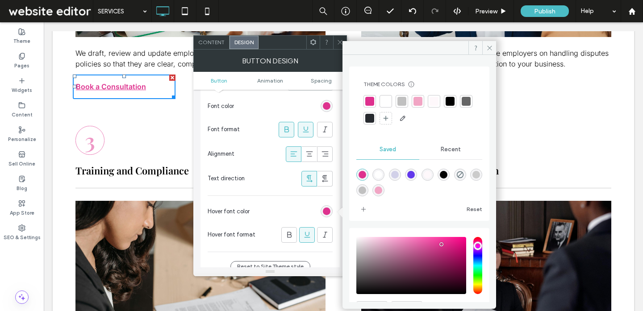
click at [461, 106] on div at bounding box center [465, 101] width 9 height 9
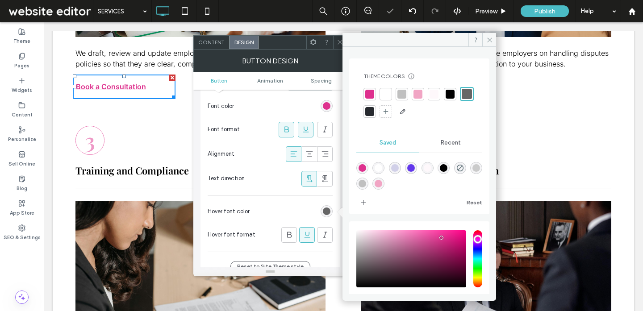
click at [336, 38] on div at bounding box center [339, 42] width 13 height 13
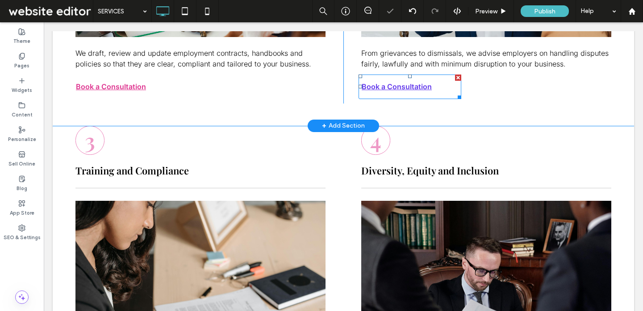
click at [412, 86] on span "Book a Consultation" at bounding box center [396, 87] width 76 height 18
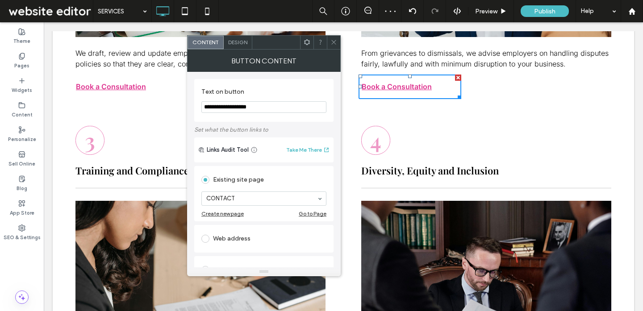
click at [238, 39] on span "Design" at bounding box center [237, 42] width 19 height 7
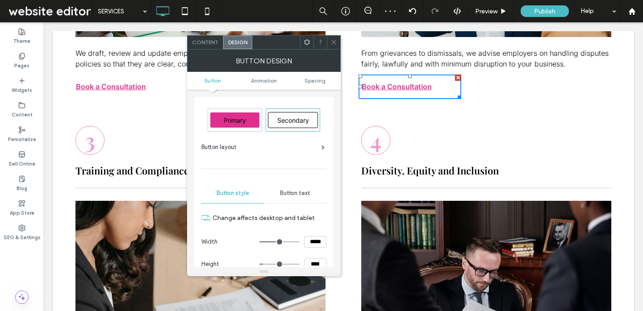
click at [292, 198] on div "Button text" at bounding box center [295, 193] width 62 height 20
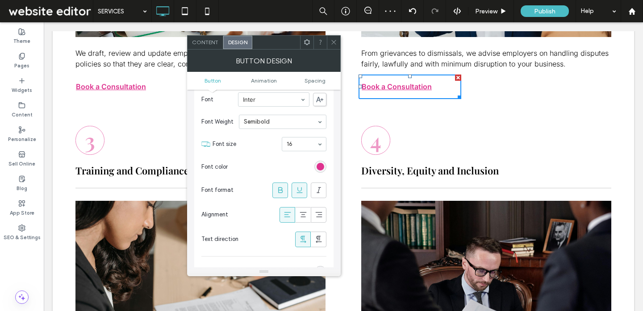
scroll to position [125, 0]
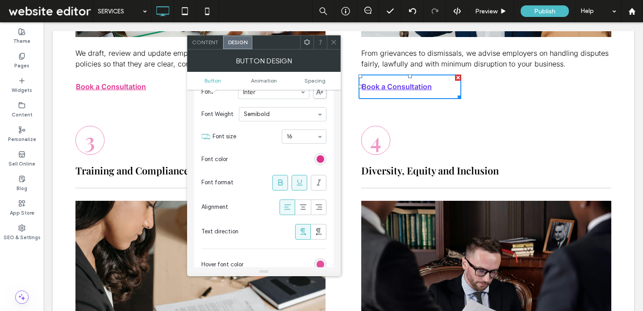
click at [321, 262] on div "rgb(222, 50, 142)" at bounding box center [320, 265] width 8 height 8
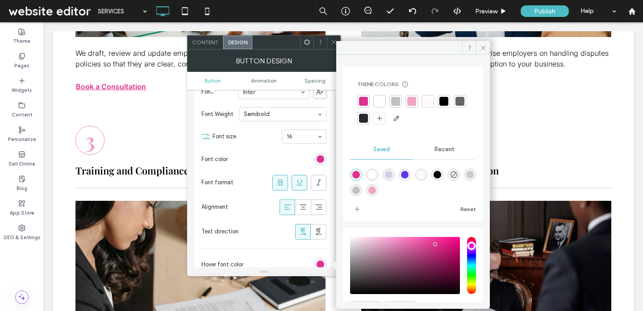
click at [455, 106] on div at bounding box center [459, 101] width 9 height 9
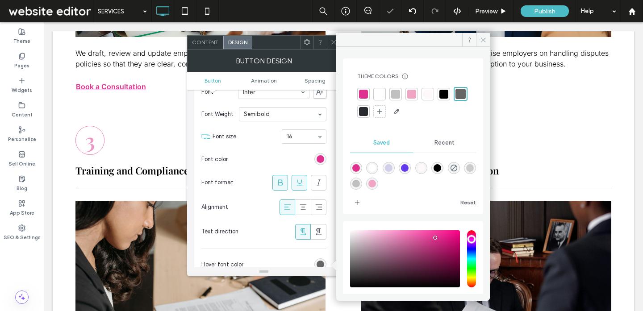
click at [332, 39] on icon at bounding box center [333, 42] width 7 height 7
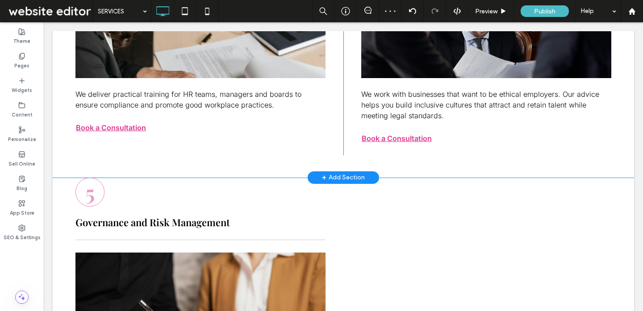
scroll to position [2454, 0]
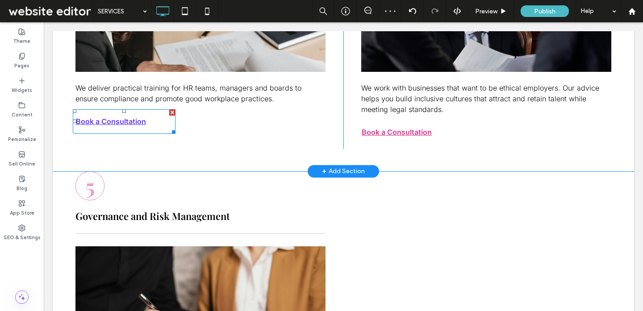
click at [137, 125] on span "Book a Consultation" at bounding box center [111, 121] width 76 height 18
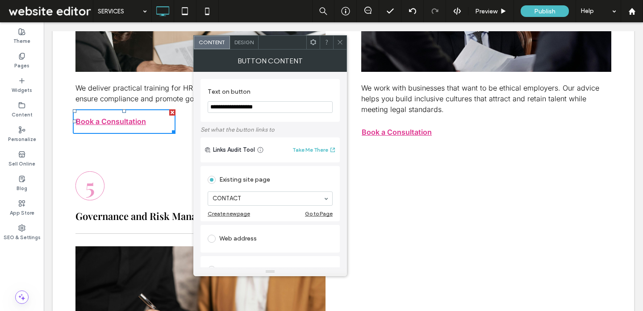
click at [247, 42] on span "Design" at bounding box center [243, 42] width 19 height 7
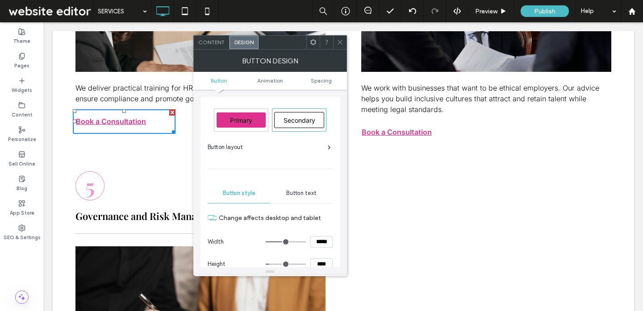
click at [297, 196] on span "Button text" at bounding box center [301, 193] width 30 height 7
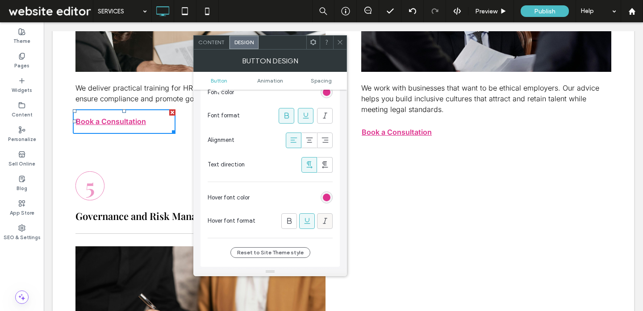
scroll to position [192, 0]
click at [326, 197] on div "rgb(222, 50, 142)" at bounding box center [327, 197] width 8 height 8
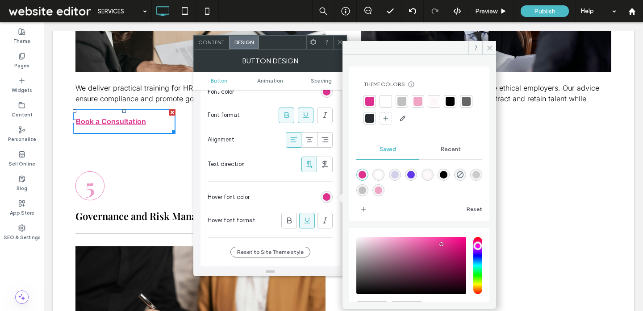
click at [461, 106] on div at bounding box center [465, 101] width 9 height 9
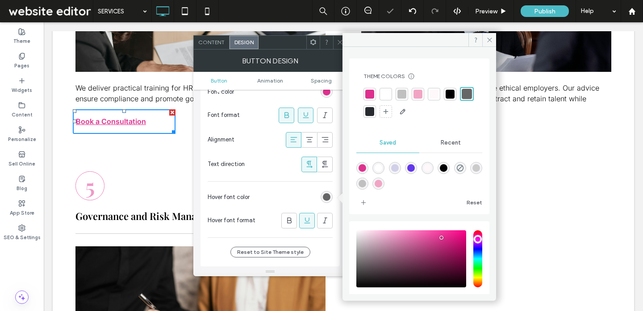
click at [340, 39] on icon at bounding box center [340, 42] width 7 height 7
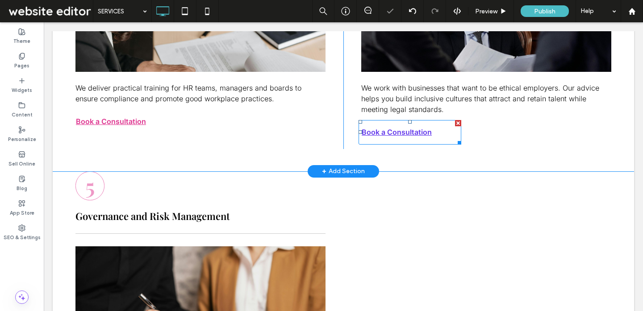
click at [400, 130] on span "Book a Consultation" at bounding box center [396, 132] width 76 height 18
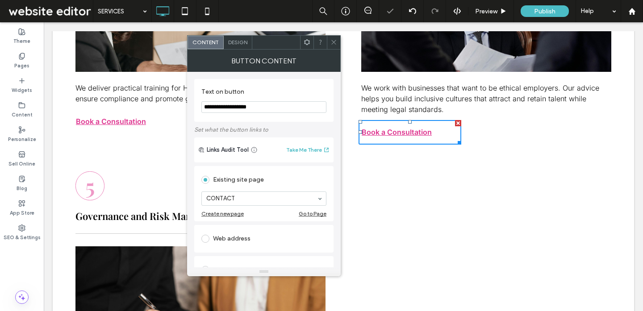
click at [247, 41] on span "Design" at bounding box center [237, 42] width 19 height 7
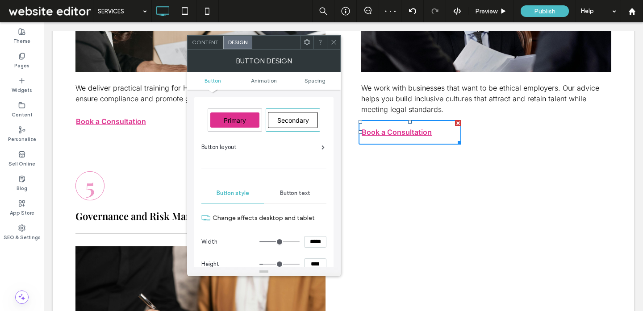
click at [305, 191] on span "Button text" at bounding box center [295, 193] width 30 height 7
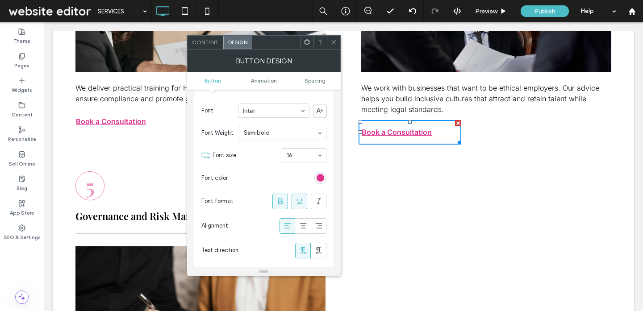
scroll to position [164, 0]
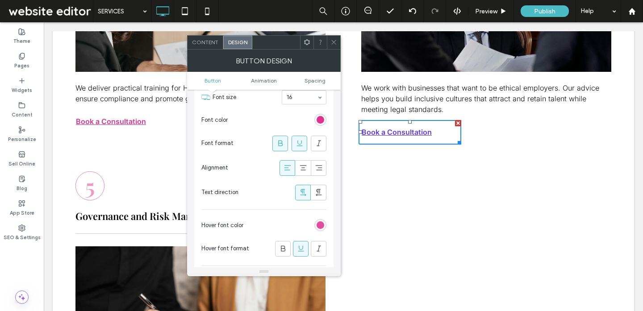
click at [321, 225] on div "rgb(222, 50, 142)" at bounding box center [320, 225] width 8 height 8
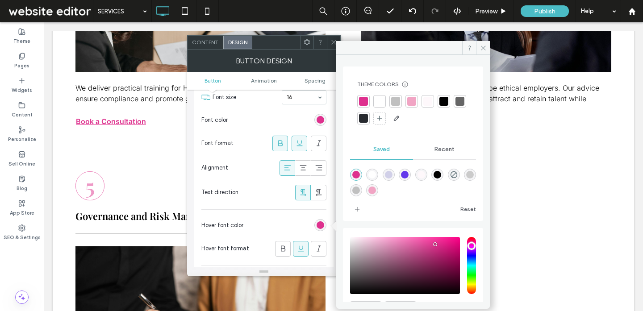
click at [453, 108] on div at bounding box center [459, 101] width 12 height 12
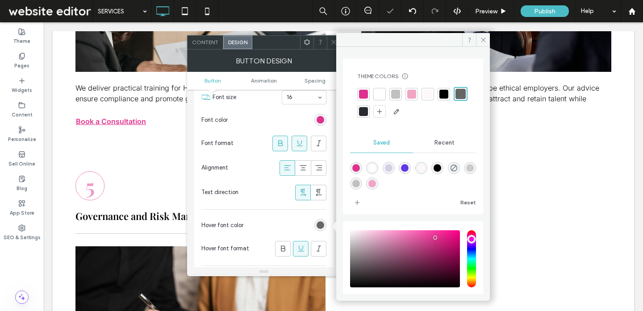
click at [334, 40] on icon at bounding box center [333, 42] width 7 height 7
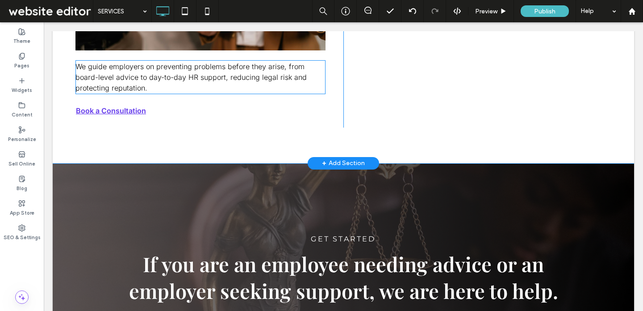
scroll to position [2786, 0]
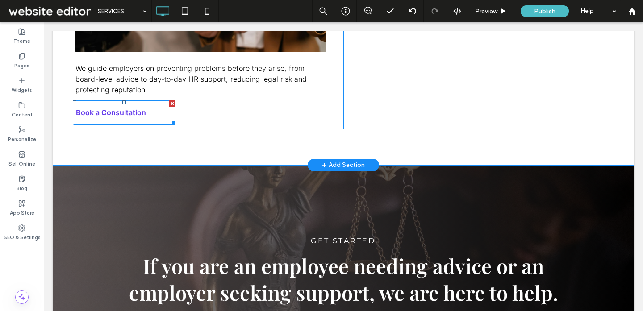
click at [131, 108] on span "Book a Consultation" at bounding box center [111, 113] width 76 height 18
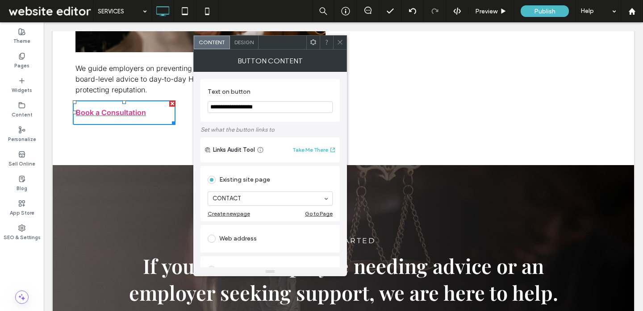
click at [247, 43] on span "Design" at bounding box center [243, 42] width 19 height 7
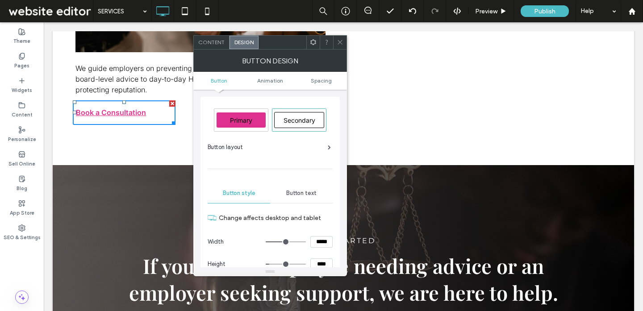
click at [303, 198] on div "Button text" at bounding box center [301, 193] width 62 height 20
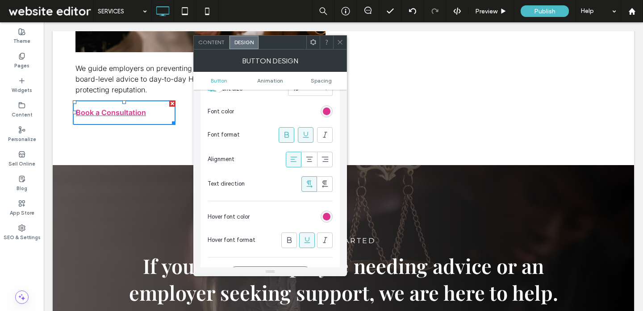
scroll to position [178, 0]
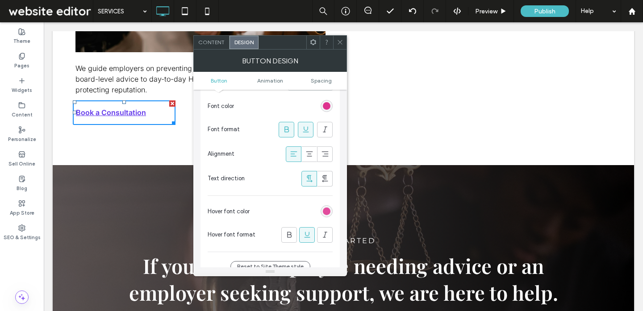
click at [326, 208] on div "rgb(222, 50, 142)" at bounding box center [327, 212] width 8 height 8
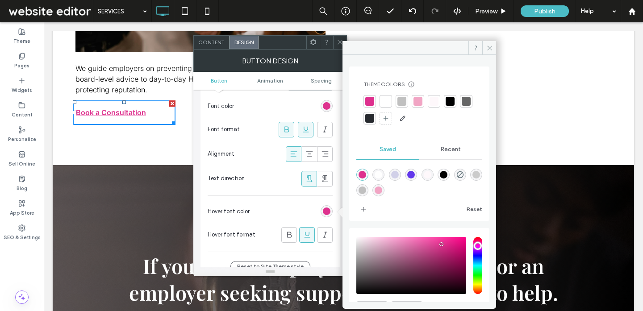
click at [461, 106] on div at bounding box center [465, 101] width 9 height 9
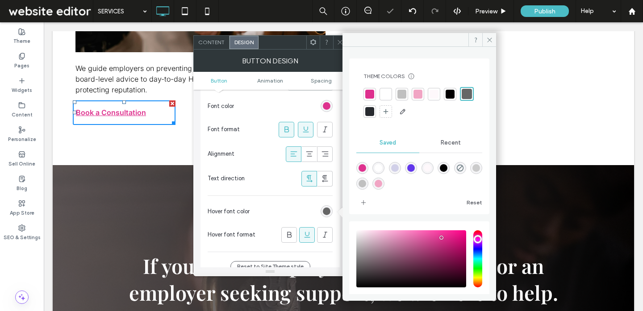
click at [336, 38] on div at bounding box center [339, 42] width 13 height 13
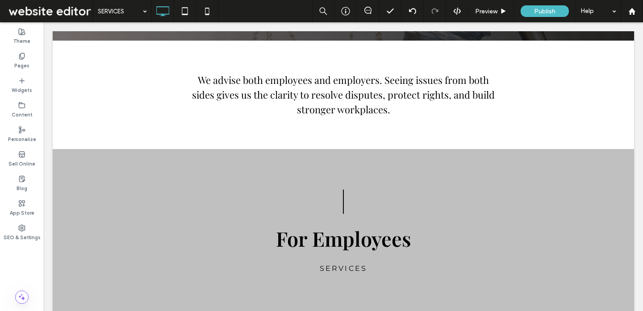
scroll to position [0, 0]
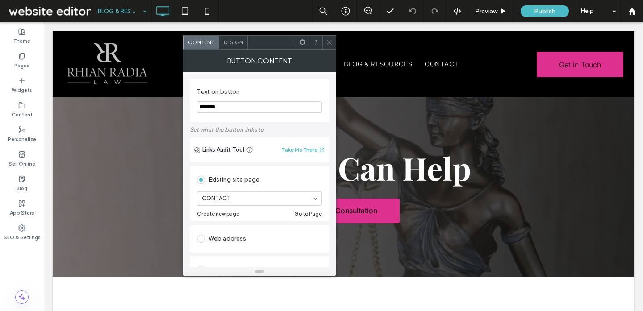
click at [233, 46] on div "Design" at bounding box center [233, 42] width 29 height 13
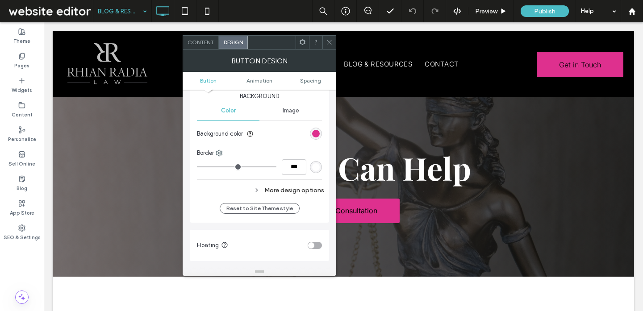
scroll to position [222, 0]
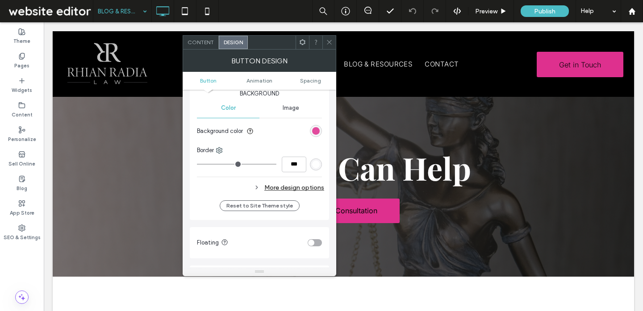
click at [314, 134] on div "rgb(222, 48, 142)" at bounding box center [316, 131] width 8 height 8
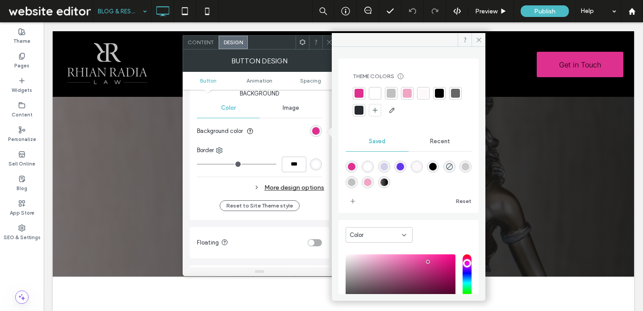
click at [373, 93] on div at bounding box center [374, 93] width 9 height 9
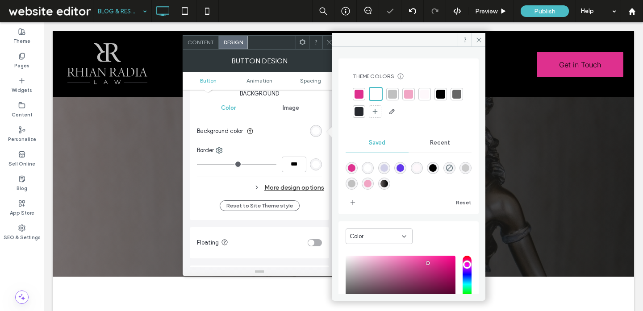
click at [314, 187] on div "More design options" at bounding box center [260, 188] width 127 height 12
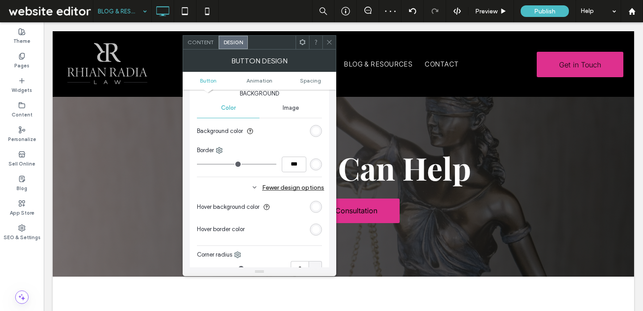
click at [317, 208] on div "rgb(255, 255, 255)" at bounding box center [316, 207] width 8 height 8
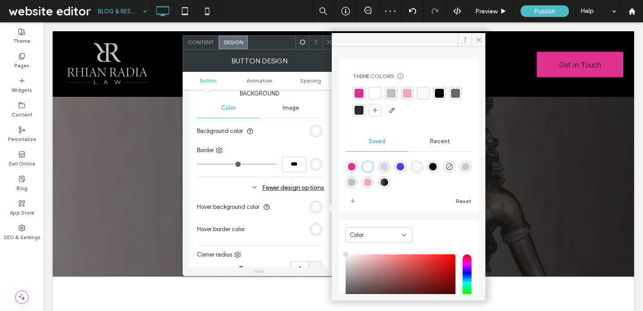
click at [441, 95] on div at bounding box center [439, 93] width 9 height 9
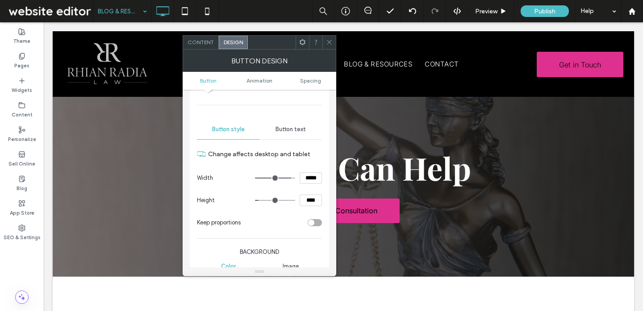
click at [295, 131] on span "Button text" at bounding box center [290, 129] width 30 height 7
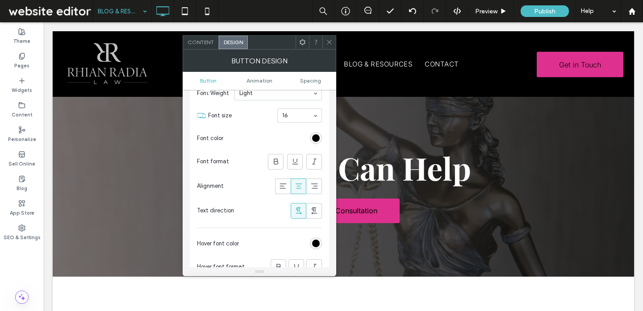
scroll to position [147, 0]
click at [312, 136] on div "rgb(0, 0, 0)" at bounding box center [316, 137] width 12 height 12
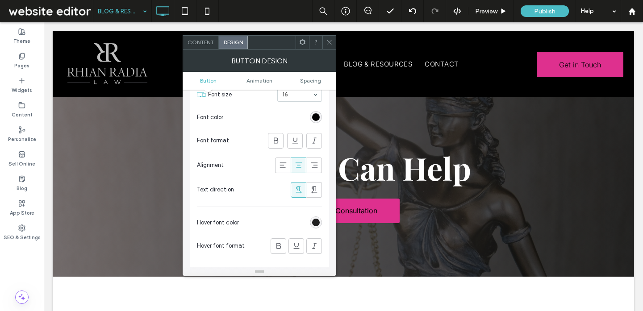
click at [317, 224] on div "rgb(0, 0, 0)" at bounding box center [316, 223] width 8 height 8
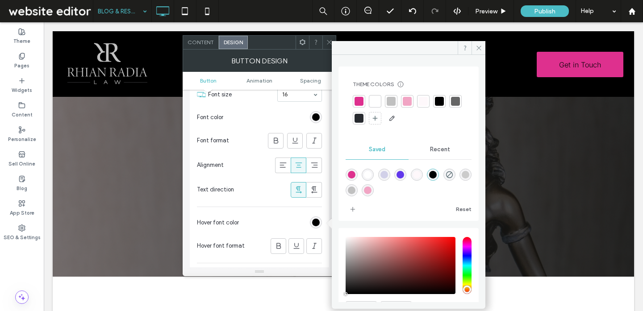
click at [374, 99] on div at bounding box center [374, 101] width 9 height 9
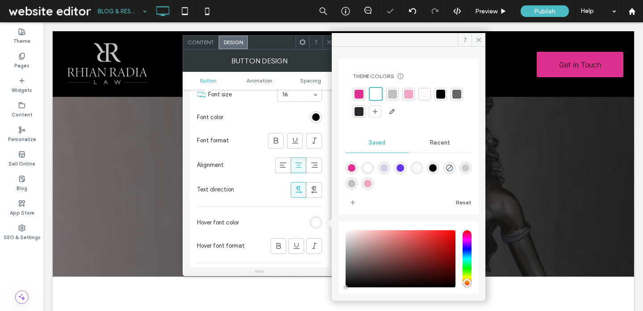
click at [329, 41] on icon at bounding box center [329, 42] width 7 height 7
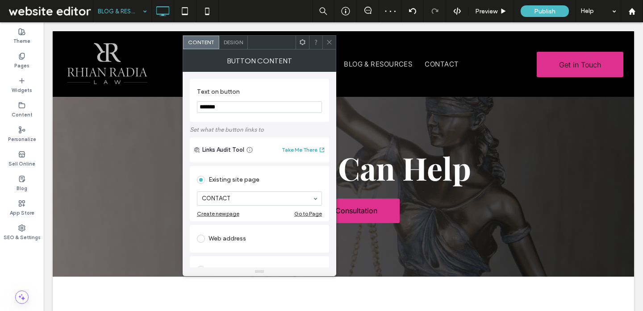
scroll to position [27, 0]
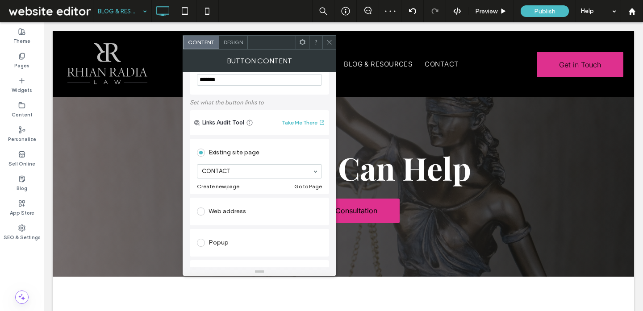
click at [328, 46] on span at bounding box center [329, 42] width 7 height 13
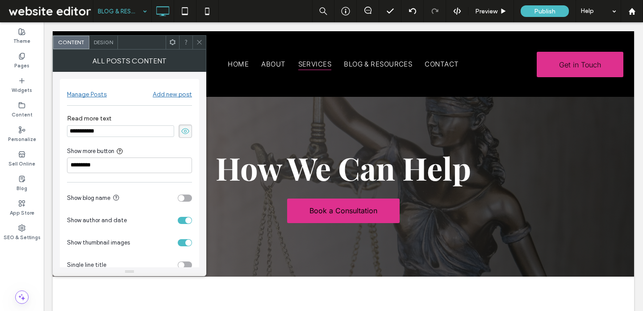
click at [98, 41] on span "Design" at bounding box center [103, 42] width 19 height 7
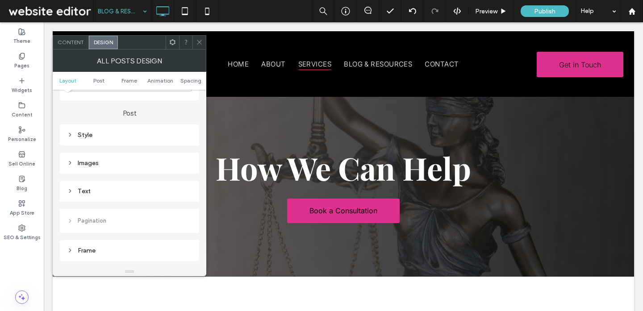
click at [119, 189] on div "Text" at bounding box center [129, 191] width 125 height 8
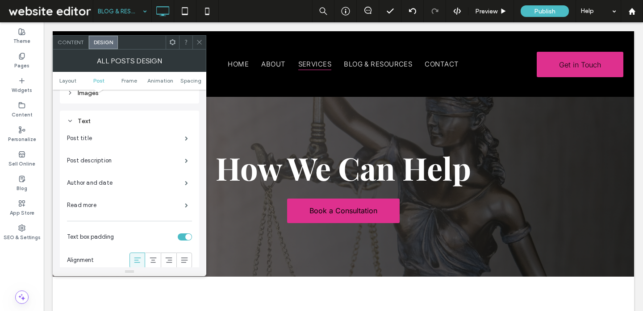
scroll to position [313, 0]
click at [174, 201] on label "Read more" at bounding box center [126, 204] width 118 height 18
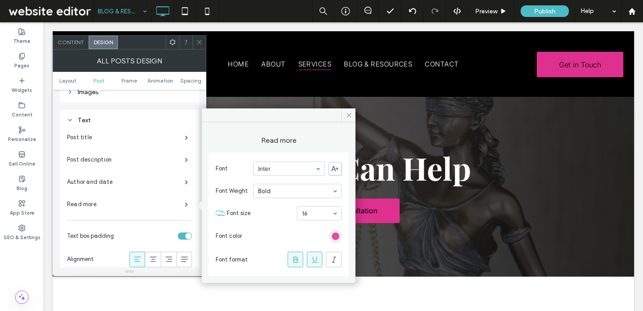
click at [335, 234] on div "rgb(222, 50, 142)" at bounding box center [336, 237] width 8 height 8
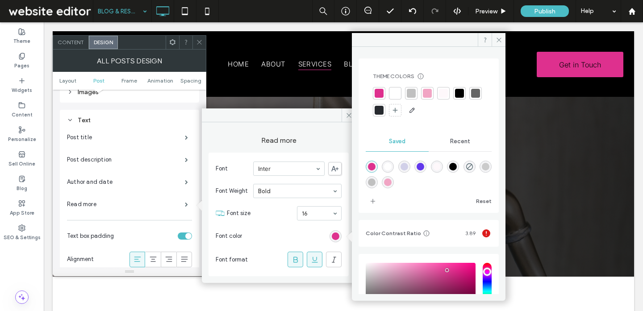
drag, startPoint x: 376, startPoint y: 91, endPoint x: 373, endPoint y: 110, distance: 19.8
click at [376, 91] on div at bounding box center [378, 93] width 9 height 9
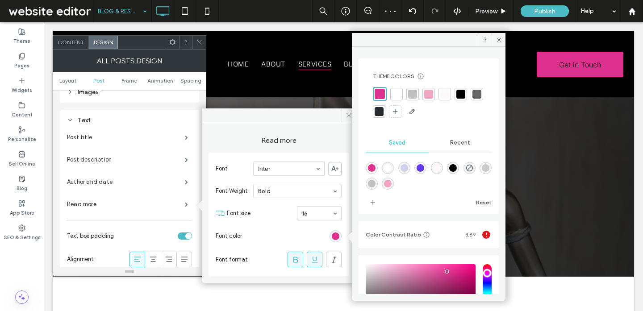
click at [199, 42] on use at bounding box center [199, 42] width 4 height 4
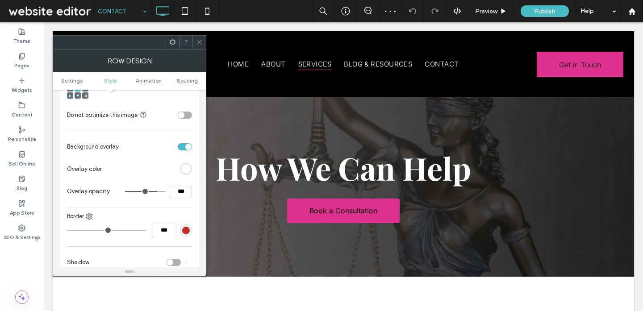
scroll to position [372, 0]
click at [189, 172] on div "rgb(255, 255, 255)" at bounding box center [186, 169] width 8 height 8
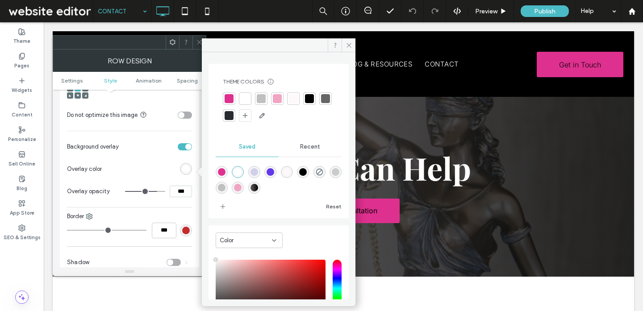
click at [258, 187] on div "linear-gradient(90deg,rgba(102,95,96,1) 0%,rgba(0,0,0,1) 100%)" at bounding box center [254, 188] width 8 height 8
type input "*******"
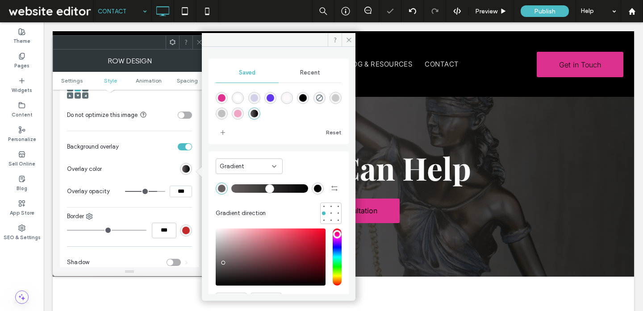
click at [198, 41] on use at bounding box center [199, 42] width 4 height 4
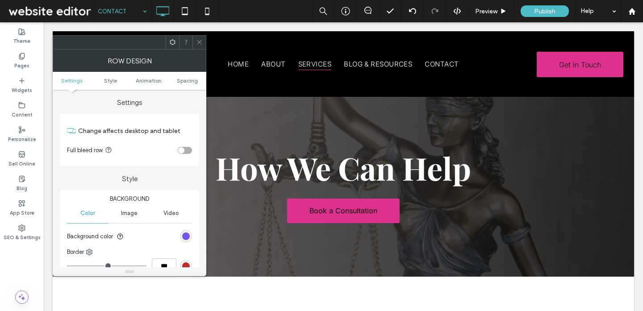
click at [186, 235] on div "rgb(98, 56, 235)" at bounding box center [186, 237] width 8 height 8
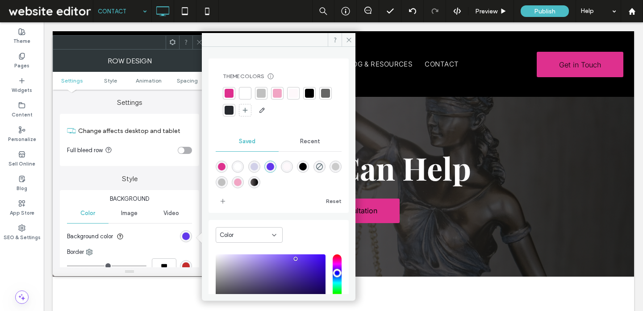
click at [261, 95] on div at bounding box center [261, 93] width 9 height 9
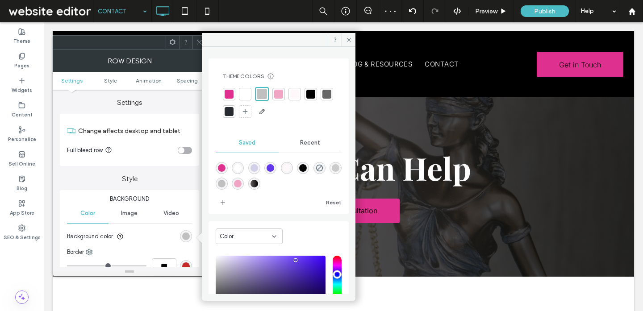
click at [198, 41] on icon at bounding box center [199, 42] width 7 height 7
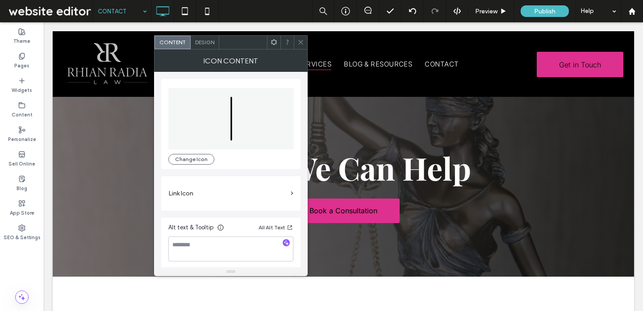
click at [204, 43] on span "Design" at bounding box center [204, 42] width 19 height 7
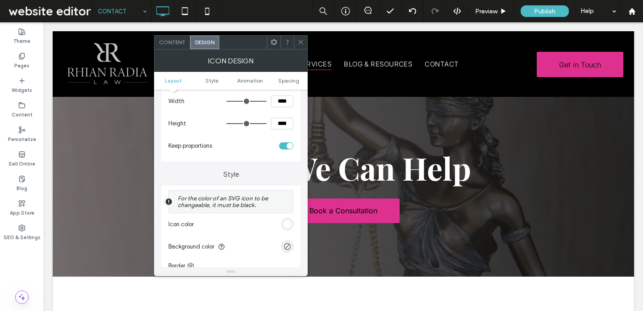
scroll to position [115, 0]
click at [284, 229] on div "rgba(255, 255, 255, 0.8)" at bounding box center [287, 223] width 12 height 12
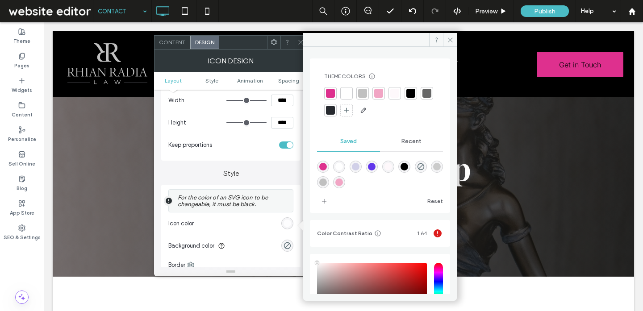
click at [408, 96] on div at bounding box center [410, 93] width 9 height 9
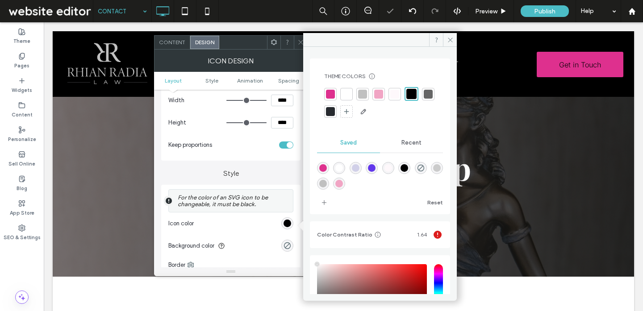
click at [300, 43] on icon at bounding box center [300, 42] width 7 height 7
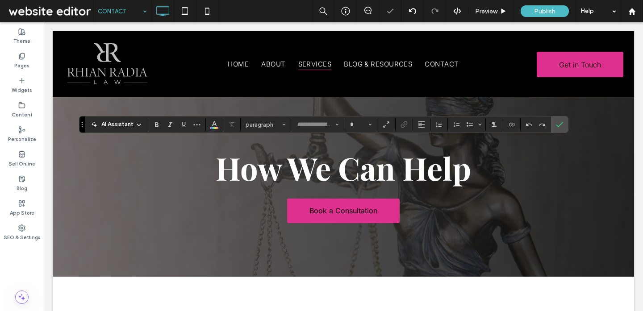
type input "**********"
type input "**"
click at [216, 122] on icon "Color" at bounding box center [214, 123] width 7 height 7
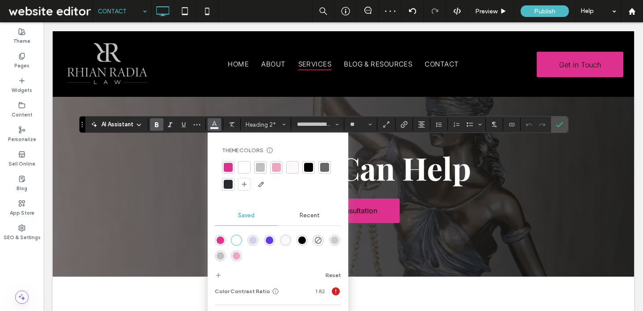
click at [324, 171] on div at bounding box center [324, 167] width 9 height 9
click at [309, 167] on div at bounding box center [308, 168] width 9 height 9
click at [558, 125] on icon "Confirm" at bounding box center [559, 124] width 7 height 7
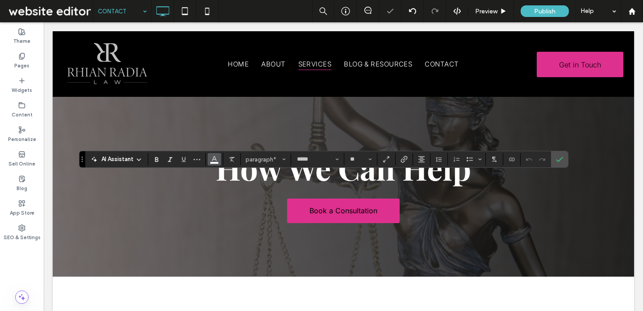
click at [213, 158] on icon "Color" at bounding box center [214, 158] width 7 height 7
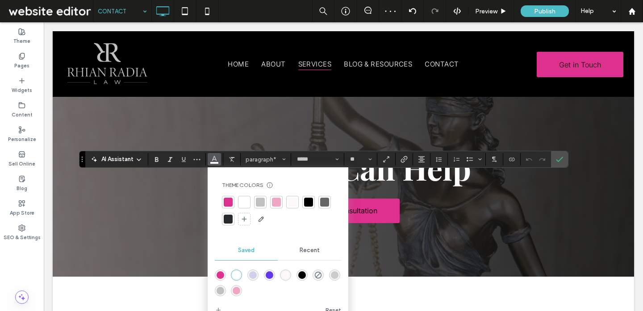
click at [310, 200] on div at bounding box center [308, 202] width 9 height 9
click at [558, 159] on icon "Confirm" at bounding box center [559, 159] width 7 height 7
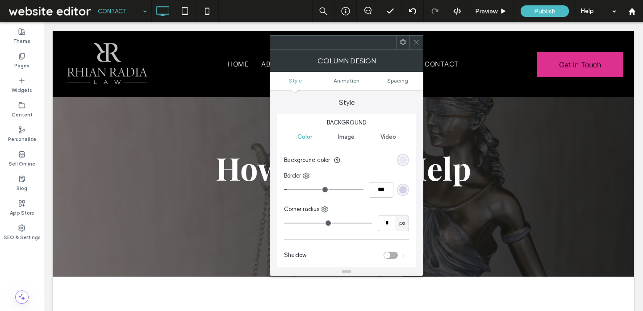
click at [402, 189] on div "rgb(209, 208, 232)" at bounding box center [403, 190] width 8 height 8
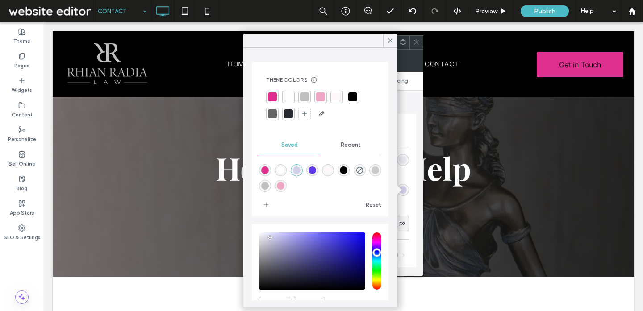
click at [269, 115] on div at bounding box center [272, 113] width 9 height 9
click at [387, 43] on icon at bounding box center [390, 41] width 8 height 8
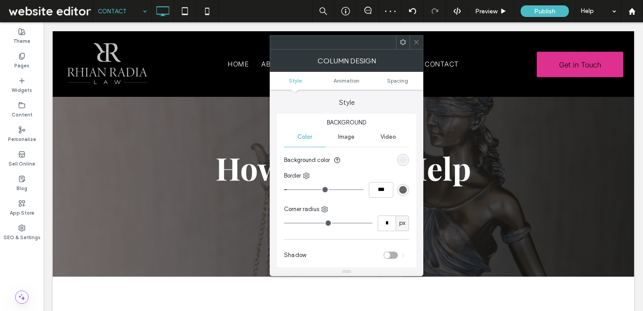
click at [401, 159] on div "rgba(209, 208, 232, 0.3)" at bounding box center [403, 160] width 8 height 8
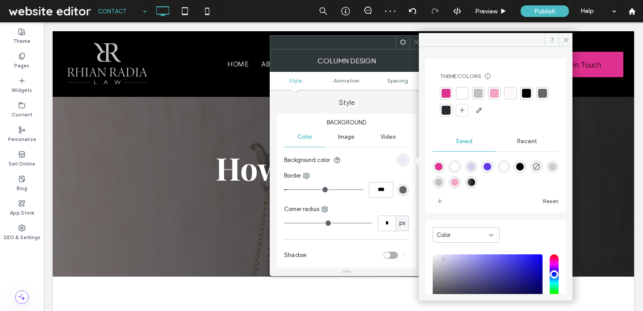
click at [481, 89] on div at bounding box center [478, 93] width 9 height 9
click at [495, 94] on div at bounding box center [495, 94] width 9 height 9
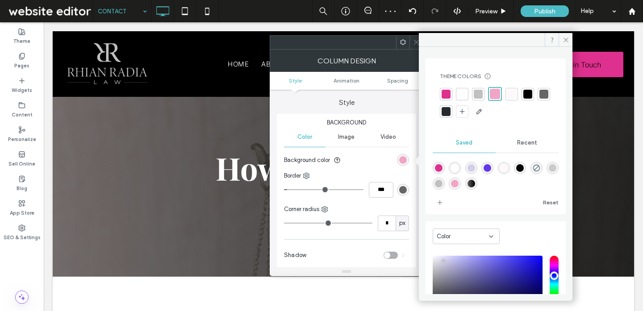
click at [458, 183] on div "rgba(241,165,196,1)" at bounding box center [455, 184] width 8 height 8
type input "*******"
type input "***"
type input "****"
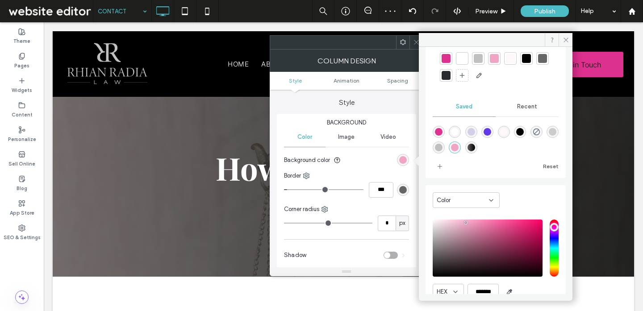
scroll to position [43, 0]
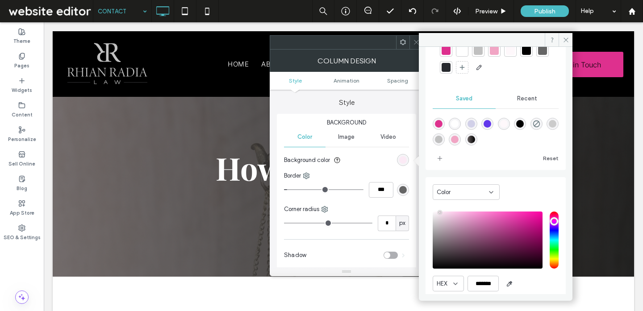
type input "*******"
drag, startPoint x: 443, startPoint y: 216, endPoint x: 440, endPoint y: 212, distance: 5.2
click at [440, 212] on div "saturation and value" at bounding box center [487, 240] width 110 height 57
click at [400, 190] on div "rgba(102,102,102,1)" at bounding box center [403, 190] width 8 height 8
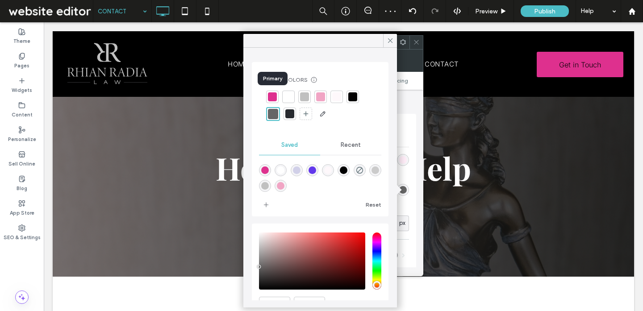
click at [274, 97] on div at bounding box center [272, 96] width 9 height 9
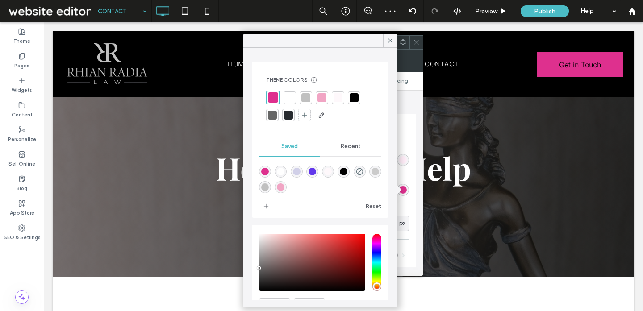
click at [415, 42] on icon at bounding box center [416, 42] width 7 height 7
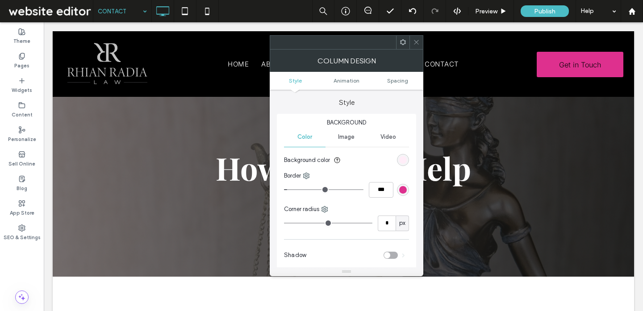
click at [403, 194] on div "rgb(222, 48, 142)" at bounding box center [403, 190] width 12 height 12
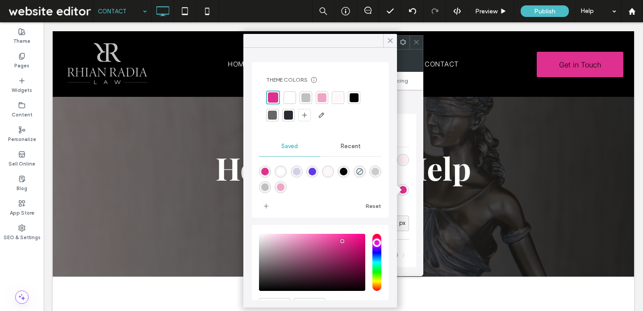
click at [321, 96] on div at bounding box center [321, 97] width 9 height 9
click at [416, 37] on span at bounding box center [416, 42] width 7 height 13
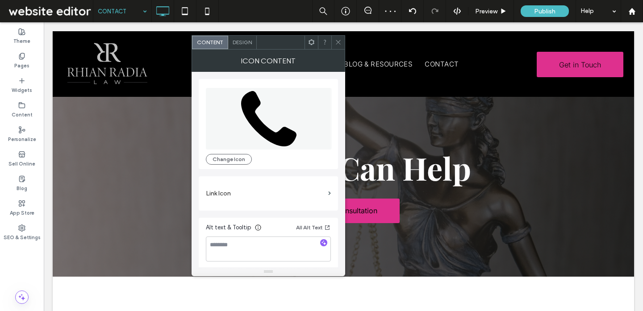
click at [241, 45] on div "Design" at bounding box center [242, 42] width 29 height 13
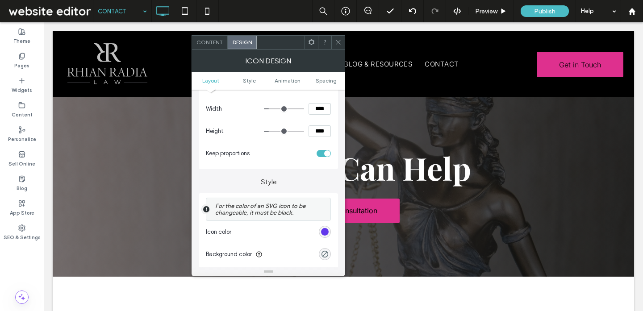
scroll to position [120, 0]
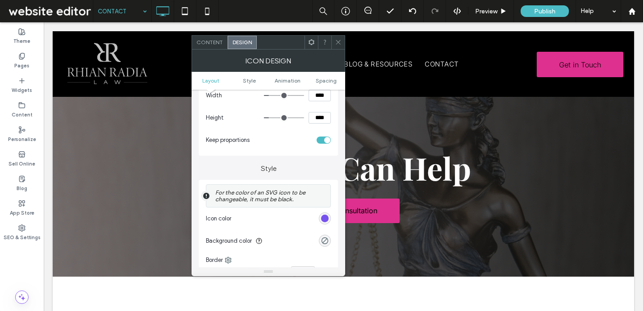
click at [324, 219] on div "rgb(98, 56, 235)" at bounding box center [325, 219] width 8 height 8
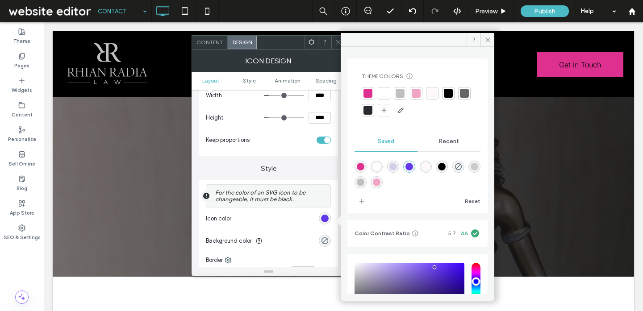
click at [369, 93] on div at bounding box center [367, 93] width 9 height 9
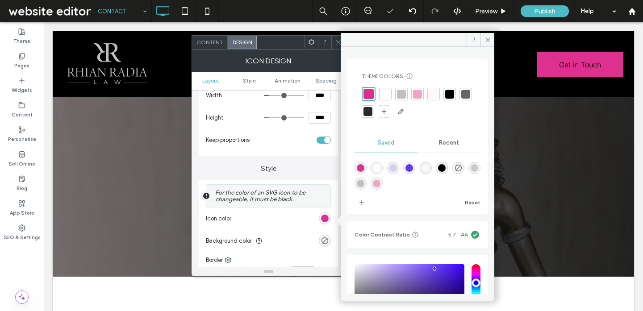
click at [336, 37] on span at bounding box center [338, 42] width 7 height 13
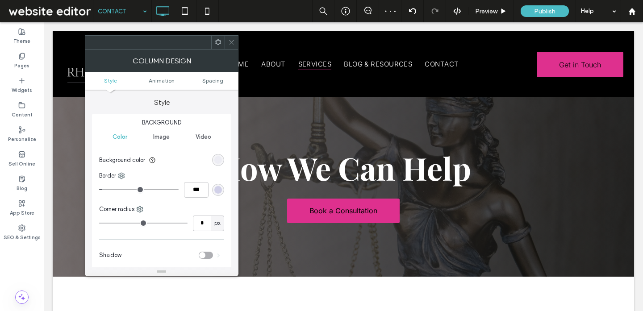
click at [216, 163] on div "rgba(209, 208, 232, 0.3)" at bounding box center [218, 160] width 8 height 8
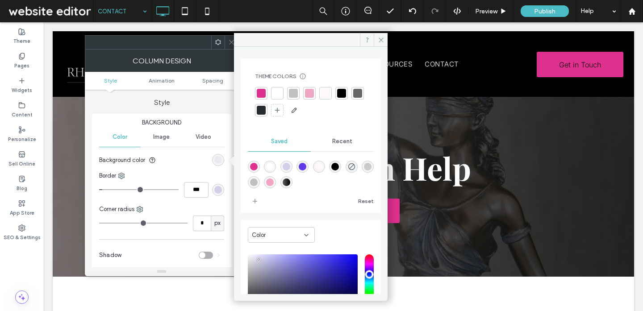
click at [338, 139] on span "Recent" at bounding box center [342, 141] width 20 height 7
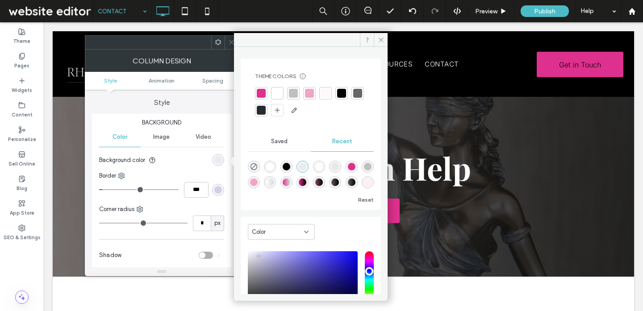
scroll to position [14, 0]
click at [364, 183] on div "rgba(255, 237, 248, 1)" at bounding box center [368, 183] width 8 height 8
type input "*******"
type input "***"
type input "****"
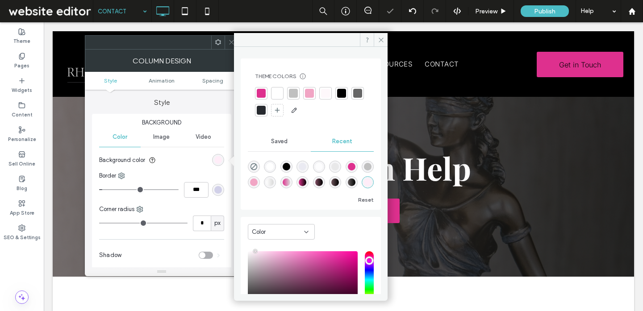
click at [266, 146] on div "Saved" at bounding box center [279, 142] width 63 height 20
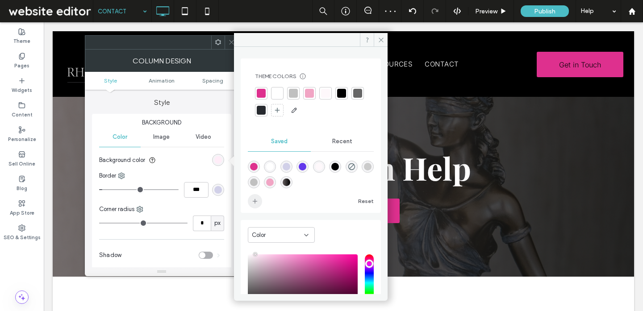
click at [255, 203] on use "add color" at bounding box center [255, 201] width 4 height 4
click at [219, 190] on div "rgb(209, 208, 232)" at bounding box center [218, 190] width 8 height 8
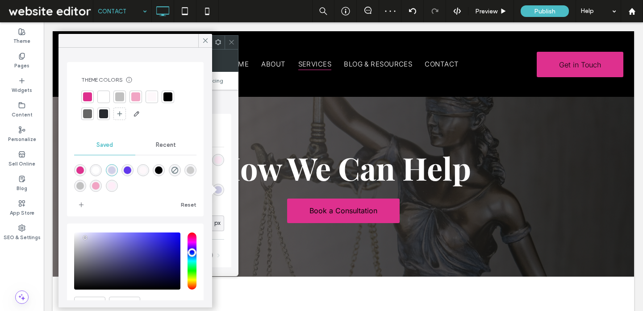
click at [137, 96] on div at bounding box center [135, 96] width 9 height 9
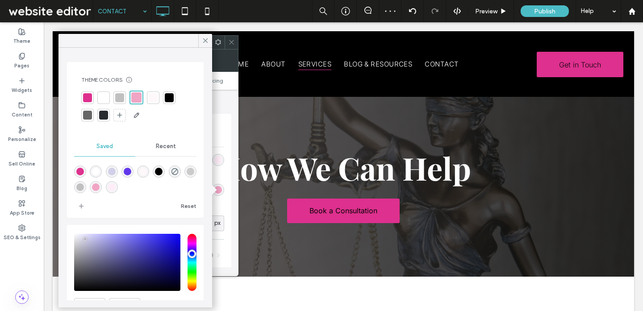
click at [229, 38] on span at bounding box center [231, 42] width 7 height 13
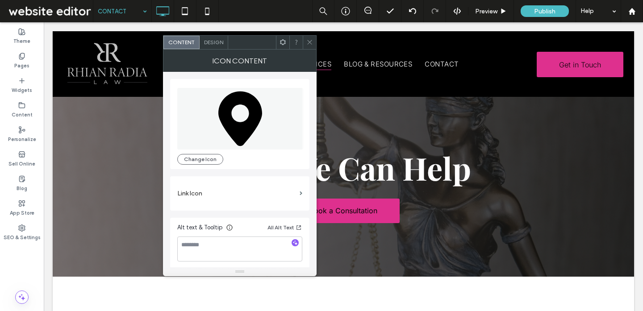
click at [222, 46] on div "Design" at bounding box center [213, 42] width 29 height 13
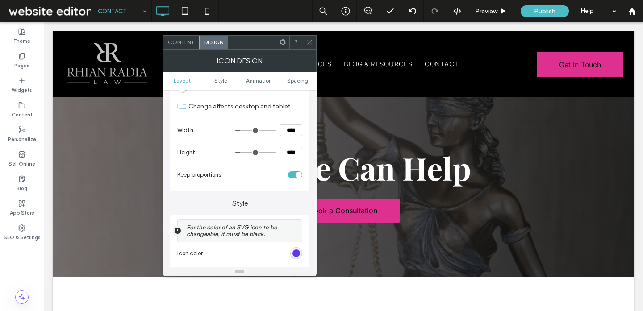
scroll to position [92, 0]
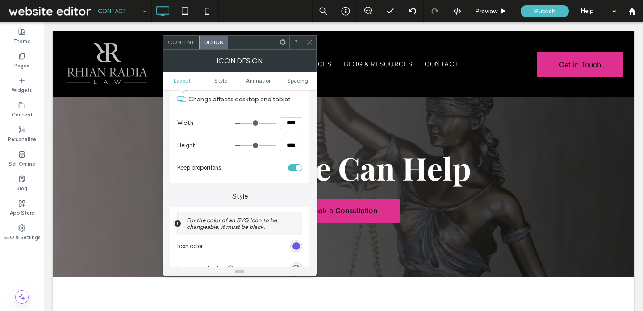
click at [296, 250] on div "rgb(98, 56, 235)" at bounding box center [296, 246] width 8 height 8
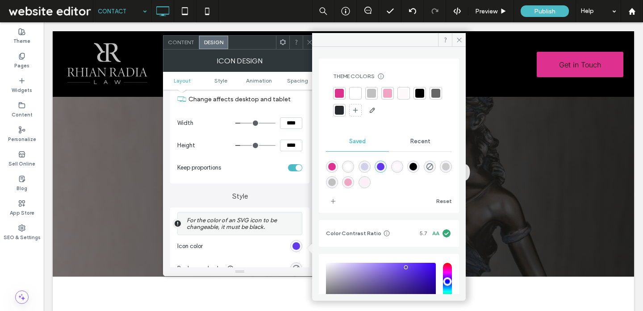
click at [338, 94] on div at bounding box center [339, 93] width 9 height 9
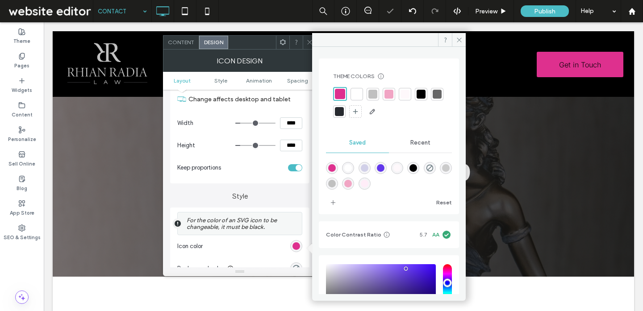
click at [307, 38] on span at bounding box center [309, 42] width 7 height 13
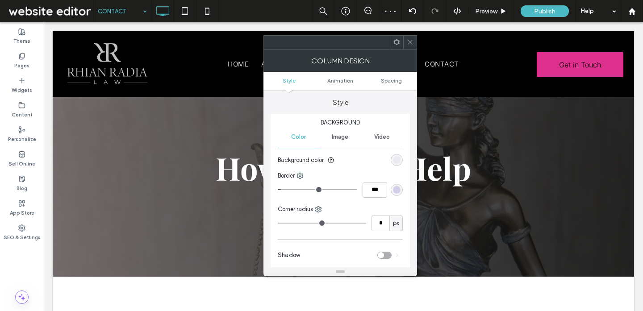
click at [398, 190] on div "rgb(209, 208, 232)" at bounding box center [397, 190] width 8 height 8
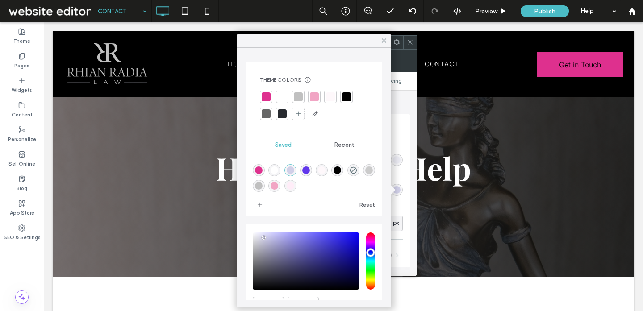
click at [315, 97] on div at bounding box center [314, 96] width 9 height 9
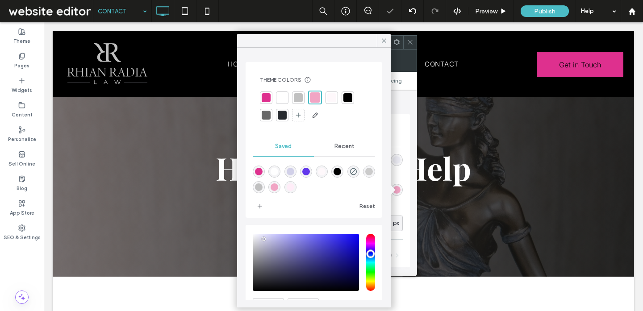
click at [400, 163] on div "rgba(209, 208, 232, 0.3)" at bounding box center [397, 160] width 8 height 8
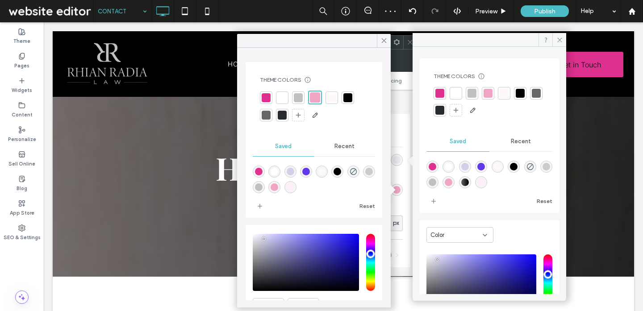
click at [485, 182] on div "rgba(255,237,248,1)" at bounding box center [481, 183] width 8 height 8
type input "*******"
type input "***"
type input "****"
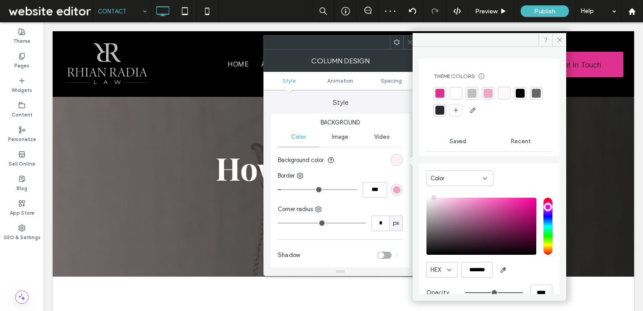
click at [404, 39] on div at bounding box center [409, 42] width 13 height 13
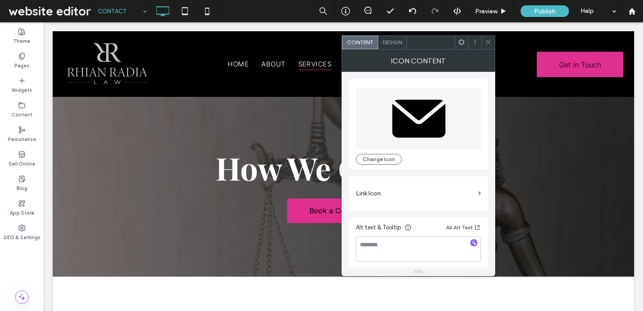
click at [391, 45] on span "Design" at bounding box center [391, 42] width 19 height 7
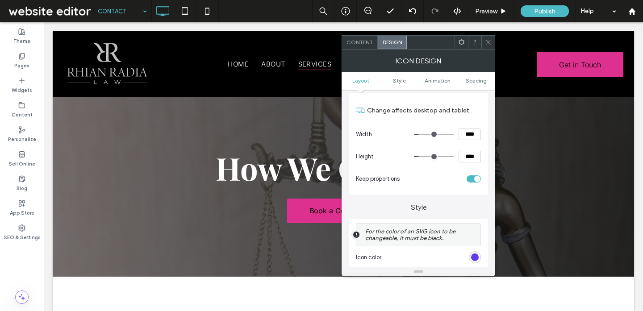
scroll to position [96, 0]
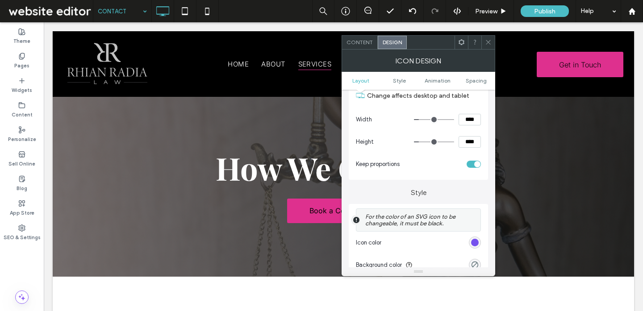
click at [472, 244] on div "rgb(98, 56, 235)" at bounding box center [475, 243] width 8 height 8
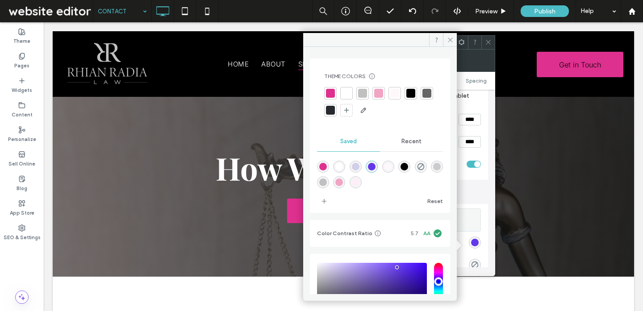
click at [334, 95] on div at bounding box center [330, 93] width 9 height 9
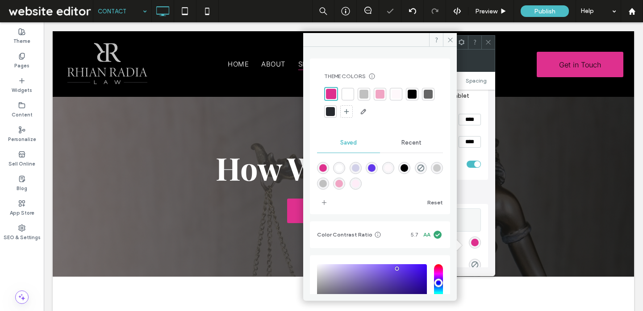
click at [489, 40] on icon at bounding box center [488, 42] width 7 height 7
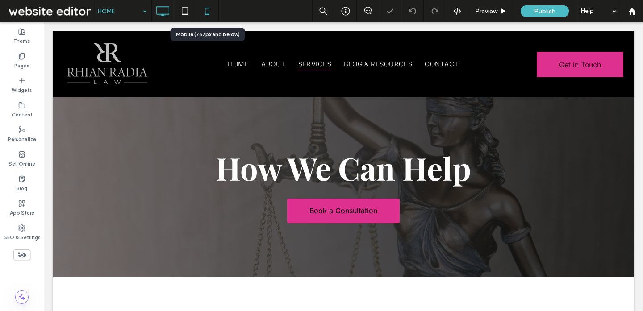
click at [214, 16] on icon at bounding box center [207, 11] width 18 height 18
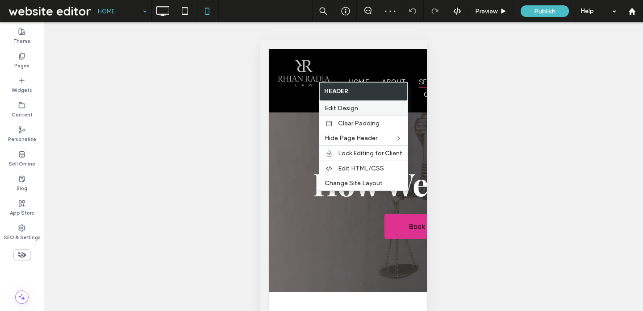
click at [361, 112] on label "Edit Design" at bounding box center [363, 108] width 78 height 8
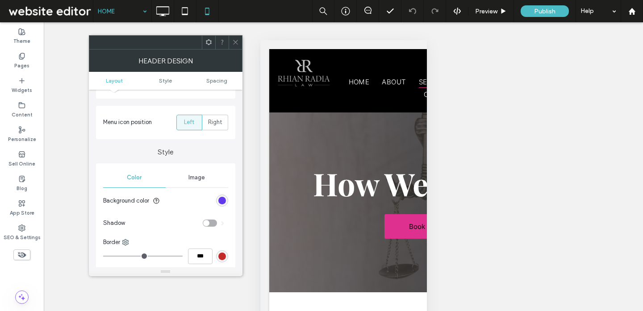
scroll to position [101, 0]
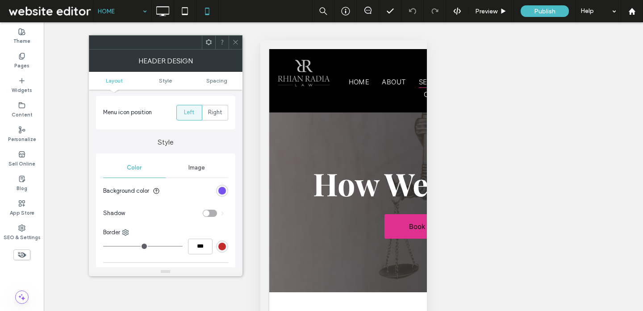
click at [221, 193] on div "rgb(98, 56, 235)" at bounding box center [222, 191] width 8 height 8
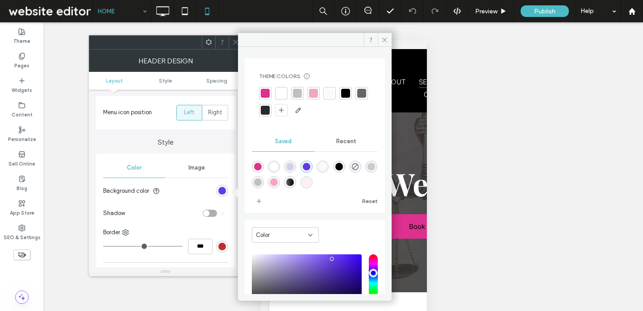
click at [348, 95] on div at bounding box center [345, 93] width 9 height 9
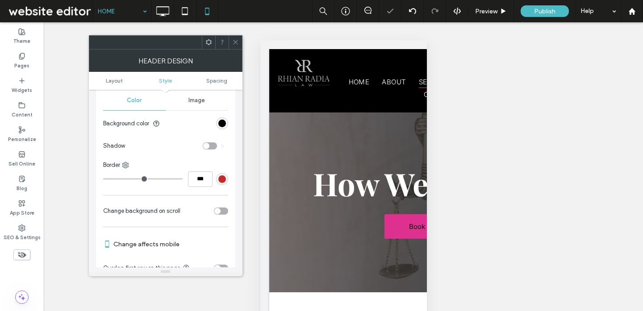
scroll to position [167, 0]
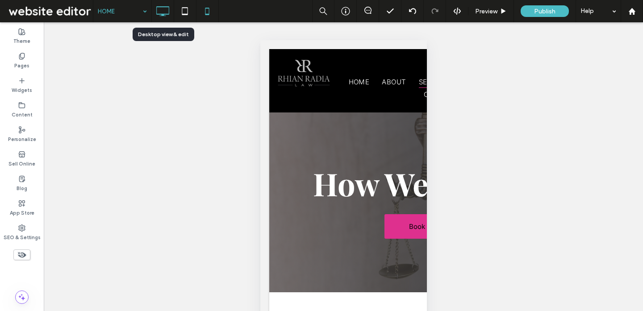
click at [160, 15] on icon at bounding box center [163, 11] width 18 height 18
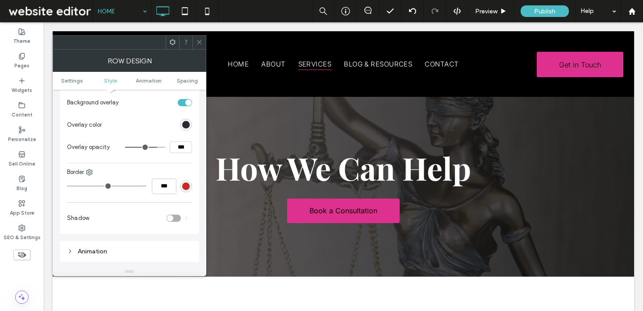
scroll to position [417, 0]
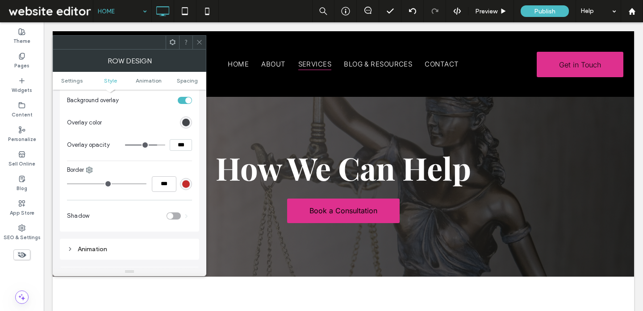
click at [187, 125] on div "rgb(39, 42, 47)" at bounding box center [186, 123] width 8 height 8
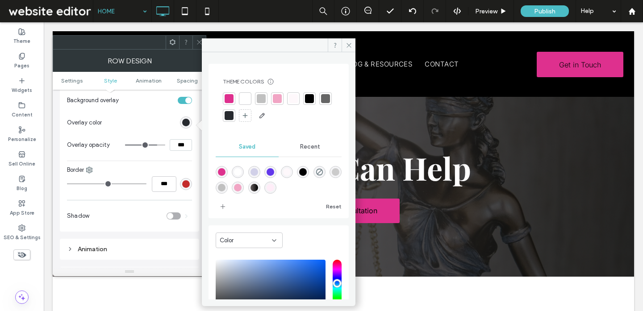
click at [258, 186] on div "linear-gradient(90deg,rgba(102,95,96,1) 0%,rgba(0,0,0,1) 100%)" at bounding box center [254, 188] width 8 height 8
type input "*******"
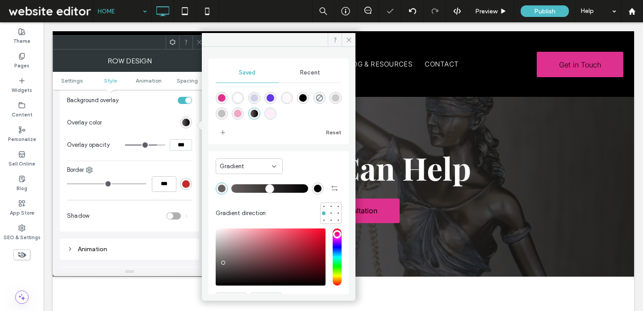
click at [197, 38] on span at bounding box center [199, 42] width 7 height 13
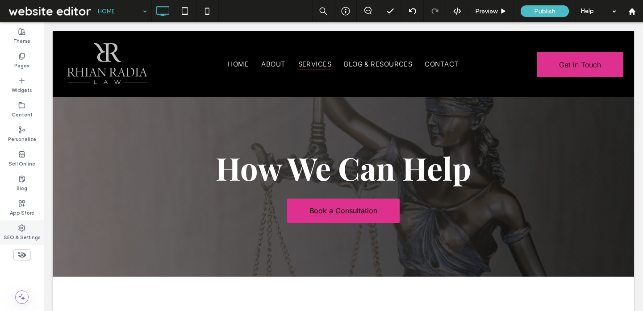
click at [27, 229] on div "SEO & Settings" at bounding box center [22, 232] width 44 height 25
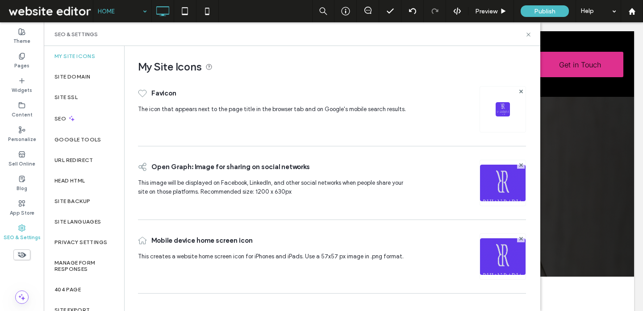
click at [495, 108] on div at bounding box center [502, 109] width 46 height 46
click at [522, 91] on icon at bounding box center [521, 92] width 4 height 4
click at [491, 111] on div "Image" at bounding box center [503, 108] width 45 height 43
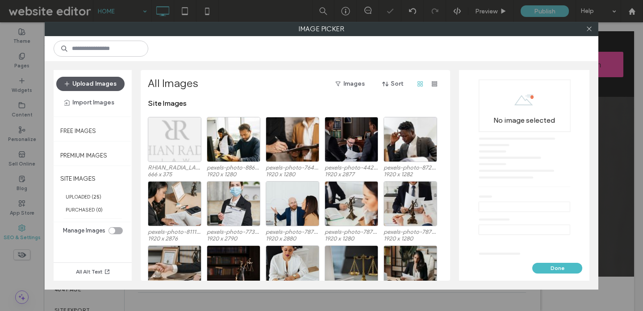
click at [85, 77] on button "Upload Images" at bounding box center [90, 84] width 68 height 14
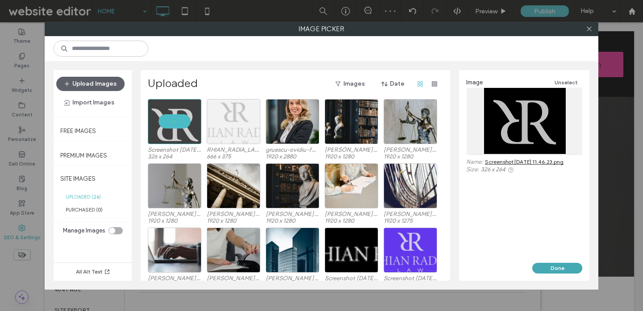
click at [555, 267] on button "Done" at bounding box center [557, 268] width 50 height 11
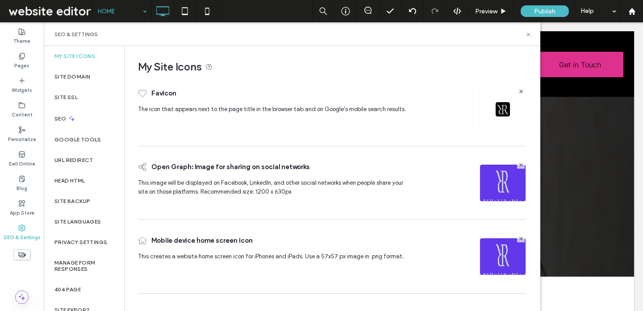
click at [504, 181] on img at bounding box center [503, 195] width 46 height 61
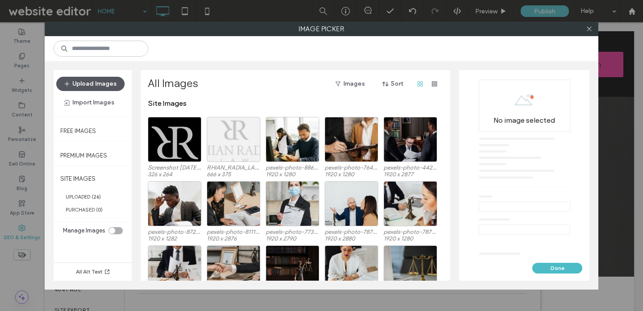
click at [108, 83] on button "Upload Images" at bounding box center [90, 84] width 68 height 14
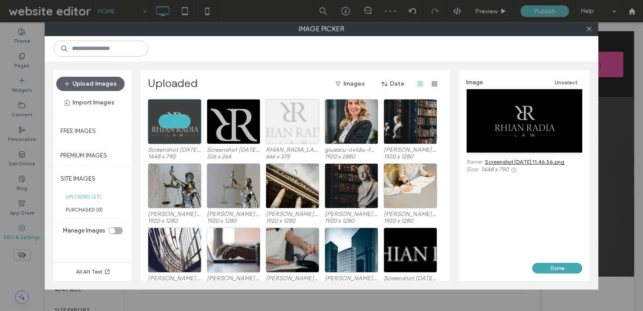
click at [541, 264] on button "Done" at bounding box center [557, 268] width 50 height 11
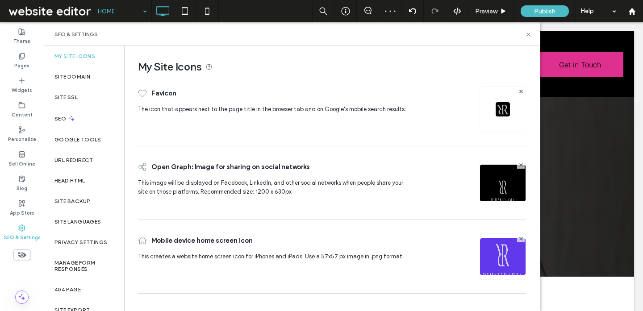
click at [511, 250] on img at bounding box center [503, 268] width 46 height 61
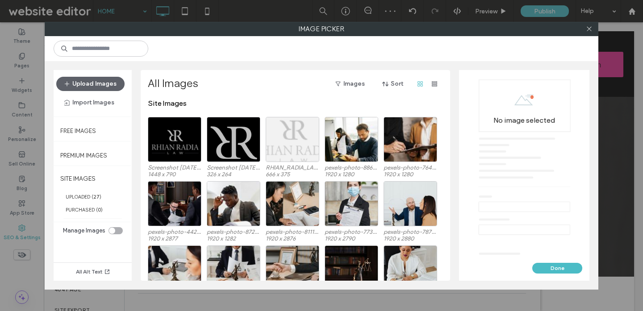
click at [182, 115] on div "Site Images" at bounding box center [298, 108] width 300 height 18
click at [161, 135] on div "Select" at bounding box center [175, 139] width 54 height 45
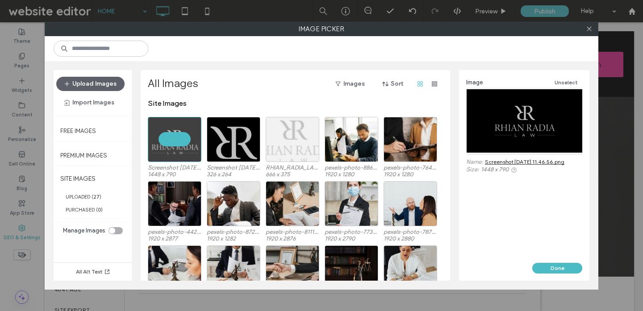
drag, startPoint x: 560, startPoint y: 265, endPoint x: 446, endPoint y: 294, distance: 117.0
click at [560, 271] on button "Done" at bounding box center [557, 268] width 50 height 11
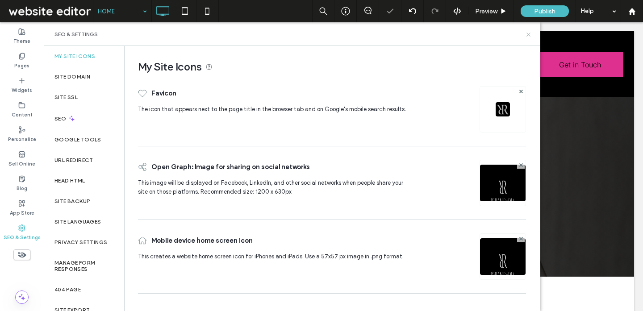
click at [528, 34] on icon at bounding box center [528, 34] width 7 height 7
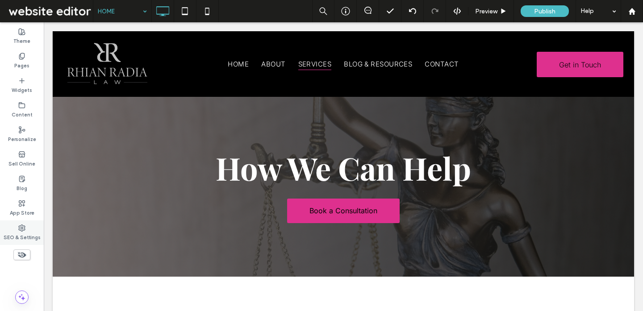
click at [19, 226] on icon at bounding box center [21, 227] width 7 height 7
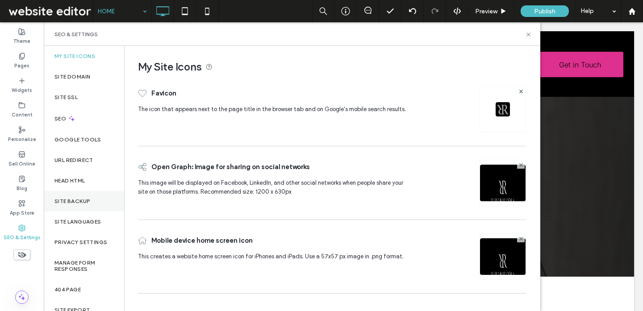
click at [87, 197] on div "Site Backup" at bounding box center [84, 201] width 80 height 21
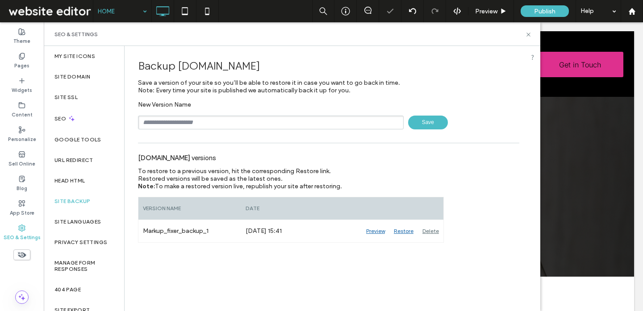
click at [178, 124] on input "text" at bounding box center [271, 123] width 266 height 14
type input "**********"
click at [442, 121] on span "Save" at bounding box center [428, 123] width 40 height 14
click at [526, 33] on icon at bounding box center [528, 34] width 7 height 7
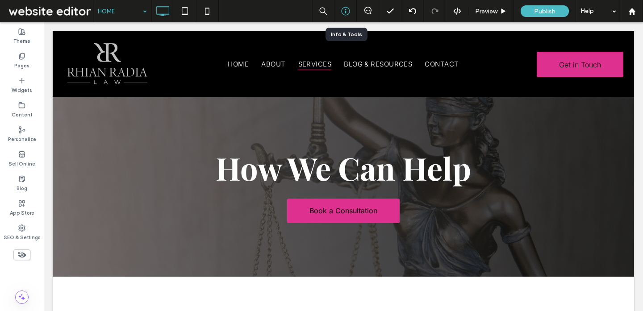
click at [347, 14] on use at bounding box center [345, 11] width 8 height 8
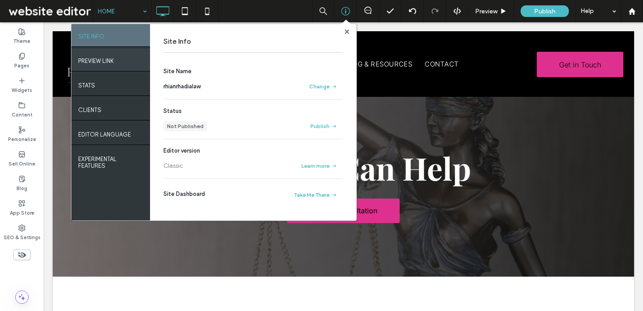
click at [124, 54] on div "PREVIEW LINK" at bounding box center [110, 60] width 79 height 22
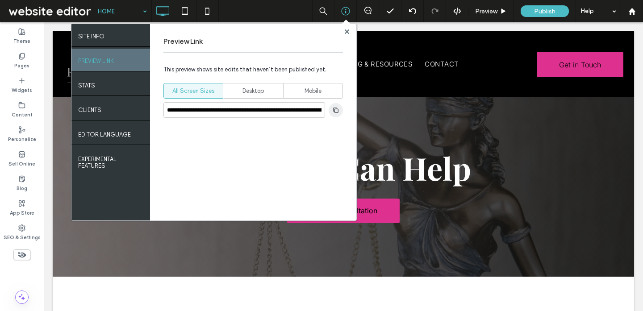
click at [337, 108] on use "button" at bounding box center [335, 109] width 5 height 5
click at [345, 30] on use at bounding box center [346, 31] width 4 height 4
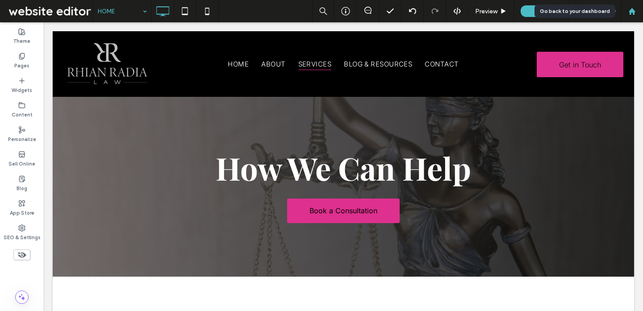
click at [628, 10] on icon at bounding box center [632, 12] width 8 height 8
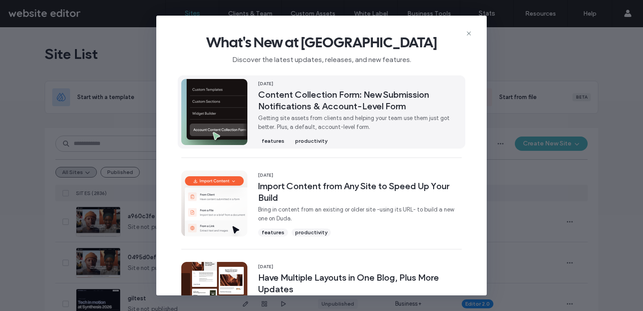
scroll to position [66, 0]
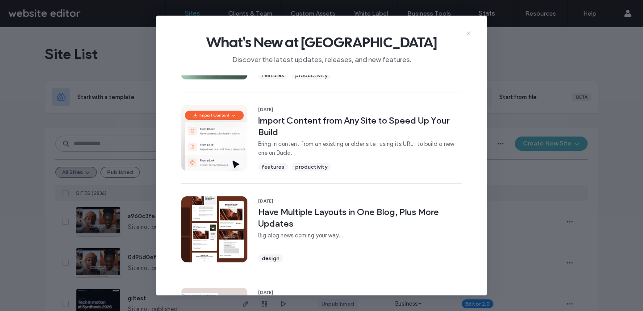
click at [471, 33] on icon at bounding box center [468, 33] width 7 height 7
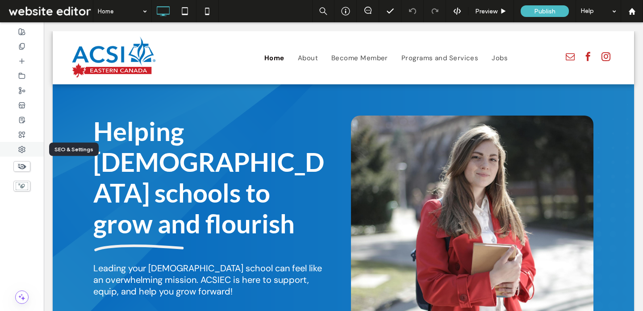
click at [22, 152] on icon at bounding box center [21, 149] width 7 height 7
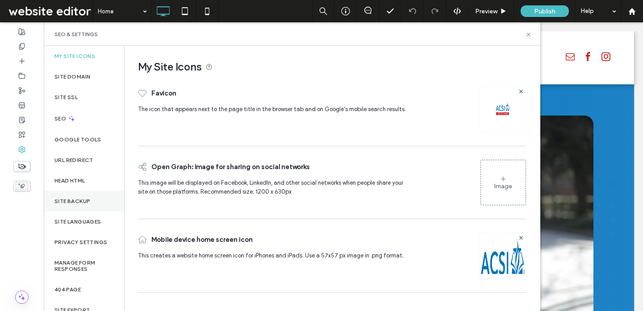
click at [90, 198] on label "Site Backup" at bounding box center [72, 201] width 36 height 6
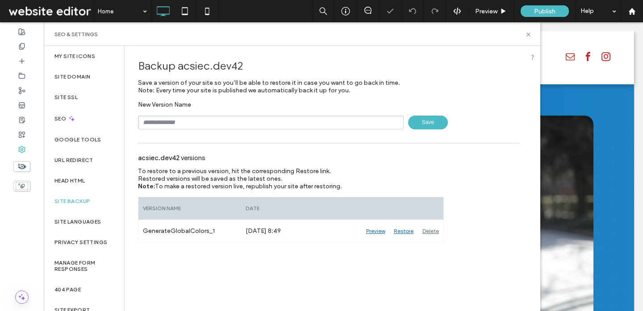
click at [204, 124] on input "text" at bounding box center [271, 123] width 266 height 14
type input "**********"
drag, startPoint x: 421, startPoint y: 122, endPoint x: 391, endPoint y: 154, distance: 43.2
click at [421, 122] on span "Save" at bounding box center [428, 123] width 40 height 14
click at [527, 33] on icon at bounding box center [528, 34] width 7 height 7
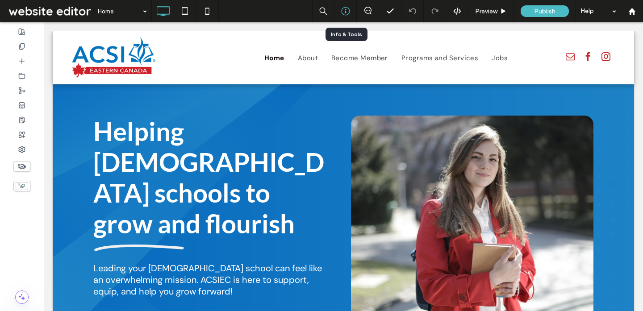
click at [344, 11] on icon at bounding box center [345, 11] width 9 height 9
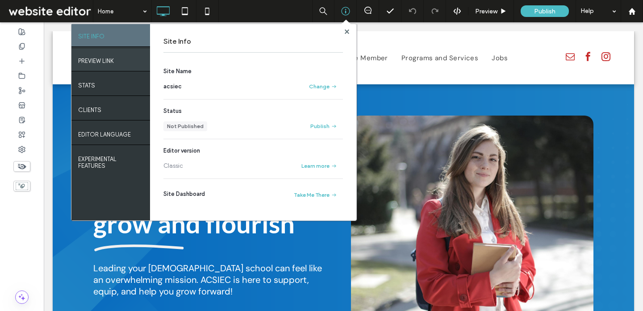
click at [123, 65] on div "PREVIEW LINK" at bounding box center [110, 60] width 79 height 22
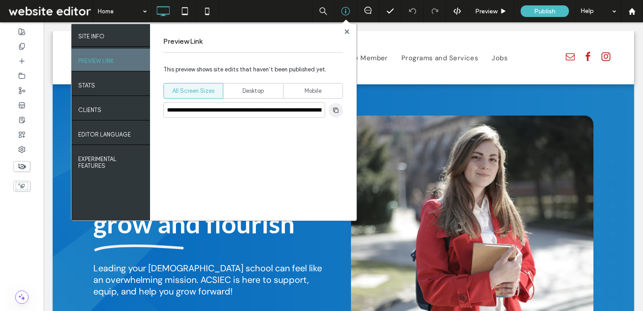
click at [334, 112] on use "button" at bounding box center [335, 109] width 5 height 5
click at [347, 31] on use at bounding box center [346, 31] width 4 height 4
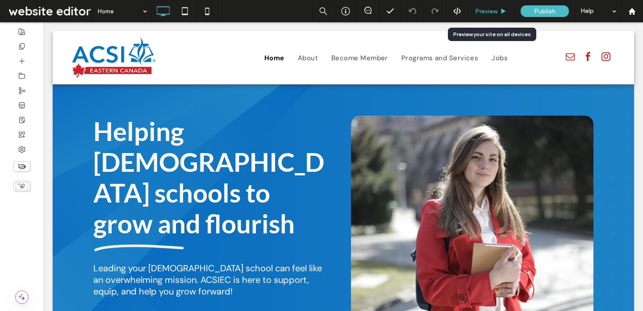
click at [483, 12] on span "Preview" at bounding box center [486, 12] width 22 height 8
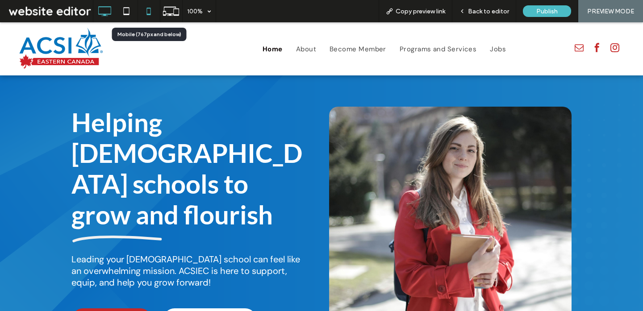
click at [149, 7] on icon at bounding box center [149, 11] width 18 height 18
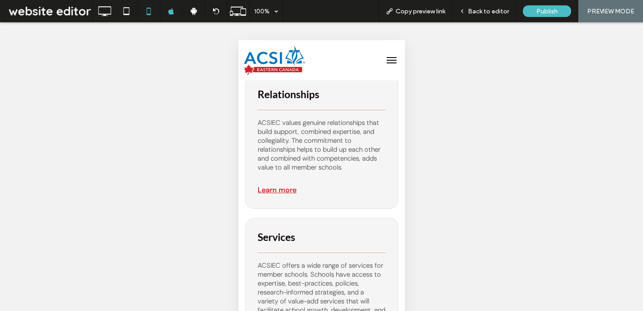
scroll to position [522, 0]
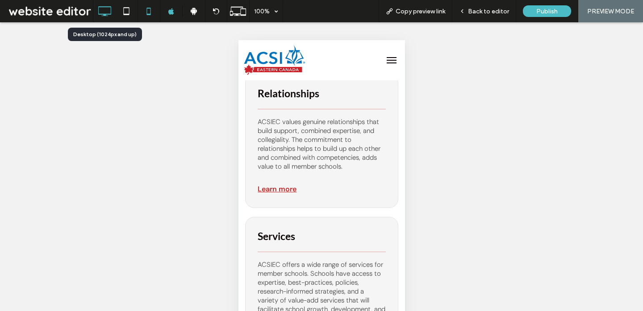
click at [110, 4] on icon at bounding box center [105, 11] width 18 height 18
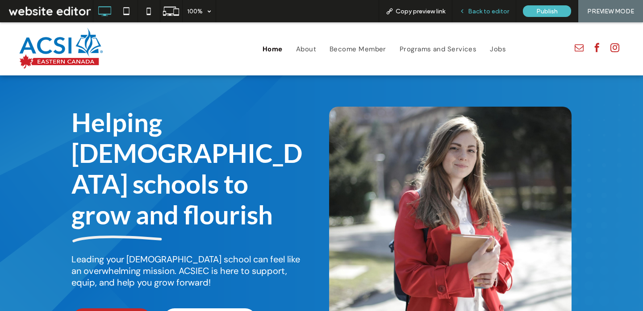
scroll to position [0, 0]
click at [490, 12] on span "Back to editor" at bounding box center [488, 12] width 41 height 8
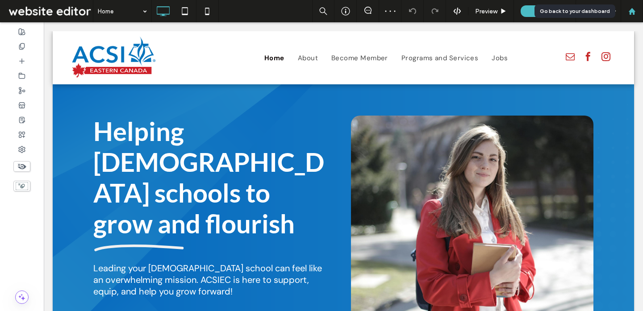
click at [628, 11] on icon at bounding box center [632, 12] width 8 height 8
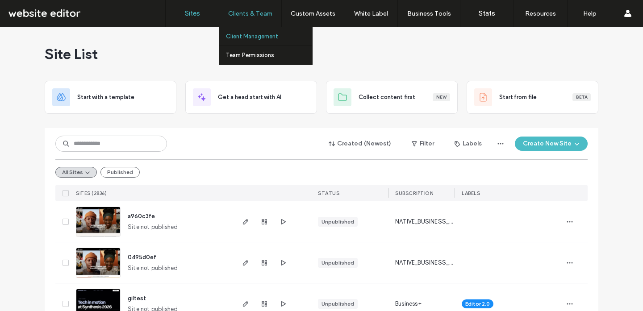
click at [253, 35] on label "Client Management" at bounding box center [252, 36] width 52 height 7
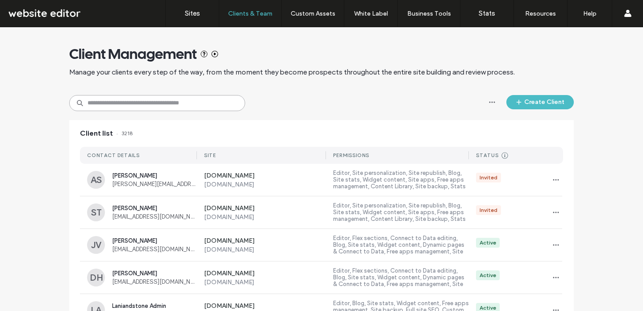
click at [124, 104] on input at bounding box center [157, 103] width 176 height 16
type input "******"
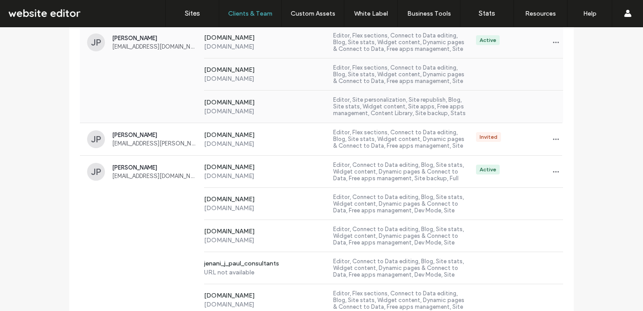
scroll to position [179, 0]
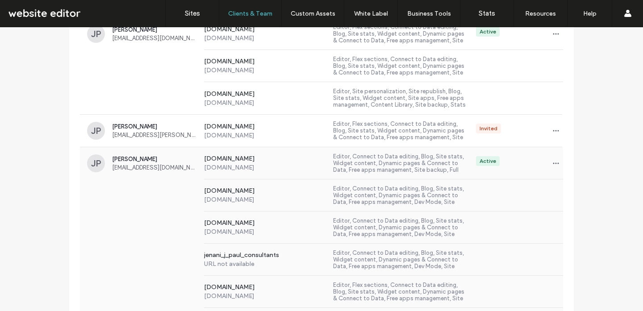
click at [162, 247] on div "jenani_j_paul_consultants URL not available Editor, Connect to Data editing, Bl…" at bounding box center [321, 260] width 483 height 32
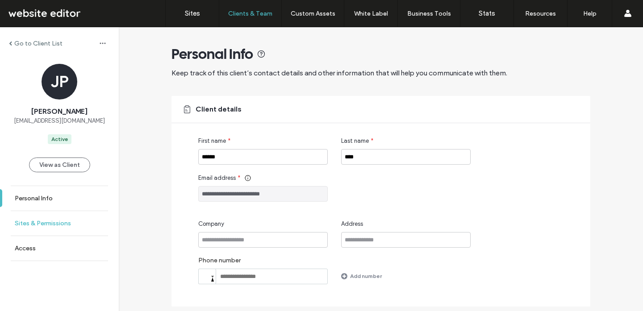
click at [49, 220] on label "Sites & Permissions" at bounding box center [43, 224] width 56 height 8
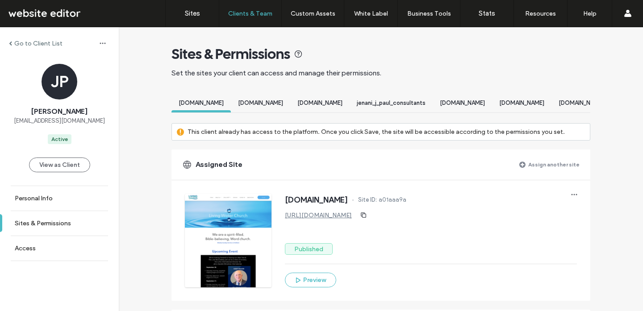
click at [532, 172] on label "Assign another site" at bounding box center [553, 165] width 51 height 16
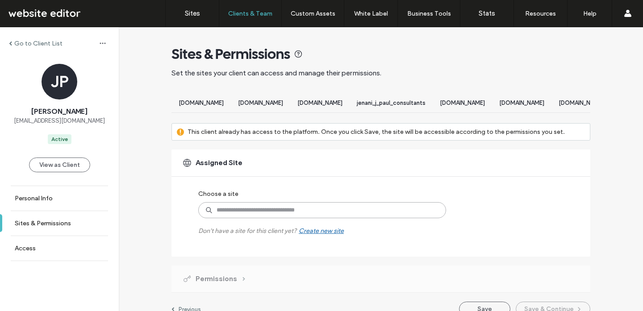
click at [254, 218] on input at bounding box center [322, 210] width 248 height 16
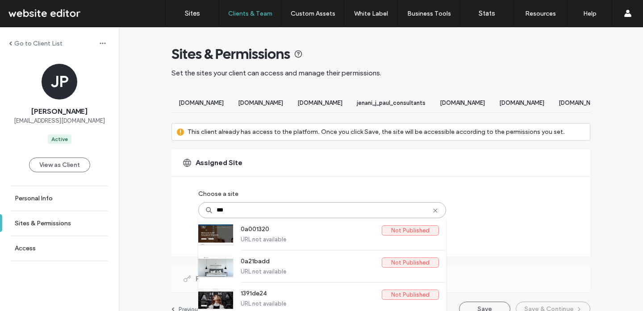
type input "****"
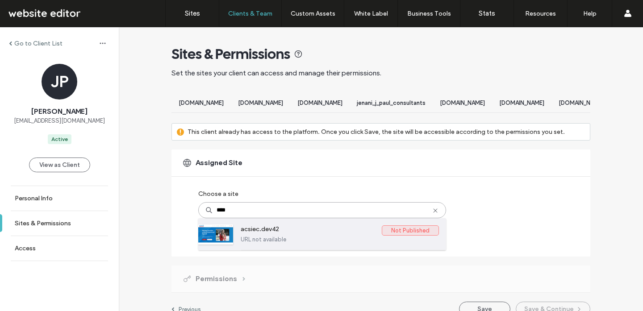
click at [259, 243] on label "URL not available" at bounding box center [340, 239] width 198 height 7
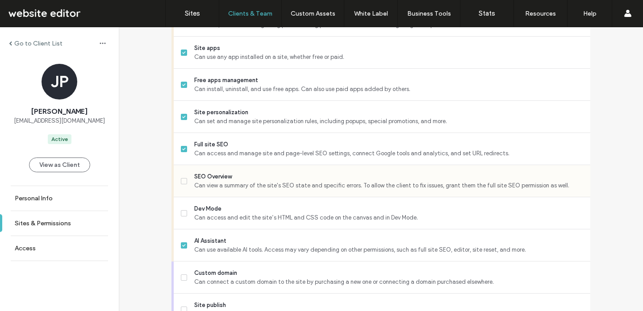
click at [248, 179] on div "SEO Overview Can view a summary of the site's SEO state and specific errors. To…" at bounding box center [385, 181] width 409 height 32
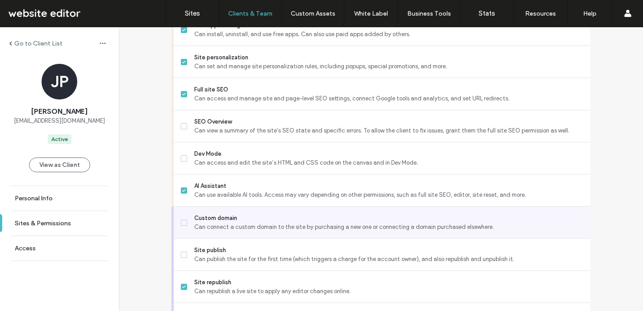
scroll to position [727, 0]
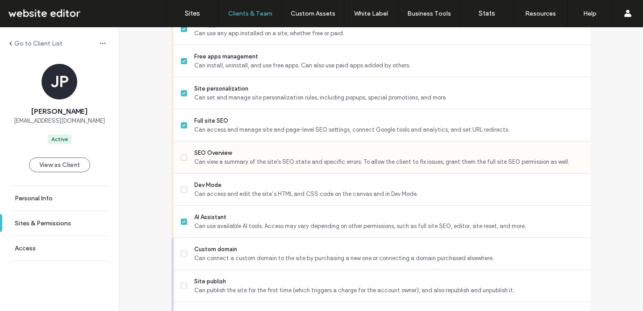
click at [230, 155] on div "SEO Overview Can view a summary of the site's SEO state and specific errors. To…" at bounding box center [385, 157] width 409 height 32
click at [182, 159] on icon at bounding box center [184, 157] width 4 height 3
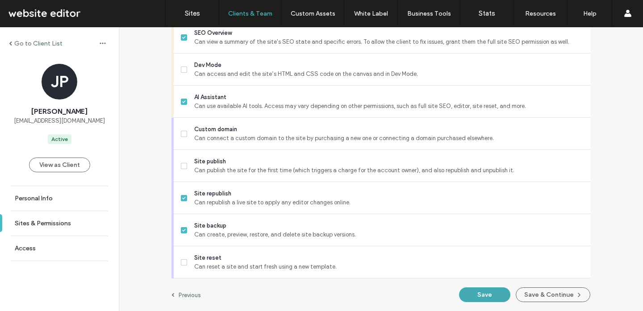
click at [477, 293] on button "Save" at bounding box center [484, 294] width 51 height 15
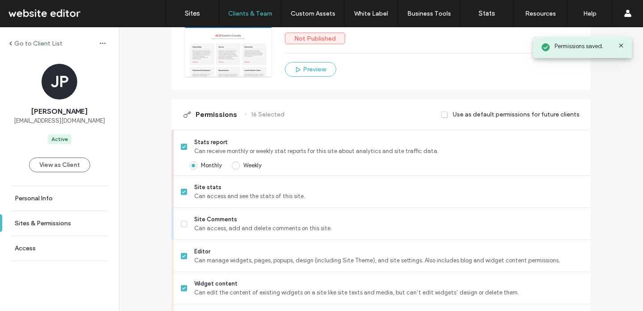
scroll to position [0, 0]
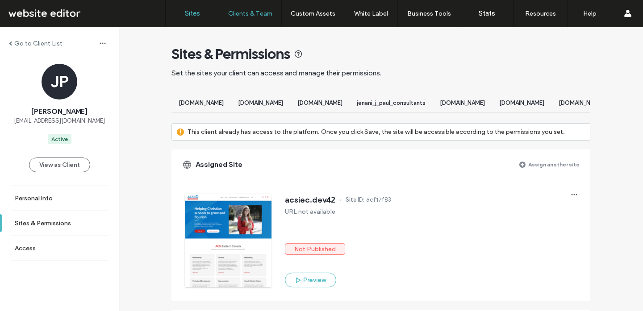
click at [188, 16] on label "Sites" at bounding box center [192, 13] width 15 height 8
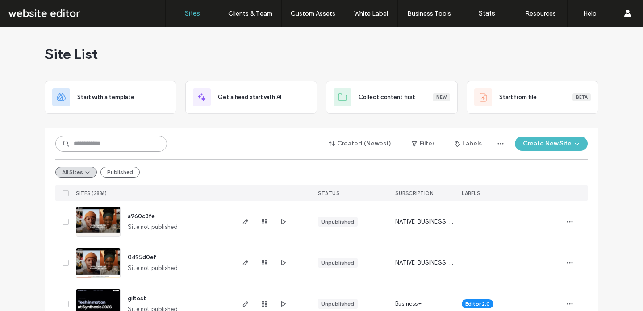
click at [126, 145] on input at bounding box center [111, 144] width 112 height 16
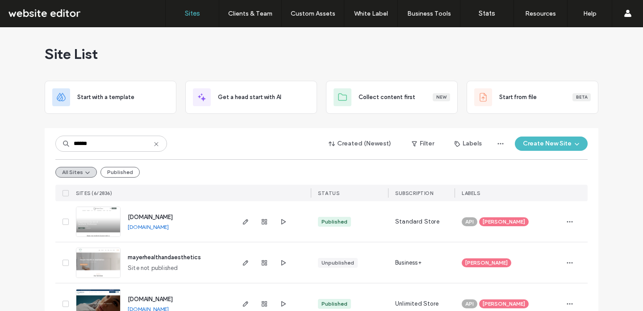
click at [150, 229] on link "www.aestheticoptions.co.za" at bounding box center [148, 227] width 41 height 7
drag, startPoint x: 100, startPoint y: 141, endPoint x: 62, endPoint y: 141, distance: 37.5
click at [62, 141] on div "******" at bounding box center [111, 144] width 112 height 16
type input "*******"
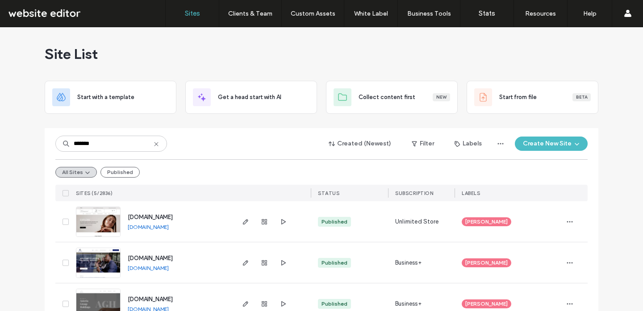
click at [155, 229] on link "www.asterialifestyle.co.za" at bounding box center [148, 227] width 41 height 7
click at [245, 222] on icon "button" at bounding box center [245, 221] width 7 height 7
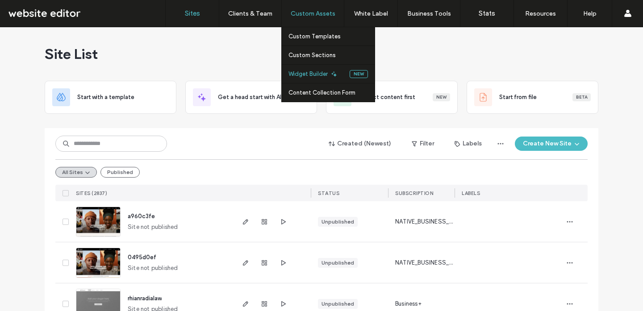
click at [309, 72] on label "Widget Builder" at bounding box center [307, 74] width 39 height 7
